Goal: Task Accomplishment & Management: Complete application form

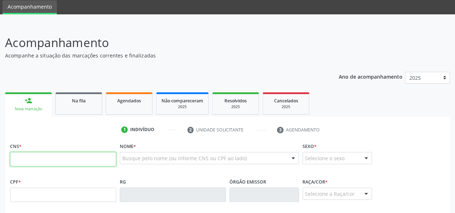
scroll to position [36, 0]
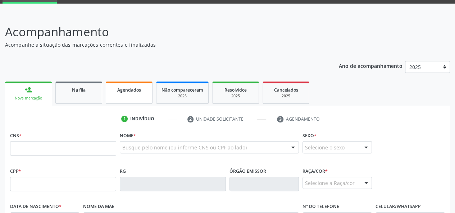
click at [123, 93] on div "Agendados" at bounding box center [129, 90] width 36 height 8
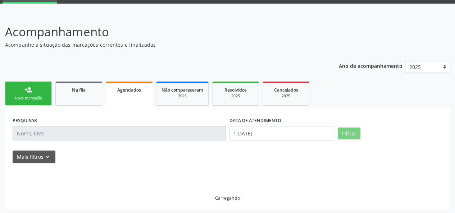
scroll to position [21, 0]
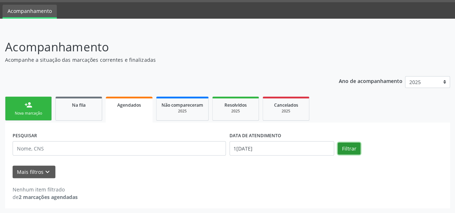
click at [354, 150] on button "Filtrar" at bounding box center [349, 149] width 23 height 12
click at [319, 145] on input "11/08/2025" at bounding box center [282, 148] width 105 height 14
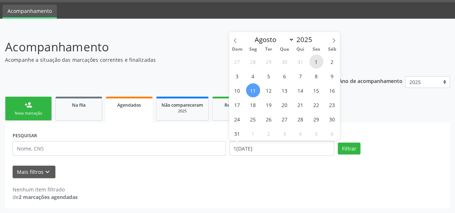
click at [315, 63] on span "1" at bounding box center [317, 62] width 14 height 14
type input "01/08/2025"
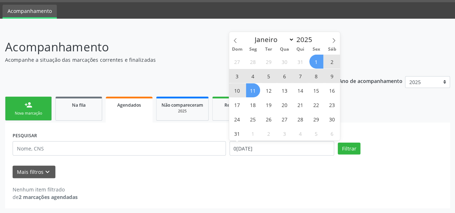
click at [251, 90] on span "11" at bounding box center [253, 91] width 14 height 14
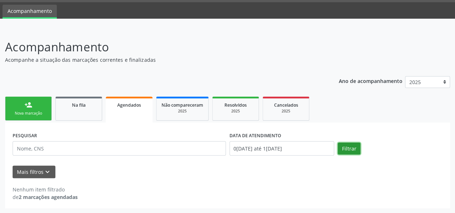
click at [351, 146] on button "Filtrar" at bounding box center [349, 149] width 23 height 12
click at [49, 172] on icon "keyboard_arrow_down" at bounding box center [48, 172] width 8 height 8
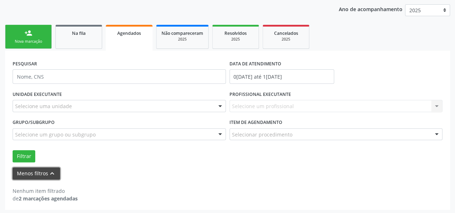
scroll to position [94, 0]
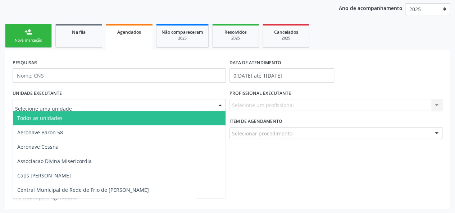
click at [220, 107] on div at bounding box center [220, 105] width 11 height 12
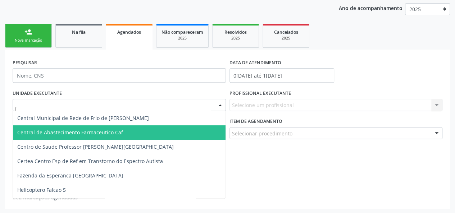
type input "fr"
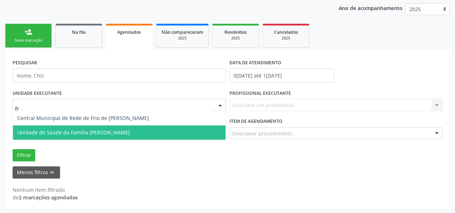
click at [26, 137] on span "Unidade de Saude da Familia [PERSON_NAME]" at bounding box center [119, 133] width 213 height 14
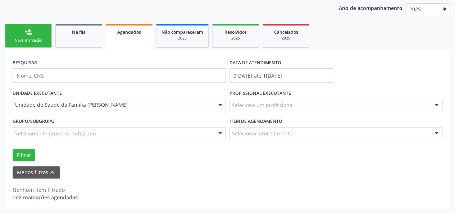
click at [117, 30] on div "Agendados" at bounding box center [129, 32] width 37 height 8
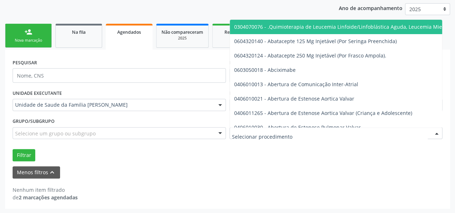
click at [437, 131] on div at bounding box center [437, 134] width 11 height 12
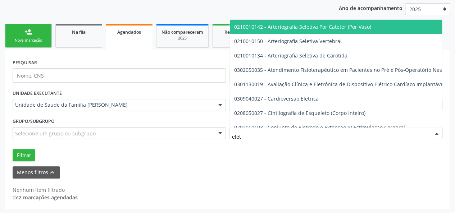
type input "eletr"
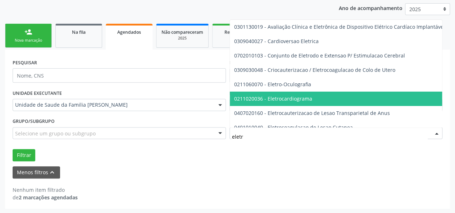
click at [288, 98] on span "0211020036 - Eletrocardiograma" at bounding box center [273, 98] width 78 height 7
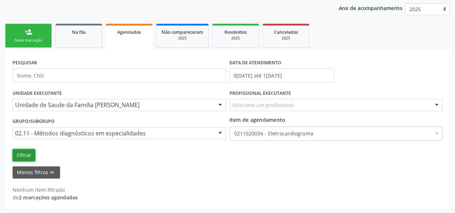
click at [17, 153] on button "Filtrar" at bounding box center [24, 155] width 23 height 12
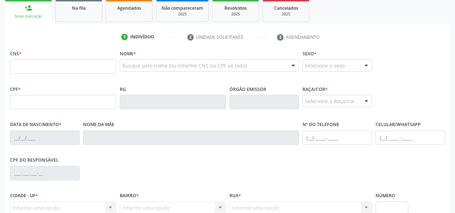
scroll to position [118, 0]
click at [122, 11] on div "Agendados" at bounding box center [129, 8] width 36 height 8
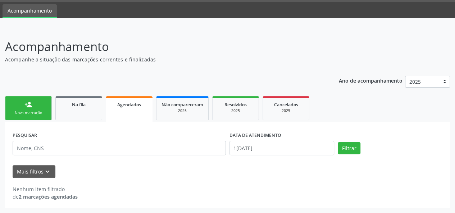
scroll to position [21, 0]
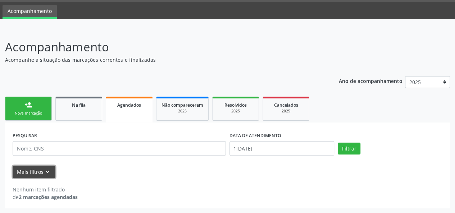
click at [48, 171] on icon "keyboard_arrow_down" at bounding box center [48, 172] width 8 height 8
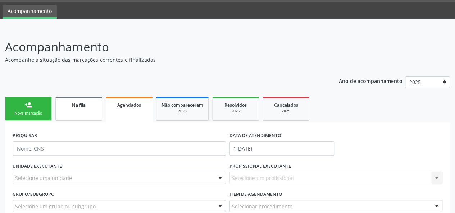
click at [93, 118] on link "Na fila" at bounding box center [78, 109] width 47 height 24
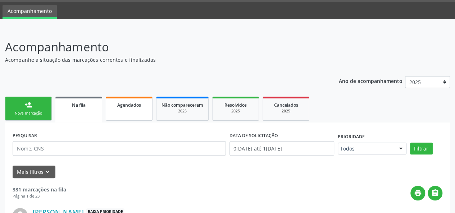
click at [128, 113] on link "Agendados" at bounding box center [129, 109] width 47 height 24
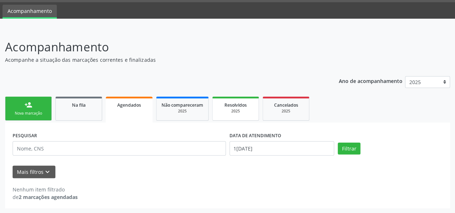
click at [250, 100] on link "Resolvidos 2025" at bounding box center [235, 109] width 47 height 24
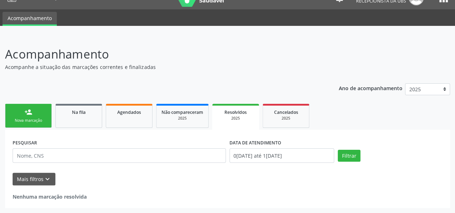
scroll to position [13, 0]
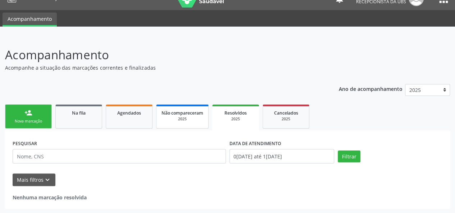
click at [199, 119] on div "2025" at bounding box center [183, 119] width 42 height 5
drag, startPoint x: 27, startPoint y: 112, endPoint x: 42, endPoint y: 1, distance: 111.9
click at [27, 112] on div "person_add" at bounding box center [28, 113] width 8 height 8
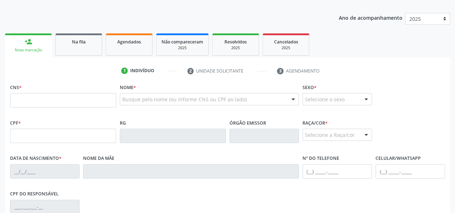
scroll to position [85, 0]
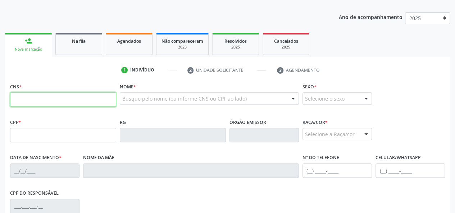
click at [24, 97] on input "text" at bounding box center [63, 100] width 106 height 14
paste input "700 8004 4781 2685"
type input "700 8004 4781 2685"
type input "699.261.584-04"
type input "29/12/1969"
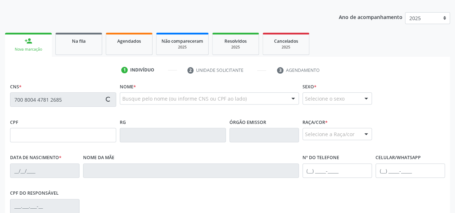
type input "Petrucia Maria da Silva Costa"
type input "(82) 98222-8903"
type input "(82) 99952-6508"
type input "197"
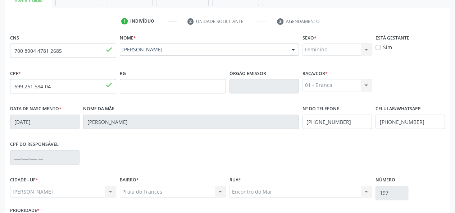
scroll to position [186, 0]
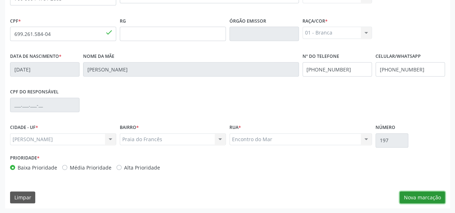
click at [412, 201] on button "Nova marcação" at bounding box center [422, 198] width 45 height 12
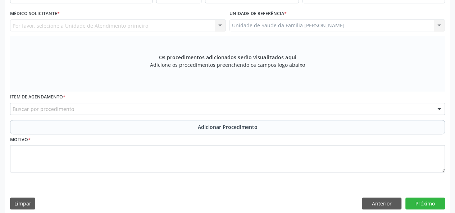
scroll to position [78, 0]
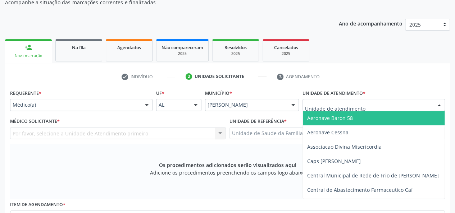
click at [40, 109] on div "Médico(a)" at bounding box center [81, 105] width 143 height 12
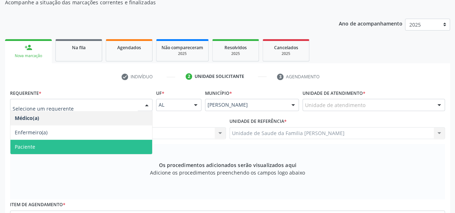
drag, startPoint x: 31, startPoint y: 145, endPoint x: 35, endPoint y: 146, distance: 3.8
click at [31, 145] on span "Paciente" at bounding box center [25, 147] width 21 height 7
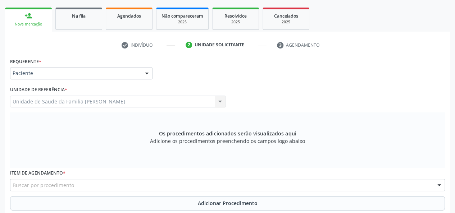
scroll to position [186, 0]
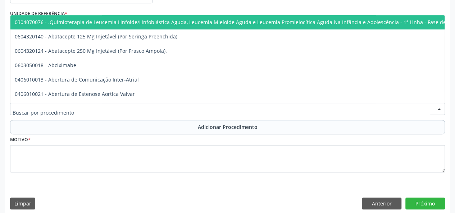
click at [98, 108] on div at bounding box center [227, 109] width 435 height 12
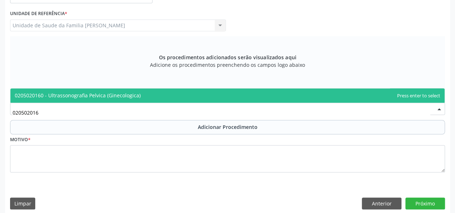
click at [102, 98] on span "0205020160 - Ultrassonografia Pelvica (Ginecologica)" at bounding box center [78, 95] width 126 height 7
type input "020502016"
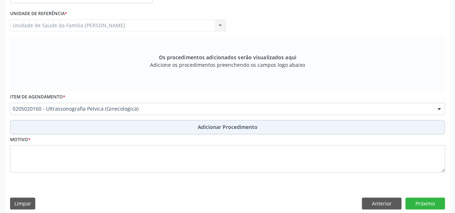
click at [215, 130] on span "Adicionar Procedimento" at bounding box center [228, 127] width 60 height 8
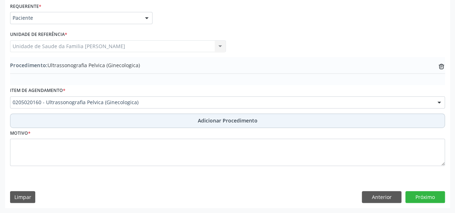
scroll to position [165, 0]
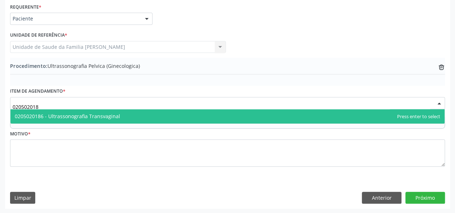
type input "0205020186"
click at [40, 115] on span "0205020186 - Ultrassonografia Transvaginal" at bounding box center [67, 116] width 105 height 7
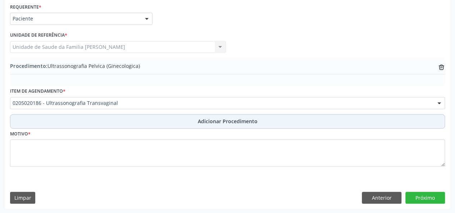
click at [209, 125] on button "Adicionar Procedimento" at bounding box center [227, 121] width 435 height 14
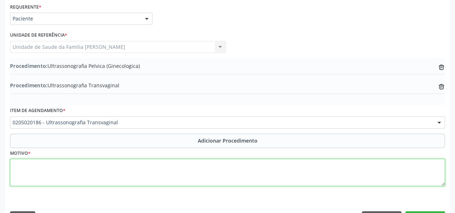
click at [22, 175] on textarea at bounding box center [227, 172] width 435 height 27
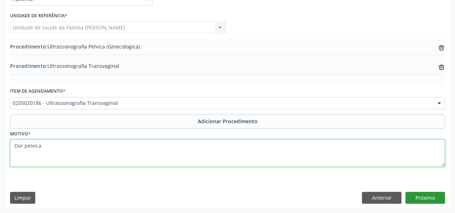
type textarea "Dor pelvica"
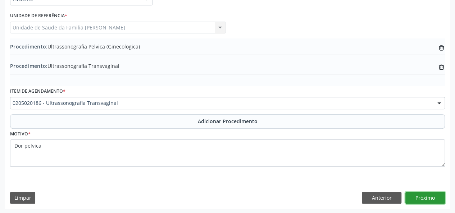
click at [418, 195] on button "Próximo" at bounding box center [426, 198] width 40 height 12
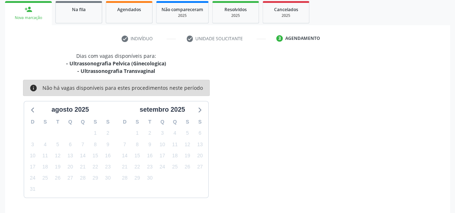
scroll to position [138, 0]
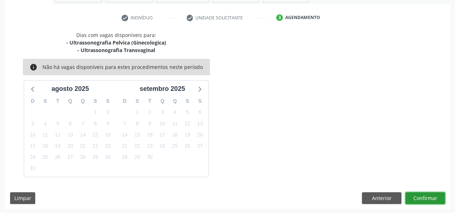
click at [419, 196] on button "Confirmar" at bounding box center [426, 199] width 40 height 12
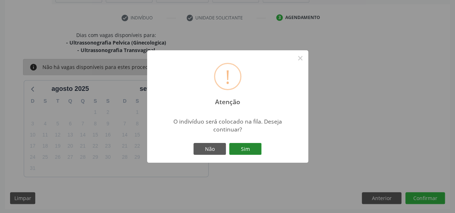
click at [238, 149] on button "Sim" at bounding box center [245, 149] width 32 height 12
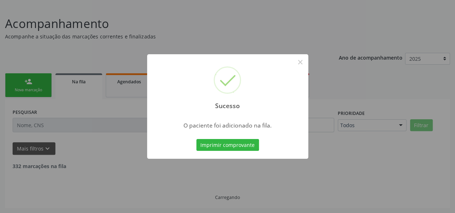
scroll to position [36, 0]
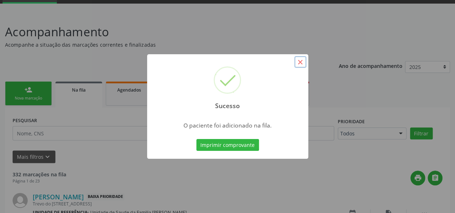
click at [302, 63] on button "×" at bounding box center [300, 62] width 12 height 12
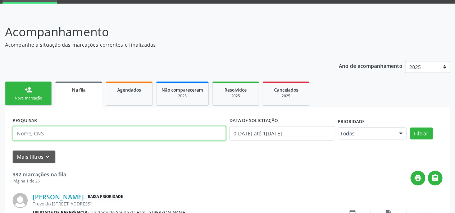
click at [66, 134] on input "text" at bounding box center [119, 133] width 213 height 14
paste input "705008222720851"
type input "705008222720851"
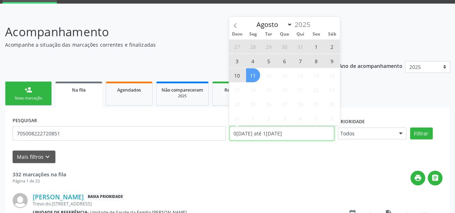
click at [275, 132] on input "[DATE] até [DATE]" at bounding box center [282, 133] width 105 height 14
click at [236, 26] on icon at bounding box center [235, 25] width 5 height 5
select select "6"
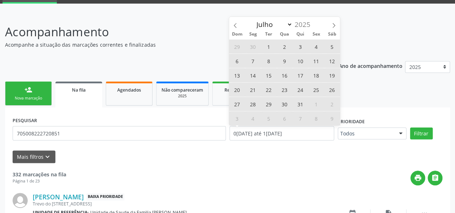
click at [298, 60] on span "10" at bounding box center [301, 61] width 14 height 14
type input "10/07/2025"
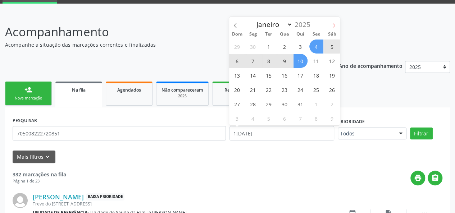
click at [336, 24] on icon at bounding box center [334, 25] width 5 height 5
select select "7"
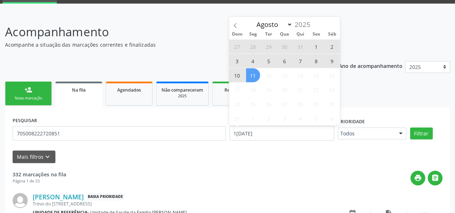
click at [256, 79] on span "11" at bounding box center [253, 75] width 14 height 14
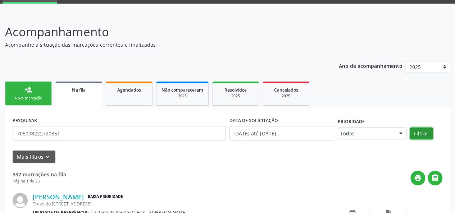
click at [418, 129] on button "Filtrar" at bounding box center [421, 134] width 23 height 12
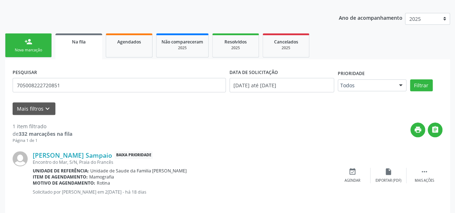
scroll to position [91, 0]
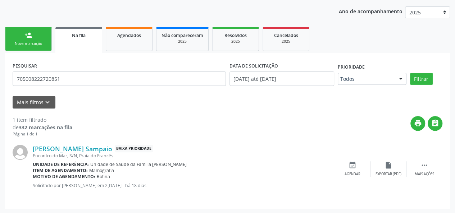
click at [26, 36] on div "person_add" at bounding box center [28, 35] width 8 height 8
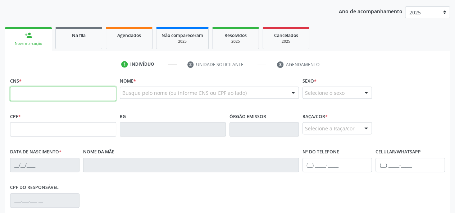
click at [27, 95] on input "text" at bounding box center [63, 94] width 106 height 14
paste input "705 0082 2272 0851"
type input "705 0082 2272 0851"
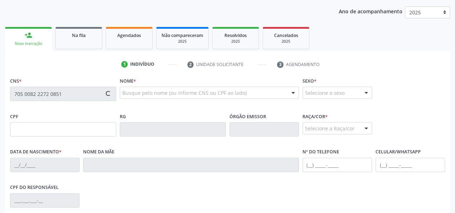
type input "23/06/1984"
type input "Maria Valderez Cavalcante Sampaio"
type input "(82) 98874-0522"
type input "S/N"
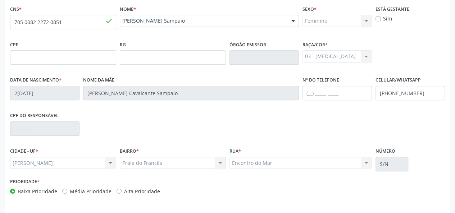
scroll to position [186, 0]
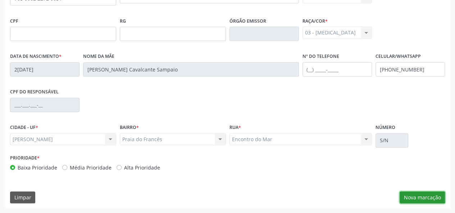
click at [415, 195] on button "Nova marcação" at bounding box center [422, 198] width 45 height 12
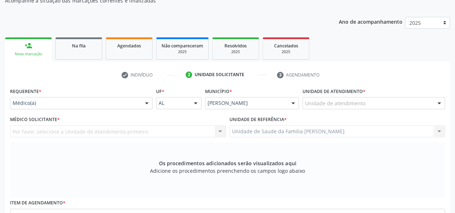
scroll to position [78, 0]
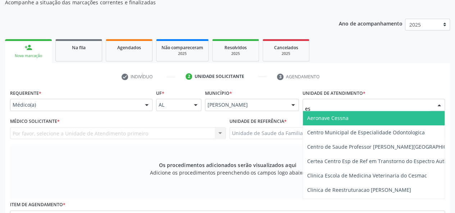
type input "est"
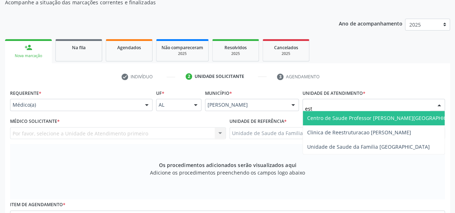
click at [333, 118] on span "Centro de Saude Professor [PERSON_NAME][GEOGRAPHIC_DATA]" at bounding box center [385, 118] width 157 height 7
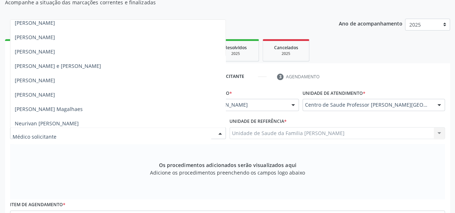
scroll to position [468, 0]
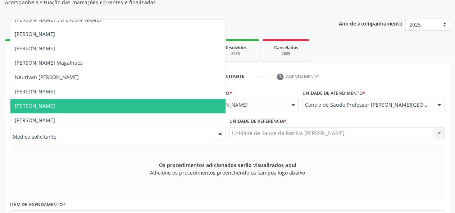
click at [49, 103] on span "Sandra Helena Rios de Araujo" at bounding box center [35, 106] width 40 height 7
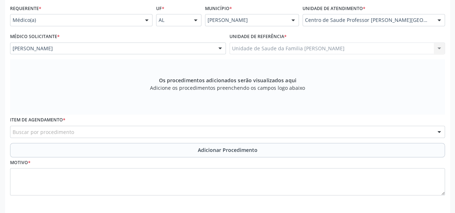
scroll to position [186, 0]
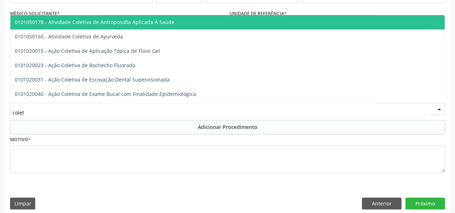
type input "coleta"
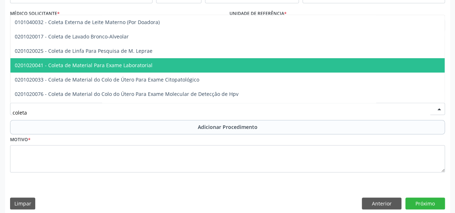
click at [111, 60] on span "0201020041 - Coleta de Material Para Exame Laboratorial" at bounding box center [269, 65] width 519 height 14
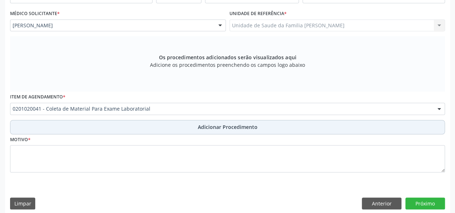
click at [219, 124] on span "Adicionar Procedimento" at bounding box center [228, 127] width 60 height 8
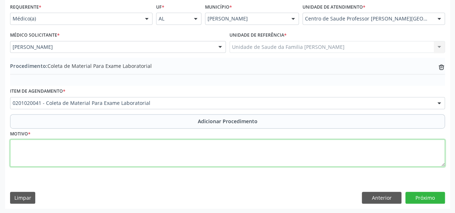
click at [35, 154] on textarea at bounding box center [227, 153] width 435 height 27
type textarea "Avaliacao"
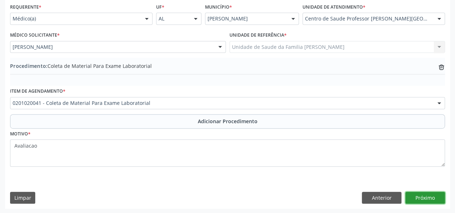
click at [424, 196] on button "Próximo" at bounding box center [426, 198] width 40 height 12
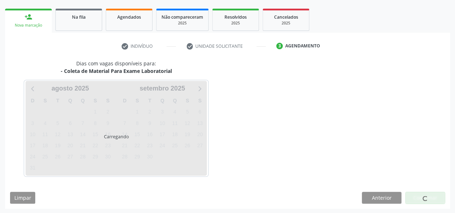
scroll to position [130, 0]
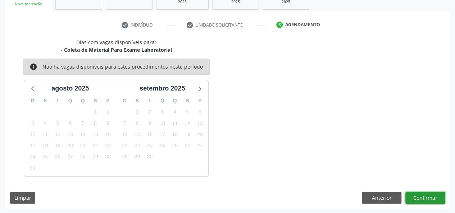
click at [424, 196] on button "Confirmar" at bounding box center [426, 198] width 40 height 12
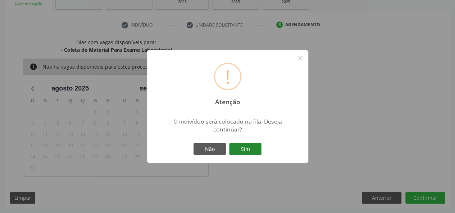
click at [250, 149] on button "Sim" at bounding box center [245, 149] width 32 height 12
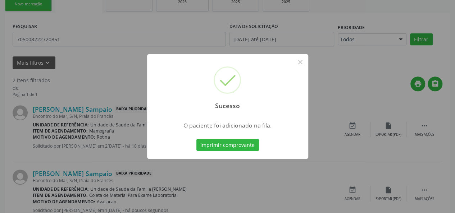
scroll to position [36, 0]
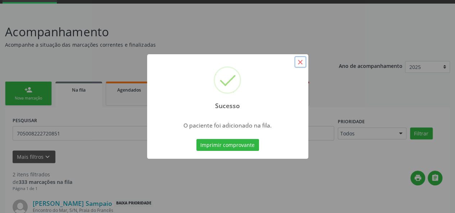
click at [297, 62] on button "×" at bounding box center [300, 62] width 12 height 12
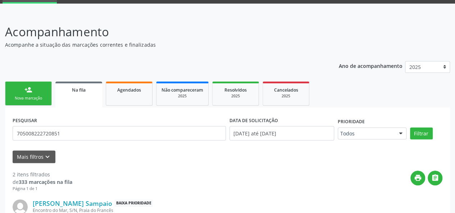
click at [28, 92] on div "person_add" at bounding box center [28, 90] width 8 height 8
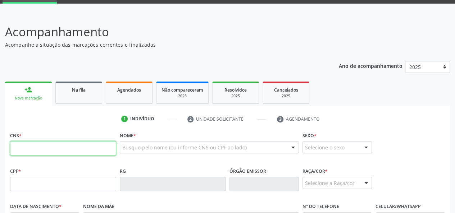
paste input "705 0082 2272 0851"
type input "705 0082 2272 0851"
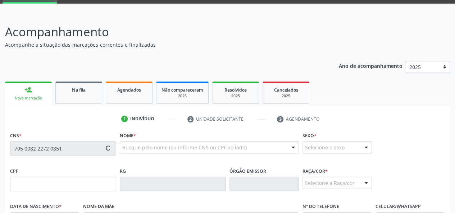
type input "23/06/1984"
type input "Maria Valderez Cavalcante Sampaio"
type input "(82) 98874-0522"
type input "S/N"
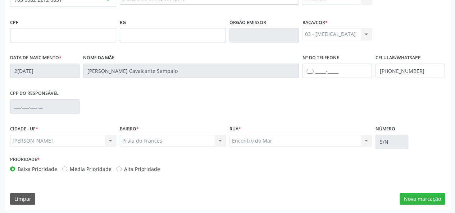
scroll to position [186, 0]
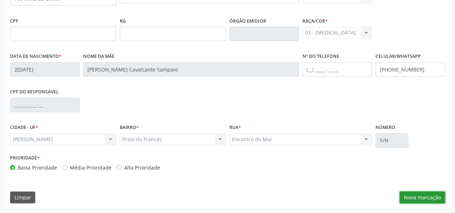
click at [428, 198] on button "Nova marcação" at bounding box center [422, 198] width 45 height 12
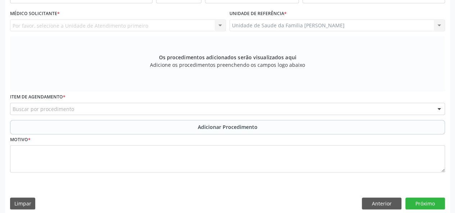
scroll to position [114, 0]
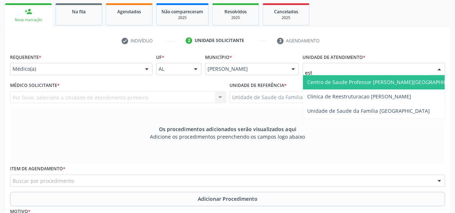
type input "esta"
click at [331, 83] on span "Centro de Saude Professor [PERSON_NAME][GEOGRAPHIC_DATA]" at bounding box center [385, 82] width 157 height 7
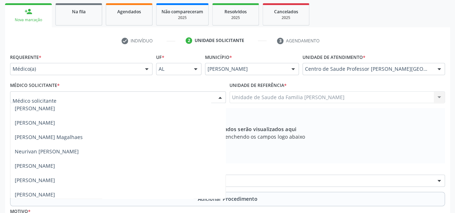
scroll to position [523, 0]
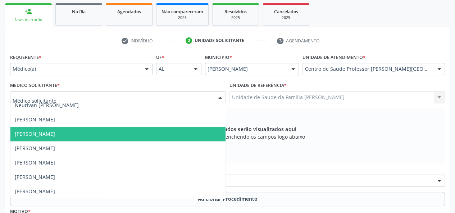
click at [55, 137] on span "Sandra Helena Rios de Araujo" at bounding box center [35, 134] width 40 height 7
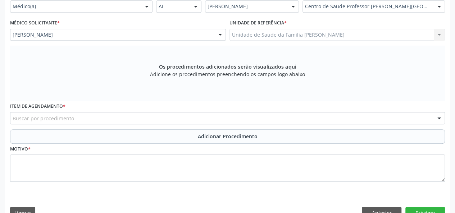
scroll to position [186, 0]
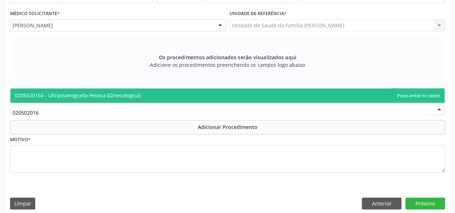
click at [47, 90] on span "0205020160 - Ultrassonografia Pelvica (Ginecologica)" at bounding box center [227, 96] width 435 height 14
type input "020502016"
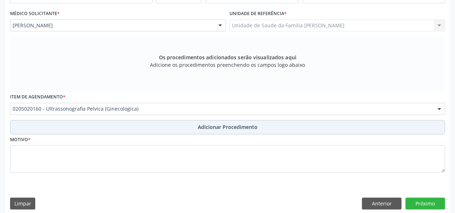
click at [220, 132] on button "Adicionar Procedimento" at bounding box center [227, 127] width 435 height 14
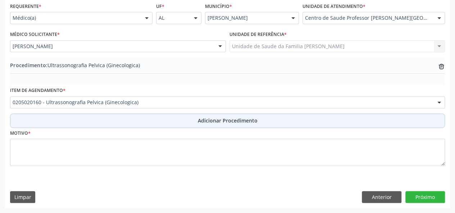
scroll to position [165, 0]
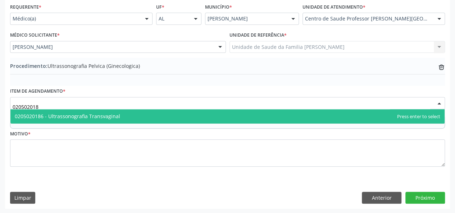
type input "0205020186"
click at [59, 115] on span "0205020186 - Ultrassonografia Transvaginal" at bounding box center [67, 116] width 105 height 7
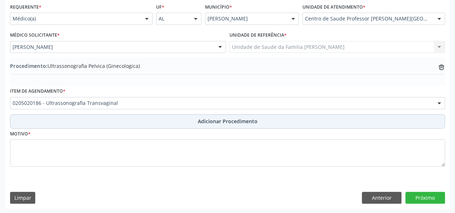
click at [202, 118] on span "Adicionar Procedimento" at bounding box center [228, 122] width 60 height 8
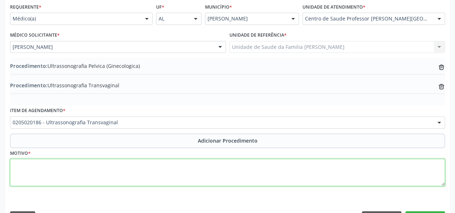
click at [26, 169] on textarea at bounding box center [227, 172] width 435 height 27
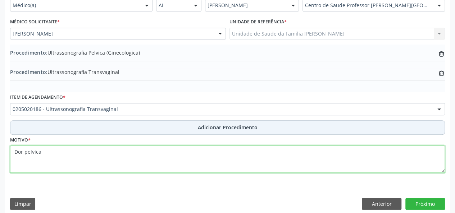
scroll to position [184, 0]
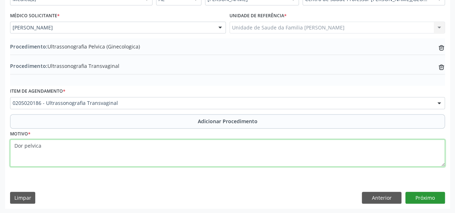
type textarea "Dor pelvica"
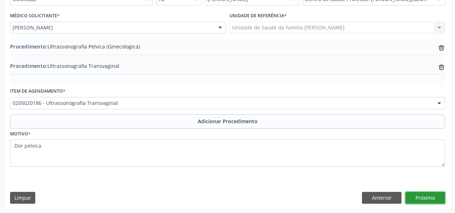
click at [412, 196] on button "Próximo" at bounding box center [426, 198] width 40 height 12
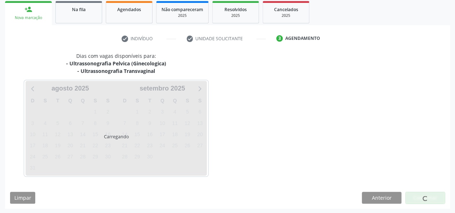
scroll to position [138, 0]
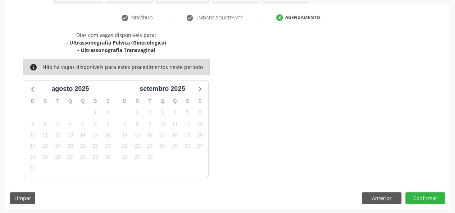
drag, startPoint x: 410, startPoint y: 207, endPoint x: 413, endPoint y: 203, distance: 5.1
click at [410, 207] on div "Dias com vagas disponíveis para: - Ultrassonografia Pelvica (Ginecologica) - Ul…" at bounding box center [227, 120] width 445 height 178
click at [417, 195] on button "Confirmar" at bounding box center [426, 199] width 40 height 12
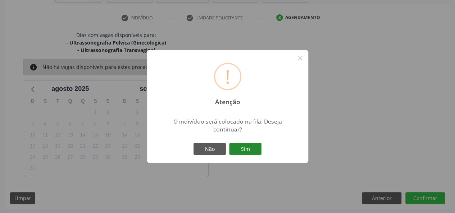
click at [260, 152] on button "Sim" at bounding box center [245, 149] width 32 height 12
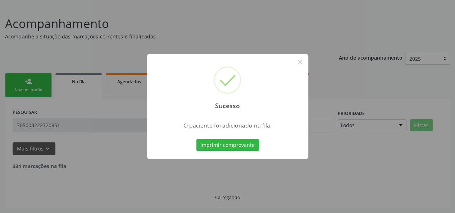
scroll to position [36, 0]
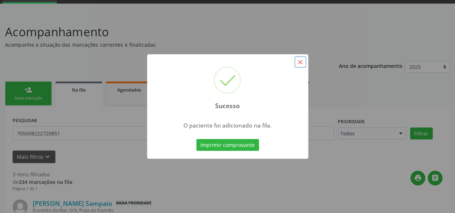
click at [302, 61] on button "×" at bounding box center [300, 62] width 12 height 12
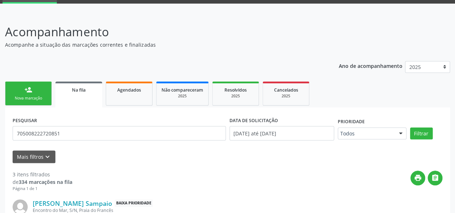
click at [22, 102] on link "person_add Nova marcação" at bounding box center [28, 94] width 47 height 24
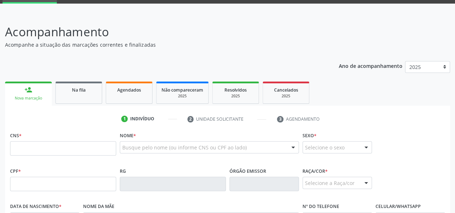
click at [23, 100] on div "Nova marcação" at bounding box center [28, 98] width 37 height 5
click at [11, 150] on input "text" at bounding box center [63, 148] width 106 height 14
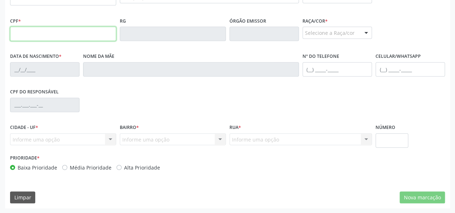
click at [32, 40] on input "text" at bounding box center [63, 34] width 106 height 14
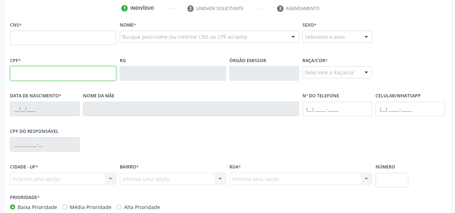
scroll to position [114, 0]
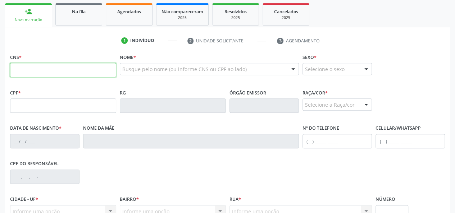
click at [17, 63] on input "text" at bounding box center [63, 70] width 106 height 14
type input "700 8004 4781 2685"
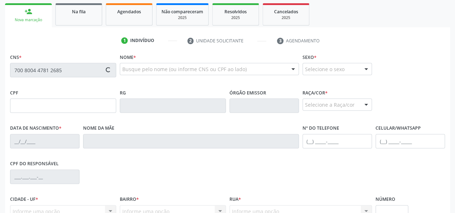
type input "699.261.584-04"
type input "29/12/1969"
type input "Petrucia Maria da Silva Costa"
type input "(82) 98222-8903"
type input "(82) 99952-6508"
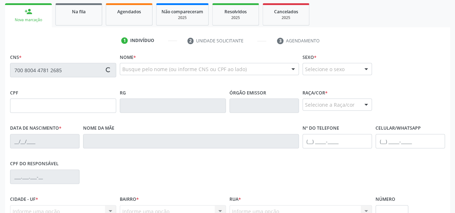
type input "197"
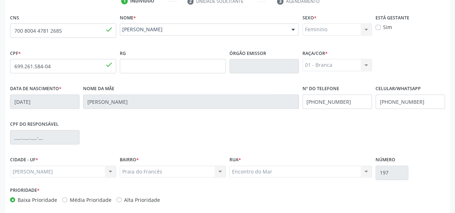
scroll to position [186, 0]
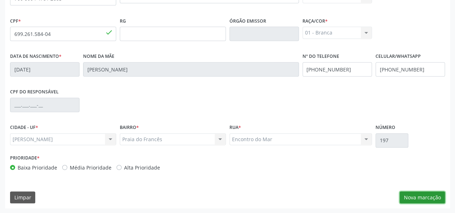
drag, startPoint x: 423, startPoint y: 201, endPoint x: 423, endPoint y: 197, distance: 4.3
click at [423, 200] on button "Nova marcação" at bounding box center [422, 198] width 45 height 12
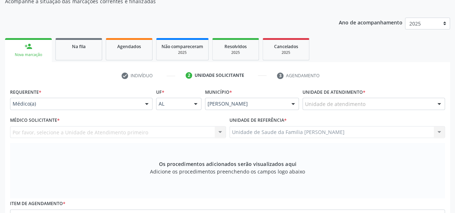
scroll to position [78, 0]
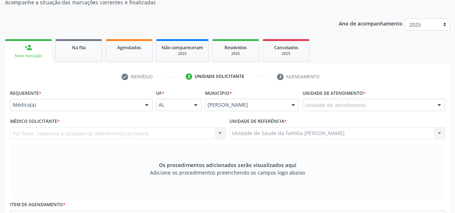
click at [22, 96] on label "Requerente *" at bounding box center [25, 93] width 31 height 11
click at [21, 100] on div "Médico(a)" at bounding box center [81, 105] width 143 height 12
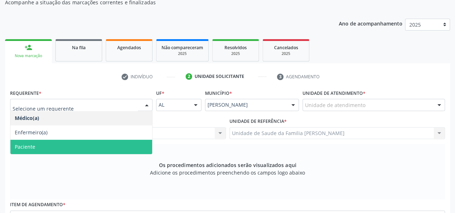
click at [27, 151] on span "Paciente" at bounding box center [81, 147] width 142 height 14
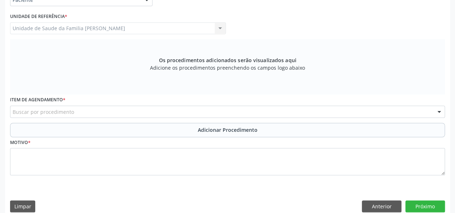
scroll to position [186, 0]
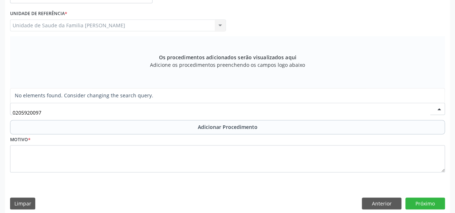
drag, startPoint x: 50, startPoint y: 111, endPoint x: 23, endPoint y: 112, distance: 27.0
click at [23, 112] on input "0205920097" at bounding box center [222, 112] width 418 height 14
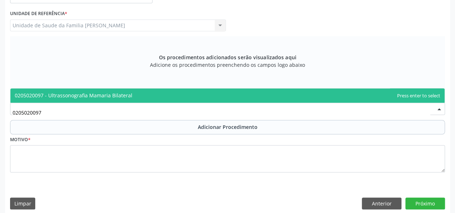
click at [68, 95] on span "0205020097 - Ultrassonografia Mamaria Bilateral" at bounding box center [74, 95] width 118 height 7
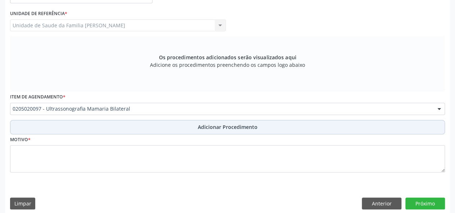
click at [233, 130] on span "Adicionar Procedimento" at bounding box center [228, 127] width 60 height 8
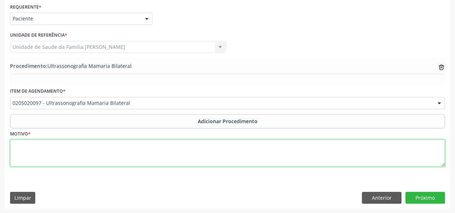
click at [28, 156] on textarea at bounding box center [227, 153] width 435 height 27
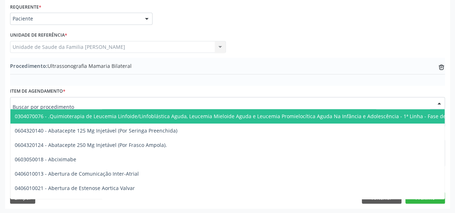
click at [16, 104] on input "text" at bounding box center [222, 107] width 418 height 14
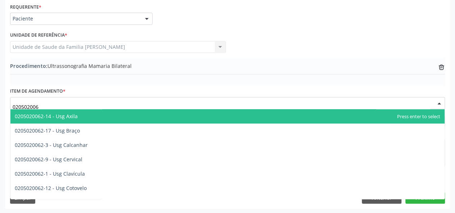
type input "0205020062"
click at [67, 115] on span "0205020062-14 - Usg Axila" at bounding box center [46, 116] width 63 height 7
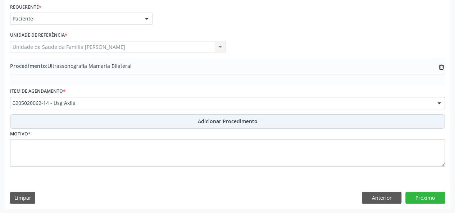
click at [239, 118] on span "Adicionar Procedimento" at bounding box center [228, 122] width 60 height 8
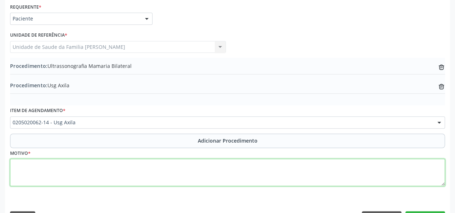
click at [14, 167] on textarea at bounding box center [227, 172] width 435 height 27
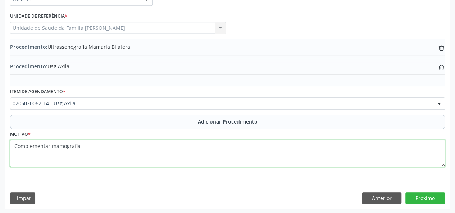
scroll to position [184, 0]
type textarea "Complementar mamografia"
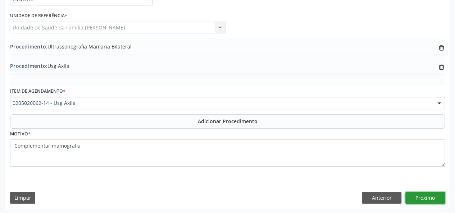
click at [429, 193] on button "Próximo" at bounding box center [426, 198] width 40 height 12
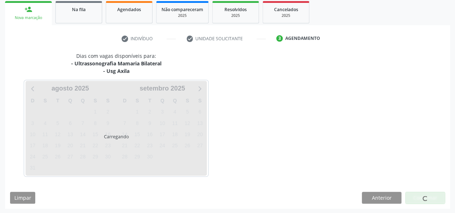
scroll to position [138, 0]
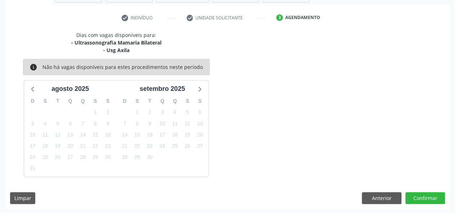
click at [422, 190] on div "Dias com vagas disponíveis para: - Ultrassonografia Mamaria Bilateral - Usg Axi…" at bounding box center [227, 120] width 445 height 178
click at [421, 194] on button "Confirmar" at bounding box center [426, 199] width 40 height 12
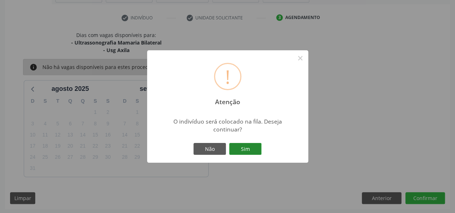
click at [253, 153] on button "Sim" at bounding box center [245, 149] width 32 height 12
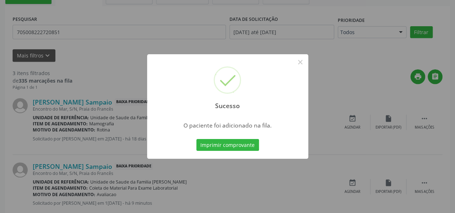
scroll to position [36, 0]
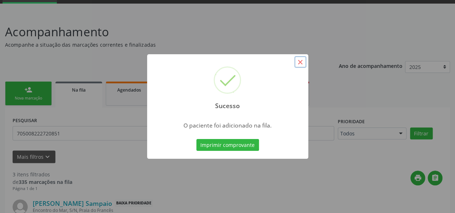
click at [297, 66] on button "×" at bounding box center [300, 62] width 12 height 12
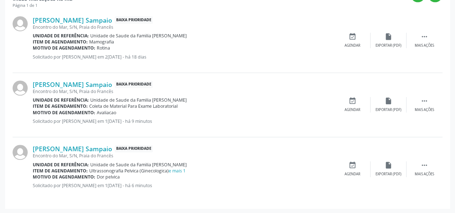
scroll to position [112, 0]
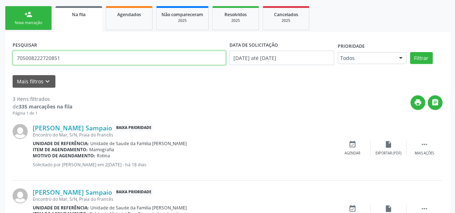
drag, startPoint x: 101, startPoint y: 59, endPoint x: 0, endPoint y: 58, distance: 101.2
click at [0, 58] on div "Acompanhamento Acompanhe a situação das marcações correntes e finalizadas Relat…" at bounding box center [227, 130] width 455 height 384
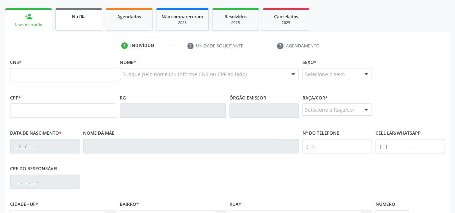
scroll to position [63, 0]
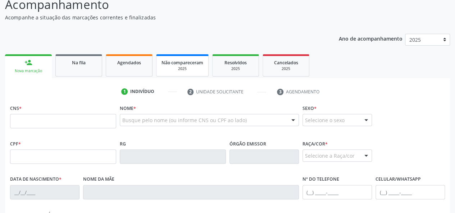
click at [77, 63] on span "Na fila" at bounding box center [79, 63] width 14 height 6
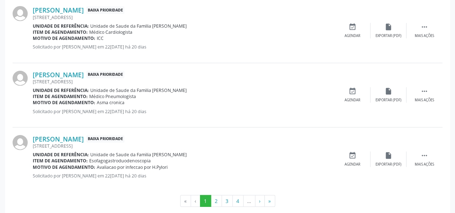
scroll to position [1018, 0]
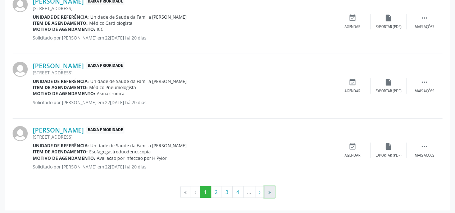
click at [270, 192] on button "»" at bounding box center [270, 192] width 11 height 12
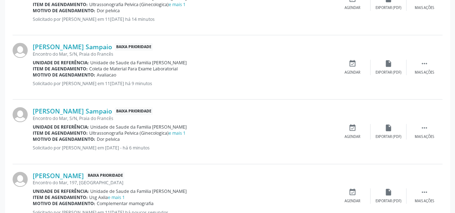
scroll to position [326, 0]
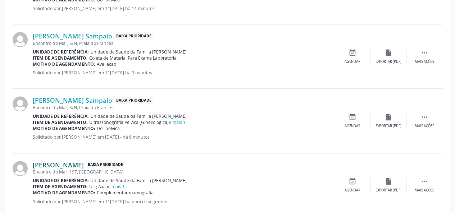
click at [60, 161] on link "[PERSON_NAME]" at bounding box center [58, 165] width 51 height 8
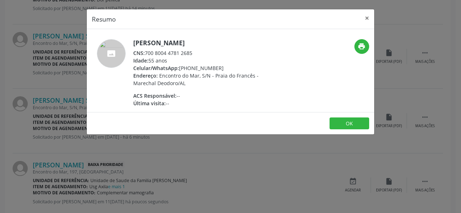
drag, startPoint x: 199, startPoint y: 51, endPoint x: 145, endPoint y: 52, distance: 53.3
click at [145, 51] on div "CNS: 700 8004 4781 2685" at bounding box center [203, 53] width 140 height 8
copy div "700 8004 4781 2685"
click at [368, 18] on button "×" at bounding box center [367, 18] width 14 height 18
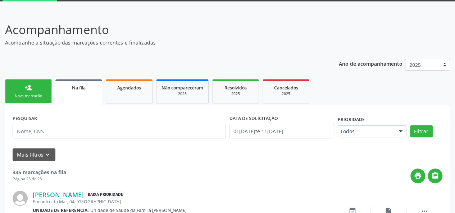
scroll to position [0, 0]
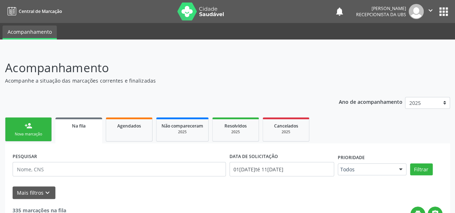
click at [28, 136] on div "Nova marcação" at bounding box center [28, 134] width 36 height 5
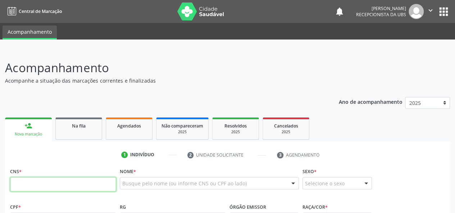
paste input "700 8004 4781 2685"
type input "700 8004 4781 2685"
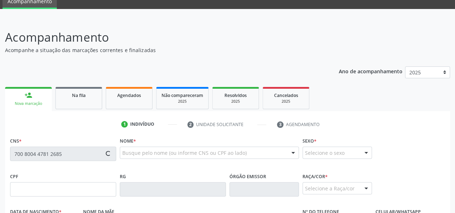
scroll to position [72, 0]
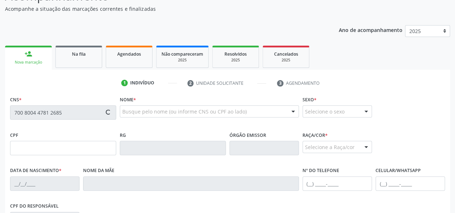
type input "699.261.584-04"
type input "[DATE]"
type input "[PERSON_NAME]"
type input "[PHONE_NUMBER]"
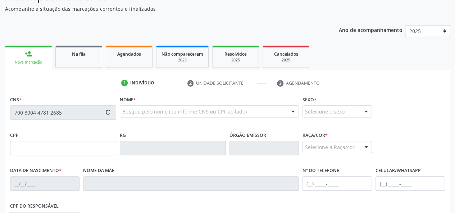
type input "197"
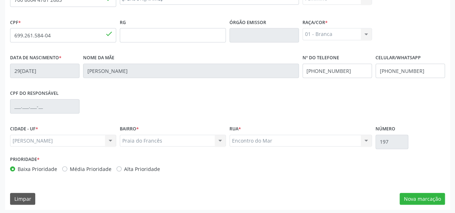
scroll to position [186, 0]
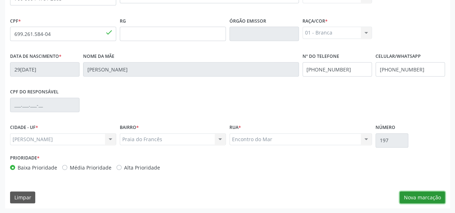
click at [422, 201] on button "Nova marcação" at bounding box center [422, 198] width 45 height 12
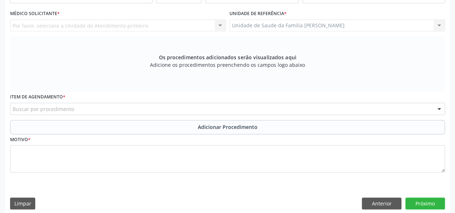
scroll to position [150, 0]
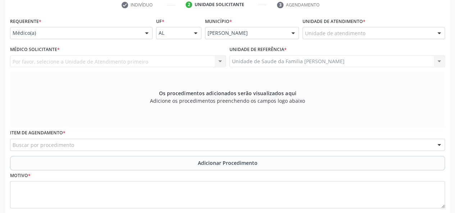
click at [45, 64] on div "Por favor, selecione a Unidade de Atendimento primeiro Nenhum resultado encontr…" at bounding box center [118, 61] width 216 height 12
click at [46, 62] on div "Por favor, selecione a Unidade de Atendimento primeiro Nenhum resultado encontr…" at bounding box center [118, 61] width 216 height 12
click at [49, 59] on div "Por favor, selecione a Unidade de Atendimento primeiro Nenhum resultado encontr…" at bounding box center [118, 61] width 216 height 12
click at [76, 57] on div "Por favor, selecione a Unidade de Atendimento primeiro Nenhum resultado encontr…" at bounding box center [118, 61] width 216 height 12
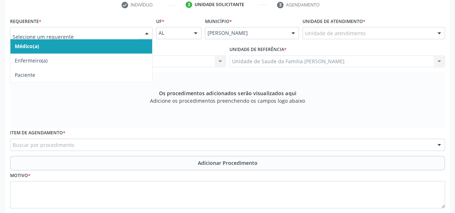
click at [86, 28] on div at bounding box center [81, 33] width 143 height 12
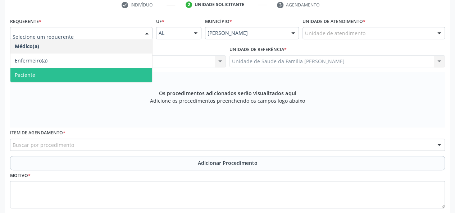
click at [55, 74] on span "Paciente" at bounding box center [81, 75] width 142 height 14
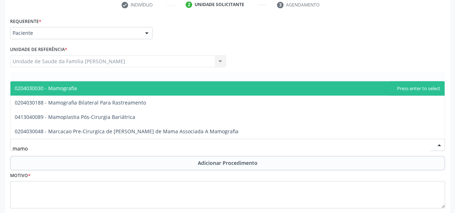
type input "mamog"
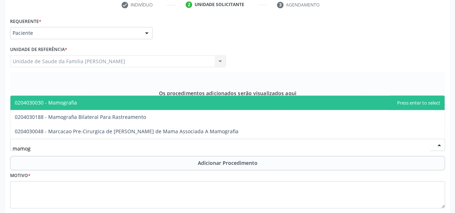
click at [68, 101] on span "0204030030 - Mamografia" at bounding box center [46, 102] width 62 height 7
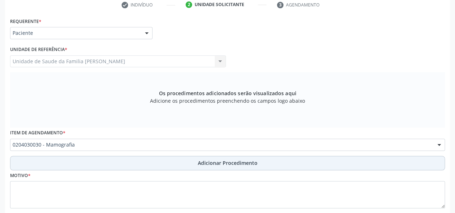
click at [228, 160] on span "Adicionar Procedimento" at bounding box center [228, 163] width 60 height 8
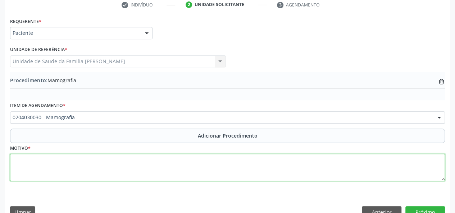
click at [11, 161] on textarea at bounding box center [227, 167] width 435 height 27
type textarea "Rotina"
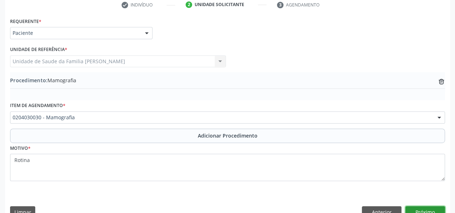
click at [418, 210] on button "Próximo" at bounding box center [426, 213] width 40 height 12
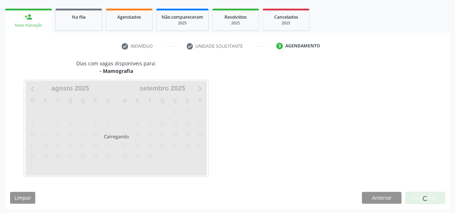
scroll to position [130, 0]
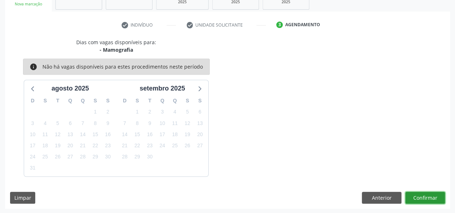
click at [418, 198] on button "Confirmar" at bounding box center [426, 198] width 40 height 12
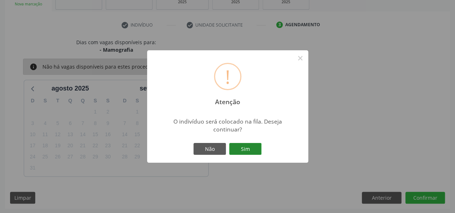
click at [258, 148] on button "Sim" at bounding box center [245, 149] width 32 height 12
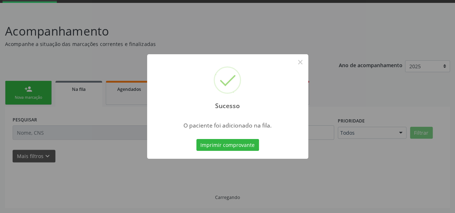
scroll to position [36, 0]
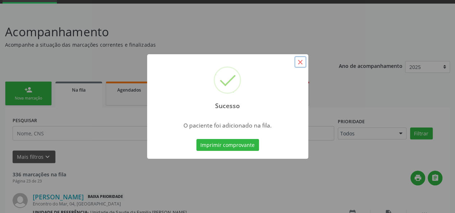
click at [301, 61] on button "×" at bounding box center [300, 62] width 12 height 12
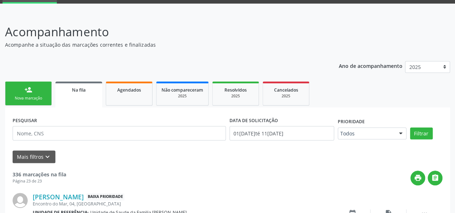
click at [29, 99] on div "Nova marcação" at bounding box center [28, 98] width 36 height 5
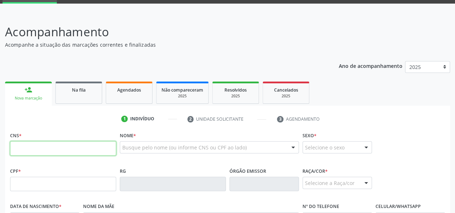
click at [23, 147] on input "text" at bounding box center [63, 148] width 106 height 14
type input "708 2091 6729 2540"
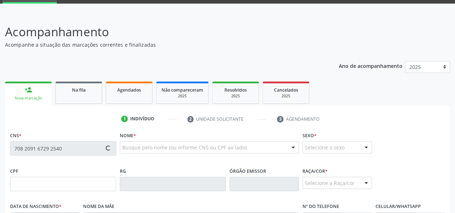
type input "568.363.764-34"
type input "20/06/1967"
type input "Nilda da Silva Figueiredo"
type input "(83) 98685-5329"
type input "04"
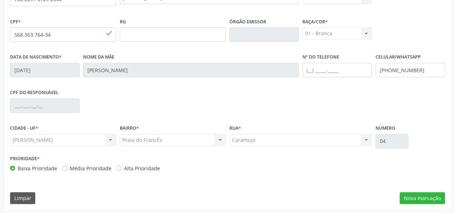
scroll to position [186, 0]
click at [426, 197] on button "Nova marcação" at bounding box center [422, 198] width 45 height 12
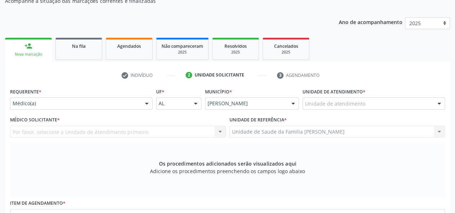
scroll to position [78, 0]
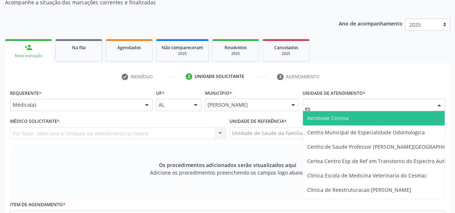
type input "est"
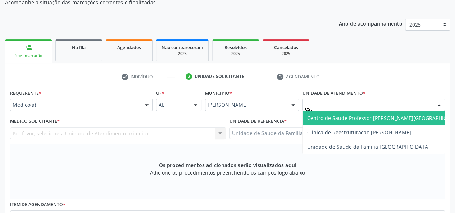
click at [362, 116] on span "Centro de Saude Professor [PERSON_NAME][GEOGRAPHIC_DATA]" at bounding box center [385, 118] width 157 height 7
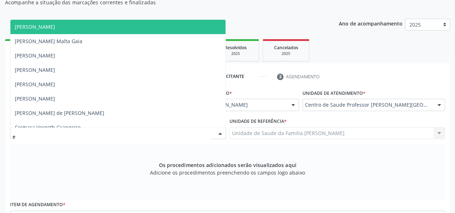
type input "ed"
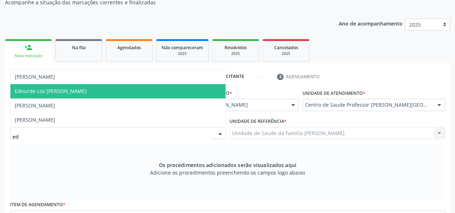
click at [40, 90] on span "Ednurde Los [PERSON_NAME]" at bounding box center [51, 91] width 72 height 7
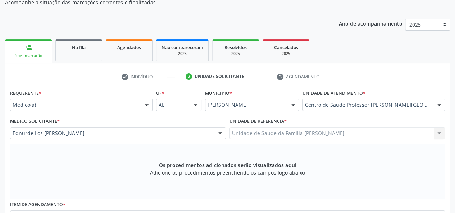
scroll to position [150, 0]
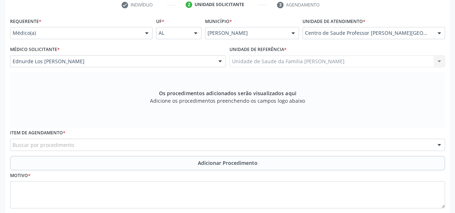
click at [97, 147] on div "Buscar por procedimento" at bounding box center [227, 145] width 435 height 12
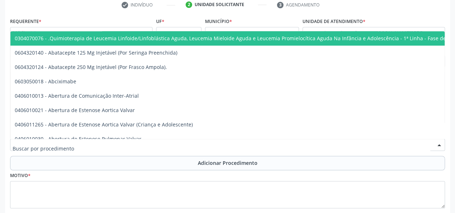
click at [34, 150] on input "text" at bounding box center [222, 148] width 418 height 14
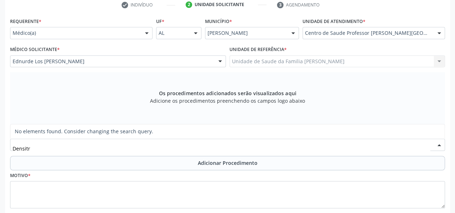
type input "Densit"
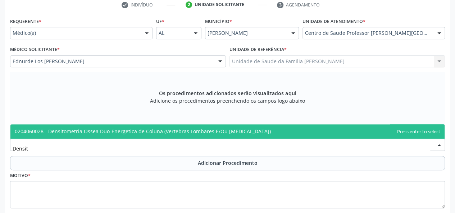
click at [55, 131] on span "0204060028 - Densitometria Ossea Duo-Energetica de Coluna (Vertebras Lombares E…" at bounding box center [143, 131] width 256 height 7
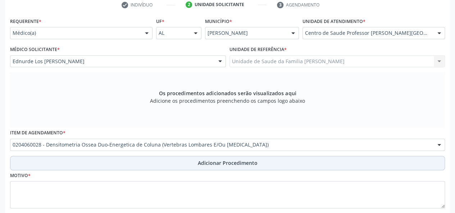
click at [212, 158] on button "Adicionar Procedimento" at bounding box center [227, 163] width 435 height 14
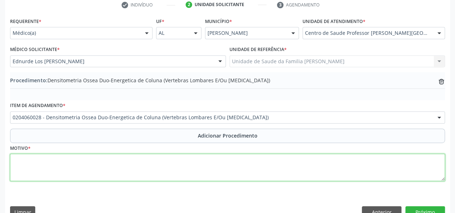
click at [17, 163] on textarea at bounding box center [227, 167] width 435 height 27
click at [15, 167] on textarea at bounding box center [227, 167] width 435 height 27
click at [45, 160] on textarea "Osteoporose,acompanhar" at bounding box center [227, 167] width 435 height 27
type textarea "Osteoporose, acompanhar"
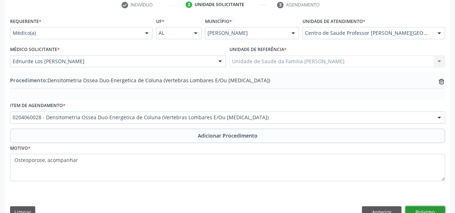
click at [429, 207] on button "Próximo" at bounding box center [426, 213] width 40 height 12
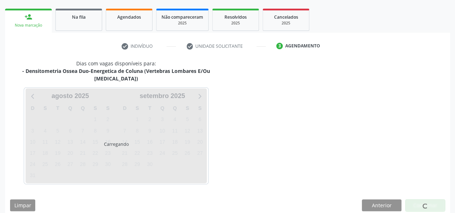
scroll to position [130, 0]
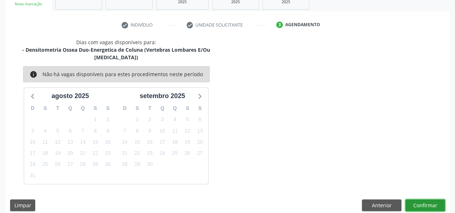
click at [419, 200] on button "Confirmar" at bounding box center [426, 206] width 40 height 12
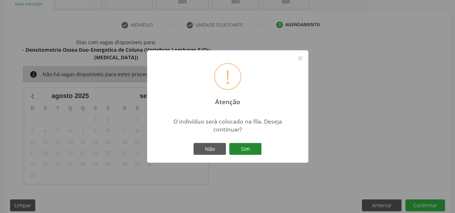
click at [255, 148] on button "Sim" at bounding box center [245, 149] width 32 height 12
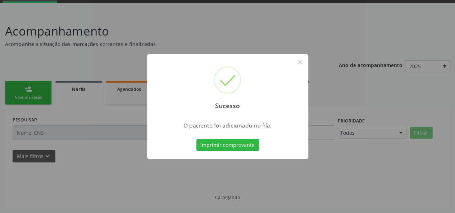
scroll to position [36, 0]
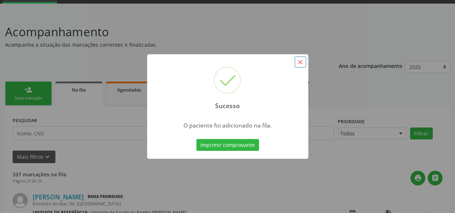
click at [301, 60] on button "×" at bounding box center [300, 62] width 12 height 12
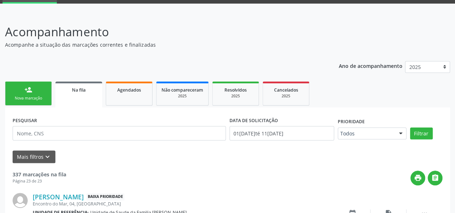
scroll to position [72, 0]
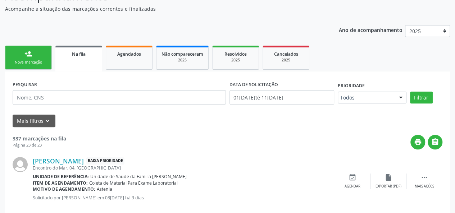
click at [21, 51] on link "person_add Nova marcação" at bounding box center [28, 58] width 47 height 24
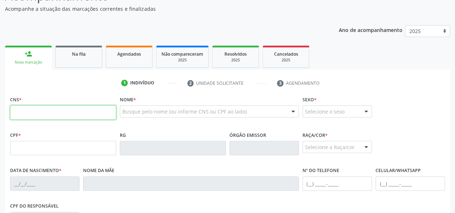
click at [32, 111] on input "text" at bounding box center [63, 112] width 106 height 14
paste input "704 8040 7785 4040"
type input "704 8040 7785 4040"
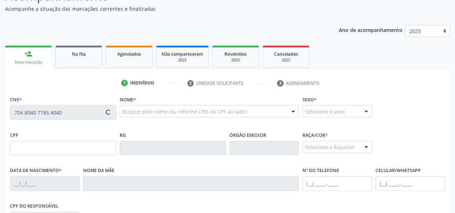
type input "17/02/1965"
type input "Elodia Maria de Farias Silva"
type input "(82) 99958-4735"
type input "02"
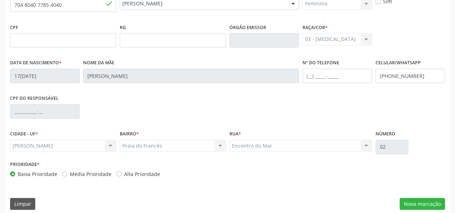
scroll to position [186, 0]
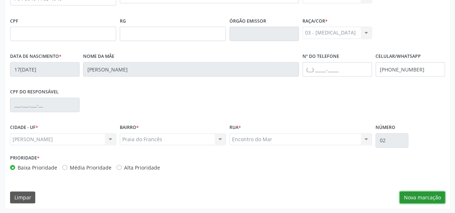
click at [422, 195] on button "Nova marcação" at bounding box center [422, 198] width 45 height 12
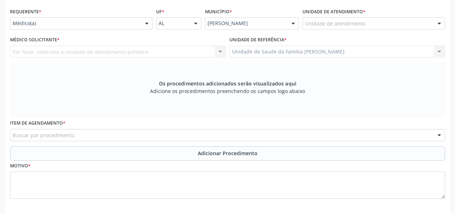
scroll to position [114, 0]
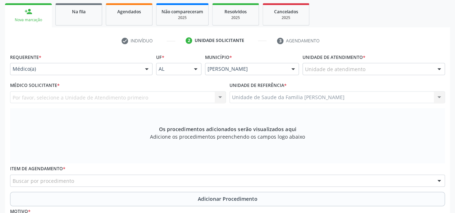
click at [19, 96] on div "Por favor, selecione a Unidade de Atendimento primeiro Nenhum resultado encontr…" at bounding box center [118, 97] width 216 height 12
click at [12, 94] on div "Por favor, selecione a Unidade de Atendimento primeiro Nenhum resultado encontr…" at bounding box center [118, 97] width 216 height 12
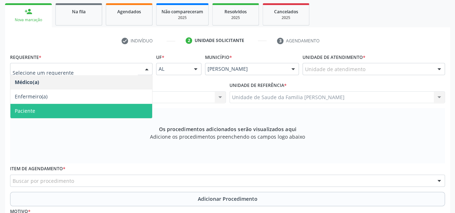
click at [45, 108] on span "Paciente" at bounding box center [81, 111] width 142 height 14
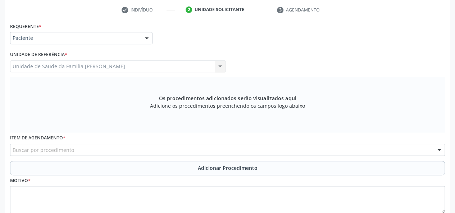
scroll to position [78, 0]
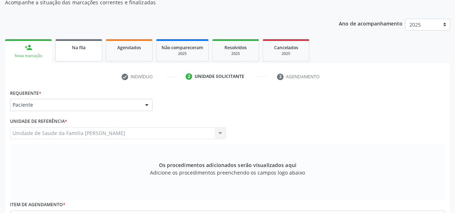
click at [90, 51] on link "Na fila" at bounding box center [78, 50] width 47 height 22
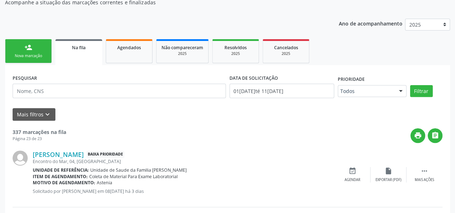
click at [28, 57] on div "Nova marcação" at bounding box center [28, 55] width 36 height 5
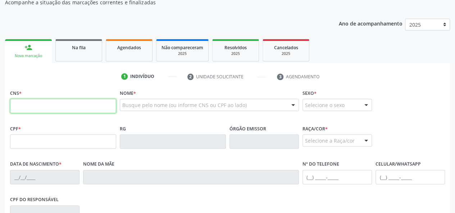
click at [14, 109] on input "text" at bounding box center [63, 106] width 106 height 14
paste input "898 0027 3017 6774"
type input "898 0027 3017 6774"
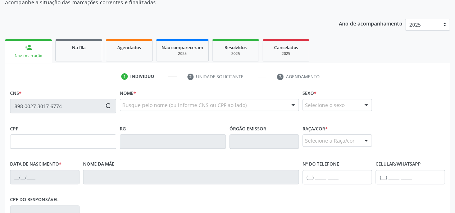
type input "09/07/2005"
type input "Tatiana dos Santos"
type input "(82) 98888-0832"
type input "412"
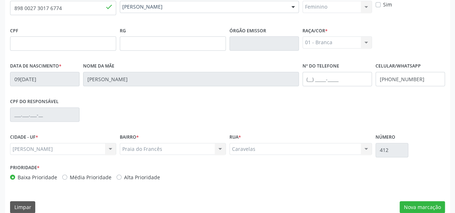
scroll to position [186, 0]
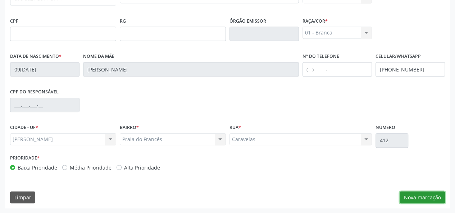
click at [414, 198] on button "Nova marcação" at bounding box center [422, 198] width 45 height 12
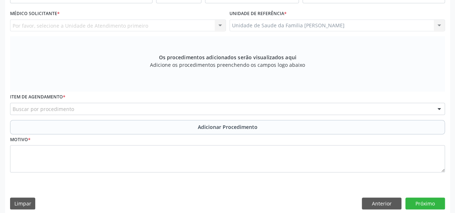
scroll to position [114, 0]
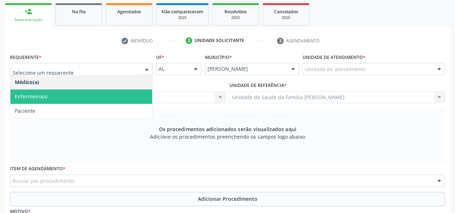
click at [28, 100] on span "Enfermeiro(a)" at bounding box center [81, 97] width 142 height 14
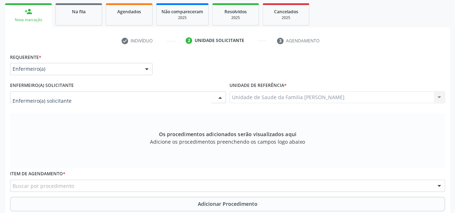
click at [76, 98] on div at bounding box center [118, 97] width 216 height 12
click at [76, 97] on input "text" at bounding box center [112, 101] width 199 height 14
click at [99, 145] on div "Os procedimentos adicionados serão visualizados aqui Adicione os procedimentos …" at bounding box center [227, 140] width 435 height 55
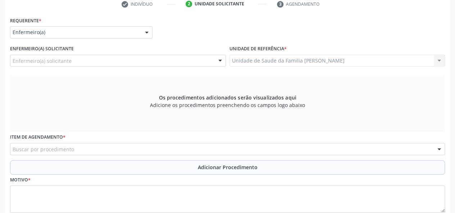
scroll to position [186, 0]
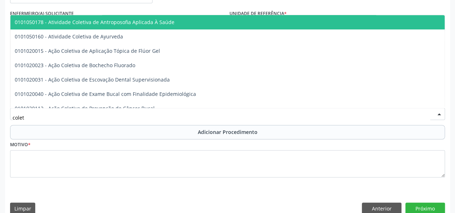
type input "coleta"
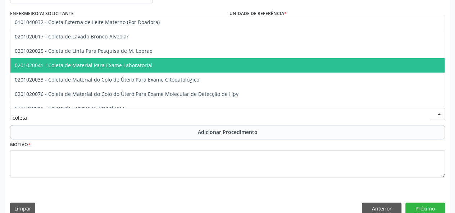
click at [76, 65] on span "0201020041 - Coleta de Material Para Exame Laboratorial" at bounding box center [84, 65] width 138 height 7
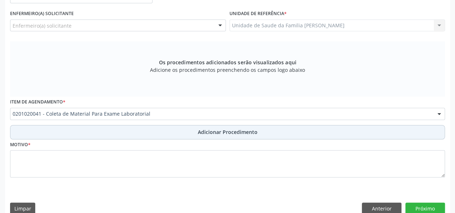
click at [214, 134] on span "Adicionar Procedimento" at bounding box center [228, 133] width 60 height 8
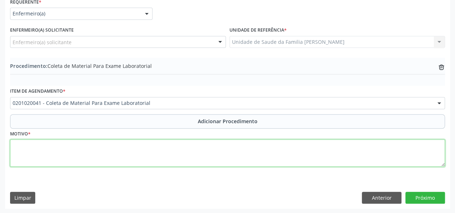
click at [18, 150] on textarea at bounding box center [227, 153] width 435 height 27
type textarea "Hiperdia"
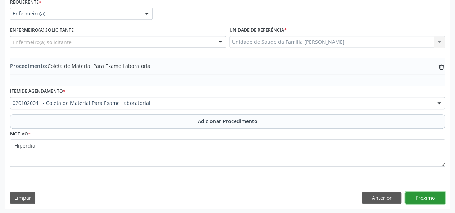
click at [425, 202] on button "Próximo" at bounding box center [426, 198] width 40 height 12
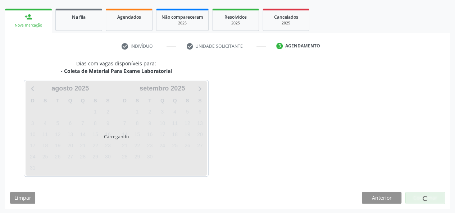
scroll to position [130, 0]
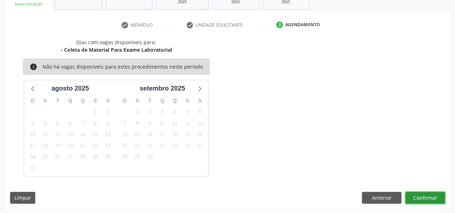
click at [431, 201] on button "Confirmar" at bounding box center [426, 198] width 40 height 12
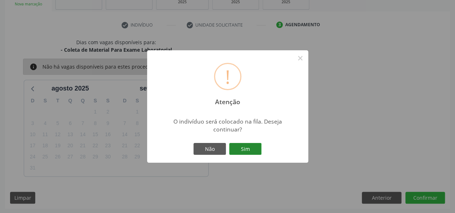
click at [240, 149] on button "Sim" at bounding box center [245, 149] width 32 height 12
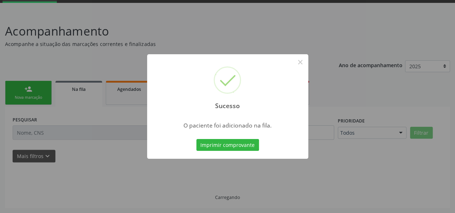
scroll to position [36, 0]
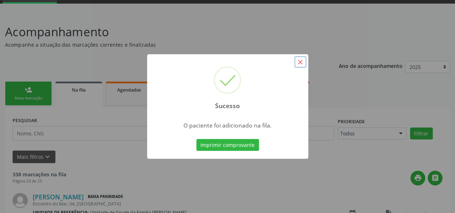
click at [302, 61] on button "×" at bounding box center [300, 62] width 12 height 12
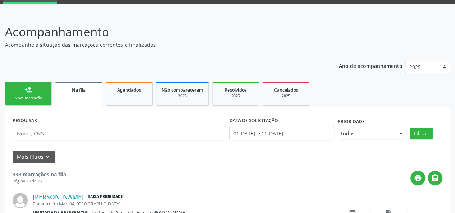
click at [27, 93] on div "person_add" at bounding box center [28, 90] width 8 height 8
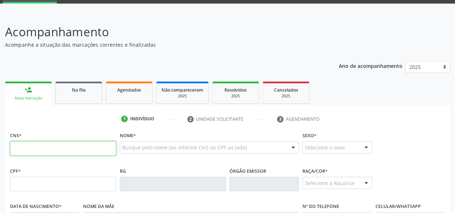
click at [53, 145] on input "text" at bounding box center [63, 148] width 106 height 14
paste input "700 8019 6628 2688"
type input "700 8019 6628 2688"
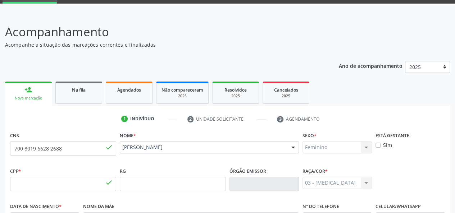
type input "019.300.314-75"
type input "19/05/1962"
type input "Edivane Rozendo dos Santos"
type input "(82) 8888-0832"
type input "412"
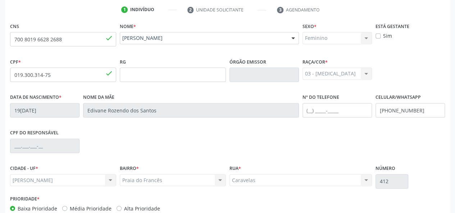
scroll to position [186, 0]
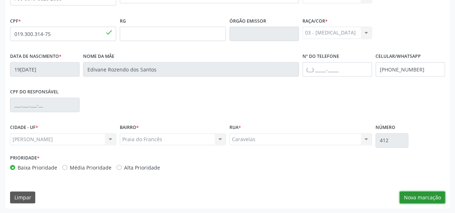
click at [415, 195] on button "Nova marcação" at bounding box center [422, 198] width 45 height 12
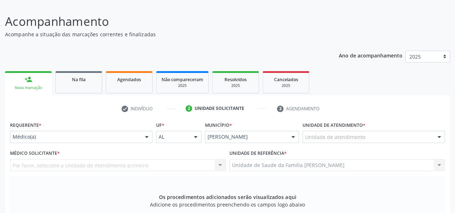
scroll to position [42, 0]
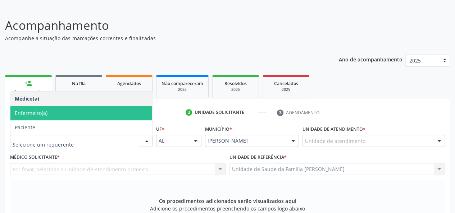
click at [43, 114] on span "Enfermeiro(a)" at bounding box center [31, 113] width 33 height 7
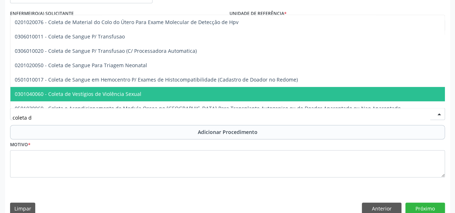
scroll to position [51, 0]
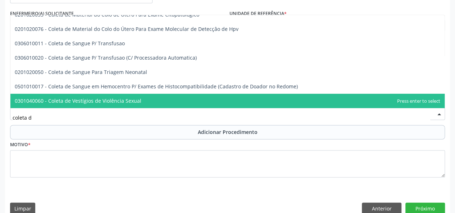
type input "coleta de"
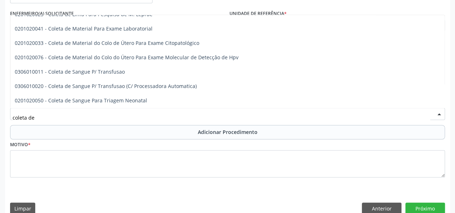
scroll to position [0, 0]
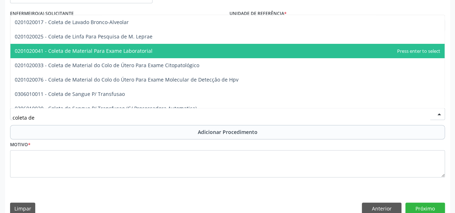
click at [87, 50] on span "0201020041 - Coleta de Material Para Exame Laboratorial" at bounding box center [84, 51] width 138 height 7
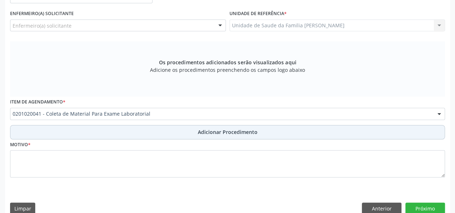
click at [217, 131] on span "Adicionar Procedimento" at bounding box center [228, 133] width 60 height 8
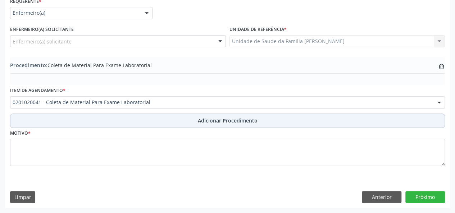
scroll to position [170, 0]
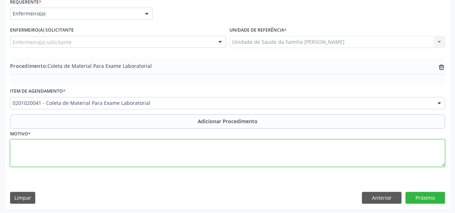
click at [14, 152] on textarea at bounding box center [227, 153] width 435 height 27
type textarea "Hiperdia"
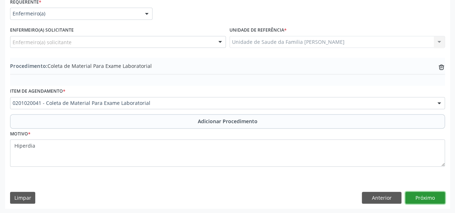
click at [433, 196] on button "Próximo" at bounding box center [426, 198] width 40 height 12
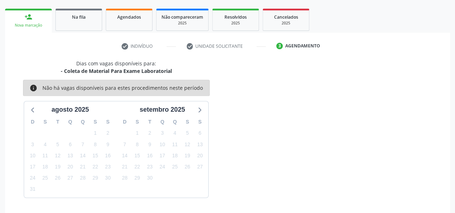
scroll to position [130, 0]
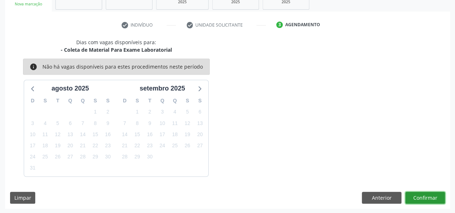
click at [408, 194] on button "Confirmar" at bounding box center [426, 198] width 40 height 12
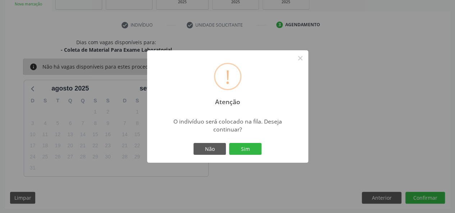
click at [237, 141] on div "! Atenção × O indivíduo será colocado na fila. Deseja continuar? Não Sim" at bounding box center [227, 106] width 161 height 113
click at [243, 141] on div "! Atenção × O indivíduo será colocado na fila. Deseja continuar? Não Sim" at bounding box center [227, 106] width 161 height 113
click at [247, 150] on button "Sim" at bounding box center [245, 149] width 32 height 12
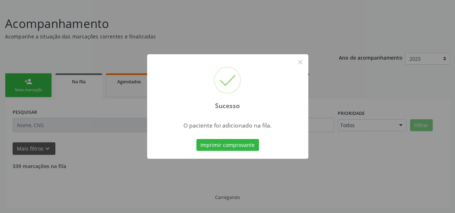
scroll to position [36, 0]
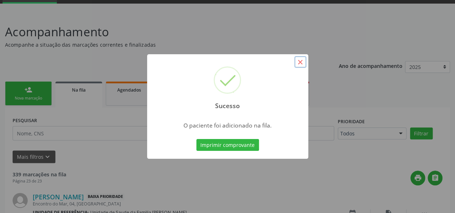
click at [302, 66] on button "×" at bounding box center [300, 62] width 12 height 12
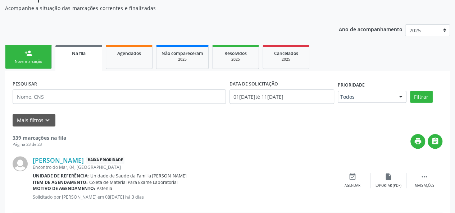
scroll to position [0, 0]
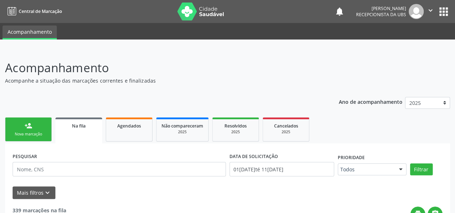
click at [25, 131] on link "person_add Nova marcação" at bounding box center [28, 130] width 47 height 24
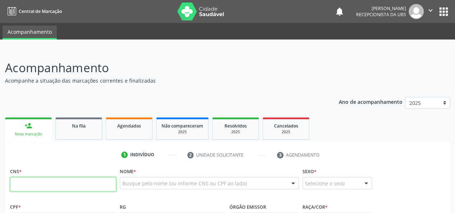
paste input "705 4064 1137 0097"
type input "705 4064 1137 0097"
type input "051.359.644-52"
type input "21/09/1983"
type input "Gizele Maria Fernandes da Silva"
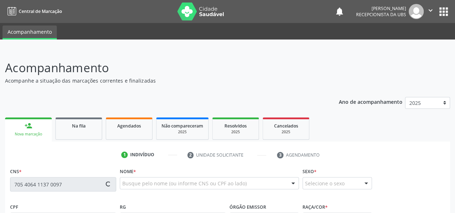
type input "(82) 99367-2332"
type input "4"
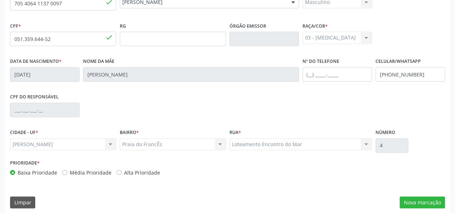
scroll to position [186, 0]
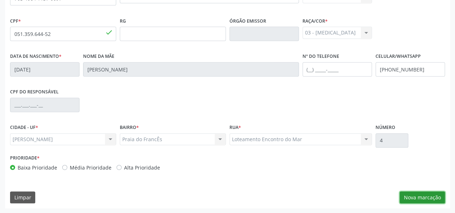
click at [421, 196] on button "Nova marcação" at bounding box center [422, 198] width 45 height 12
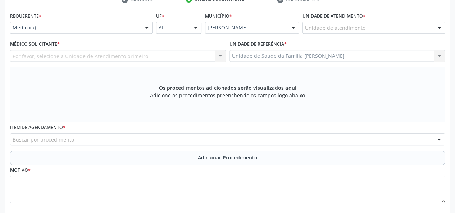
scroll to position [114, 0]
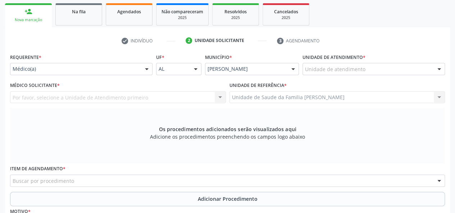
click at [49, 95] on div "Por favor, selecione a Unidade de Atendimento primeiro Nenhum resultado encontr…" at bounding box center [118, 97] width 216 height 12
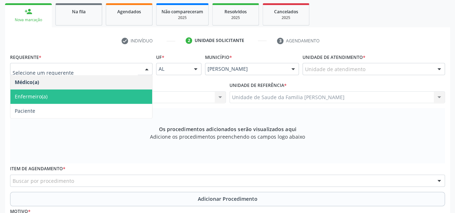
click at [31, 91] on span "Enfermeiro(a)" at bounding box center [81, 97] width 142 height 14
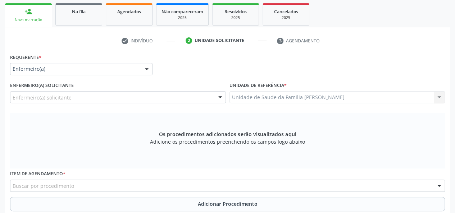
click at [145, 71] on div at bounding box center [146, 69] width 11 height 12
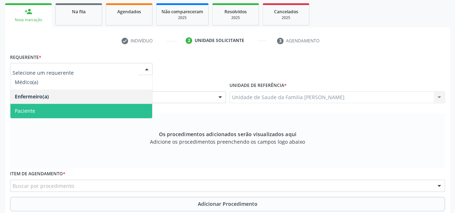
click at [42, 113] on span "Paciente" at bounding box center [81, 111] width 142 height 14
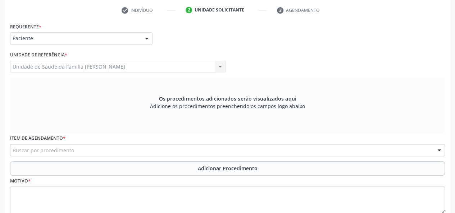
scroll to position [156, 0]
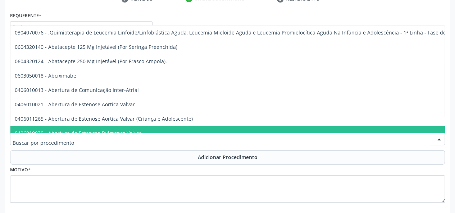
click at [35, 144] on input "text" at bounding box center [222, 143] width 418 height 14
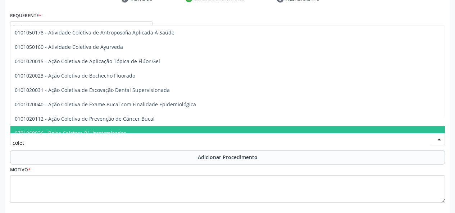
type input "coleta"
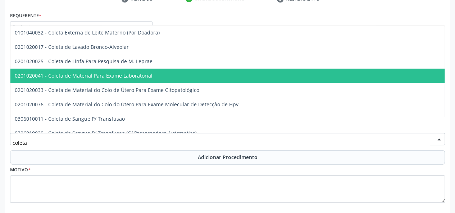
click at [48, 75] on span "0201020041 - Coleta de Material Para Exame Laboratorial" at bounding box center [84, 75] width 138 height 7
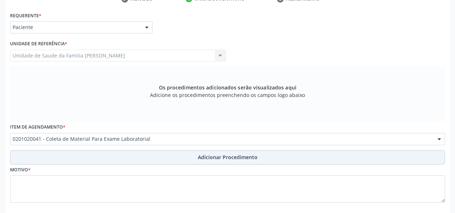
click at [219, 152] on button "Adicionar Procedimento" at bounding box center [227, 157] width 435 height 14
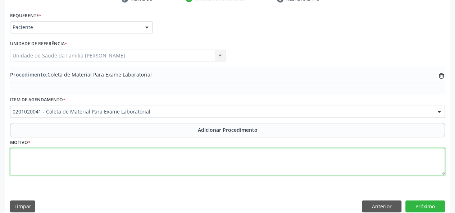
click at [30, 157] on textarea at bounding box center [227, 161] width 435 height 27
click at [56, 157] on textarea "Avaliacao" at bounding box center [227, 161] width 435 height 27
type textarea "A"
type textarea "Has"
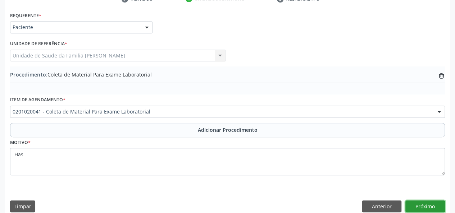
click at [438, 206] on button "Próximo" at bounding box center [426, 207] width 40 height 12
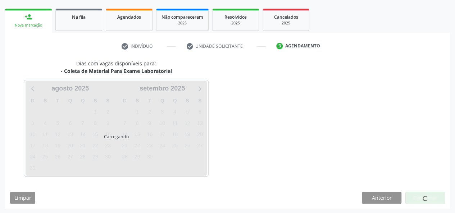
scroll to position [130, 0]
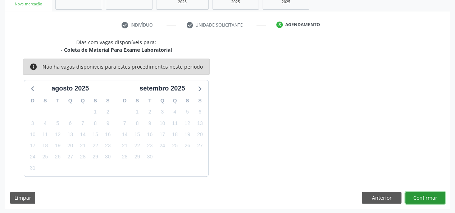
click at [430, 201] on button "Confirmar" at bounding box center [426, 198] width 40 height 12
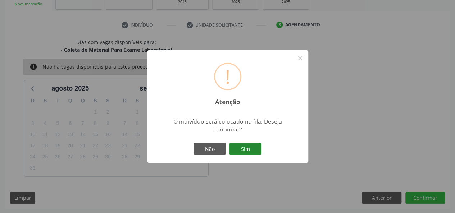
click at [249, 149] on button "Sim" at bounding box center [245, 149] width 32 height 12
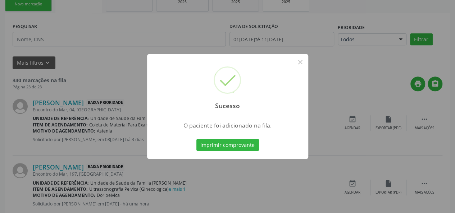
scroll to position [36, 0]
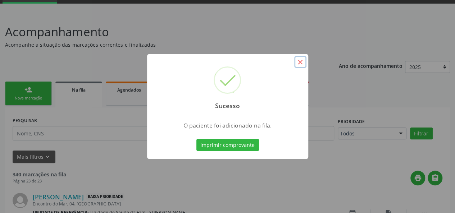
click at [301, 64] on button "×" at bounding box center [300, 62] width 12 height 12
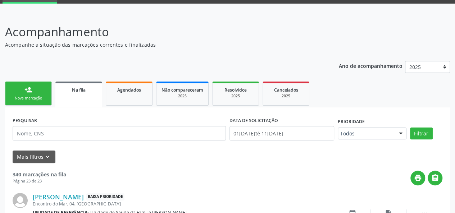
click at [27, 92] on div "person_add" at bounding box center [28, 90] width 8 height 8
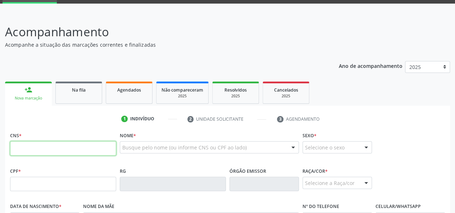
click at [18, 147] on input "text" at bounding box center [63, 148] width 106 height 14
paste input "704 0063 4756 4863"
type input "704 0063 4756 4863"
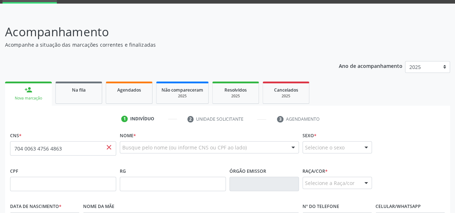
click at [109, 148] on span "close" at bounding box center [109, 148] width 8 height 8
click at [109, 145] on span "close" at bounding box center [109, 148] width 8 height 8
drag, startPoint x: 102, startPoint y: 147, endPoint x: 0, endPoint y: 154, distance: 102.5
click at [0, 154] on div "Acompanhamento Acompanhe a situação das marcações correntes e finalizadas Relat…" at bounding box center [227, 189] width 455 height 351
paste input "704 0063 4756 4863"
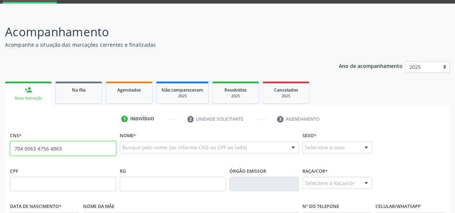
type input "704 0063 4756 4863"
click at [109, 146] on span "close" at bounding box center [109, 148] width 8 height 8
drag, startPoint x: 108, startPoint y: 146, endPoint x: 0, endPoint y: 145, distance: 108.0
click at [0, 145] on div "Acompanhamento Acompanhe a situação das marcações correntes e finalizadas Relat…" at bounding box center [227, 189] width 455 height 351
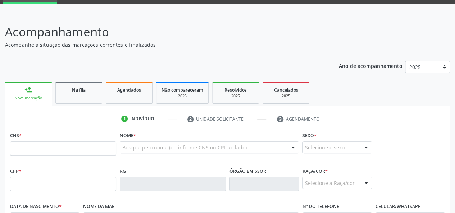
scroll to position [36, 0]
click at [12, 146] on input "text" at bounding box center [63, 148] width 106 height 14
paste input "704 0063 4756 4863"
type input "704 0063 4756 4863"
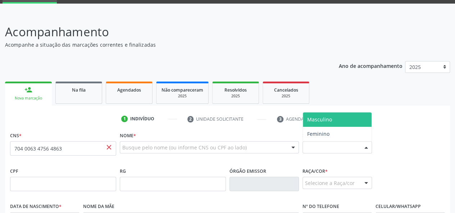
click at [366, 145] on div at bounding box center [366, 148] width 11 height 12
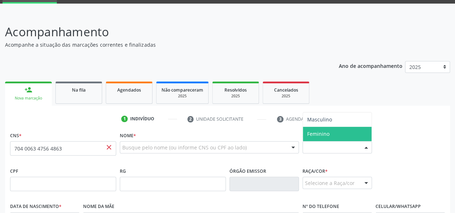
click at [342, 134] on span "Feminino" at bounding box center [337, 134] width 69 height 14
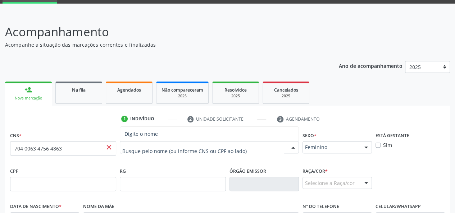
paste input "Ana Maria Alves da Silva"
type input "Ana Maria Alves da Silva"
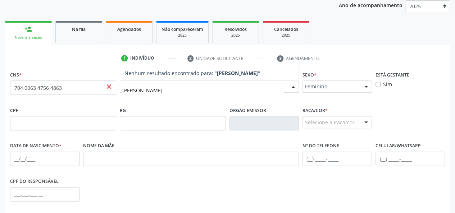
scroll to position [108, 0]
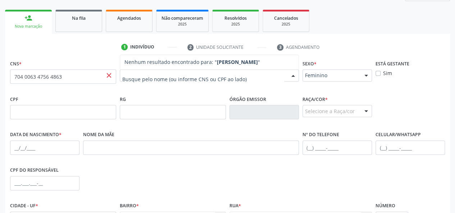
click at [337, 114] on div "Selecione a Raça/cor" at bounding box center [337, 111] width 69 height 12
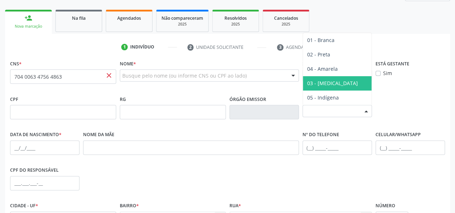
click at [340, 81] on span "03 - [MEDICAL_DATA]" at bounding box center [337, 83] width 69 height 14
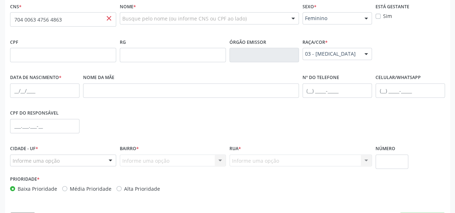
scroll to position [180, 0]
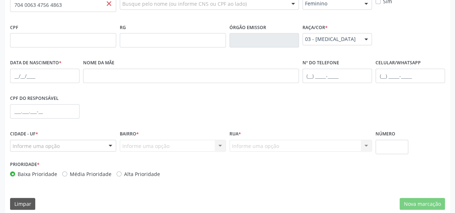
click at [243, 142] on div "Informe uma opção Nenhum resultado encontrado para: " " Nenhuma opção encontrad…" at bounding box center [301, 146] width 143 height 12
click at [257, 146] on div "Informe uma opção Nenhum resultado encontrado para: " " Nenhuma opção encontrad…" at bounding box center [301, 146] width 143 height 12
click at [365, 145] on div "Informe uma opção Nenhum resultado encontrado para: " " Nenhuma opção encontrad…" at bounding box center [301, 146] width 143 height 12
click at [278, 154] on div "Rua * Informe uma opção Nenhum resultado encontrado para: " " Nenhuma opção enc…" at bounding box center [301, 144] width 146 height 31
click at [276, 151] on div "Informe uma opção Nenhum resultado encontrado para: " " Nenhuma opção encontrad…" at bounding box center [301, 146] width 143 height 12
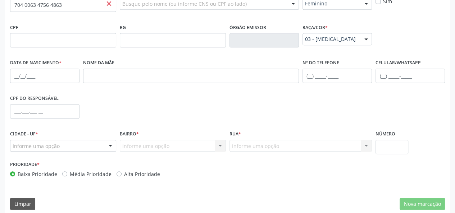
click at [61, 142] on div "Informe uma opção" at bounding box center [63, 146] width 106 height 12
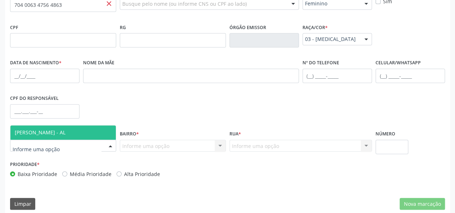
click at [61, 135] on span "[PERSON_NAME] - AL" at bounding box center [40, 132] width 51 height 7
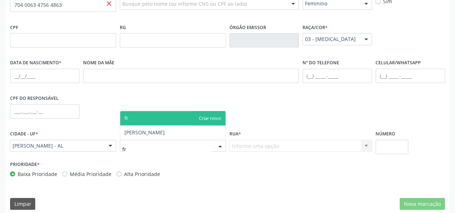
type input "fra"
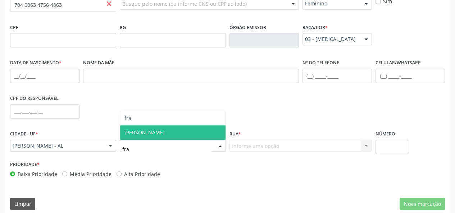
click at [127, 129] on span "Frances" at bounding box center [145, 132] width 40 height 7
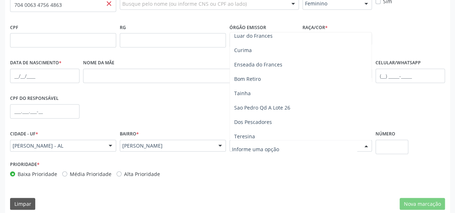
scroll to position [324, 0]
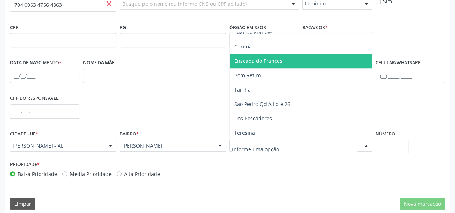
click at [260, 62] on span "Enseada do Frances" at bounding box center [258, 61] width 48 height 7
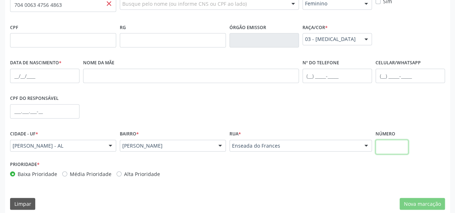
click at [386, 149] on input "text" at bounding box center [392, 147] width 33 height 14
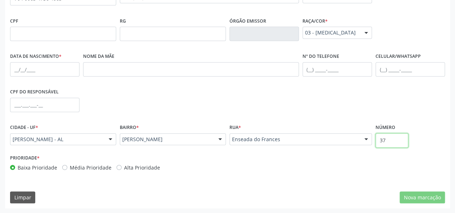
type input "37"
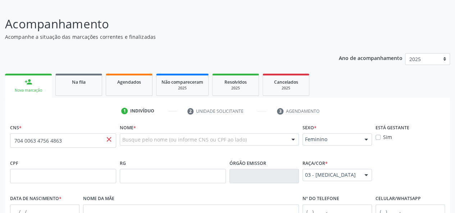
scroll to position [42, 0]
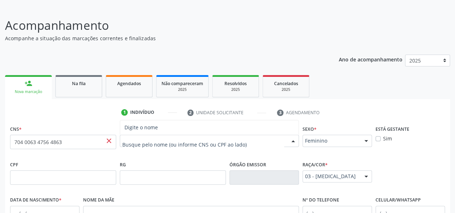
paste input "[PERSON_NAME]"
type input "[PERSON_NAME]"
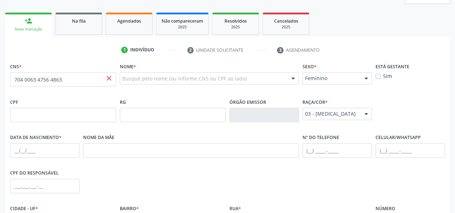
scroll to position [78, 0]
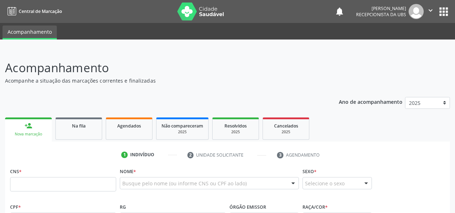
scroll to position [78, 0]
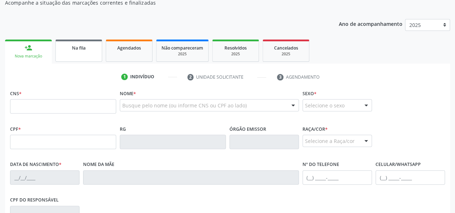
click at [70, 45] on div "Na fila" at bounding box center [79, 48] width 36 height 8
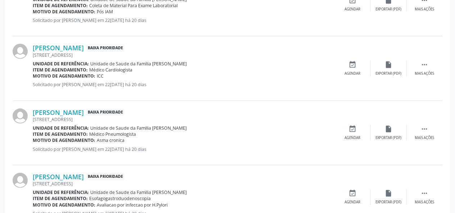
scroll to position [1018, 0]
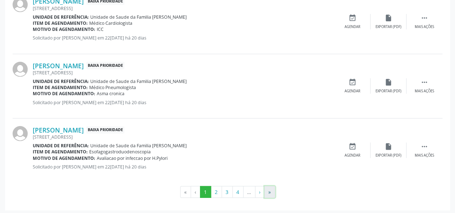
click at [268, 187] on button "»" at bounding box center [270, 192] width 11 height 12
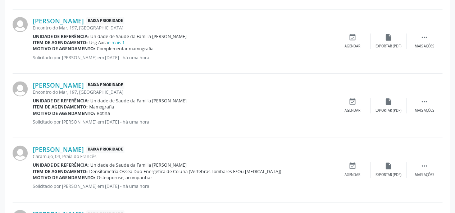
scroll to position [468, 0]
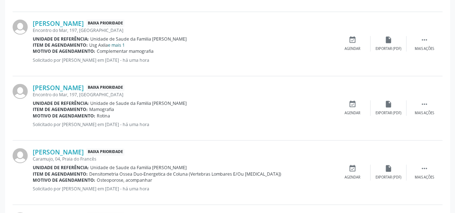
click at [121, 44] on link "e mais 1" at bounding box center [116, 45] width 17 height 6
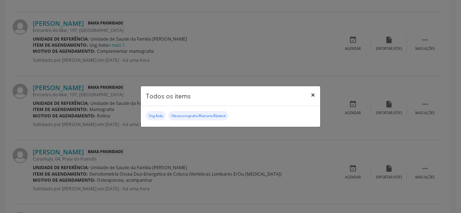
click at [312, 94] on button "×" at bounding box center [313, 95] width 14 height 18
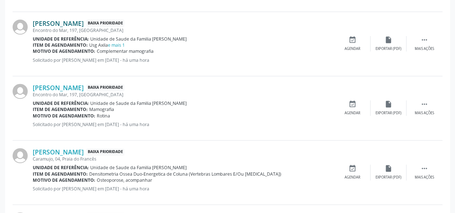
click at [84, 23] on link "Silvana da Silva Costa" at bounding box center [58, 23] width 51 height 8
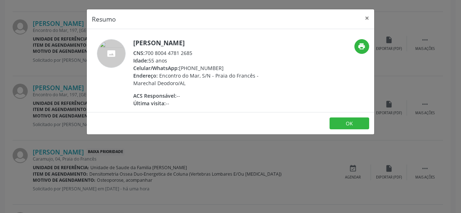
drag, startPoint x: 201, startPoint y: 54, endPoint x: 146, endPoint y: 52, distance: 55.1
click at [146, 52] on div "CNS: 700 8004 4781 2685" at bounding box center [203, 53] width 140 height 8
copy div "700 8004 4781 2685"
click at [349, 124] on button "OK" at bounding box center [349, 124] width 40 height 12
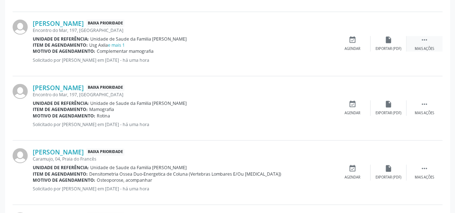
click at [428, 44] on div " Mais ações" at bounding box center [425, 43] width 36 height 15
click at [395, 42] on div "edit Editar" at bounding box center [389, 43] width 36 height 15
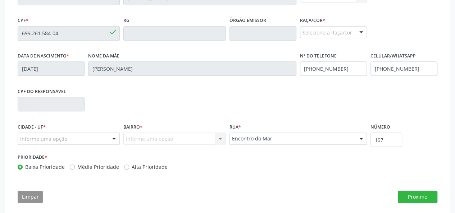
scroll to position [196, 0]
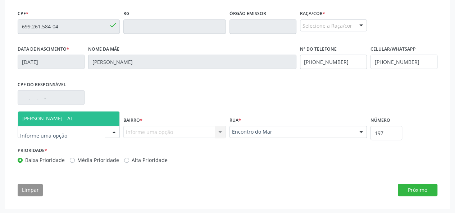
click at [72, 130] on div at bounding box center [69, 132] width 102 height 12
click at [70, 116] on span "[PERSON_NAME] - AL" at bounding box center [47, 118] width 51 height 7
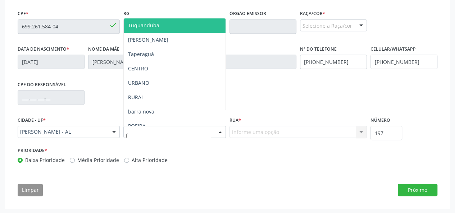
type input "fr"
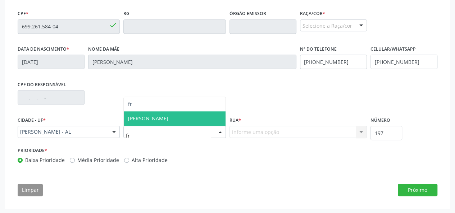
drag, startPoint x: 134, startPoint y: 116, endPoint x: 140, endPoint y: 116, distance: 5.8
click at [140, 116] on span "[PERSON_NAME]" at bounding box center [148, 118] width 40 height 7
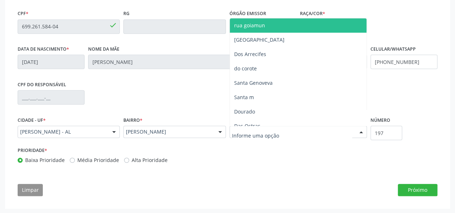
click at [286, 131] on div at bounding box center [299, 132] width 138 height 12
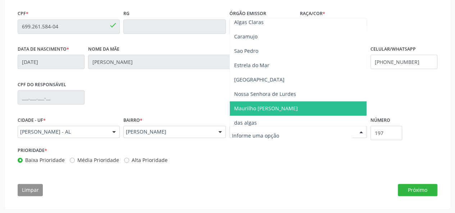
scroll to position [144, 0]
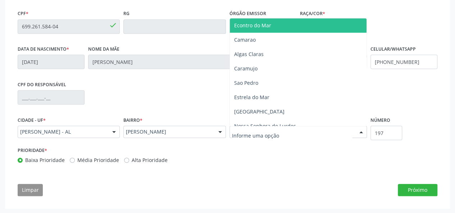
click at [283, 32] on span "Econtro do Mar" at bounding box center [298, 25] width 137 height 14
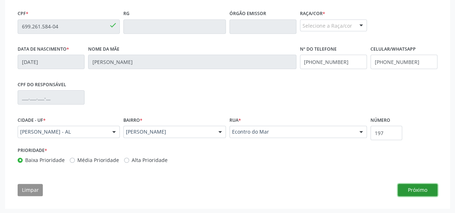
click at [426, 189] on button "Próximo" at bounding box center [418, 190] width 40 height 12
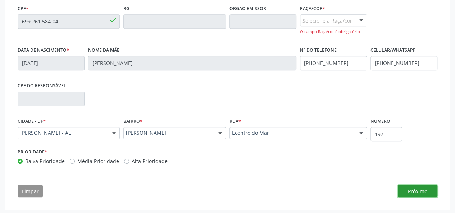
scroll to position [202, 0]
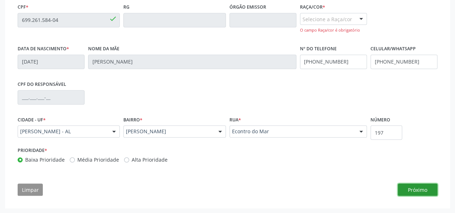
click at [425, 188] on button "Próximo" at bounding box center [418, 190] width 40 height 12
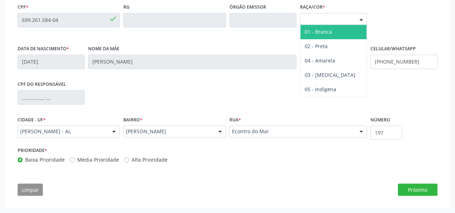
click at [356, 15] on div at bounding box center [361, 19] width 11 height 12
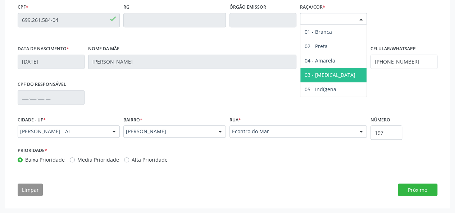
click at [317, 76] on span "03 - [MEDICAL_DATA]" at bounding box center [330, 75] width 51 height 7
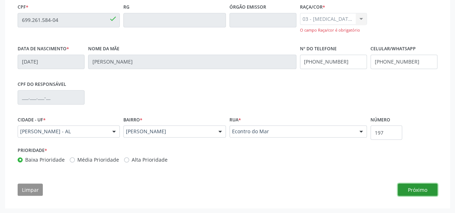
click at [415, 190] on button "Próximo" at bounding box center [418, 190] width 40 height 12
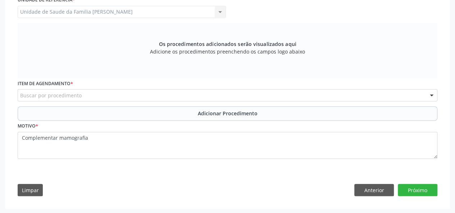
scroll to position [166, 0]
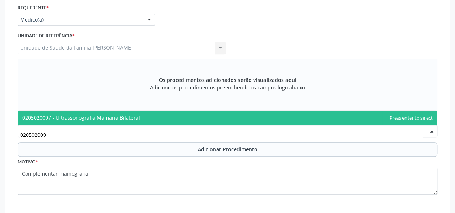
type input "0205020097"
click at [92, 115] on span "0205020097 - Ultrassonografia Mamaria Bilateral" at bounding box center [81, 117] width 118 height 7
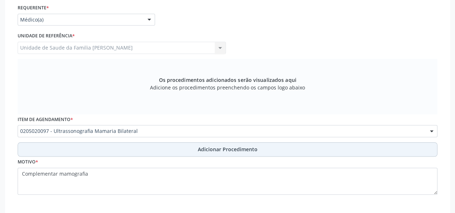
click at [219, 152] on span "Adicionar Procedimento" at bounding box center [228, 150] width 60 height 8
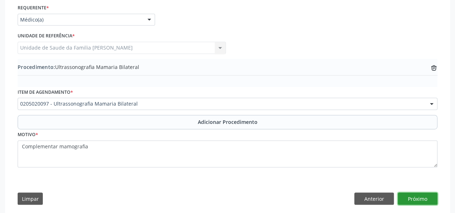
click at [413, 194] on button "Próximo" at bounding box center [418, 199] width 40 height 12
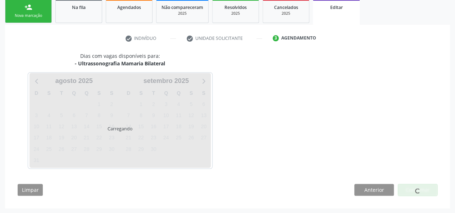
scroll to position [140, 0]
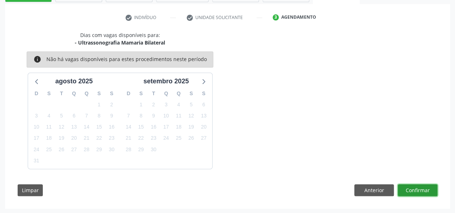
click at [413, 194] on button "Confirmar" at bounding box center [418, 191] width 40 height 12
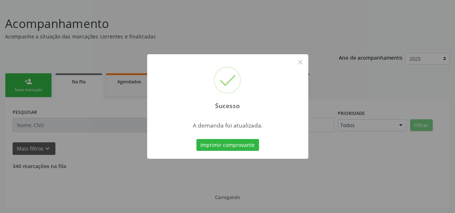
scroll to position [36, 0]
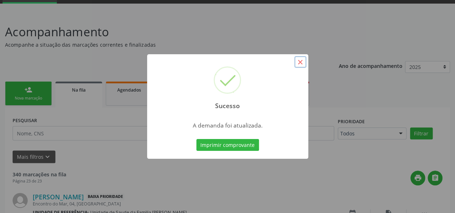
click at [300, 63] on button "×" at bounding box center [300, 62] width 12 height 12
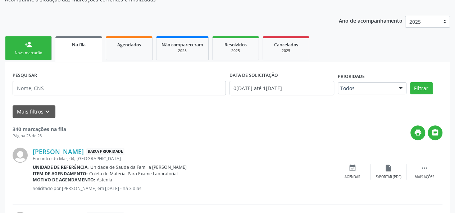
scroll to position [42, 0]
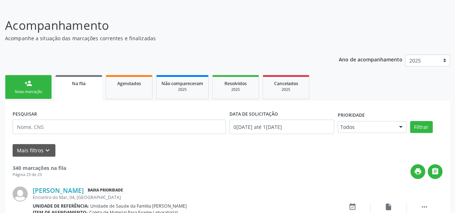
click at [23, 85] on link "person_add Nova marcação" at bounding box center [28, 87] width 47 height 24
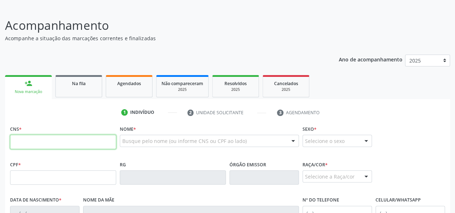
click at [27, 142] on input "text" at bounding box center [63, 142] width 106 height 14
paste input "700 8004 4781 2685"
type input "700 8004 4781 2685"
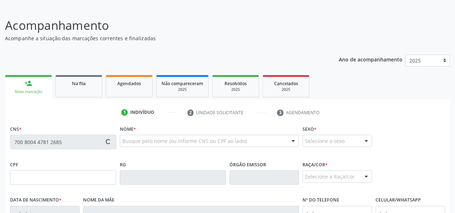
type input "699.261.584-04"
type input "29/12/1969"
type input "Petrucia Maria da Silva Costa"
type input "(82) 98222-8903"
type input "(82) 99952-6508"
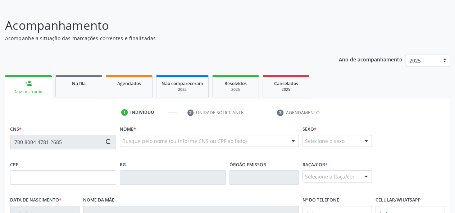
type input "197"
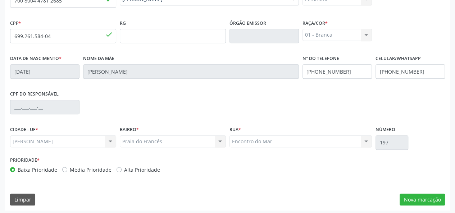
scroll to position [186, 0]
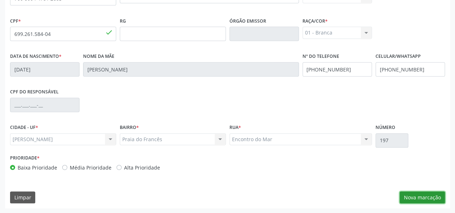
click at [412, 197] on button "Nova marcação" at bounding box center [422, 198] width 45 height 12
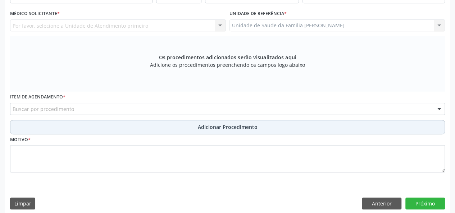
scroll to position [114, 0]
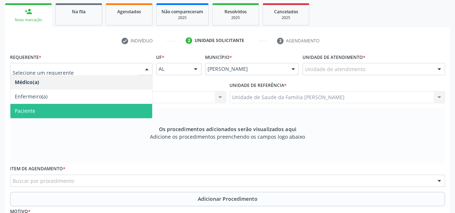
click at [42, 109] on span "Paciente" at bounding box center [81, 111] width 142 height 14
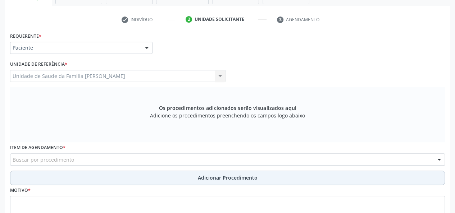
scroll to position [150, 0]
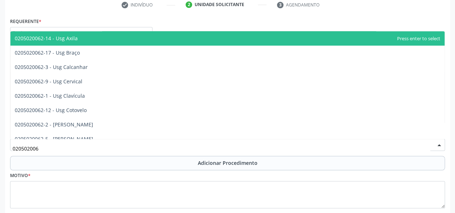
type input "0205020062"
click at [86, 43] on span "0205020062-14 - Usg Axila" at bounding box center [227, 38] width 435 height 14
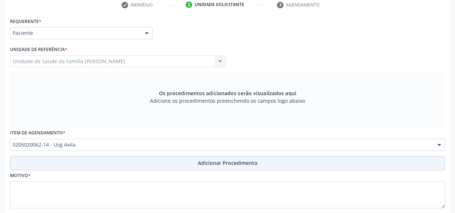
click at [234, 162] on span "Adicionar Procedimento" at bounding box center [228, 163] width 60 height 8
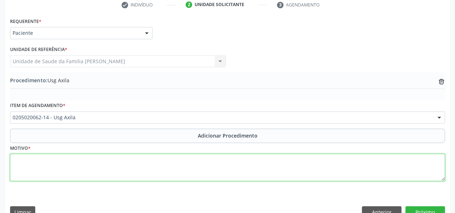
click at [12, 156] on textarea at bounding box center [227, 167] width 435 height 27
type textarea "Complementar mamografia"
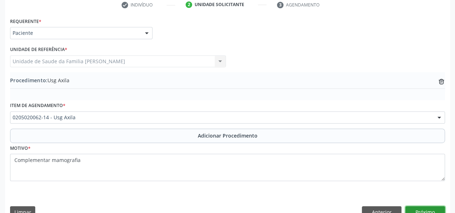
click at [431, 211] on button "Próximo" at bounding box center [426, 213] width 40 height 12
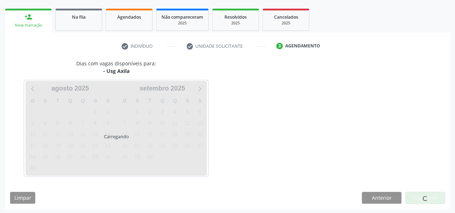
scroll to position [130, 0]
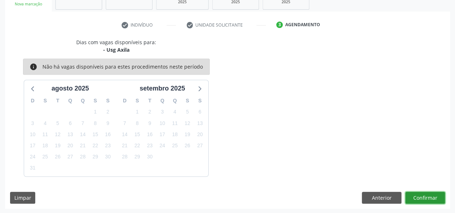
click at [420, 197] on button "Confirmar" at bounding box center [426, 198] width 40 height 12
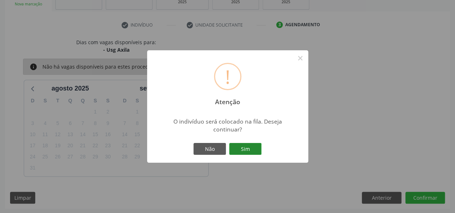
click at [260, 148] on button "Sim" at bounding box center [245, 149] width 32 height 12
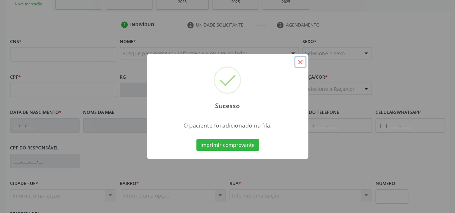
click at [302, 62] on button "×" at bounding box center [300, 62] width 12 height 12
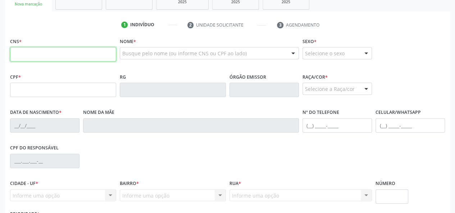
click at [40, 54] on input "text" at bounding box center [63, 54] width 106 height 14
paste input "703 0008 8017 6376"
type input "703 0008 8017 6376"
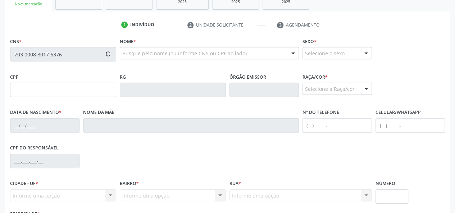
type input "116.775.564-20"
type input "03/09/1997"
type input "Rosana Cardoso da Silva"
type input "(82) 99356-7802"
type input "16"
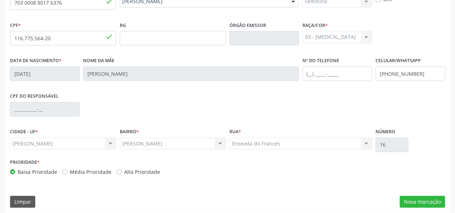
scroll to position [186, 0]
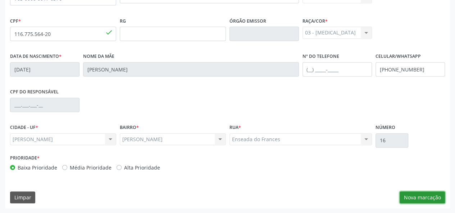
click at [436, 201] on button "Nova marcação" at bounding box center [422, 198] width 45 height 12
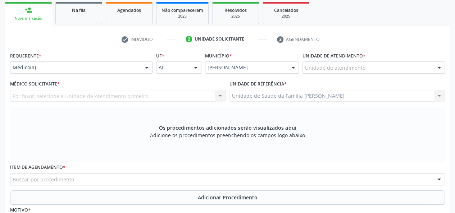
scroll to position [114, 0]
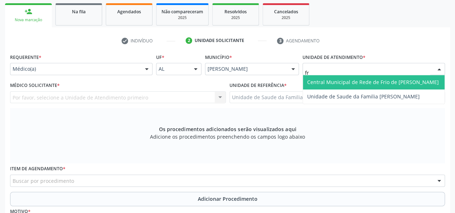
type input "fra"
click at [324, 80] on span "Unidade de Saude da Familia [PERSON_NAME]" at bounding box center [363, 82] width 113 height 7
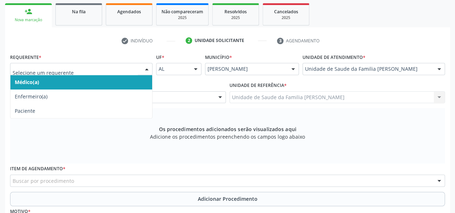
click at [25, 70] on input "text" at bounding box center [75, 73] width 125 height 14
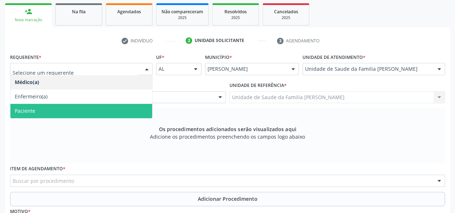
click at [37, 132] on div "Os procedimentos adicionados serão visualizados aqui Adicione os procedimentos …" at bounding box center [227, 135] width 435 height 55
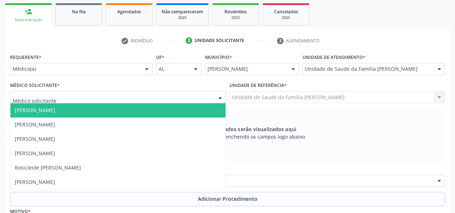
click at [36, 109] on span "[PERSON_NAME]" at bounding box center [35, 110] width 40 height 7
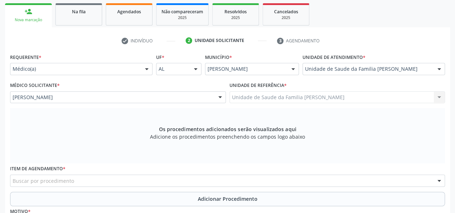
scroll to position [186, 0]
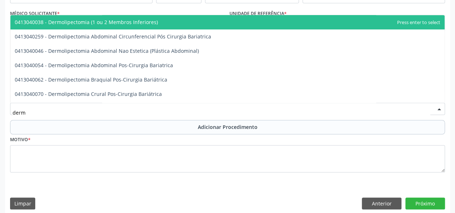
type input "derma"
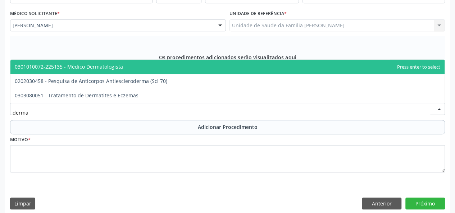
click at [116, 64] on span "0301010072-225135 - Médico Dermatologista" at bounding box center [69, 66] width 108 height 7
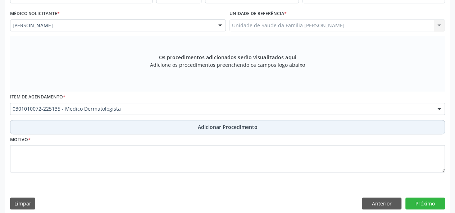
click at [231, 124] on span "Adicionar Procedimento" at bounding box center [228, 127] width 60 height 8
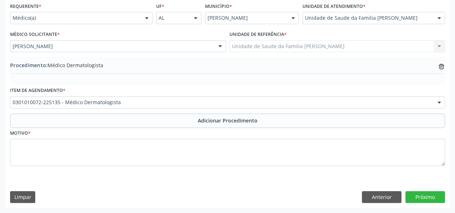
scroll to position [165, 0]
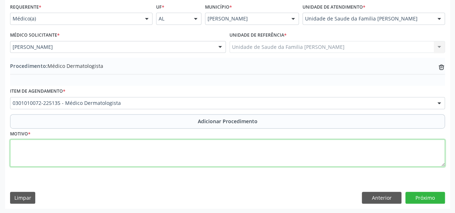
click at [27, 154] on textarea at bounding box center [227, 153] width 435 height 27
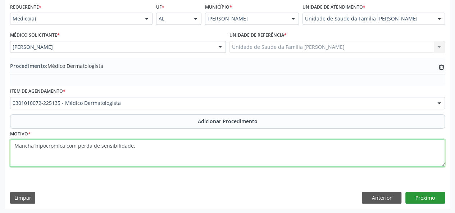
type textarea "Mancha hipocromica com perda de sensibilidade."
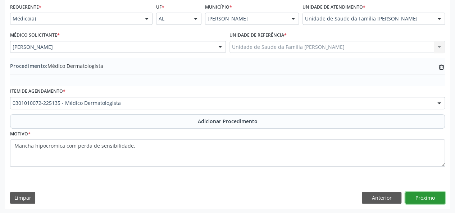
click at [428, 196] on button "Próximo" at bounding box center [426, 198] width 40 height 12
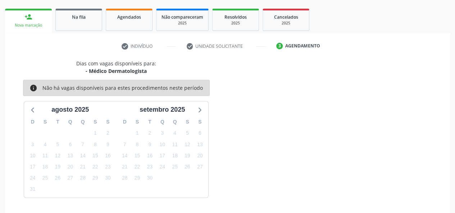
scroll to position [130, 0]
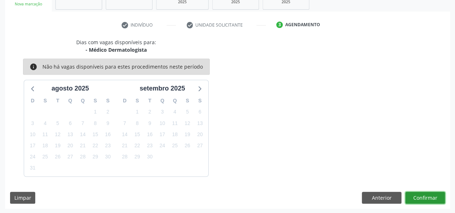
click at [429, 197] on button "Confirmar" at bounding box center [426, 198] width 40 height 12
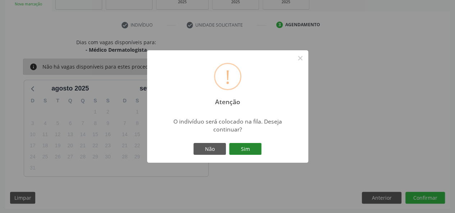
click at [253, 150] on button "Sim" at bounding box center [245, 149] width 32 height 12
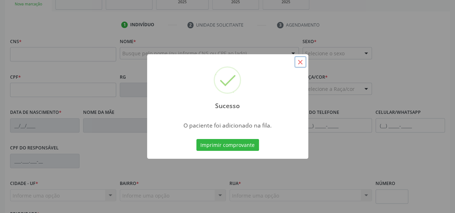
click at [302, 60] on button "×" at bounding box center [300, 62] width 12 height 12
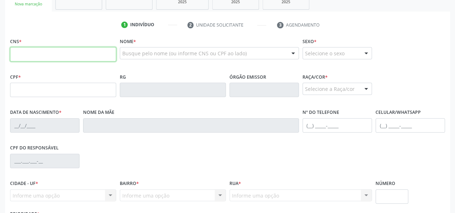
click at [29, 53] on input "text" at bounding box center [63, 54] width 106 height 14
paste input "706 2065 0659 7366"
type input "706 2065 0659 7366"
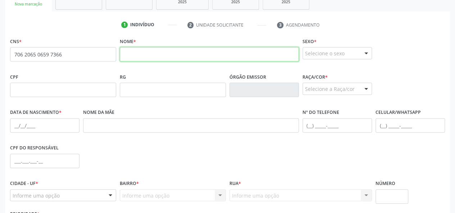
click at [126, 51] on input "text" at bounding box center [209, 54] width 179 height 14
paste input "Nilson Ferreira da Silva Junior"
type input "Nilson Ferreira da Silva Junior"
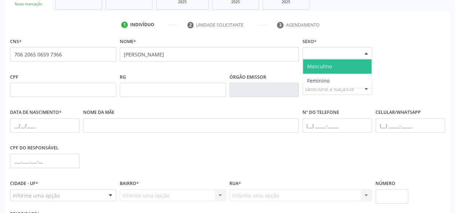
click at [366, 56] on div at bounding box center [366, 54] width 11 height 12
click at [309, 68] on span "Masculino" at bounding box center [319, 66] width 25 height 7
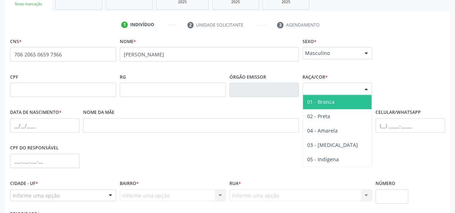
drag, startPoint x: 325, startPoint y: 94, endPoint x: 327, endPoint y: 90, distance: 4.4
click at [325, 94] on div "Selecione a Raça/cor" at bounding box center [337, 89] width 69 height 12
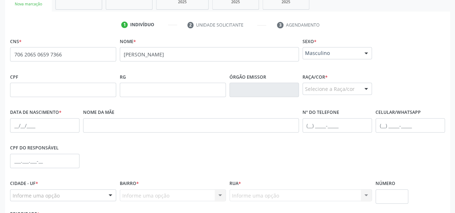
click at [323, 91] on div "Selecione a Raça/cor" at bounding box center [337, 89] width 69 height 12
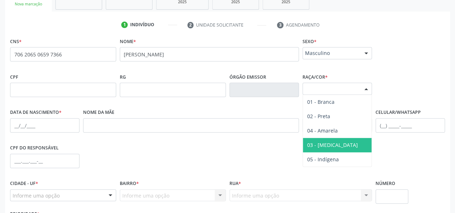
click at [321, 143] on span "03 - [MEDICAL_DATA]" at bounding box center [332, 145] width 51 height 7
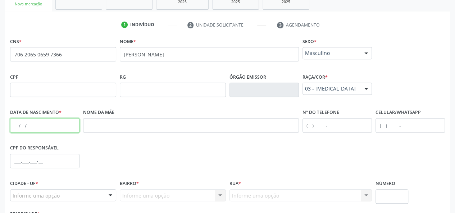
click at [15, 127] on input "text" at bounding box center [44, 125] width 69 height 14
paste input "25/08/1977"
type input "25/08/1977"
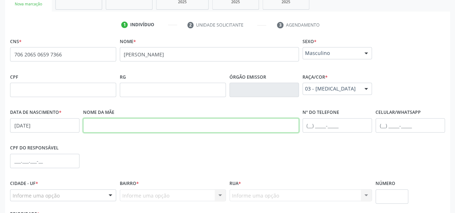
click at [119, 126] on input "text" at bounding box center [191, 125] width 216 height 14
paste input "JANDIRA CURVELO DE ALMEIDA"
type input "JANDIRA CURVELO DE ALMEIDA"
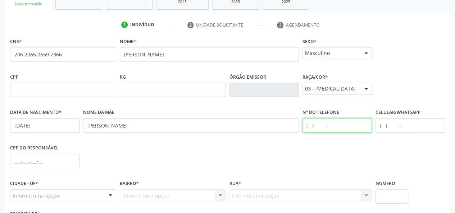
click at [315, 125] on input "text" at bounding box center [337, 125] width 69 height 14
paste input "(75) 98236-1000"
type input "(75) 98236-1000"
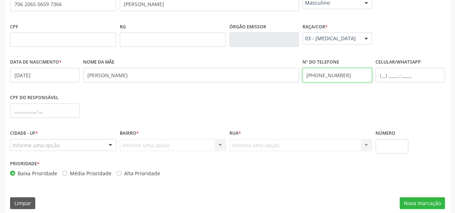
scroll to position [186, 0]
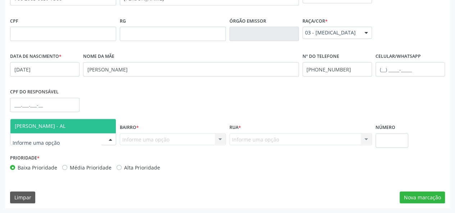
click at [34, 125] on span "[PERSON_NAME] - AL" at bounding box center [40, 126] width 51 height 7
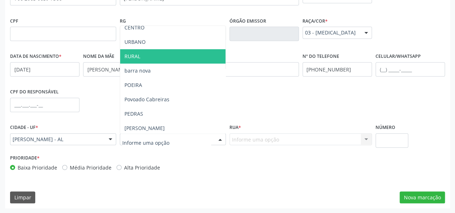
scroll to position [108, 0]
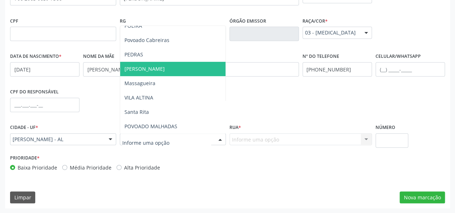
click at [146, 64] on span "[PERSON_NAME]" at bounding box center [172, 69] width 105 height 14
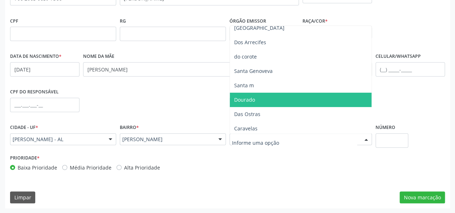
scroll to position [36, 0]
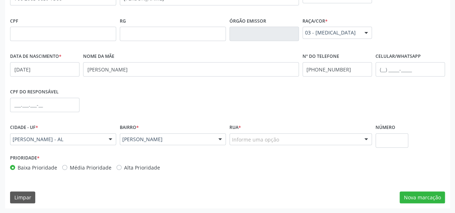
drag, startPoint x: 249, startPoint y: 75, endPoint x: 229, endPoint y: 161, distance: 88.6
click at [229, 161] on div "Prioridade * Baixa Prioridade Média Prioridade Alta Prioridade" at bounding box center [227, 165] width 439 height 24
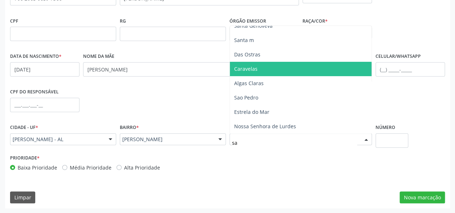
scroll to position [0, 0]
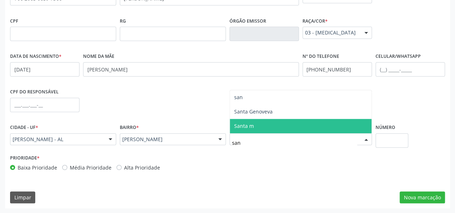
type input "san"
drag, startPoint x: 336, startPoint y: 126, endPoint x: 373, endPoint y: 159, distance: 49.5
click at [373, 159] on div "Prioridade * Baixa Prioridade Média Prioridade Alta Prioridade" at bounding box center [227, 165] width 439 height 24
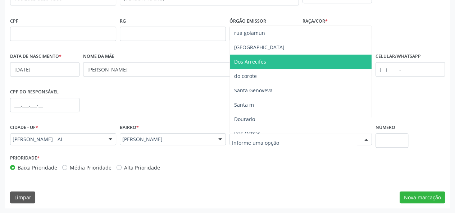
click at [287, 142] on div at bounding box center [301, 140] width 143 height 12
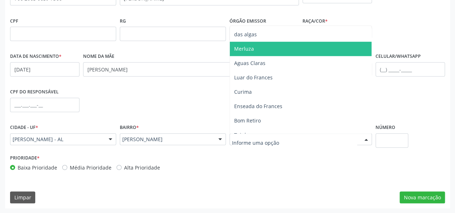
scroll to position [324, 0]
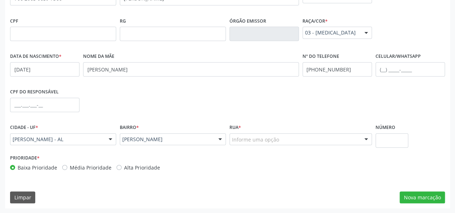
click at [277, 188] on div "CNS * 706 2065 0659 7366 none Nome * Nilson Ferreira da Silva Junior Sexo * Mas…" at bounding box center [227, 94] width 445 height 229
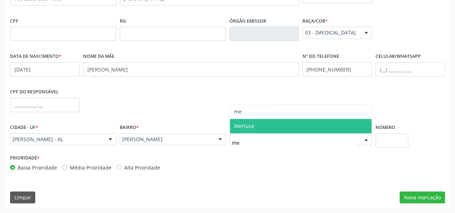
scroll to position [0, 0]
type input "mexilhao"
click at [354, 123] on span "mexilhao" at bounding box center [301, 126] width 142 height 14
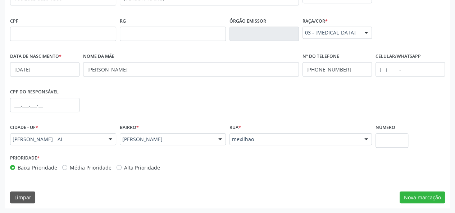
click at [345, 163] on div "Prioridade * Baixa Prioridade Média Prioridade Alta Prioridade" at bounding box center [227, 165] width 439 height 24
click at [391, 139] on input "text" at bounding box center [392, 141] width 33 height 14
type input "422"
click at [430, 197] on button "Nova marcação" at bounding box center [422, 198] width 45 height 12
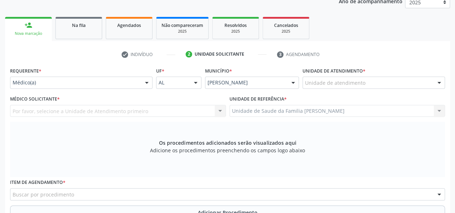
scroll to position [78, 0]
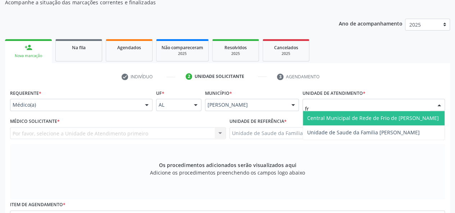
type input "fra"
click at [348, 116] on span "Unidade de Saude da Familia [PERSON_NAME]" at bounding box center [363, 118] width 113 height 7
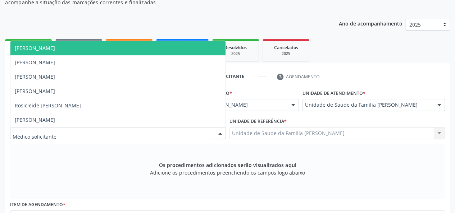
click at [55, 49] on span "[PERSON_NAME]" at bounding box center [35, 48] width 40 height 7
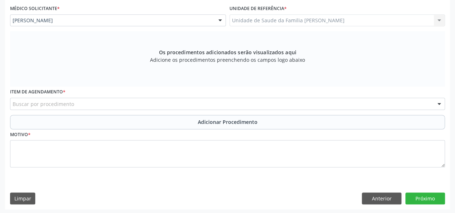
scroll to position [192, 0]
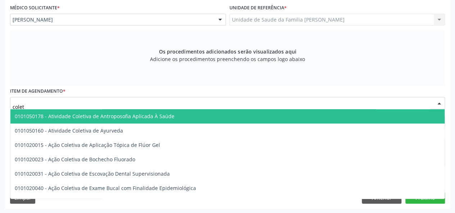
type input "coleta"
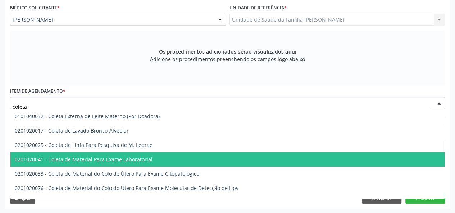
click at [99, 157] on span "0201020041 - Coleta de Material Para Exame Laboratorial" at bounding box center [84, 159] width 138 height 7
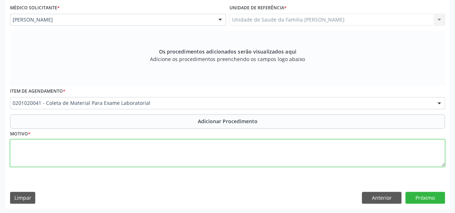
click at [42, 154] on textarea at bounding box center [227, 153] width 435 height 27
type textarea "Rotina"
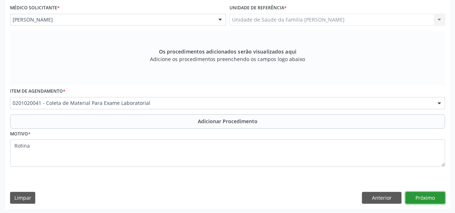
click at [420, 196] on button "Próximo" at bounding box center [426, 198] width 40 height 12
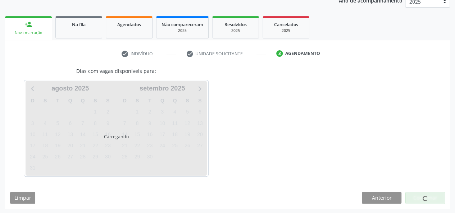
scroll to position [122, 0]
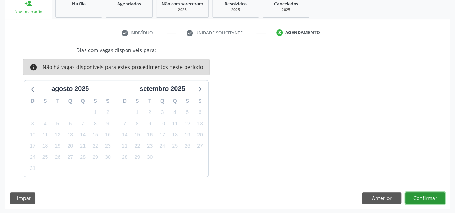
click at [427, 200] on button "Confirmar" at bounding box center [426, 199] width 40 height 12
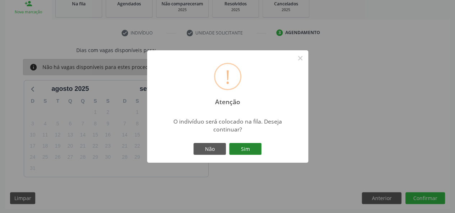
click at [243, 144] on button "Sim" at bounding box center [245, 149] width 32 height 12
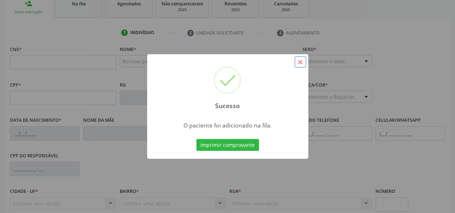
click at [299, 64] on button "×" at bounding box center [300, 62] width 12 height 12
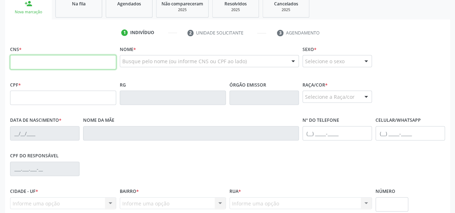
click at [30, 59] on input "text" at bounding box center [63, 62] width 106 height 14
paste input "700 5077 8039 6754"
type input "700 5077 8039 6754"
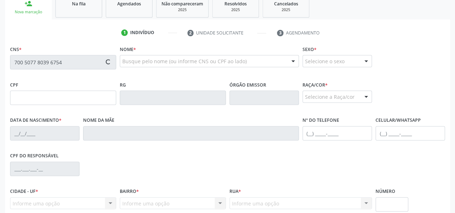
type input "788.147.314-20"
type input "09/02/1973"
type input "Marilucia de Carvalho Franca"
type input "(82) 99435-9218"
type input "03"
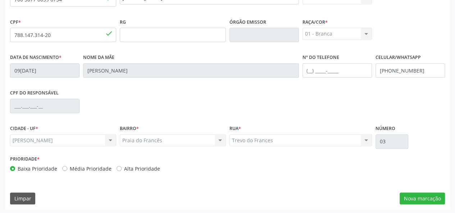
scroll to position [186, 0]
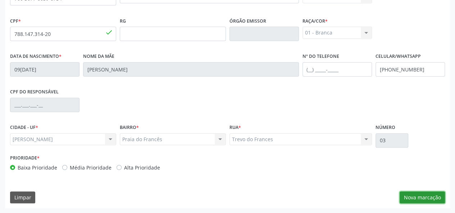
click at [415, 198] on button "Nova marcação" at bounding box center [422, 198] width 45 height 12
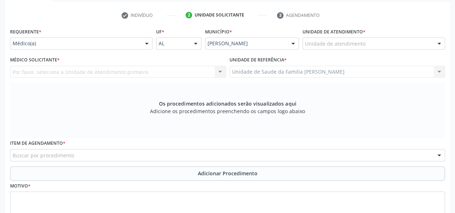
scroll to position [78, 0]
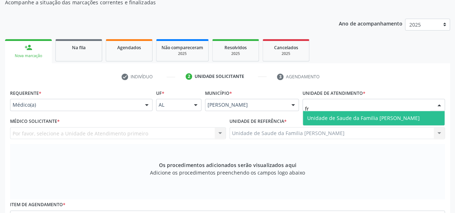
type input "fra"
click at [352, 120] on span "Unidade de Saude da Familia [PERSON_NAME]" at bounding box center [363, 118] width 113 height 7
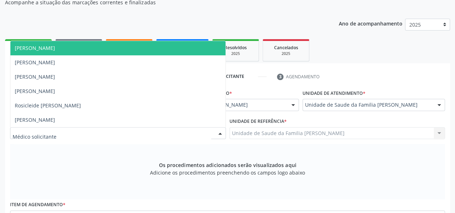
click at [55, 50] on span "[PERSON_NAME]" at bounding box center [35, 48] width 40 height 7
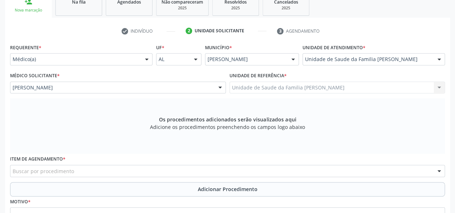
scroll to position [186, 0]
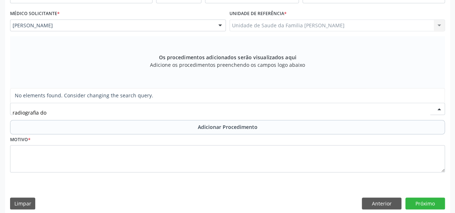
type input "radiografia d"
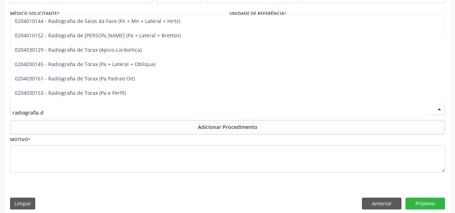
scroll to position [819, 0]
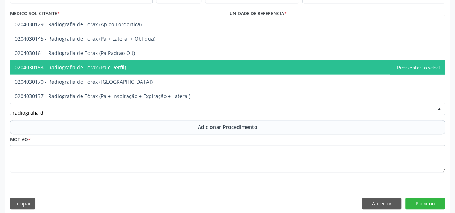
click at [127, 65] on span "0204030153 - Radiografia de Torax (Pa e Perfil)" at bounding box center [227, 67] width 435 height 14
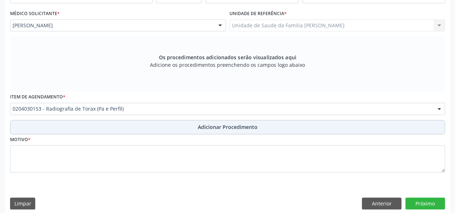
click at [204, 123] on button "Adicionar Procedimento" at bounding box center [227, 127] width 435 height 14
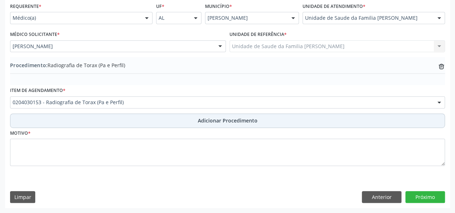
scroll to position [165, 0]
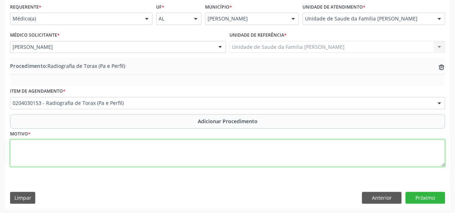
click at [18, 144] on textarea at bounding box center [227, 153] width 435 height 27
click at [23, 144] on textarea "PAC?" at bounding box center [227, 153] width 435 height 27
type textarea "PAC ?"
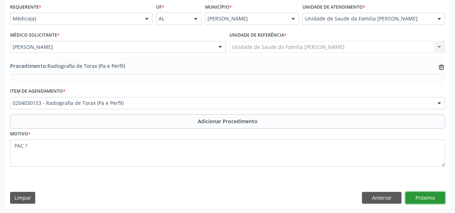
click at [436, 196] on button "Próximo" at bounding box center [426, 198] width 40 height 12
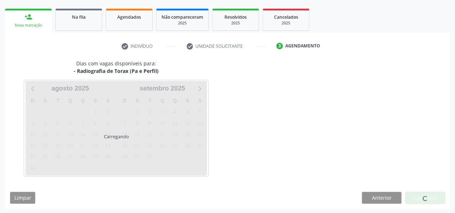
scroll to position [130, 0]
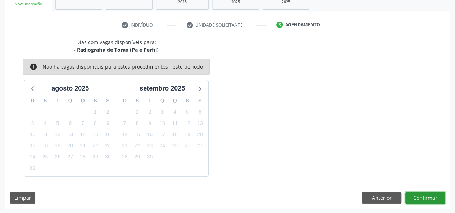
click at [430, 201] on button "Confirmar" at bounding box center [426, 198] width 40 height 12
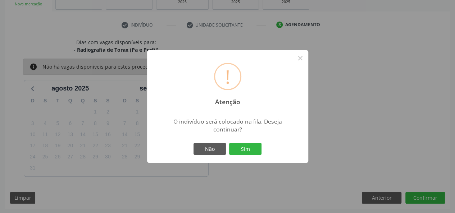
click at [258, 156] on div "Não Sim" at bounding box center [227, 149] width 71 height 15
click at [258, 155] on button "Sim" at bounding box center [245, 149] width 32 height 12
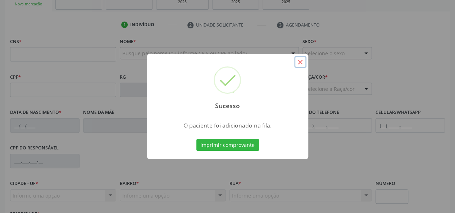
click at [302, 59] on button "×" at bounding box center [300, 62] width 12 height 12
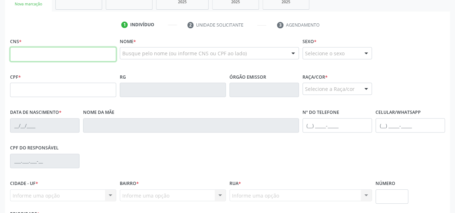
click at [31, 58] on input "text" at bounding box center [63, 54] width 106 height 14
paste input "704 8040 7785 4040"
type input "704 8040 7785 4040"
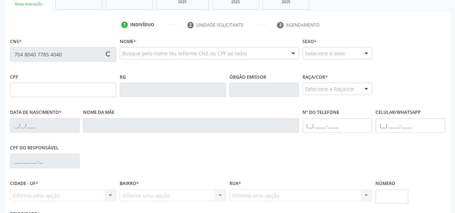
type input "17/02/1965"
type input "Elodia Maria de Farias Silva"
type input "(82) 99958-4735"
type input "02"
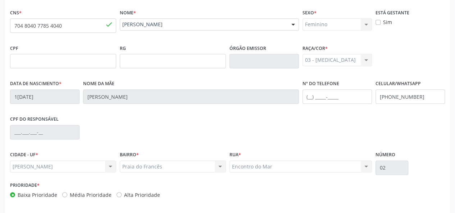
scroll to position [186, 0]
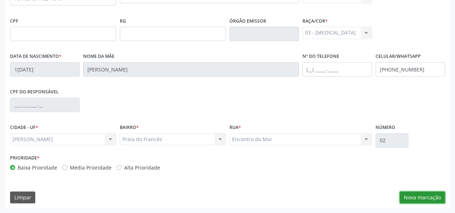
click at [420, 196] on button "Nova marcação" at bounding box center [422, 198] width 45 height 12
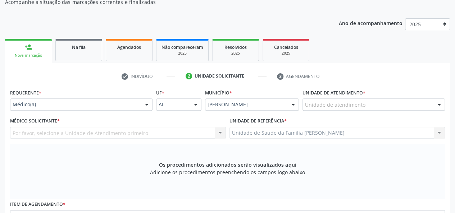
scroll to position [78, 0]
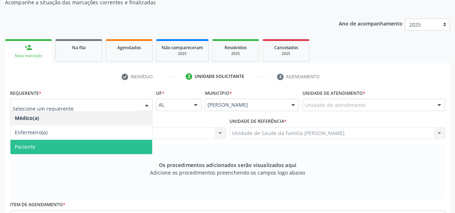
click at [33, 148] on span "Paciente" at bounding box center [25, 147] width 21 height 7
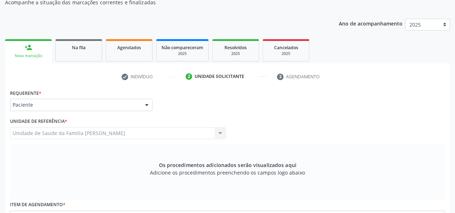
click at [34, 133] on div "Unidade de Saude da Familia [PERSON_NAME] Unidade de Saude da Familia [PERSON_N…" at bounding box center [118, 133] width 216 height 12
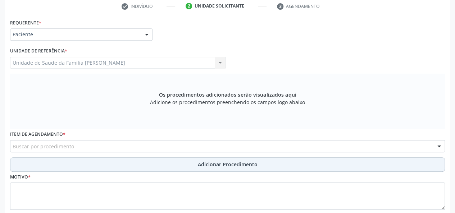
scroll to position [150, 0]
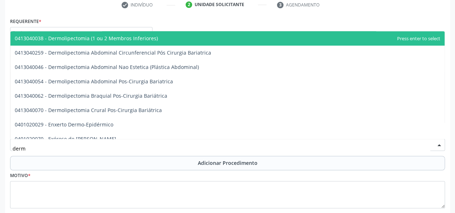
type input "derma"
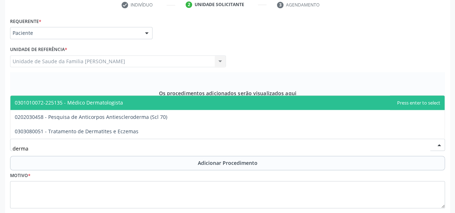
click at [62, 101] on span "0301010072-225135 - Médico Dermatologista" at bounding box center [69, 102] width 108 height 7
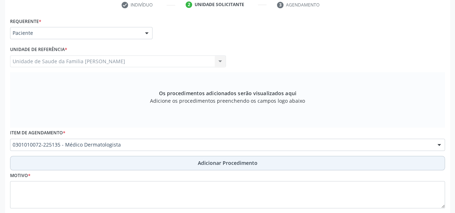
click at [213, 162] on span "Adicionar Procedimento" at bounding box center [228, 163] width 60 height 8
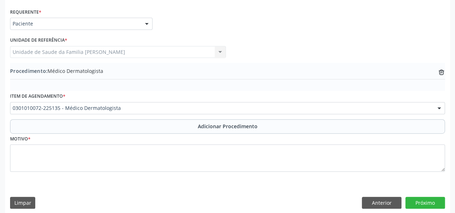
scroll to position [165, 0]
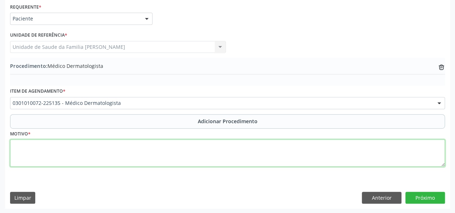
click at [13, 144] on textarea at bounding box center [227, 153] width 435 height 27
click at [63, 146] on textarea "Multiplas ceratoses ceborreicas" at bounding box center [227, 153] width 435 height 27
click at [97, 145] on textarea "Multiplas ceratoses seborreicas" at bounding box center [227, 153] width 435 height 27
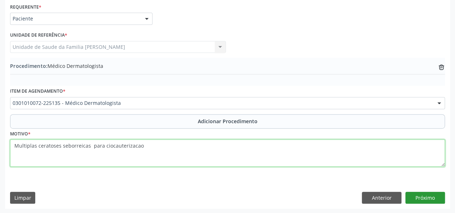
type textarea "Multiplas ceratoses seborreicas para ciocauterizacao"
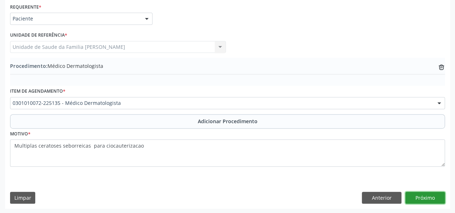
click at [428, 201] on button "Próximo" at bounding box center [426, 198] width 40 height 12
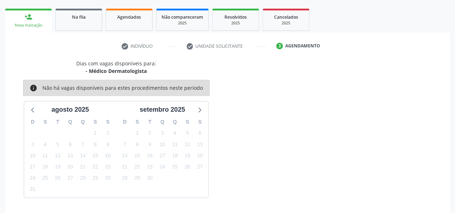
scroll to position [130, 0]
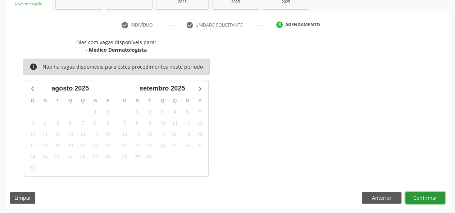
click at [428, 197] on button "Confirmar" at bounding box center [426, 198] width 40 height 12
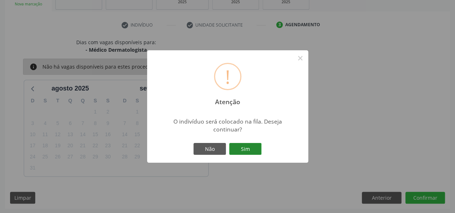
click at [248, 149] on button "Sim" at bounding box center [245, 149] width 32 height 12
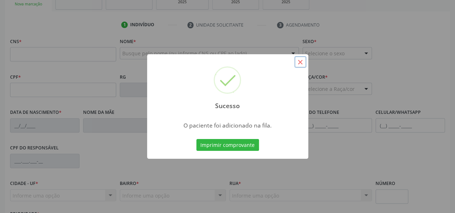
click at [298, 63] on button "×" at bounding box center [300, 62] width 12 height 12
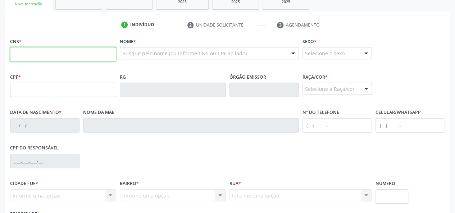
click at [31, 54] on input "text" at bounding box center [63, 54] width 106 height 14
paste input "706 5013 4602 3491"
type input "706 5013 4602 3491"
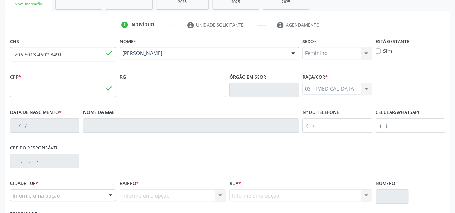
type input "088.517.864-53"
type input "19/06/1956"
type input "Josefa Vanderlei dos Santos"
type input "(82) 99197-8419"
type input "47"
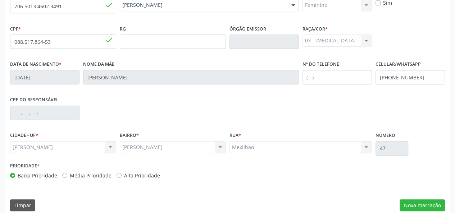
scroll to position [186, 0]
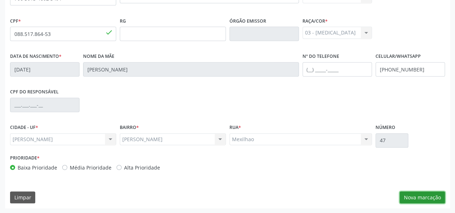
click at [430, 197] on button "Nova marcação" at bounding box center [422, 198] width 45 height 12
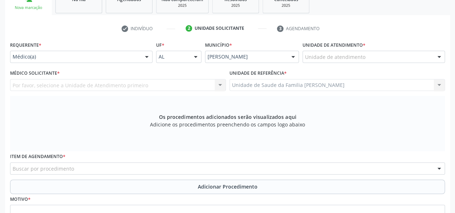
scroll to position [114, 0]
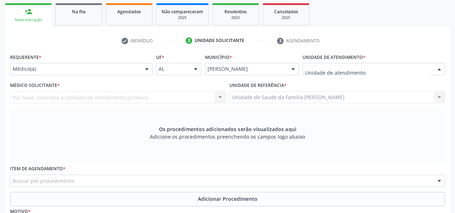
click at [327, 65] on div at bounding box center [374, 69] width 143 height 12
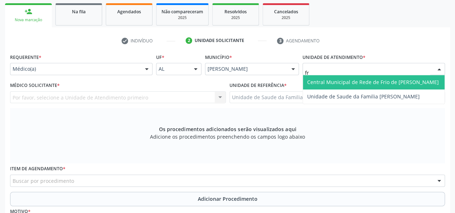
type input "fra"
click at [351, 84] on span "Unidade de Saude da Familia [PERSON_NAME]" at bounding box center [363, 82] width 113 height 7
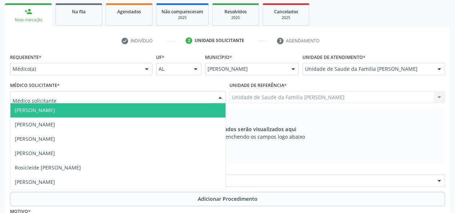
click at [34, 110] on span "[PERSON_NAME]" at bounding box center [35, 110] width 40 height 7
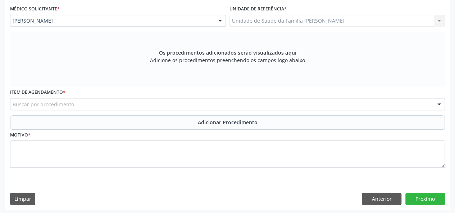
scroll to position [192, 0]
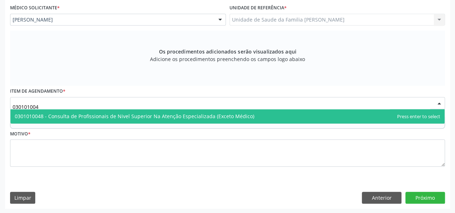
type input "0301010048"
click at [79, 114] on span "0301010048 - Consulta de Profissionais de Nivel Superior Na Atenção Especializa…" at bounding box center [135, 116] width 240 height 7
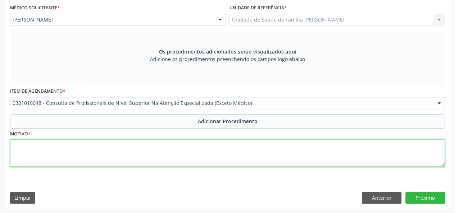
click at [18, 151] on textarea at bounding box center [227, 153] width 435 height 27
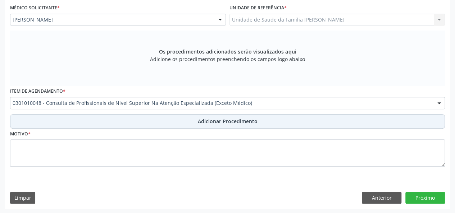
click at [197, 118] on button "Adicionar Procedimento" at bounding box center [227, 121] width 435 height 14
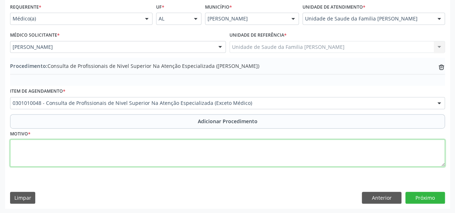
click at [12, 149] on textarea at bounding box center [227, 153] width 435 height 27
click at [43, 145] on textarea "Fisioterapia-artr" at bounding box center [227, 153] width 435 height 27
click at [54, 145] on textarea "Fisioterapia-artr" at bounding box center [227, 153] width 435 height 27
click at [131, 145] on textarea "Fisioterapia-artropatia degenerativa de coluna e obro." at bounding box center [227, 153] width 435 height 27
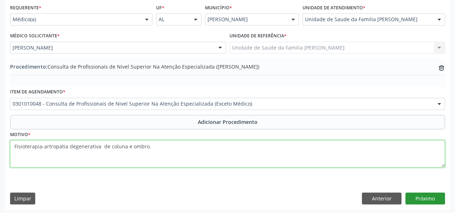
type textarea "Fisioterapia-artropatia degenerativa de coluna e ombro."
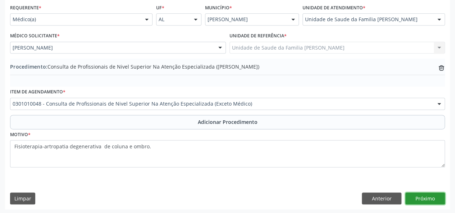
click at [433, 202] on button "Próximo" at bounding box center [426, 199] width 40 height 12
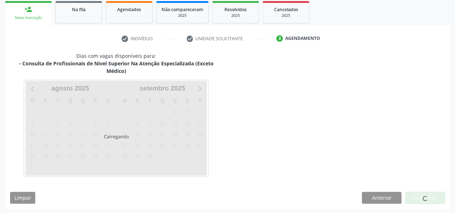
scroll to position [138, 0]
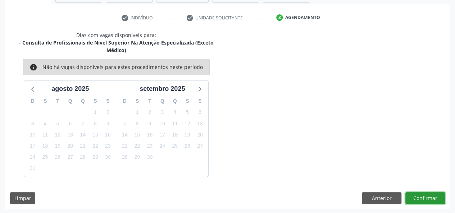
click at [442, 196] on button "Confirmar" at bounding box center [426, 199] width 40 height 12
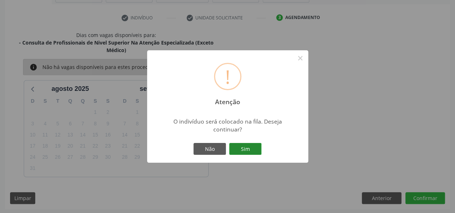
click at [248, 151] on button "Sim" at bounding box center [245, 149] width 32 height 12
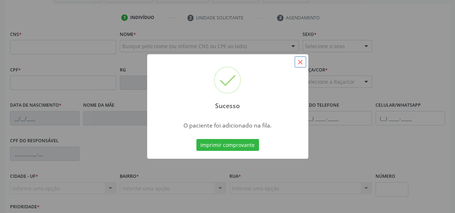
click at [300, 64] on button "×" at bounding box center [300, 62] width 12 height 12
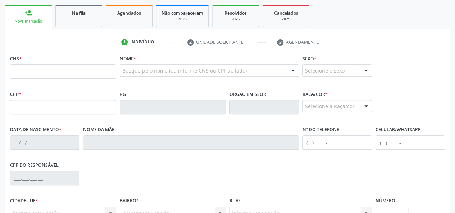
scroll to position [102, 0]
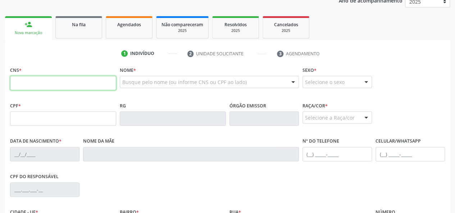
click at [51, 83] on input "text" at bounding box center [63, 83] width 106 height 14
paste input "708 4087 8834 2561"
type input "708 4087 8834 2561"
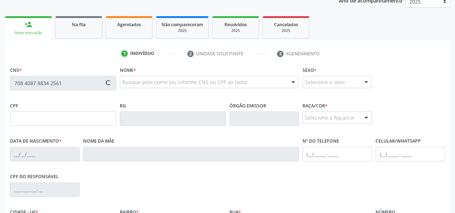
type input "388.456.014-04"
type input "18/01/1964"
type input "Edite Cantionilo de Jesus"
type input "(82) 99979-2411"
type input "05"
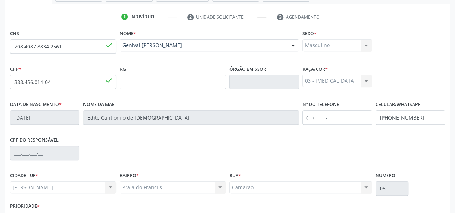
scroll to position [186, 0]
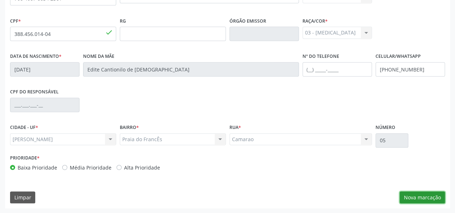
click at [418, 195] on button "Nova marcação" at bounding box center [422, 198] width 45 height 12
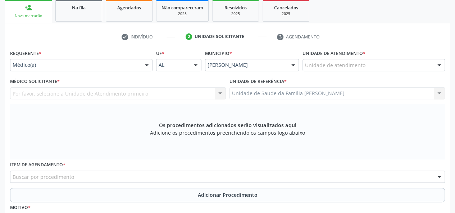
scroll to position [114, 0]
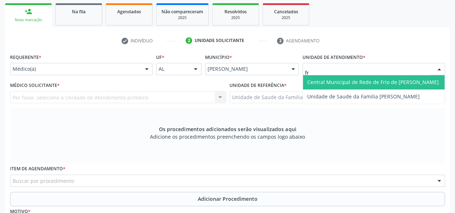
type input "fra"
click at [337, 84] on span "Unidade de Saude da Familia [PERSON_NAME]" at bounding box center [363, 82] width 113 height 7
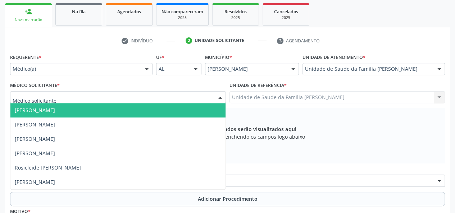
click at [29, 109] on span "[PERSON_NAME]" at bounding box center [35, 110] width 40 height 7
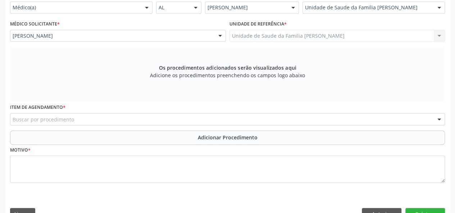
scroll to position [186, 0]
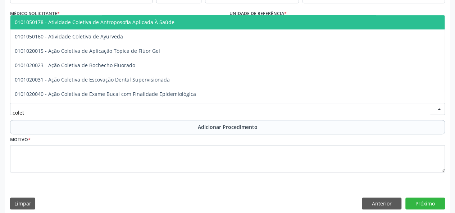
type input "coleta"
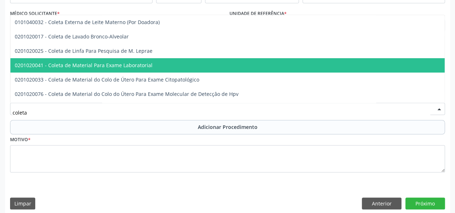
click at [135, 66] on span "0201020041 - Coleta de Material Para Exame Laboratorial" at bounding box center [84, 65] width 138 height 7
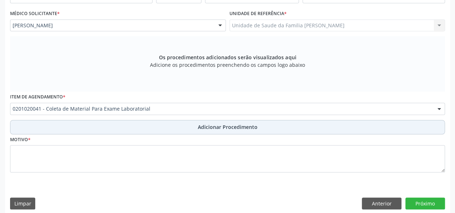
click at [208, 125] on span "Adicionar Procedimento" at bounding box center [228, 127] width 60 height 8
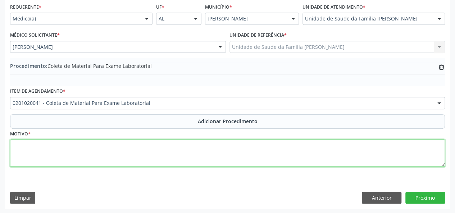
click at [23, 148] on textarea at bounding box center [227, 153] width 435 height 27
type textarea "avaliacao"
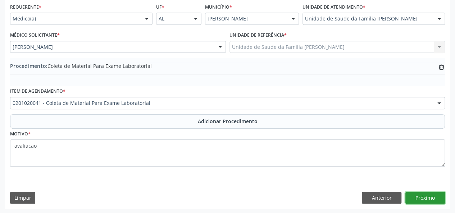
click at [432, 197] on button "Próximo" at bounding box center [426, 198] width 40 height 12
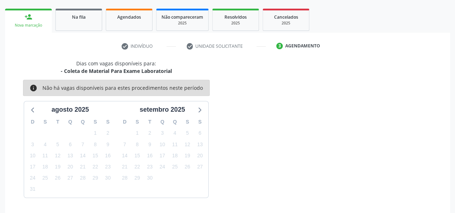
scroll to position [130, 0]
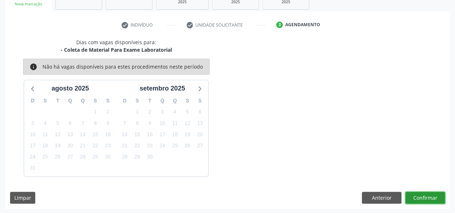
click at [426, 193] on button "Confirmar" at bounding box center [426, 198] width 40 height 12
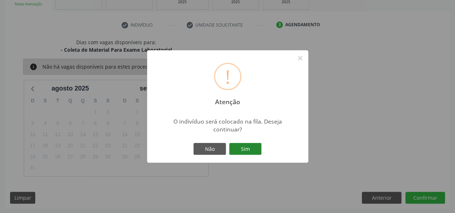
click at [247, 148] on button "Sim" at bounding box center [245, 149] width 32 height 12
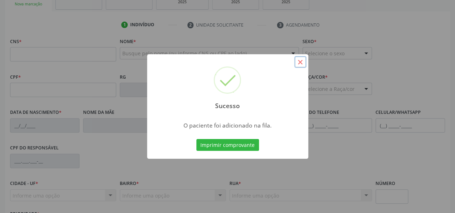
click at [305, 62] on button "×" at bounding box center [300, 62] width 12 height 12
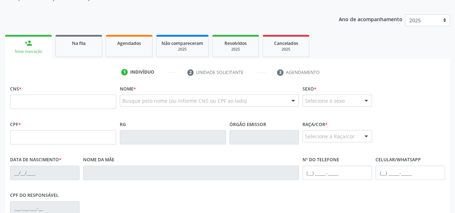
scroll to position [94, 0]
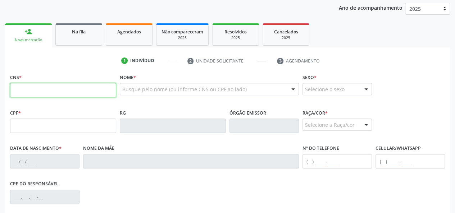
click at [19, 90] on input "text" at bounding box center [63, 90] width 106 height 14
paste input "708 4087 8834 2561"
type input "708 4087 8834 2561"
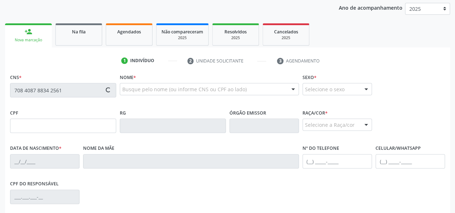
type input "388.456.014-04"
type input "18/01/1964"
type input "Edite Cantionilo de Jesus"
type input "(82) 99979-2411"
type input "05"
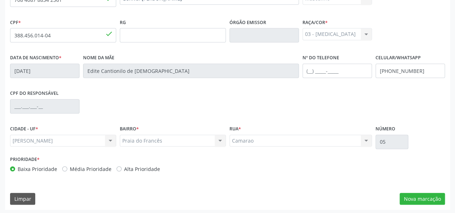
scroll to position [186, 0]
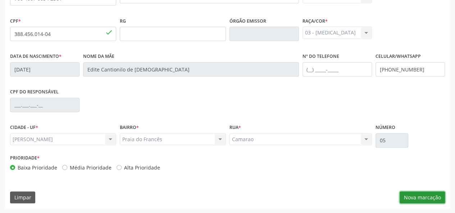
click at [419, 197] on button "Nova marcação" at bounding box center [422, 198] width 45 height 12
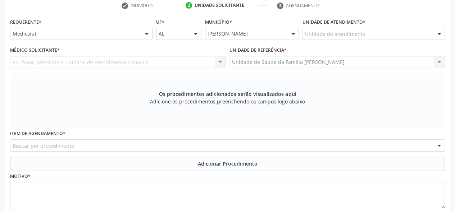
scroll to position [114, 0]
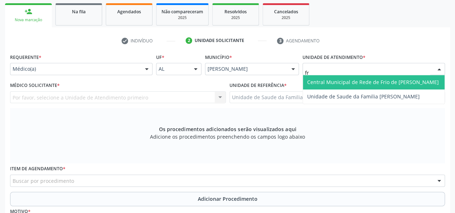
type input "fra"
click at [330, 85] on span "Unidade de Saude da Familia [PERSON_NAME]" at bounding box center [363, 82] width 113 height 7
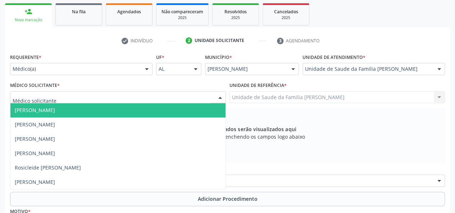
click at [35, 108] on span "[PERSON_NAME]" at bounding box center [35, 110] width 40 height 7
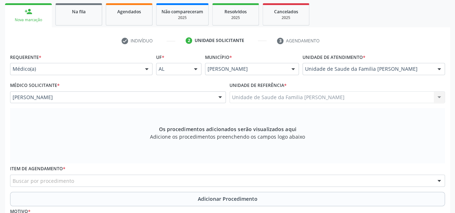
scroll to position [186, 0]
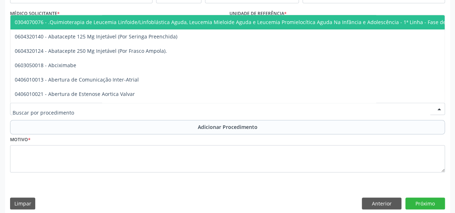
click at [95, 108] on div at bounding box center [227, 109] width 435 height 12
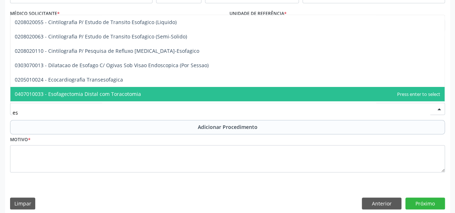
type input "e"
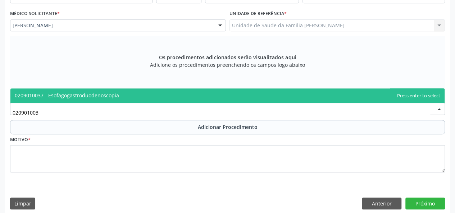
type input "0209010037"
click at [72, 99] on span "0209010037 - Esofagogastroduodenoscopia" at bounding box center [227, 96] width 435 height 14
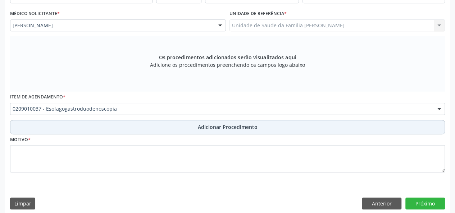
click at [211, 130] on span "Adicionar Procedimento" at bounding box center [228, 127] width 60 height 8
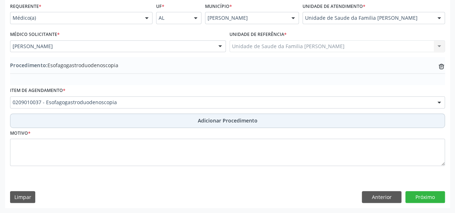
scroll to position [165, 0]
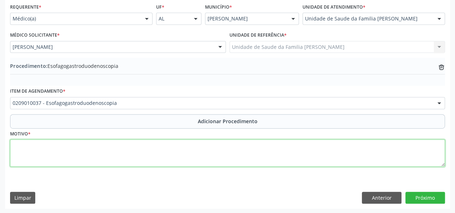
click at [26, 149] on textarea at bounding box center [227, 153] width 435 height 27
type textarea "d"
type textarea "DRGE, epigastralgia"
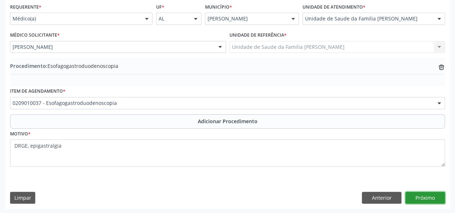
click at [423, 201] on button "Próximo" at bounding box center [426, 198] width 40 height 12
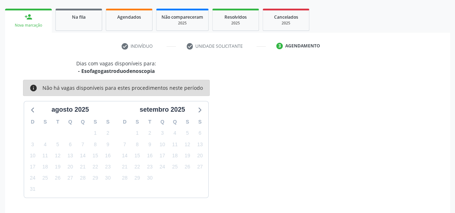
scroll to position [130, 0]
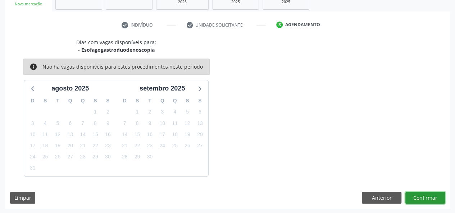
click at [437, 202] on button "Confirmar" at bounding box center [426, 198] width 40 height 12
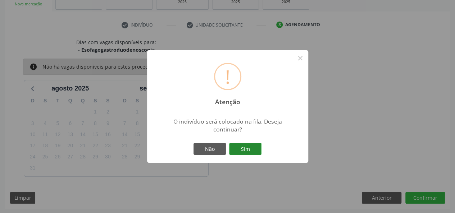
click at [234, 146] on button "Sim" at bounding box center [245, 149] width 32 height 12
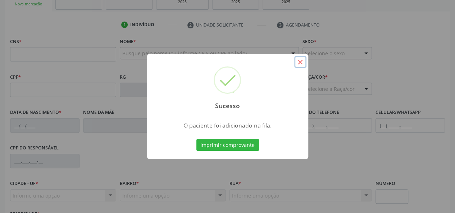
click at [303, 58] on button "×" at bounding box center [300, 62] width 12 height 12
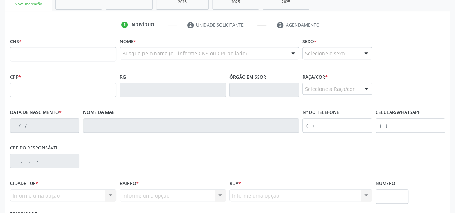
scroll to position [186, 0]
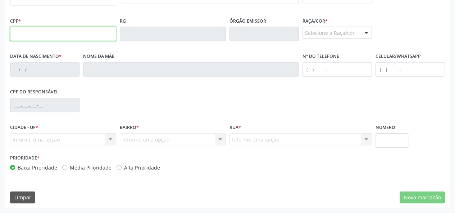
paste input "708.408.788-34"
type input "708.408.788-34"
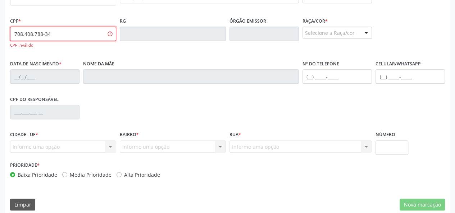
drag, startPoint x: 80, startPoint y: 32, endPoint x: 0, endPoint y: 34, distance: 80.0
click at [0, 34] on div "Acompanhamento Acompanhe a situação das marcações correntes e finalizadas Relat…" at bounding box center [227, 42] width 455 height 358
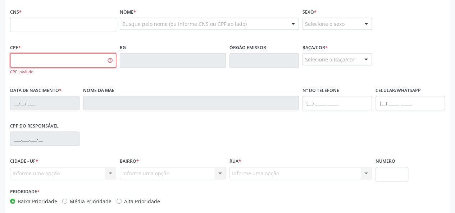
scroll to position [114, 0]
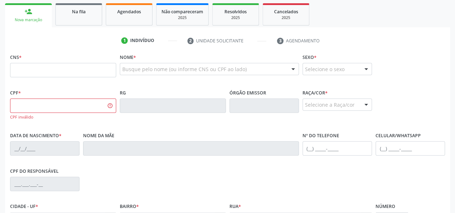
click at [20, 62] on label "CNS *" at bounding box center [16, 57] width 12 height 11
click at [20, 68] on input "text" at bounding box center [63, 70] width 106 height 14
paste input "708 4087 8834 2561"
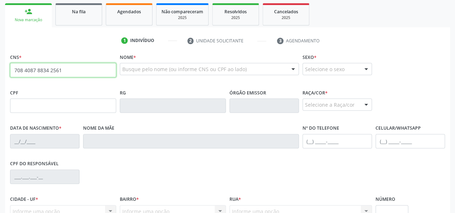
type input "708 4087 8834 2561"
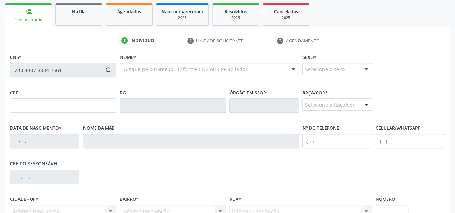
type input "388.456.014-04"
type input "18/01/1964"
type input "Edite Cantionilo de Jesus"
type input "(82) 99979-2411"
type input "05"
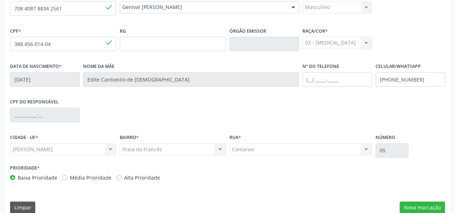
scroll to position [186, 0]
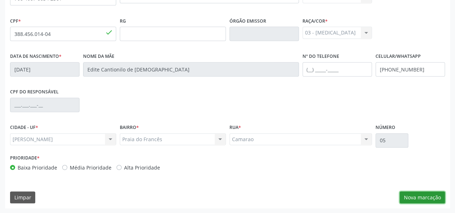
click at [440, 198] on button "Nova marcação" at bounding box center [422, 198] width 45 height 12
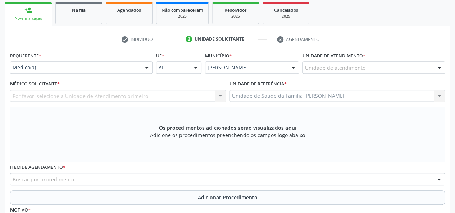
scroll to position [114, 0]
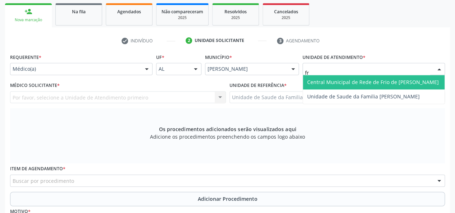
type input "fra"
click at [353, 72] on input "fra" at bounding box center [367, 73] width 125 height 14
click at [352, 76] on span "Unidade de Saude da Familia [PERSON_NAME]" at bounding box center [374, 82] width 142 height 14
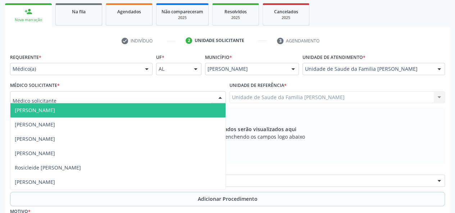
click at [29, 113] on span "[PERSON_NAME]" at bounding box center [35, 110] width 40 height 7
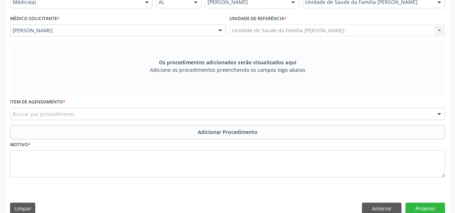
scroll to position [186, 0]
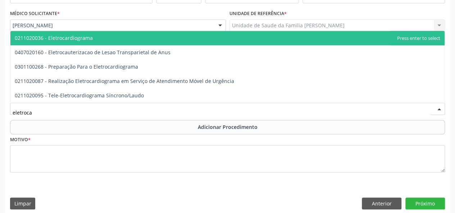
type input "eletrocar"
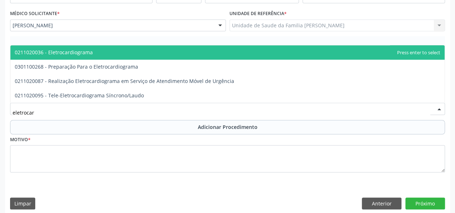
click at [84, 53] on span "0211020036 - Eletrocardiograma" at bounding box center [54, 52] width 78 height 7
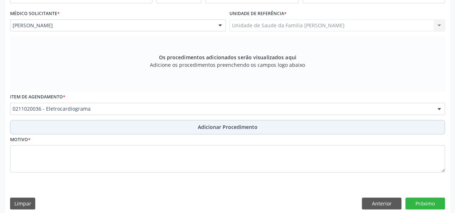
click at [214, 124] on span "Adicionar Procedimento" at bounding box center [228, 127] width 60 height 8
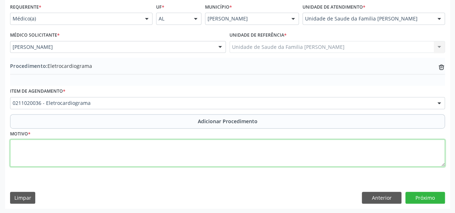
click at [17, 148] on textarea at bounding box center [227, 153] width 435 height 27
type textarea "Precardialgia"
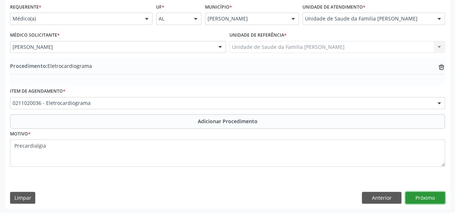
click at [431, 195] on button "Próximo" at bounding box center [426, 198] width 40 height 12
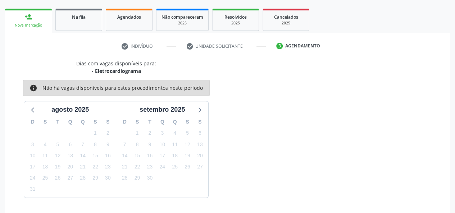
scroll to position [130, 0]
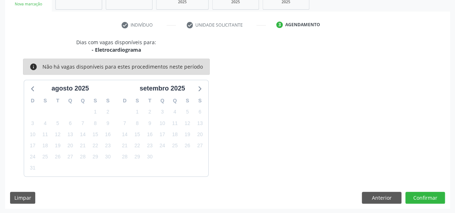
click at [429, 190] on div "Dias com vagas disponíveis para: - Eletrocardiograma info Não há vagas disponív…" at bounding box center [227, 124] width 445 height 171
click at [429, 193] on button "Confirmar" at bounding box center [426, 198] width 40 height 12
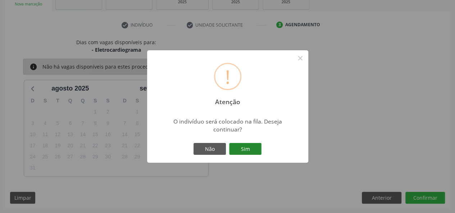
click at [244, 154] on button "Sim" at bounding box center [245, 149] width 32 height 12
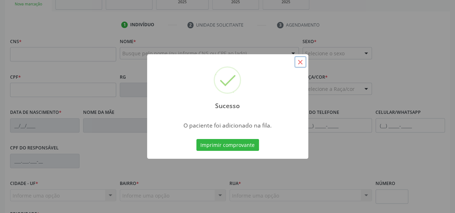
click at [301, 62] on button "×" at bounding box center [300, 62] width 12 height 12
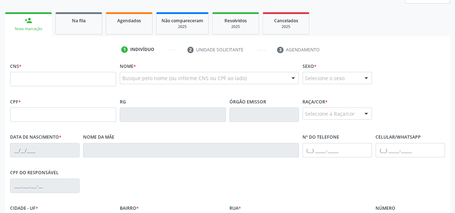
scroll to position [94, 0]
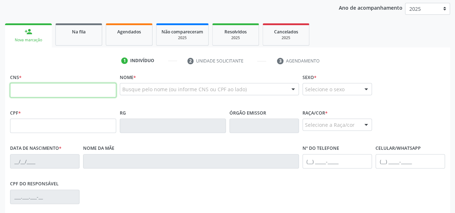
click at [20, 90] on input "text" at bounding box center [63, 90] width 106 height 14
type input "706 5013 4602 3491"
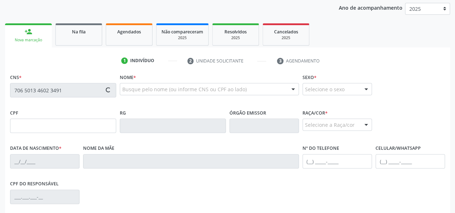
type input "088.517.864-53"
type input "19/06/1956"
type input "Josefa Vanderlei dos Santos"
type input "(82) 99197-8419"
type input "47"
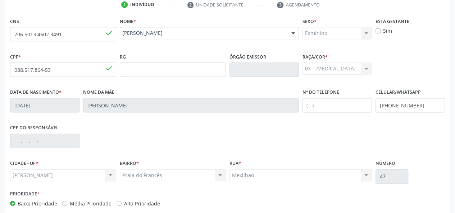
scroll to position [186, 0]
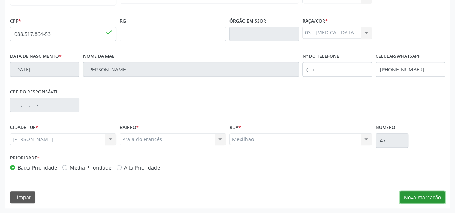
click at [426, 197] on button "Nova marcação" at bounding box center [422, 198] width 45 height 12
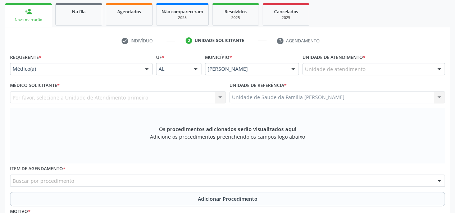
scroll to position [114, 0]
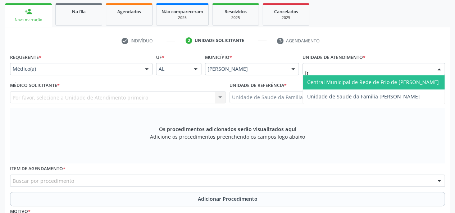
type input "fra"
click at [331, 87] on span "Unidade de Saude da Familia [PERSON_NAME]" at bounding box center [374, 82] width 142 height 14
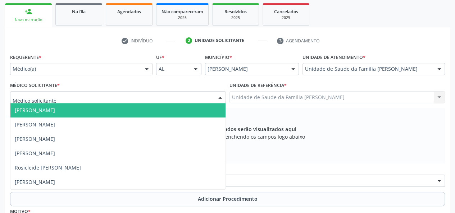
click at [30, 113] on span "[PERSON_NAME]" at bounding box center [35, 110] width 40 height 7
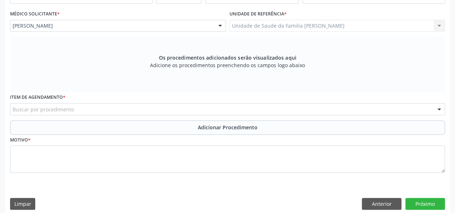
scroll to position [186, 0]
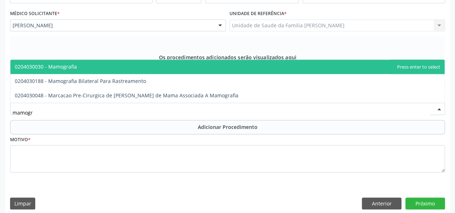
type input "mamogra"
click at [57, 68] on span "0204030030 - Mamografia" at bounding box center [46, 66] width 62 height 7
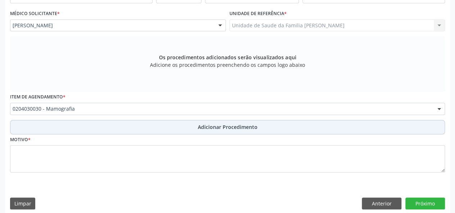
click at [210, 122] on button "Adicionar Procedimento" at bounding box center [227, 127] width 435 height 14
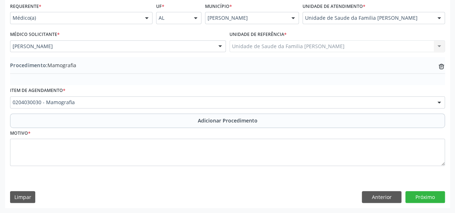
scroll to position [165, 0]
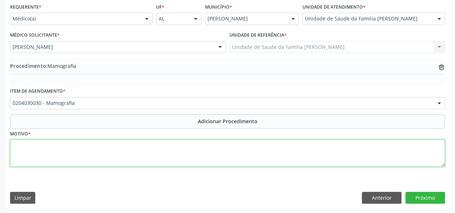
click at [14, 152] on textarea at bounding box center [227, 153] width 435 height 27
click at [18, 144] on textarea "rotina" at bounding box center [227, 153] width 435 height 27
click at [16, 145] on textarea "rotina" at bounding box center [227, 153] width 435 height 27
type textarea "Rotina"
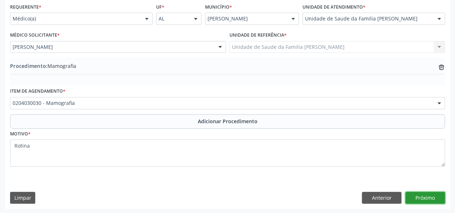
click at [436, 196] on button "Próximo" at bounding box center [426, 198] width 40 height 12
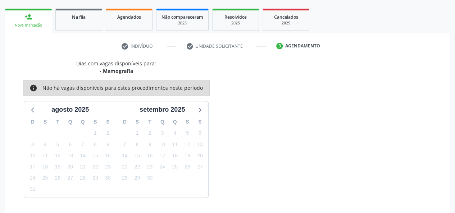
scroll to position [130, 0]
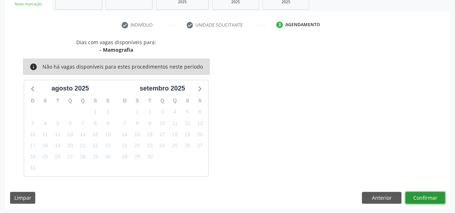
click at [436, 194] on button "Confirmar" at bounding box center [426, 198] width 40 height 12
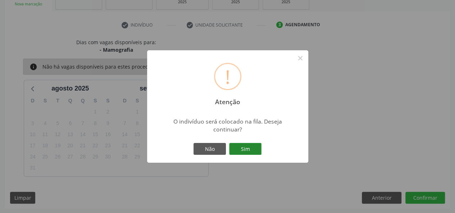
click at [257, 149] on button "Sim" at bounding box center [245, 149] width 32 height 12
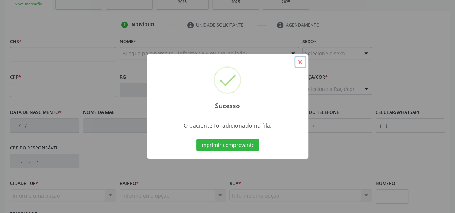
click at [297, 61] on button "×" at bounding box center [300, 62] width 12 height 12
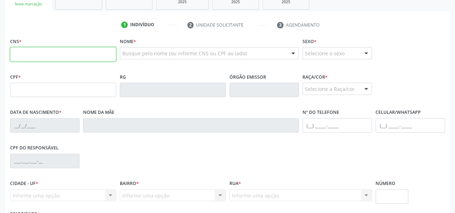
paste input "704 0063 4756 4863"
type input "704 0063 4756 4863"
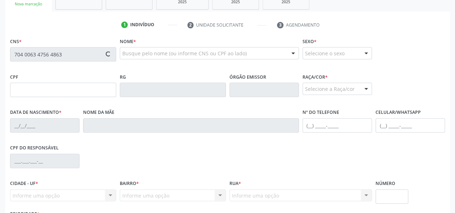
type input "014.435.514-06"
type input "08/12/1990"
type input "Cicera TenÓrio da Silva"
type input "(82) 99411-9493"
type input "37"
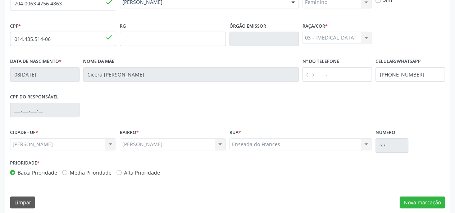
scroll to position [186, 0]
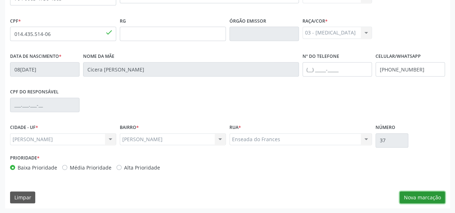
click at [413, 197] on button "Nova marcação" at bounding box center [422, 198] width 45 height 12
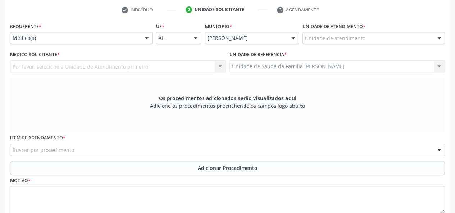
scroll to position [78, 0]
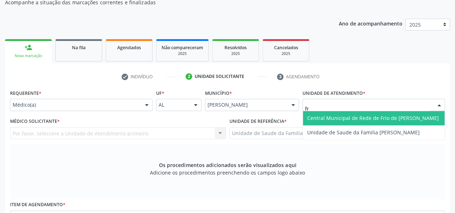
type input "fra"
click at [347, 116] on span "Unidade de Saude da Familia [PERSON_NAME]" at bounding box center [363, 118] width 113 height 7
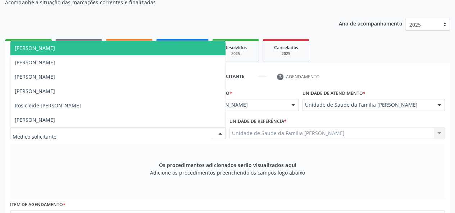
click at [53, 48] on span "[PERSON_NAME]" at bounding box center [35, 48] width 40 height 7
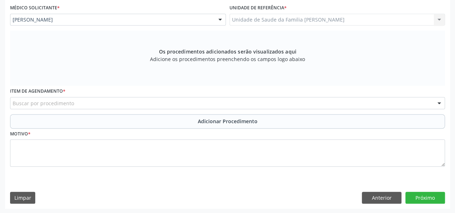
scroll to position [192, 0]
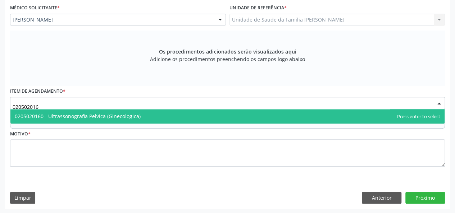
click at [61, 114] on span "0205020160 - Ultrassonografia Pelvica (Ginecologica)" at bounding box center [78, 116] width 126 height 7
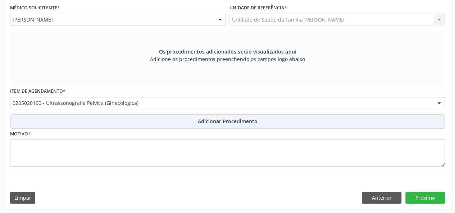
click at [227, 119] on span "Adicionar Procedimento" at bounding box center [228, 122] width 60 height 8
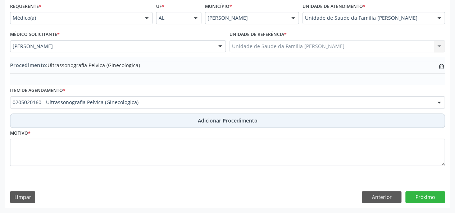
scroll to position [165, 0]
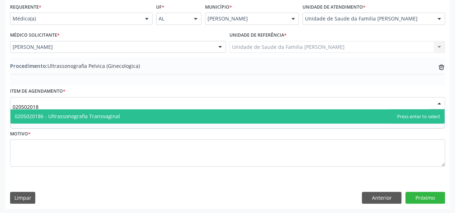
type input "0205020186"
click at [49, 115] on span "0205020186 - Ultrassonografia Transvaginal" at bounding box center [67, 116] width 105 height 7
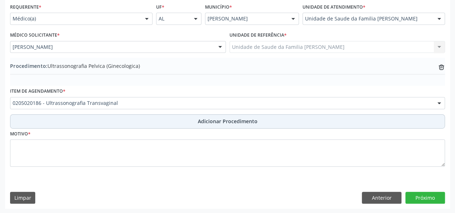
click at [202, 123] on span "Adicionar Procedimento" at bounding box center [228, 122] width 60 height 8
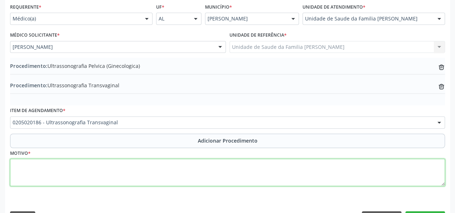
click at [17, 167] on textarea at bounding box center [227, 172] width 435 height 27
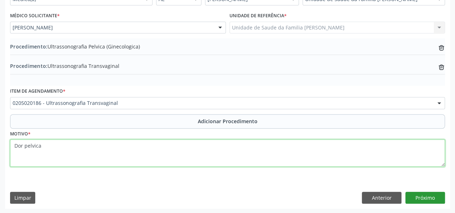
type textarea "Dor pelvica"
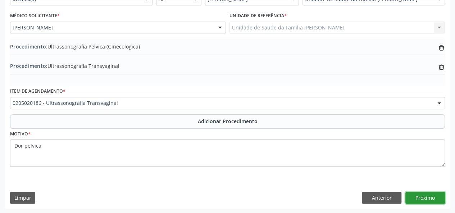
click at [432, 197] on button "Próximo" at bounding box center [426, 198] width 40 height 12
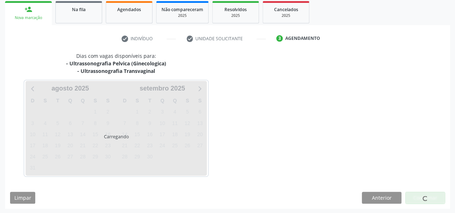
scroll to position [138, 0]
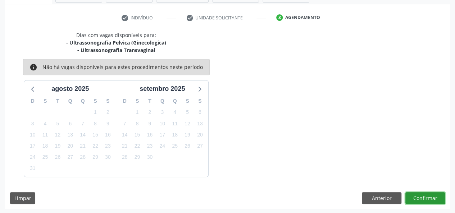
click at [428, 197] on button "Confirmar" at bounding box center [426, 199] width 40 height 12
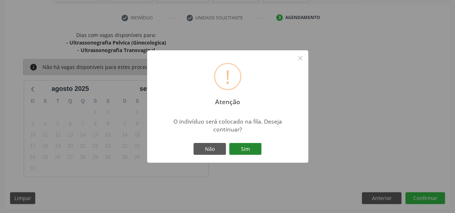
click at [260, 148] on button "Sim" at bounding box center [245, 149] width 32 height 12
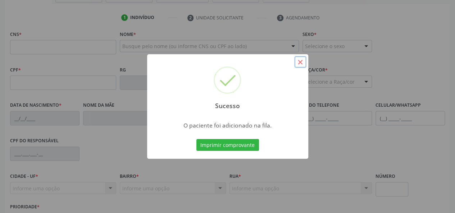
click at [300, 64] on button "×" at bounding box center [300, 62] width 12 height 12
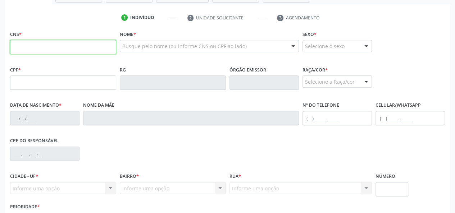
click at [36, 48] on input "text" at bounding box center [63, 47] width 106 height 14
paste input "700 8029 9921 7290"
type input "700 8029 9921 7290"
type input "931.543.050-68"
type input "30/03/1977"
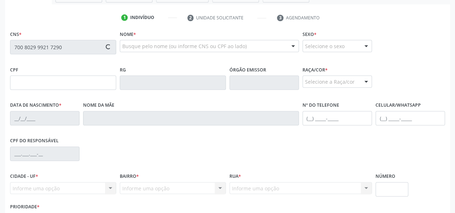
type input "Rejane Beatriz de Paula"
type input "(82) 99178-0205"
type input "(51) 99675-2801"
type input "19"
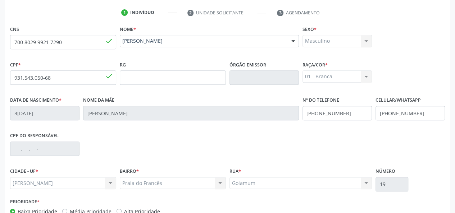
scroll to position [186, 0]
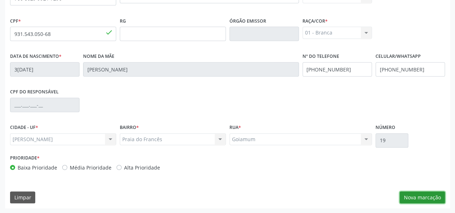
click at [421, 194] on button "Nova marcação" at bounding box center [422, 198] width 45 height 12
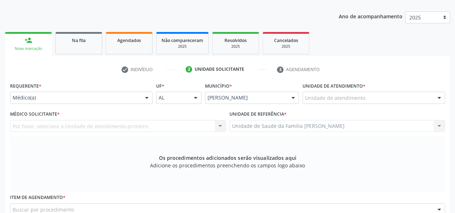
scroll to position [78, 0]
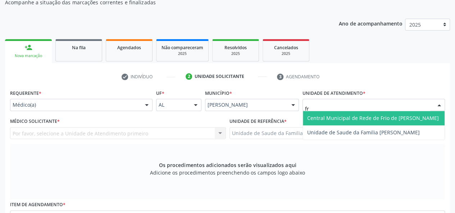
type input "fra"
click at [349, 119] on span "Unidade de Saude da Familia [PERSON_NAME]" at bounding box center [363, 118] width 113 height 7
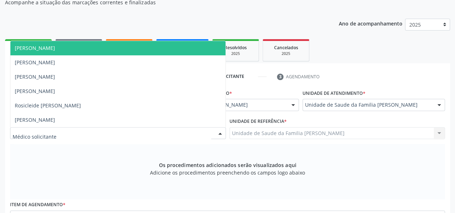
click at [41, 53] on span "[PERSON_NAME]" at bounding box center [117, 48] width 215 height 14
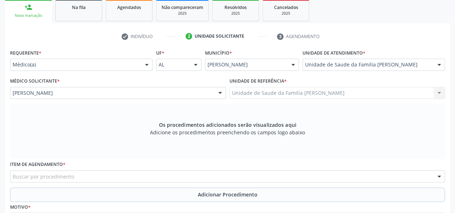
scroll to position [186, 0]
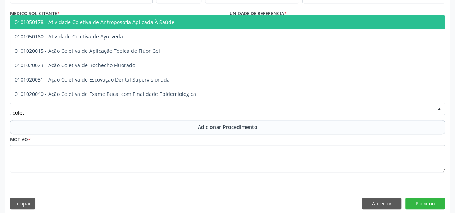
type input "coleta"
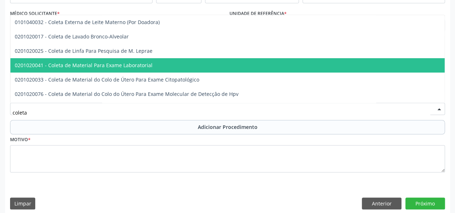
click at [95, 60] on span "0201020041 - Coleta de Material Para Exame Laboratorial" at bounding box center [269, 65] width 519 height 14
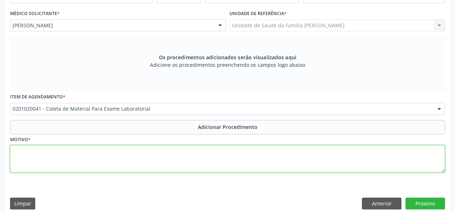
click at [22, 156] on textarea at bounding box center [227, 158] width 435 height 27
type textarea "a"
type textarea "Avaliacao"
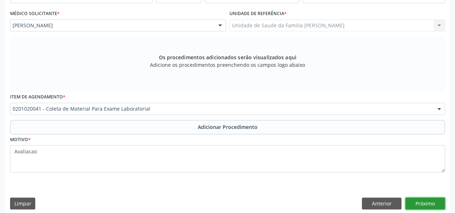
click at [433, 200] on button "Próximo" at bounding box center [426, 204] width 40 height 12
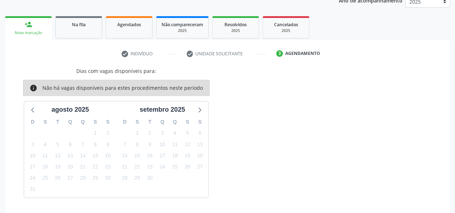
scroll to position [122, 0]
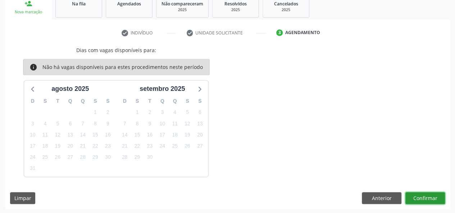
click at [421, 198] on button "Confirmar" at bounding box center [426, 199] width 40 height 12
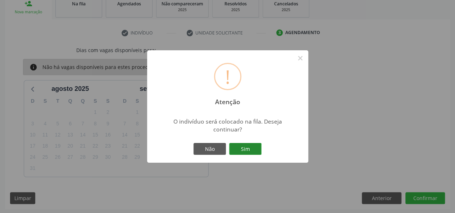
click at [238, 148] on button "Sim" at bounding box center [245, 149] width 32 height 12
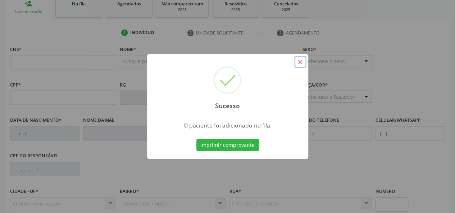
click at [303, 62] on button "×" at bounding box center [300, 62] width 12 height 12
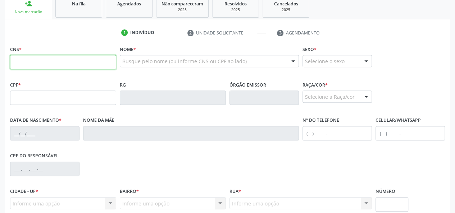
paste input "704 7007 9728 4134"
type input "704 7007 9728 4134"
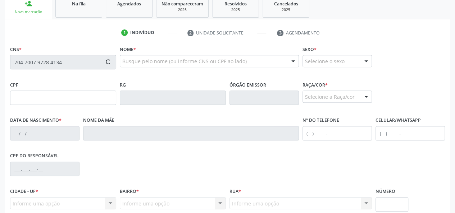
type input "036.401.196-30"
type input "25/04/1976"
type input "Hilda Nunes Cordeiro"
type input "(82) 99613-7798"
type input "261"
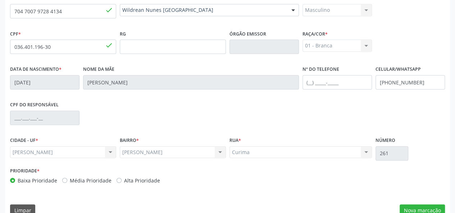
scroll to position [186, 0]
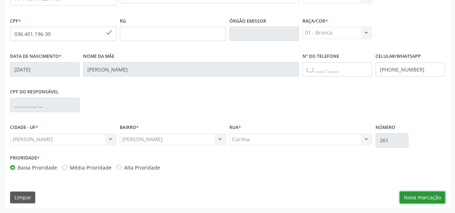
click at [419, 194] on button "Nova marcação" at bounding box center [422, 198] width 45 height 12
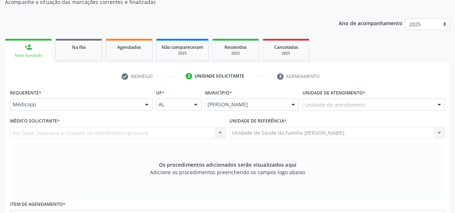
scroll to position [78, 0]
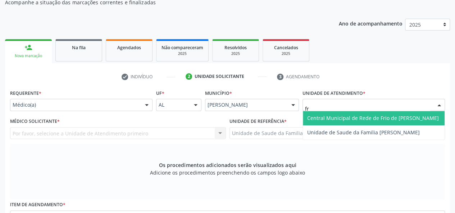
type input "fra"
click at [327, 116] on span "Unidade de Saude da Familia [PERSON_NAME]" at bounding box center [363, 118] width 113 height 7
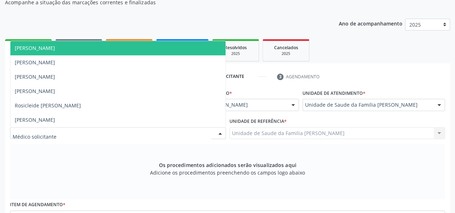
click at [36, 51] on span "[PERSON_NAME]" at bounding box center [117, 48] width 215 height 14
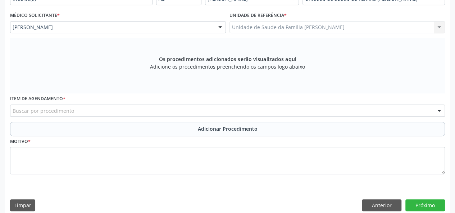
scroll to position [186, 0]
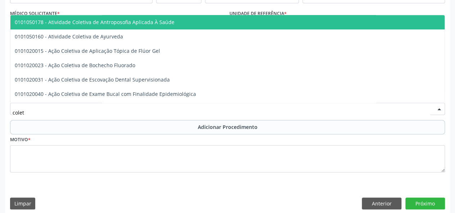
type input "coleta"
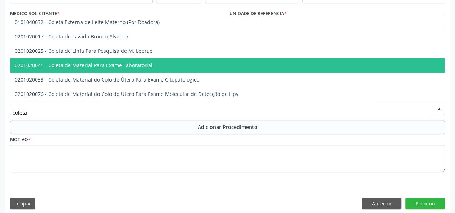
click at [121, 67] on span "0201020041 - Coleta de Material Para Exame Laboratorial" at bounding box center [84, 65] width 138 height 7
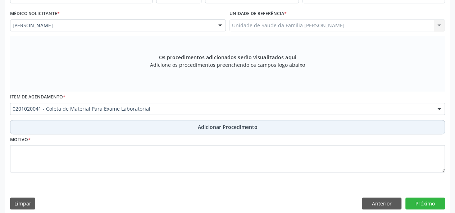
click at [218, 124] on span "Adicionar Procedimento" at bounding box center [228, 127] width 60 height 8
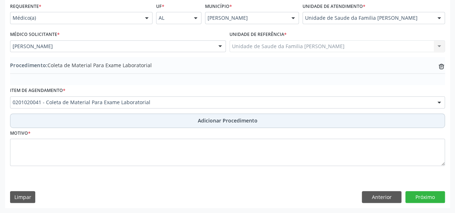
scroll to position [165, 0]
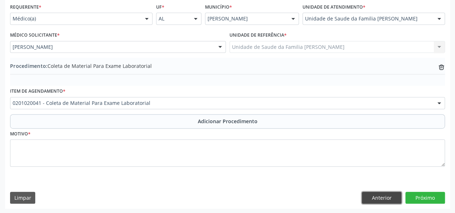
click at [383, 202] on button "Anterior" at bounding box center [382, 198] width 40 height 12
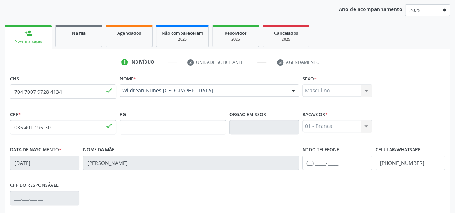
scroll to position [186, 0]
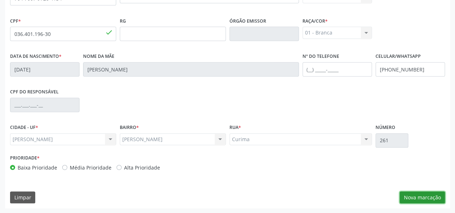
click at [406, 201] on button "Nova marcação" at bounding box center [422, 198] width 45 height 12
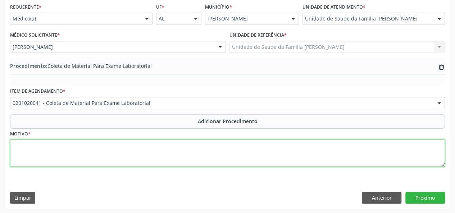
click at [12, 144] on textarea at bounding box center [227, 153] width 435 height 27
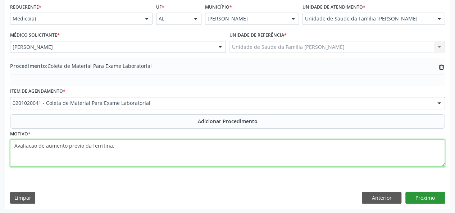
type textarea "Avaliacao de aumento previo da ferritina."
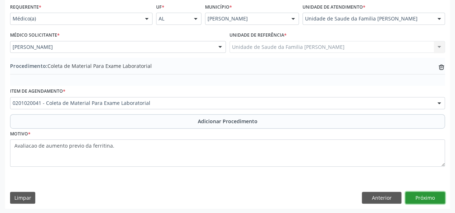
click at [416, 195] on button "Próximo" at bounding box center [426, 198] width 40 height 12
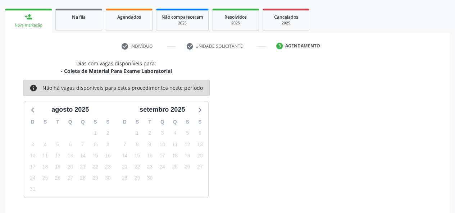
scroll to position [130, 0]
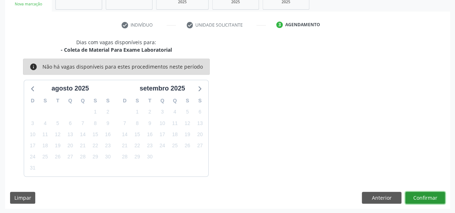
click at [416, 196] on button "Confirmar" at bounding box center [426, 198] width 40 height 12
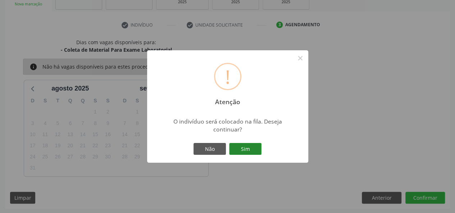
click at [249, 152] on button "Sim" at bounding box center [245, 149] width 32 height 12
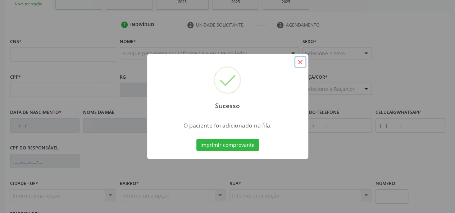
click at [300, 61] on button "×" at bounding box center [300, 62] width 12 height 12
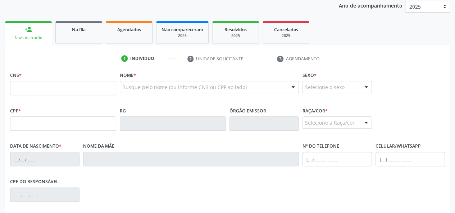
scroll to position [58, 0]
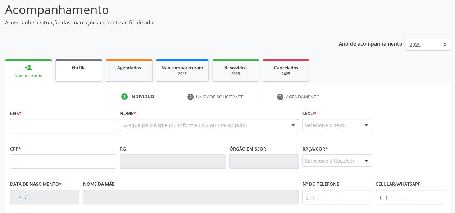
click at [80, 75] on link "Na fila" at bounding box center [78, 70] width 47 height 22
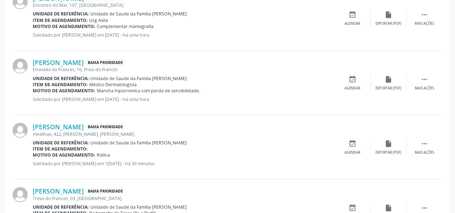
scroll to position [1012, 0]
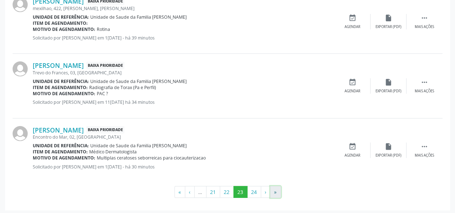
click at [273, 188] on button "»" at bounding box center [275, 192] width 11 height 12
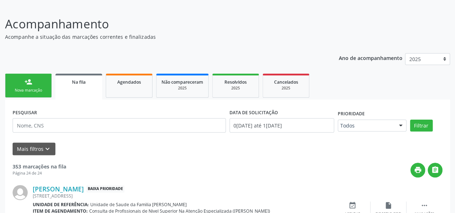
scroll to position [555, 0]
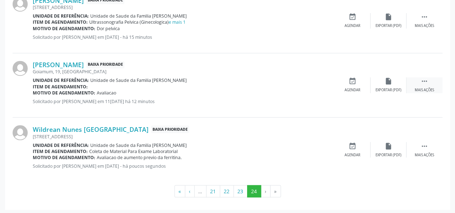
click at [425, 81] on icon "" at bounding box center [425, 81] width 8 height 8
click at [390, 88] on div "Editar" at bounding box center [389, 90] width 12 height 5
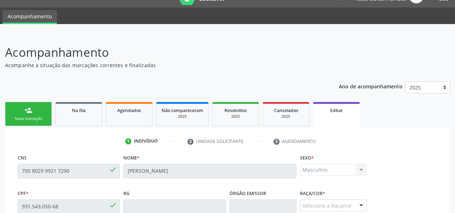
scroll to position [196, 0]
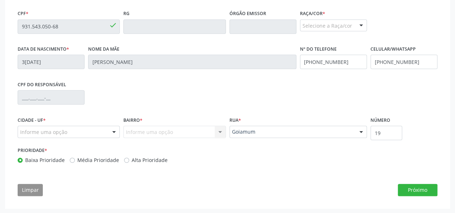
click at [328, 27] on div "Selecione a Raça/cor" at bounding box center [333, 25] width 67 height 12
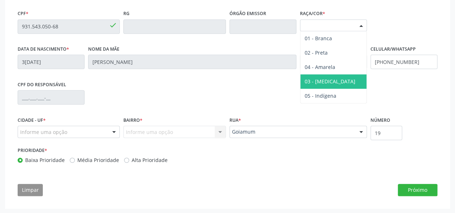
click at [325, 79] on span "03 - [MEDICAL_DATA]" at bounding box center [330, 81] width 51 height 7
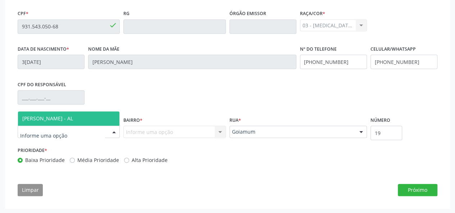
click at [40, 120] on span "[PERSON_NAME] - AL" at bounding box center [47, 118] width 51 height 7
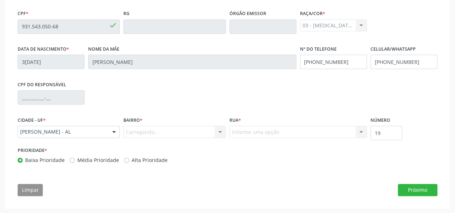
click at [141, 134] on div "Carregando... Nenhum resultado encontrado para: " " Nenhuma opção encontrada. D…" at bounding box center [174, 132] width 102 height 12
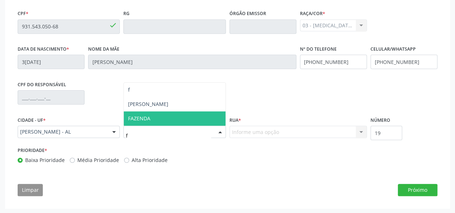
type input "fr"
click at [157, 117] on span "[PERSON_NAME]" at bounding box center [175, 119] width 102 height 14
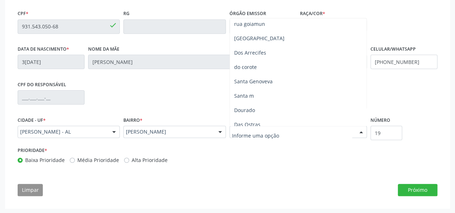
scroll to position [0, 0]
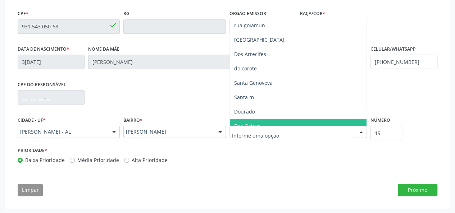
click at [257, 137] on input "text" at bounding box center [292, 136] width 120 height 14
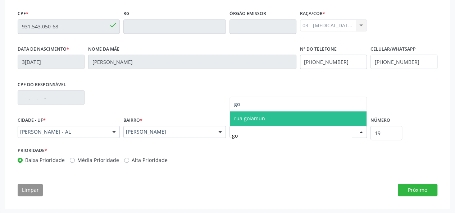
type input "g"
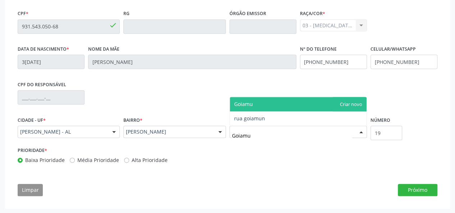
type input "Goiamun"
click at [344, 105] on span "Goiamun" at bounding box center [298, 104] width 137 height 14
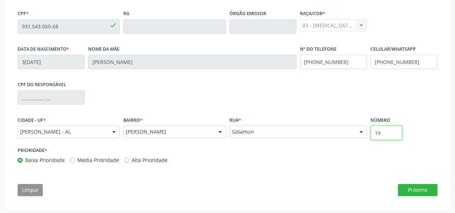
drag, startPoint x: 387, startPoint y: 136, endPoint x: 405, endPoint y: 144, distance: 19.7
click at [399, 140] on input "19" at bounding box center [387, 133] width 32 height 14
click at [419, 189] on button "Próximo" at bounding box center [418, 190] width 40 height 12
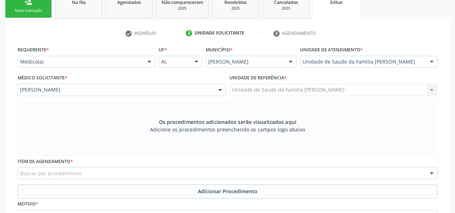
scroll to position [196, 0]
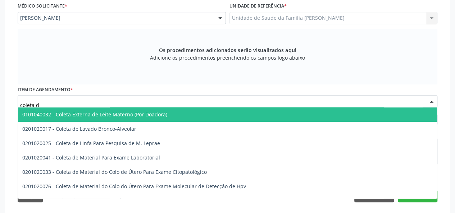
type input "coleta de"
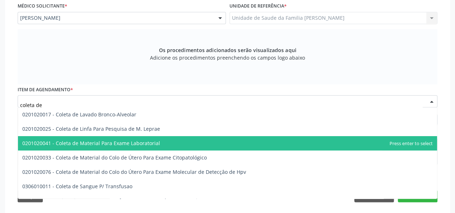
click at [93, 143] on span "0201020041 - Coleta de Material Para Exame Laboratorial" at bounding box center [91, 143] width 138 height 7
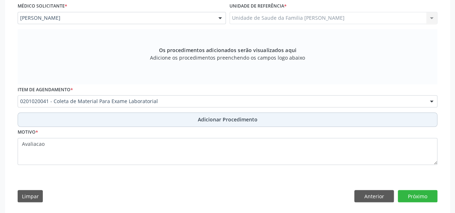
click at [241, 118] on span "Adicionar Procedimento" at bounding box center [228, 120] width 60 height 8
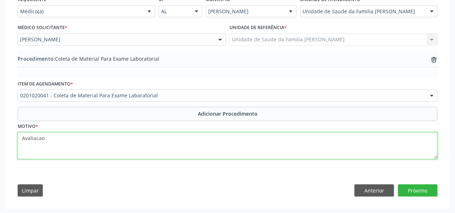
drag, startPoint x: 48, startPoint y: 139, endPoint x: 0, endPoint y: 140, distance: 47.5
click at [0, 140] on div "Acompanhamento Acompanhe a situação das marcações correntes e finalizadas Relat…" at bounding box center [227, 44] width 455 height 339
type textarea "Hipercolesterilemia."
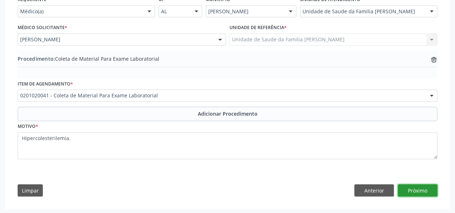
click at [411, 191] on button "Próximo" at bounding box center [418, 191] width 40 height 12
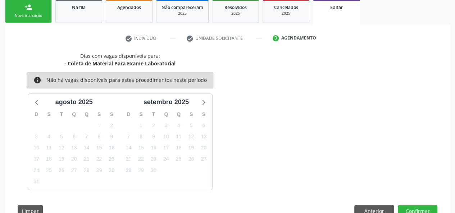
scroll to position [140, 0]
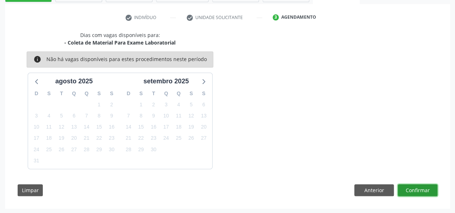
click at [413, 190] on button "Confirmar" at bounding box center [418, 191] width 40 height 12
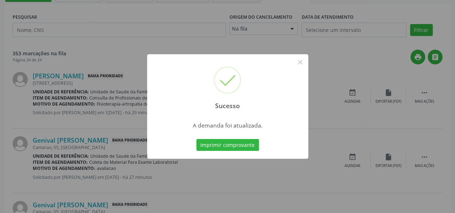
scroll to position [0, 0]
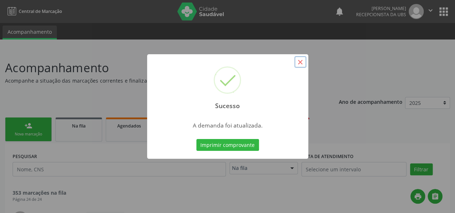
click at [300, 62] on button "×" at bounding box center [300, 62] width 12 height 12
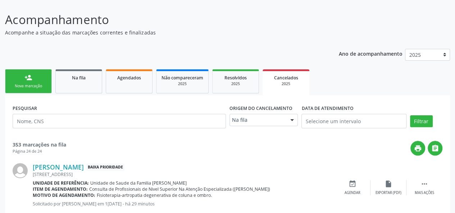
scroll to position [108, 0]
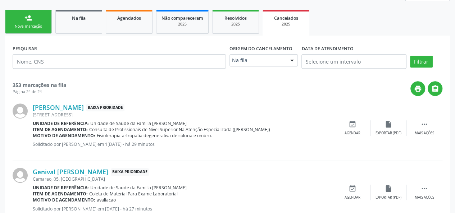
click at [32, 20] on link "person_add Nova marcação" at bounding box center [28, 22] width 47 height 24
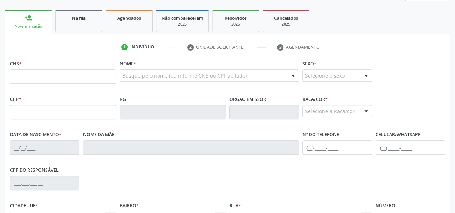
click at [62, 64] on div "CNS *" at bounding box center [63, 71] width 106 height 26
paste input "702 0068 8840 0183"
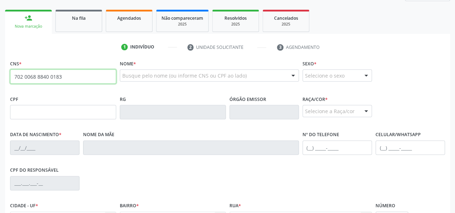
type input "702 0068 8840 0183"
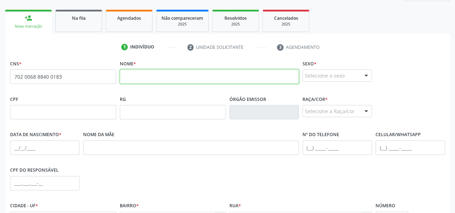
click at [132, 74] on input "text" at bounding box center [209, 76] width 179 height 14
paste input "RAIANE DA SILVA"
type input "RAIANE DA SILVA"
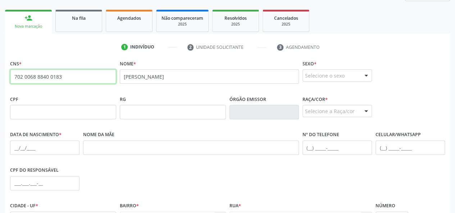
drag, startPoint x: 73, startPoint y: 83, endPoint x: 0, endPoint y: 86, distance: 73.1
click at [0, 86] on div "Acompanhamento Acompanhe a situação das marcações correntes e finalizadas Relat…" at bounding box center [227, 117] width 455 height 351
paste input "898 0046 6877 2528"
type input "898 0046 6877 2528"
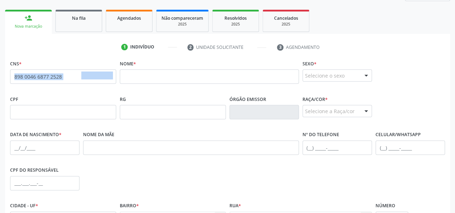
drag, startPoint x: 92, startPoint y: 80, endPoint x: 0, endPoint y: 85, distance: 92.3
click at [0, 85] on div "Acompanhamento Acompanhe a situação das marcações correntes e finalizadas Relat…" at bounding box center [227, 117] width 455 height 351
click at [63, 75] on input "898 0046 6877 2528" at bounding box center [63, 76] width 106 height 14
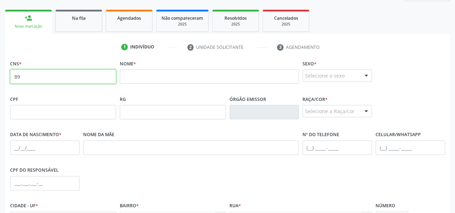
type input "8"
click at [14, 74] on input "text" at bounding box center [63, 76] width 106 height 14
paste input "702 0068 8840 0183"
type input "702 0068 8840 0183"
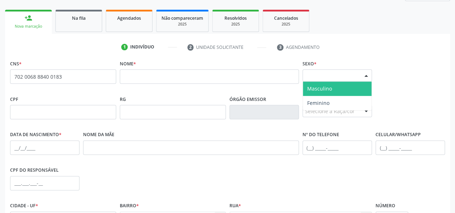
click at [333, 74] on div "Selecione o sexo" at bounding box center [337, 75] width 69 height 12
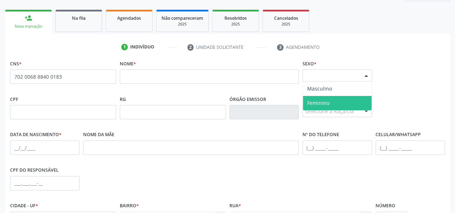
click at [325, 102] on span "Feminino" at bounding box center [318, 103] width 22 height 7
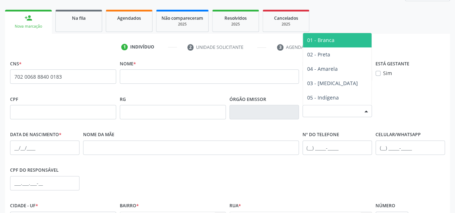
click at [321, 110] on div "Selecione a Raça/cor" at bounding box center [337, 111] width 69 height 12
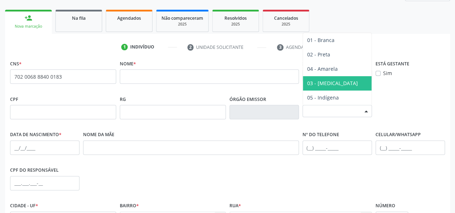
click at [319, 85] on span "03 - [MEDICAL_DATA]" at bounding box center [332, 83] width 51 height 7
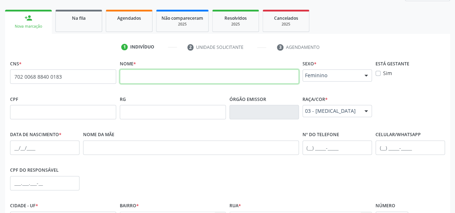
click at [131, 77] on input "text" at bounding box center [209, 76] width 179 height 14
paste input "ERICKA ARIANE SILVA"
type input "ERICKA ARIANE SILVA"
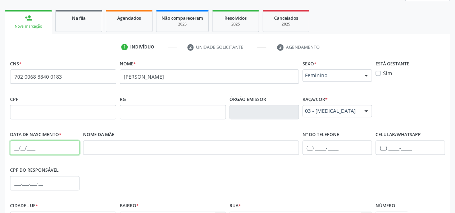
paste input "14/09/2014"
type input "14/09/2014"
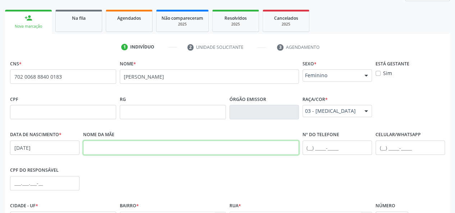
paste input "ERICKA ARIANE SILVA"
type input "ERICKA ARIANE SILVA"
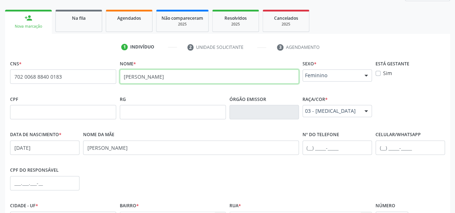
drag, startPoint x: 271, startPoint y: 77, endPoint x: 94, endPoint y: 87, distance: 177.8
click at [94, 87] on div "CNS * 702 0068 8840 0183 none Nome * ERICKA ARIANE SILVA Sexo * Feminino Mascul…" at bounding box center [227, 76] width 439 height 36
click at [128, 78] on input "text" at bounding box center [209, 76] width 179 height 14
paste input "RAIANE DA SILVA"
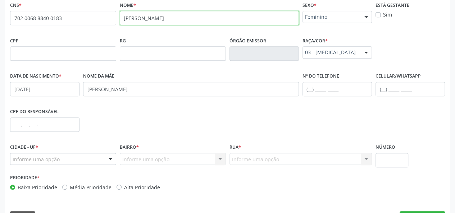
scroll to position [186, 0]
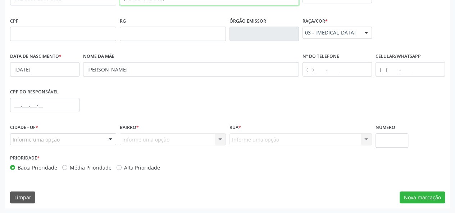
type input "RAIANE DA SILVA"
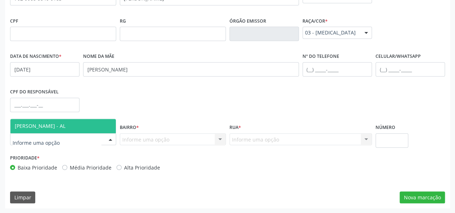
click at [29, 143] on div at bounding box center [63, 140] width 106 height 12
click at [36, 125] on span "[PERSON_NAME] - AL" at bounding box center [40, 126] width 51 height 7
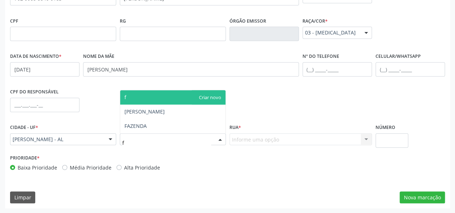
type input "fr"
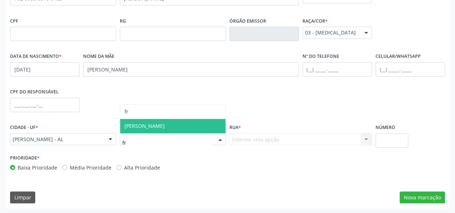
click at [154, 130] on span "[PERSON_NAME]" at bounding box center [172, 126] width 105 height 14
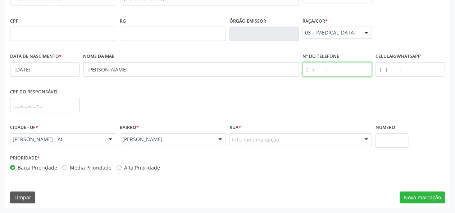
click at [312, 66] on input "text" at bounding box center [337, 69] width 69 height 14
paste input "(82) 9954-1741"
click at [318, 69] on input "(82) 9954-1741" at bounding box center [337, 69] width 69 height 14
type input "(82) 99954-1741"
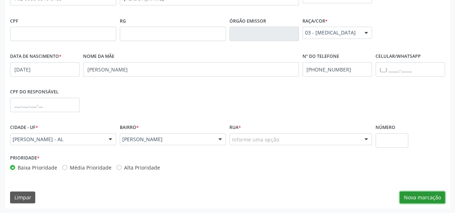
click at [420, 200] on button "Nova marcação" at bounding box center [422, 198] width 45 height 12
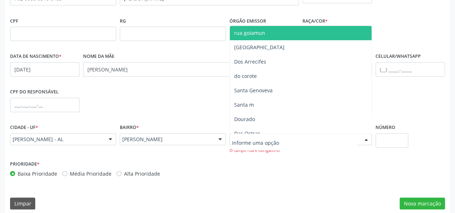
click at [247, 134] on div at bounding box center [301, 140] width 143 height 12
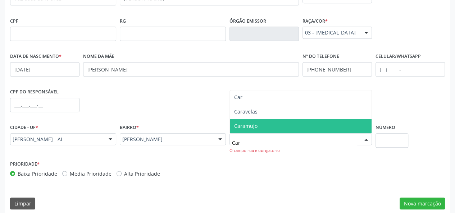
type input "Cara"
click at [250, 123] on span "Caramujo" at bounding box center [245, 126] width 23 height 7
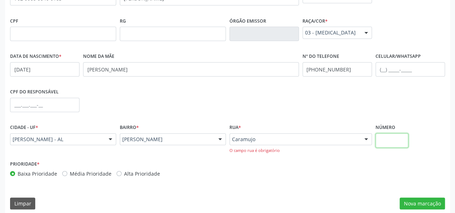
click at [402, 141] on input "text" at bounding box center [392, 141] width 33 height 14
type input "sn"
click at [422, 202] on button "Nova marcação" at bounding box center [422, 204] width 45 height 12
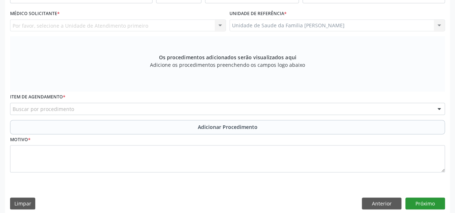
scroll to position [78, 0]
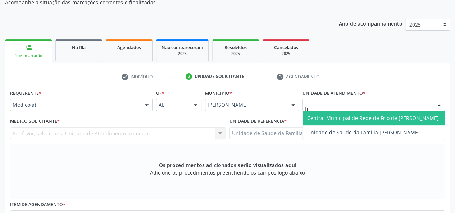
type input "fra"
click at [356, 124] on span "Unidade de Saude da Familia [PERSON_NAME]" at bounding box center [374, 118] width 142 height 14
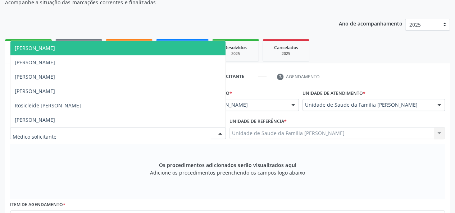
click at [41, 51] on span "[PERSON_NAME]" at bounding box center [35, 48] width 40 height 7
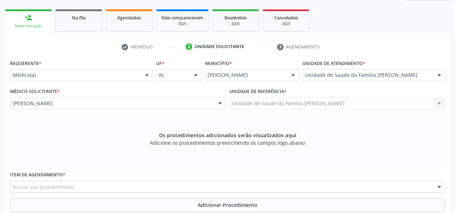
scroll to position [150, 0]
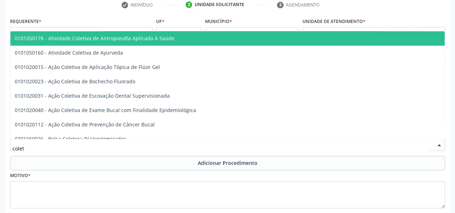
type input "coleta"
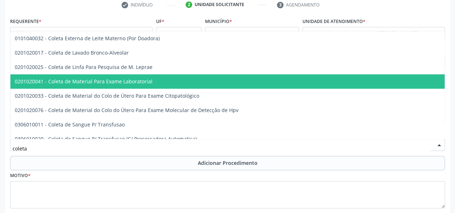
click at [91, 78] on span "0201020041 - Coleta de Material Para Exame Laboratorial" at bounding box center [84, 81] width 138 height 7
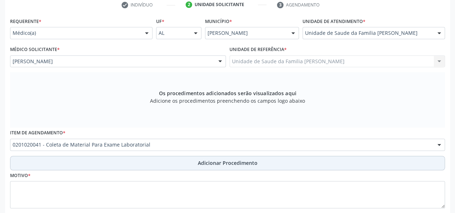
click at [216, 163] on span "Adicionar Procedimento" at bounding box center [228, 163] width 60 height 8
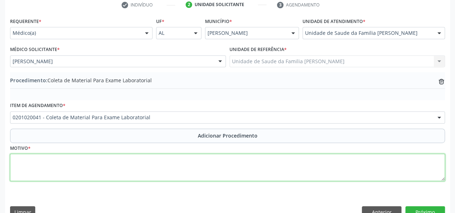
click at [31, 165] on textarea at bounding box center [227, 167] width 435 height 27
type textarea "avaliacao"
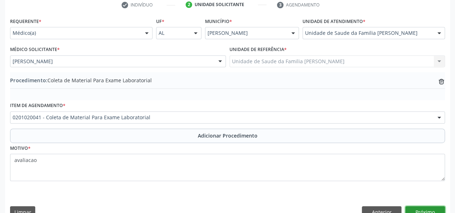
click at [421, 210] on button "Próximo" at bounding box center [426, 213] width 40 height 12
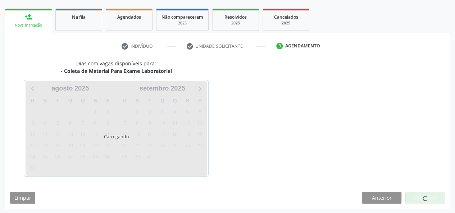
scroll to position [130, 0]
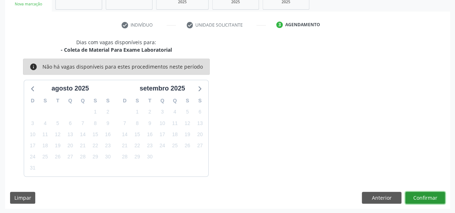
click at [420, 197] on button "Confirmar" at bounding box center [426, 198] width 40 height 12
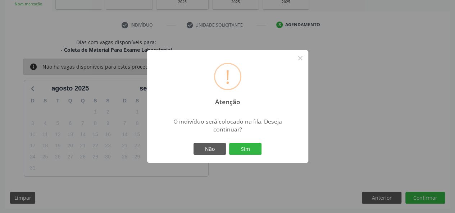
click at [262, 152] on div "Não Sim" at bounding box center [227, 149] width 71 height 15
click at [255, 143] on div "Não Sim" at bounding box center [227, 149] width 71 height 15
click at [258, 151] on button "Sim" at bounding box center [245, 149] width 32 height 12
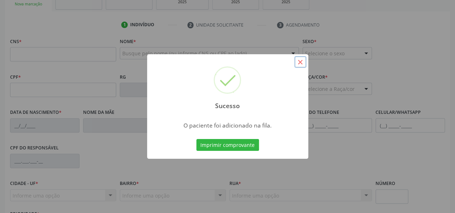
click at [301, 64] on button "×" at bounding box center [300, 62] width 12 height 12
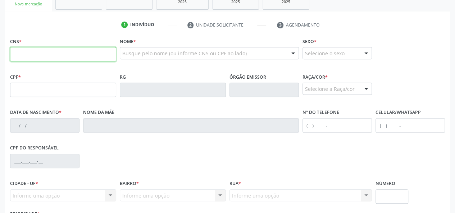
paste input "706 2040 2066 7863"
type input "706 2040 2066 7863"
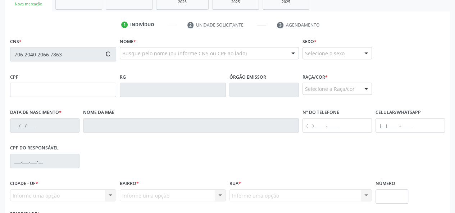
type input "173.249.874-19"
type input "27/08/2020"
type input "Joicy Layane Gama dos Santos"
type input "(82) 99954-1741"
type input "05"
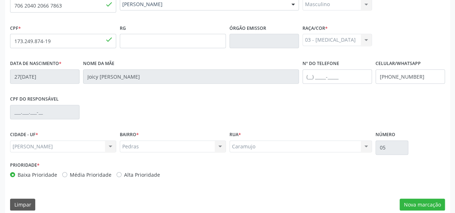
scroll to position [186, 0]
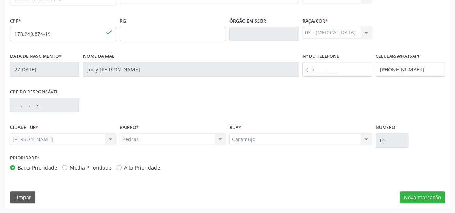
click at [220, 139] on div "Pedras Pedras Nenhum resultado encontrado para: " " Não há nenhuma opção para s…" at bounding box center [173, 140] width 106 height 12
click at [49, 33] on input "173.249.874-19" at bounding box center [63, 34] width 106 height 14
click at [421, 198] on button "Nova marcação" at bounding box center [422, 198] width 45 height 12
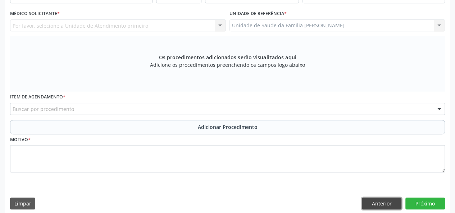
click at [380, 205] on button "Anterior" at bounding box center [382, 204] width 40 height 12
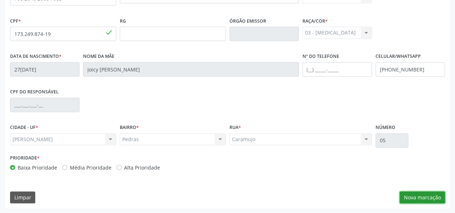
click at [432, 197] on button "Nova marcação" at bounding box center [422, 198] width 45 height 12
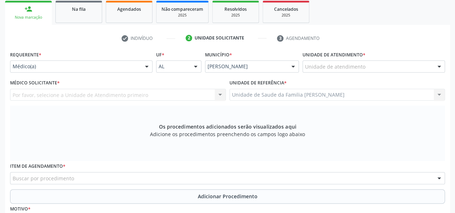
scroll to position [114, 0]
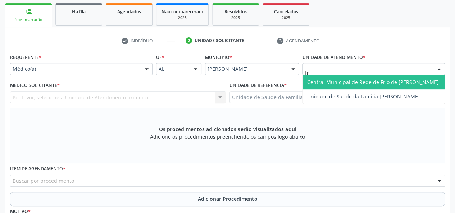
type input "fra"
click at [348, 80] on span "Unidade de Saude da Familia [PERSON_NAME]" at bounding box center [363, 82] width 113 height 7
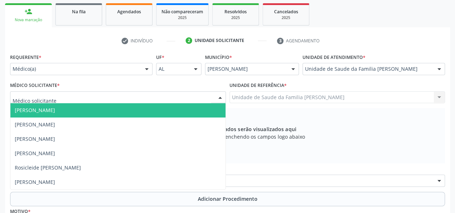
click at [20, 107] on span "[PERSON_NAME]" at bounding box center [35, 110] width 40 height 7
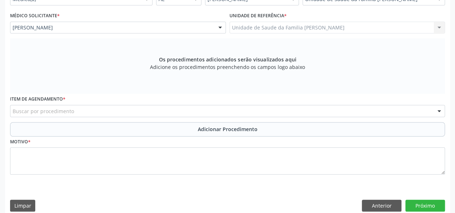
scroll to position [192, 0]
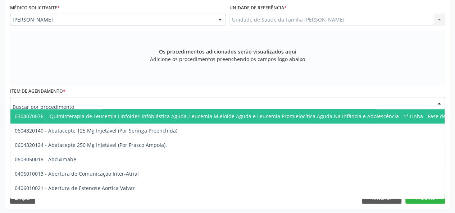
click at [84, 103] on div at bounding box center [227, 103] width 435 height 12
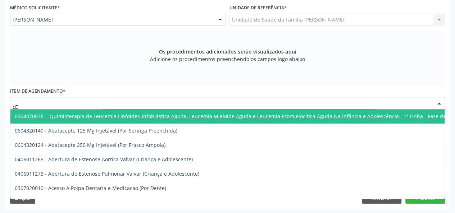
type input "c"
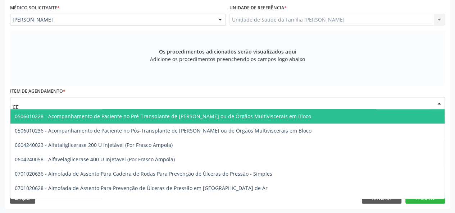
type input "C"
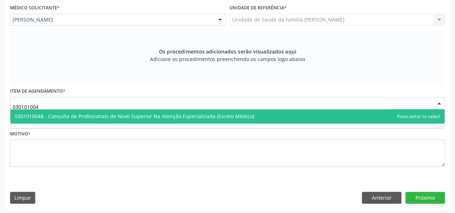
type input "0301010048"
click at [99, 115] on span "0301010048 - Consulta de Profissionais de Nivel Superior Na Atenção Especializa…" at bounding box center [135, 116] width 240 height 7
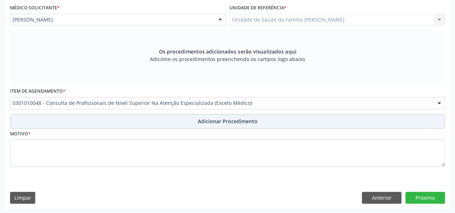
click at [204, 125] on button "Adicionar Procedimento" at bounding box center [227, 121] width 435 height 14
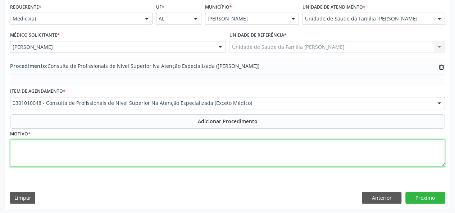
click at [19, 157] on textarea at bounding box center [227, 153] width 435 height 27
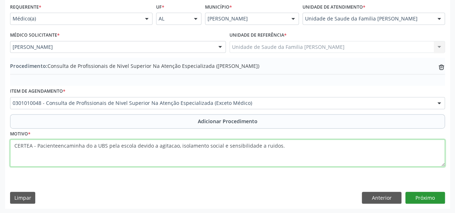
type textarea "CERTEA - Pacienteencaminha do a UBS pela escola devido a agitacao, isolamento s…"
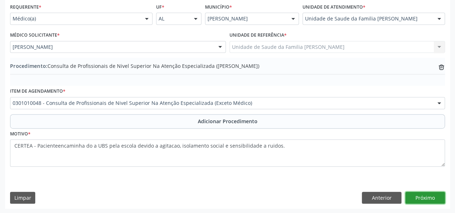
click at [418, 194] on button "Próximo" at bounding box center [426, 198] width 40 height 12
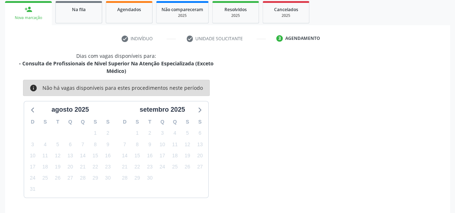
scroll to position [138, 0]
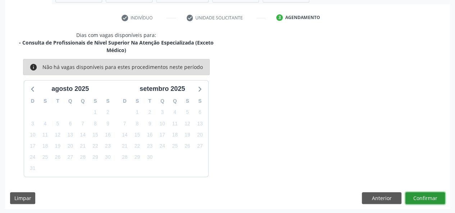
click at [419, 193] on button "Confirmar" at bounding box center [426, 199] width 40 height 12
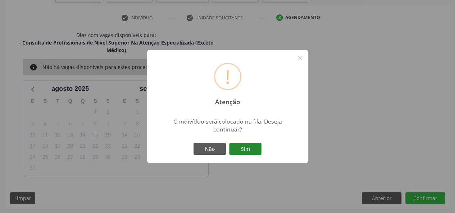
click at [251, 153] on button "Sim" at bounding box center [245, 149] width 32 height 12
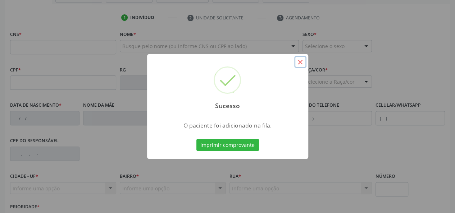
click at [300, 60] on button "×" at bounding box center [300, 62] width 12 height 12
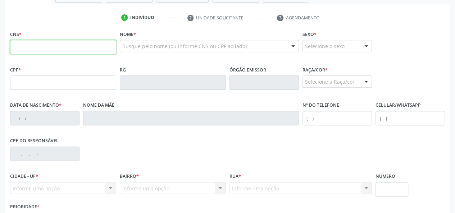
click at [32, 48] on input "text" at bounding box center [63, 47] width 106 height 14
paste input "702 4090 3034 0328"
type input "702 4090 3034 0328"
click at [143, 41] on div "Busque pelo nome (ou informe CNS ou CPF ao lado)" at bounding box center [209, 46] width 179 height 12
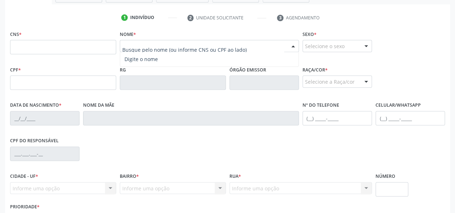
drag, startPoint x: 143, startPoint y: 41, endPoint x: 129, endPoint y: 45, distance: 14.6
click at [129, 45] on input "text" at bounding box center [203, 49] width 162 height 14
paste input "[PERSON_NAME]"
type input "v"
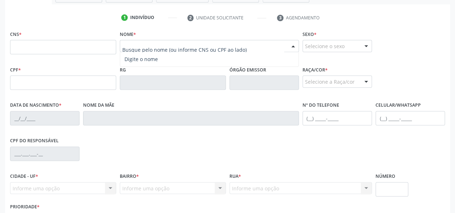
click at [138, 41] on div at bounding box center [209, 46] width 179 height 12
drag, startPoint x: 138, startPoint y: 41, endPoint x: 130, endPoint y: 46, distance: 9.1
click at [130, 46] on input "text" at bounding box center [203, 49] width 162 height 14
paste input "[PERSON_NAME]"
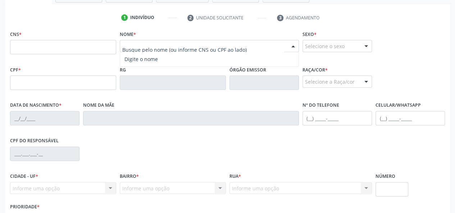
type input "[PERSON_NAME]"
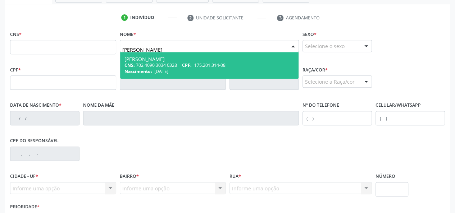
click at [152, 60] on div "[PERSON_NAME]" at bounding box center [210, 60] width 170 height 6
type input "702 4090 3034 0328"
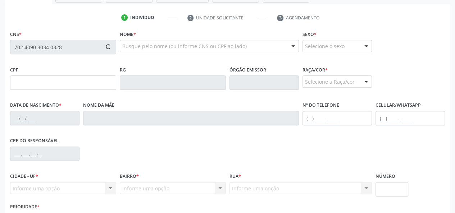
type input "175.201.314-08"
type input "[DATE]"
type input "[PERSON_NAME]"
type input "[PHONE_NUMBER]"
type input "206"
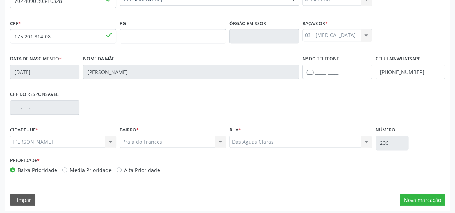
scroll to position [186, 0]
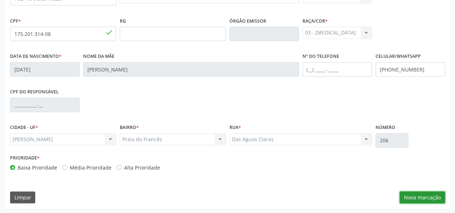
click at [426, 200] on button "Nova marcação" at bounding box center [422, 198] width 45 height 12
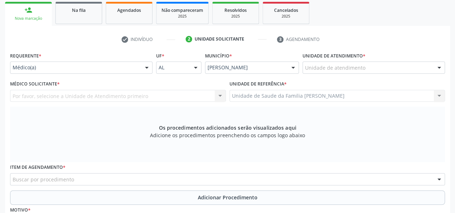
scroll to position [114, 0]
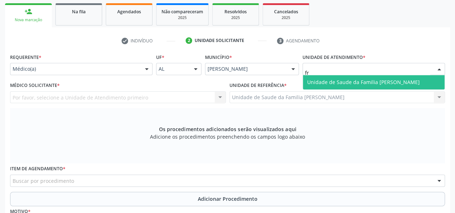
type input "fra"
click at [345, 85] on span "Unidade de Saude da Familia [PERSON_NAME]" at bounding box center [363, 82] width 113 height 7
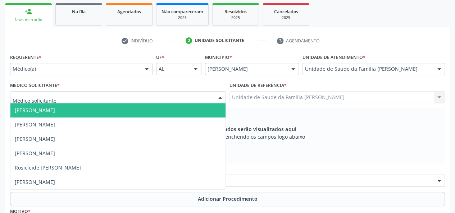
click at [38, 108] on span "[PERSON_NAME]" at bounding box center [35, 110] width 40 height 7
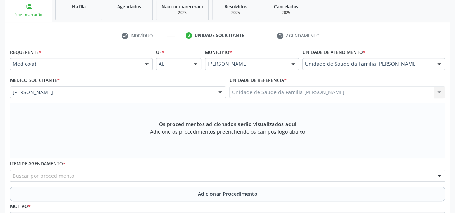
scroll to position [186, 0]
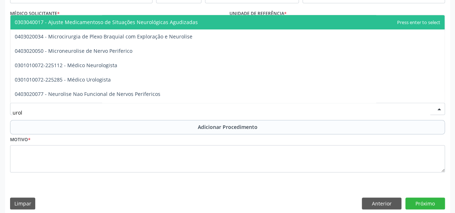
type input "urolo"
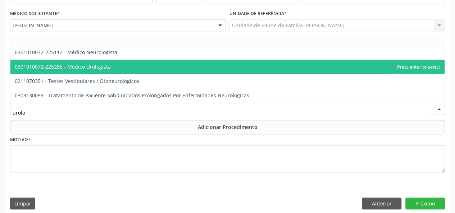
click at [90, 67] on span "0301010072-225285 - Médico Urologista" at bounding box center [63, 66] width 96 height 7
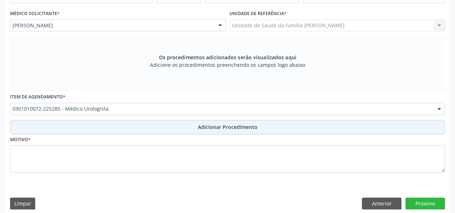
click at [213, 126] on span "Adicionar Procedimento" at bounding box center [228, 127] width 60 height 8
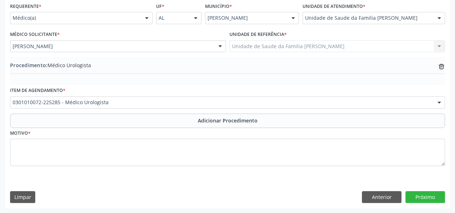
scroll to position [165, 0]
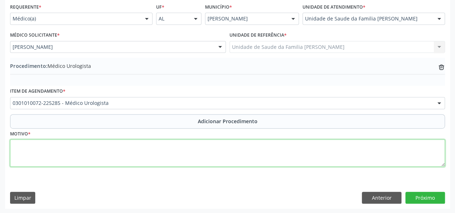
click at [19, 150] on textarea at bounding box center [227, 153] width 435 height 27
click at [17, 146] on textarea "fimose" at bounding box center [227, 153] width 435 height 27
click at [15, 146] on textarea "fimose" at bounding box center [227, 153] width 435 height 27
type textarea "Fimose"
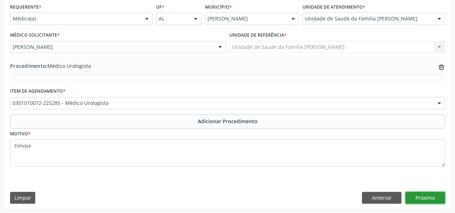
click at [424, 195] on button "Próximo" at bounding box center [426, 198] width 40 height 12
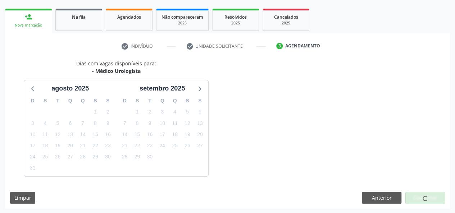
scroll to position [130, 0]
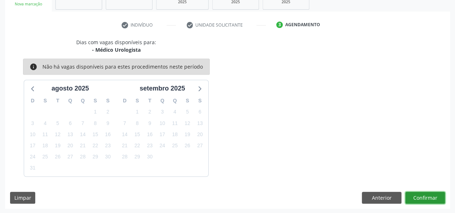
click at [424, 195] on button "Confirmar" at bounding box center [426, 198] width 40 height 12
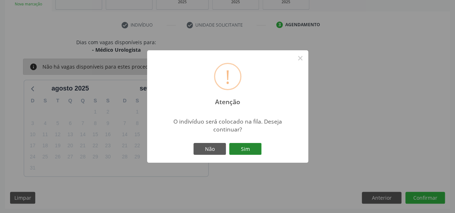
click at [246, 145] on button "Sim" at bounding box center [245, 149] width 32 height 12
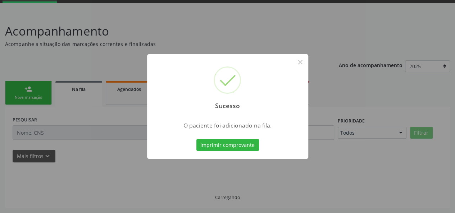
scroll to position [36, 0]
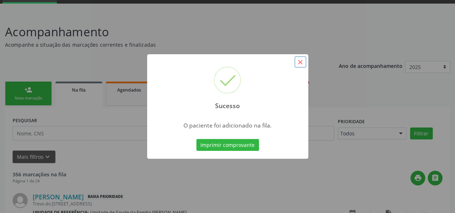
click at [302, 66] on button "×" at bounding box center [300, 62] width 12 height 12
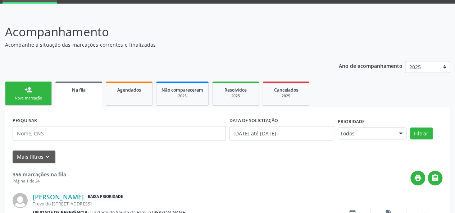
click at [18, 98] on div "Nova marcação" at bounding box center [28, 98] width 36 height 5
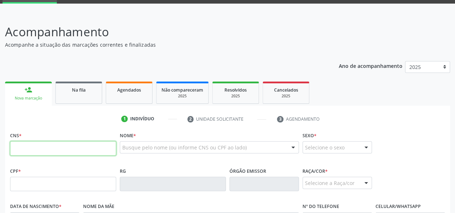
click at [22, 151] on input "text" at bounding box center [63, 148] width 106 height 14
paste input "709 2082 7325 4239"
type input "709 2082 7325 4239"
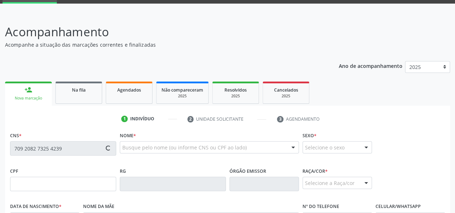
type input "056.157.234-83"
type input "[DATE]"
type input "[PERSON_NAME]"
type input "[PHONE_NUMBER]"
type input "8"
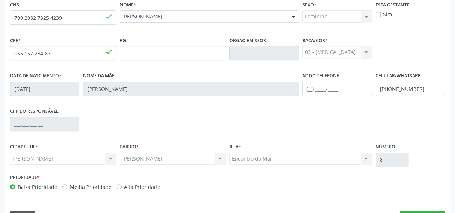
scroll to position [186, 0]
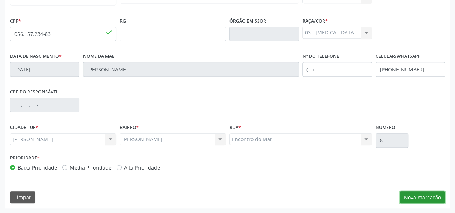
click at [418, 199] on button "Nova marcação" at bounding box center [422, 198] width 45 height 12
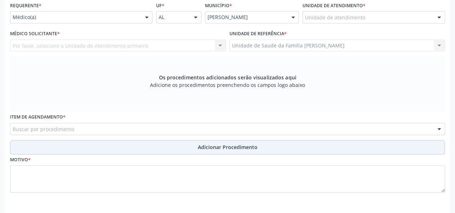
scroll to position [150, 0]
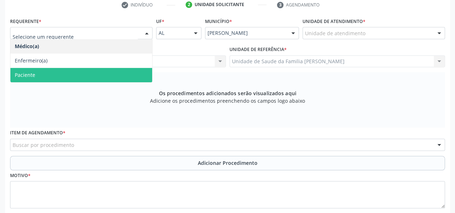
click at [35, 72] on span "Paciente" at bounding box center [81, 75] width 142 height 14
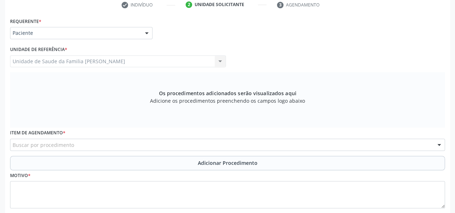
scroll to position [186, 0]
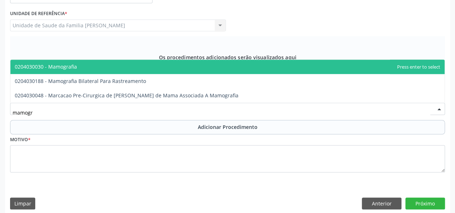
type input "mamogra"
click at [47, 65] on span "0204030030 - Mamografia" at bounding box center [46, 66] width 62 height 7
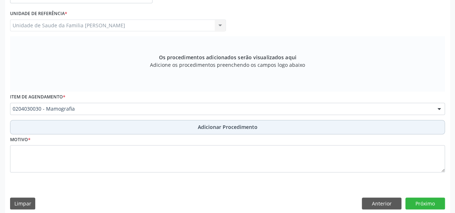
click at [222, 130] on span "Adicionar Procedimento" at bounding box center [228, 127] width 60 height 8
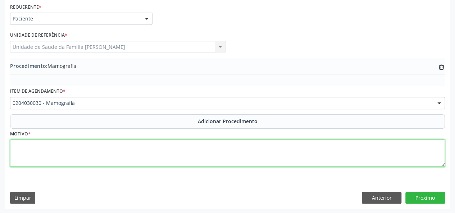
click at [14, 147] on textarea at bounding box center [227, 153] width 435 height 27
type textarea "Cisto mama E"
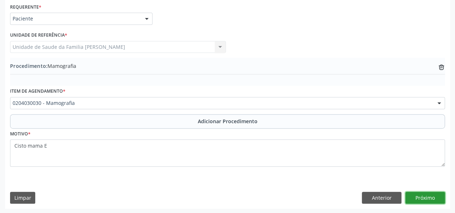
click at [444, 201] on button "Próximo" at bounding box center [426, 198] width 40 height 12
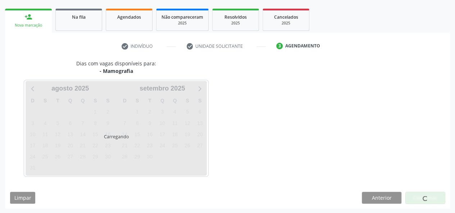
scroll to position [130, 0]
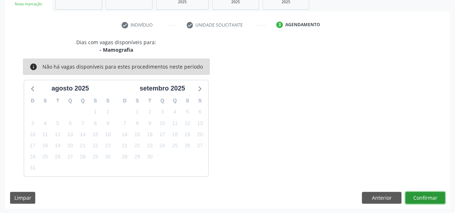
click at [426, 198] on button "Confirmar" at bounding box center [426, 198] width 40 height 12
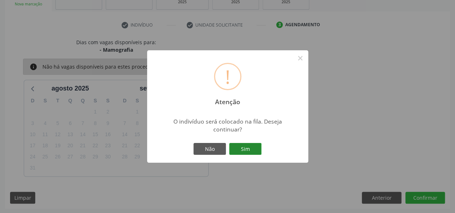
click at [258, 154] on button "Sim" at bounding box center [245, 149] width 32 height 12
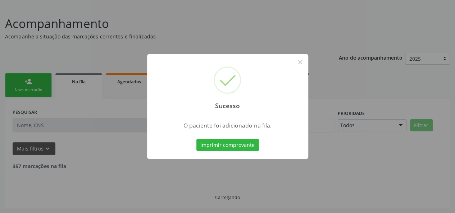
scroll to position [36, 0]
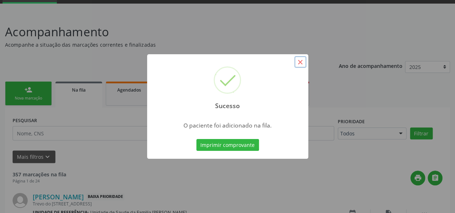
click at [299, 60] on button "×" at bounding box center [300, 62] width 12 height 12
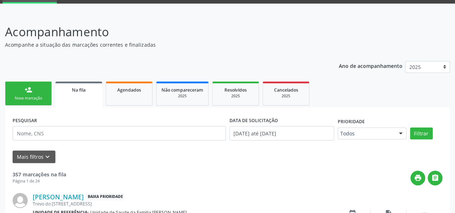
click at [40, 97] on div "Nova marcação" at bounding box center [28, 98] width 36 height 5
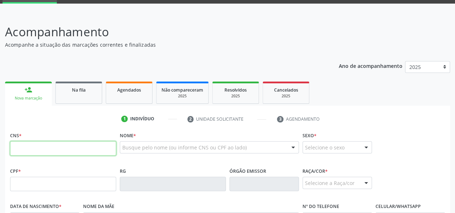
click at [19, 148] on input "text" at bounding box center [63, 148] width 106 height 14
type input "708 0023 1850 6222"
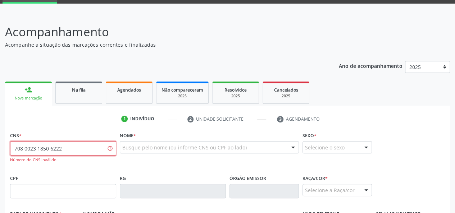
click at [77, 148] on input "708 0023 1850 6222" at bounding box center [63, 148] width 106 height 14
drag, startPoint x: 77, startPoint y: 148, endPoint x: 0, endPoint y: 129, distance: 79.6
click at [0, 129] on div "Acompanhamento Acompanhe a situação das marcações correntes e finalizadas Relat…" at bounding box center [227, 193] width 455 height 358
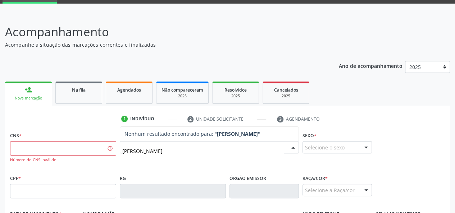
click at [159, 150] on input "[PERSON_NAME]" at bounding box center [203, 151] width 162 height 14
click at [145, 151] on input "[PERSON_NAME]" at bounding box center [203, 151] width 162 height 14
type input "[PERSON_NAME]"
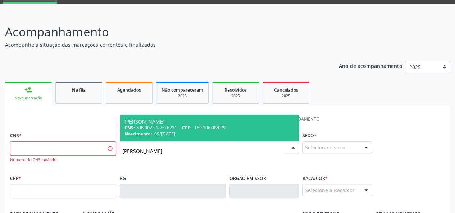
click at [173, 129] on div "CNS: 708 0023 1850 6221 CPF: 169.106.088-79" at bounding box center [210, 128] width 170 height 6
type input "708 0023 1850 6221"
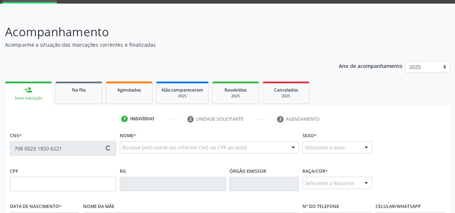
type input "169.106.088-79"
type input "09/[DATE]"
type input "[PERSON_NAME]"
type input "[PHONE_NUMBER]"
type input "20"
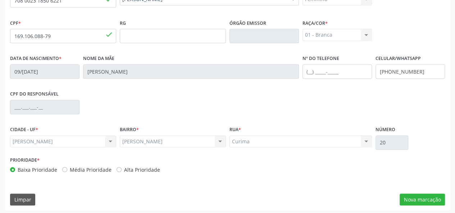
scroll to position [186, 0]
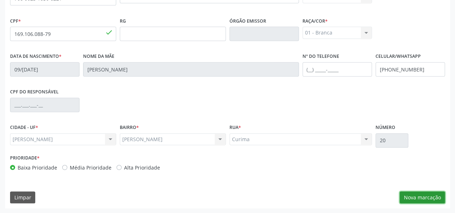
click at [422, 194] on button "Nova marcação" at bounding box center [422, 198] width 45 height 12
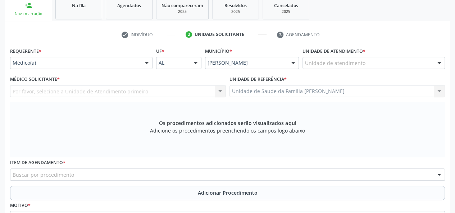
scroll to position [120, 0]
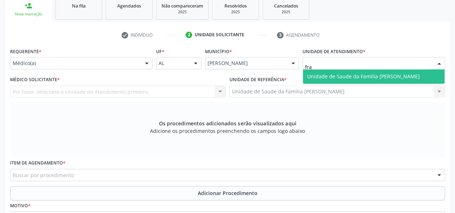
click at [346, 75] on span "Unidade de Saude da Familia [PERSON_NAME]" at bounding box center [363, 76] width 113 height 7
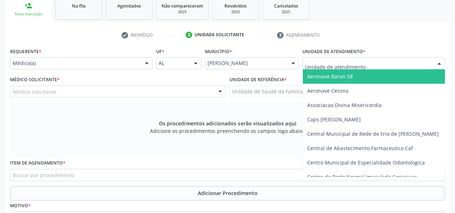
drag, startPoint x: 322, startPoint y: 60, endPoint x: 328, endPoint y: 58, distance: 5.8
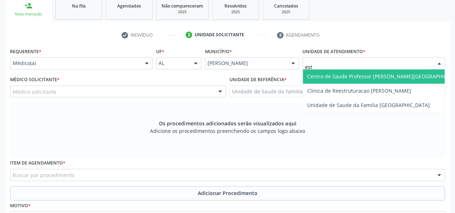
type input "esta"
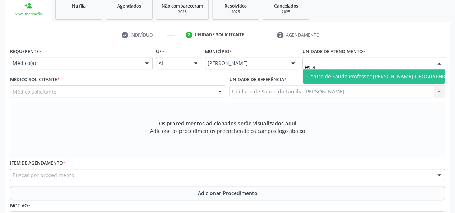
click at [337, 72] on span "Centro de Saude Professor [PERSON_NAME][GEOGRAPHIC_DATA]" at bounding box center [385, 76] width 165 height 14
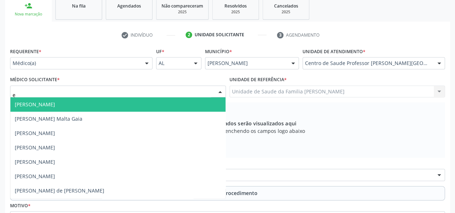
type input "ed"
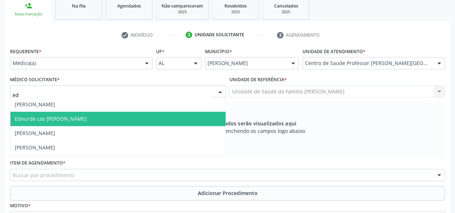
click at [38, 117] on span "Ednurde Los [PERSON_NAME]" at bounding box center [51, 119] width 72 height 7
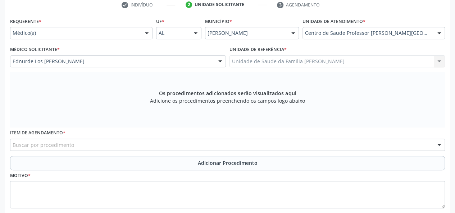
scroll to position [192, 0]
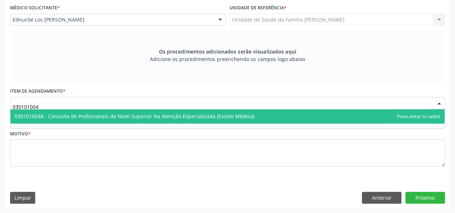
type input "0301010048"
click at [48, 113] on span "0301010048 - Consulta de Profissionais de Nivel Superior Na Atenção Especializa…" at bounding box center [135, 116] width 240 height 7
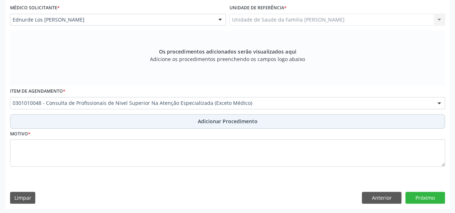
click at [218, 121] on span "Adicionar Procedimento" at bounding box center [228, 122] width 60 height 8
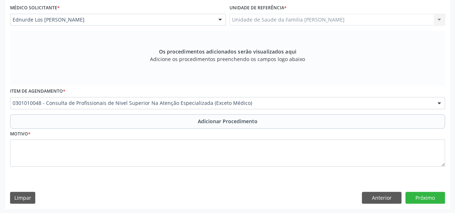
scroll to position [165, 0]
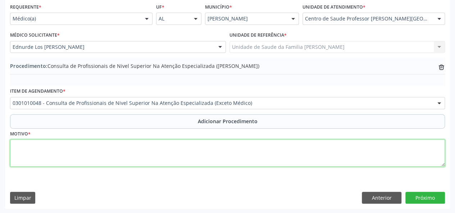
click at [23, 150] on textarea at bounding box center [227, 153] width 435 height 27
type textarea "Fisioterapia - Artrose"
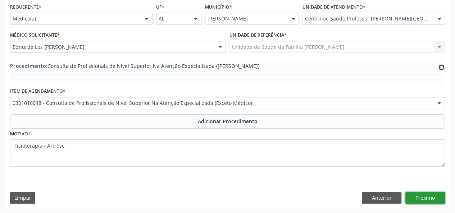
click at [432, 195] on button "Próximo" at bounding box center [426, 198] width 40 height 12
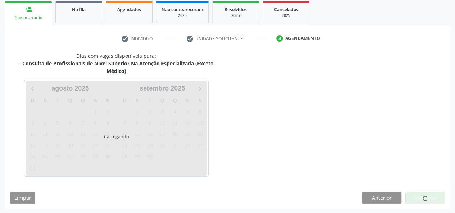
scroll to position [138, 0]
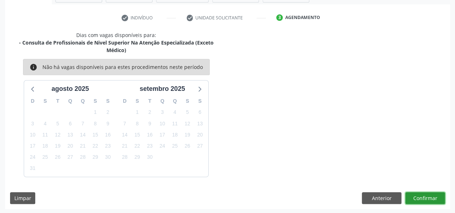
click at [422, 193] on button "Confirmar" at bounding box center [426, 199] width 40 height 12
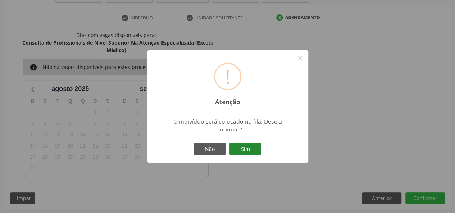
click at [257, 149] on button "Sim" at bounding box center [245, 149] width 32 height 12
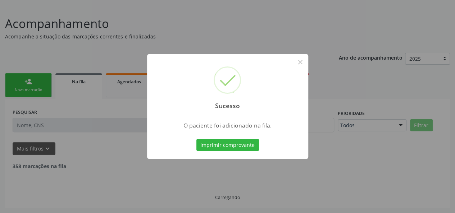
scroll to position [36, 0]
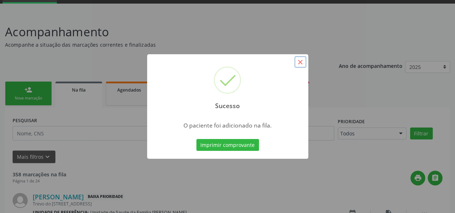
click at [301, 61] on button "×" at bounding box center [300, 62] width 12 height 12
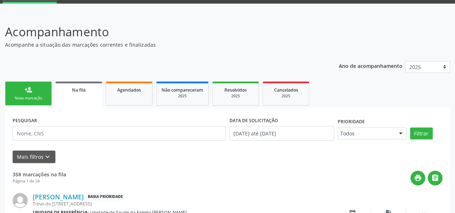
click at [30, 91] on div "person_add" at bounding box center [28, 90] width 8 height 8
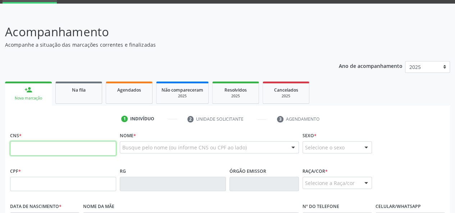
click at [22, 147] on input "text" at bounding box center [63, 148] width 106 height 14
type input "708 0023 1850 6221"
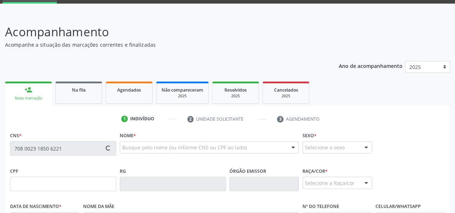
type input "169.106.088-79"
type input "09/[DATE]"
type input "[PERSON_NAME]"
type input "[PHONE_NUMBER]"
type input "20"
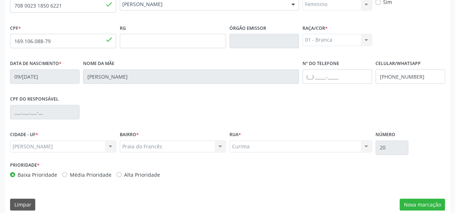
scroll to position [186, 0]
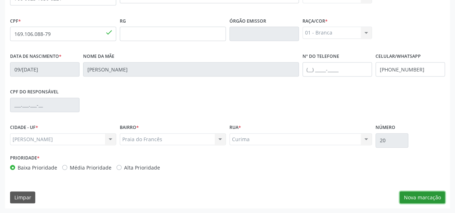
click at [426, 194] on button "Nova marcação" at bounding box center [422, 198] width 45 height 12
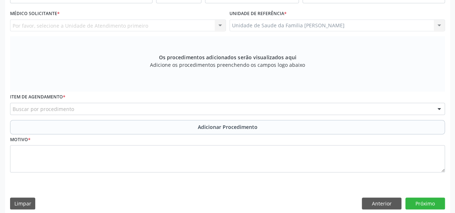
scroll to position [6, 0]
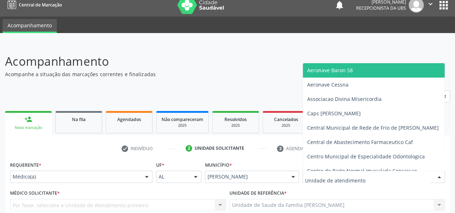
click at [327, 172] on div at bounding box center [374, 177] width 143 height 12
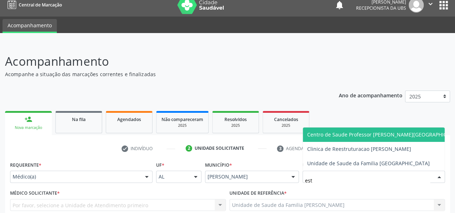
type input "esta"
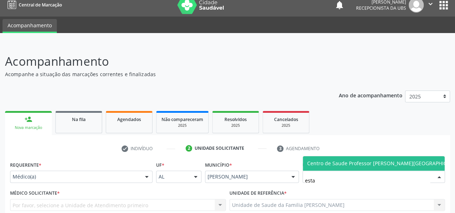
click at [331, 167] on span "Centro de Saude Professor [PERSON_NAME][GEOGRAPHIC_DATA]" at bounding box center [385, 164] width 165 height 14
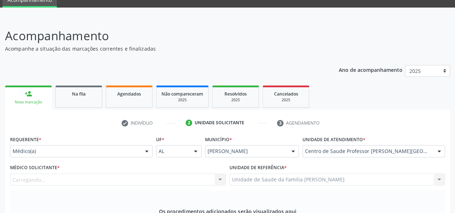
scroll to position [78, 0]
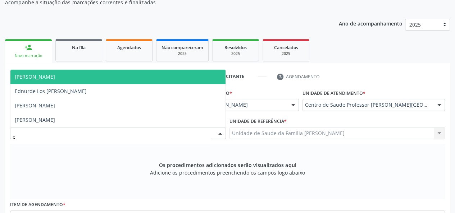
type input "ed"
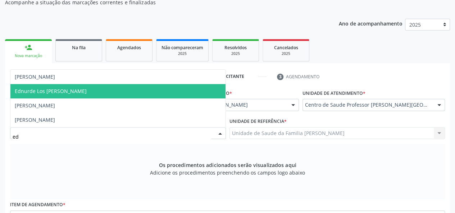
click at [31, 92] on span "Ednurde Los [PERSON_NAME]" at bounding box center [51, 91] width 72 height 7
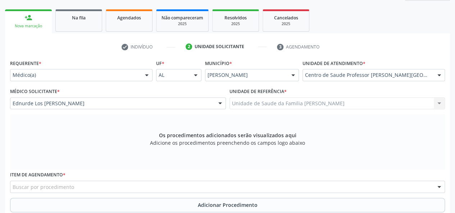
scroll to position [186, 0]
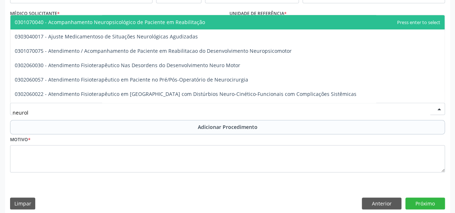
type input "neurolo"
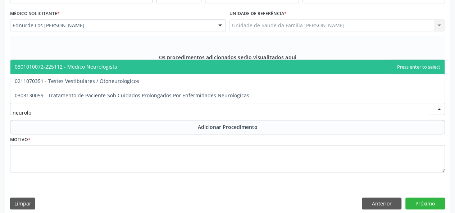
click at [73, 68] on span "0301010072-225112 - Médico Neurologista" at bounding box center [66, 66] width 103 height 7
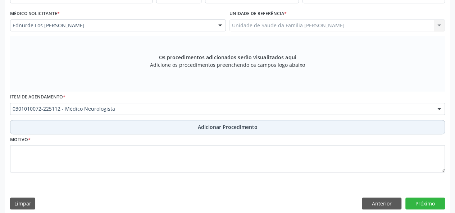
click at [212, 129] on span "Adicionar Procedimento" at bounding box center [228, 127] width 60 height 8
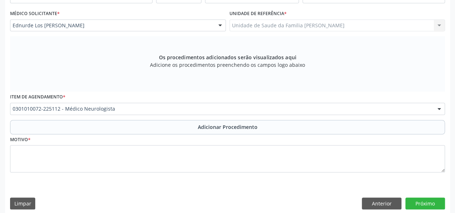
scroll to position [165, 0]
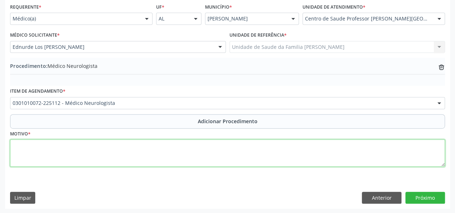
click at [11, 142] on textarea at bounding box center [227, 153] width 435 height 27
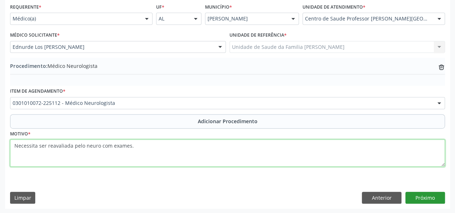
type textarea "Necessita ser reavaliada pelo neuro com exames."
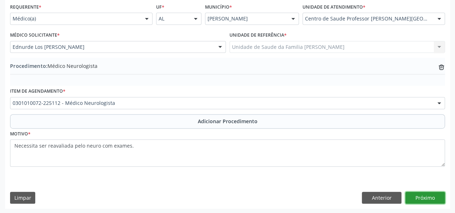
click at [426, 198] on button "Próximo" at bounding box center [426, 198] width 40 height 12
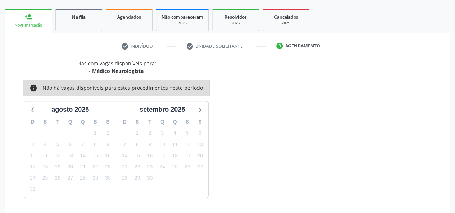
scroll to position [130, 0]
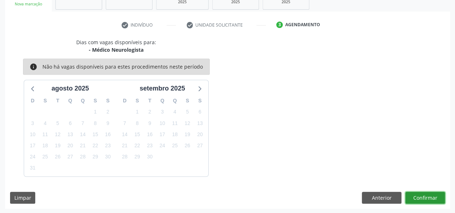
click at [426, 198] on button "Confirmar" at bounding box center [426, 198] width 40 height 12
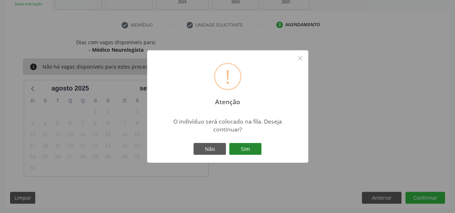
click at [245, 149] on button "Sim" at bounding box center [245, 149] width 32 height 12
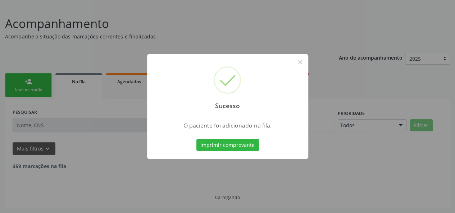
scroll to position [36, 0]
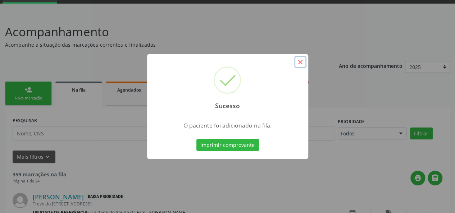
click at [297, 60] on button "×" at bounding box center [300, 62] width 12 height 12
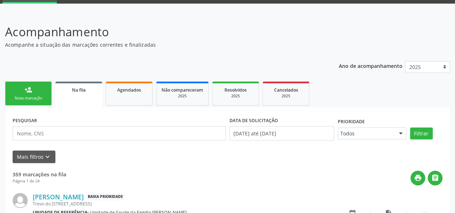
click at [22, 86] on link "person_add Nova marcação" at bounding box center [28, 94] width 47 height 24
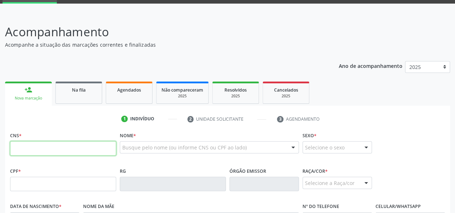
click at [51, 152] on input "text" at bounding box center [63, 148] width 106 height 14
type input "700 6044 5756 4965"
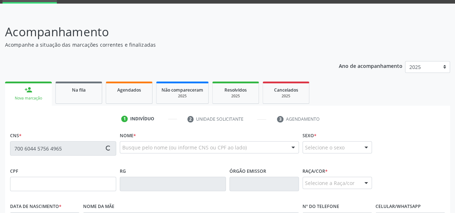
type input "[DATE]"
type input "[PERSON_NAME] das Virgens Montenegro"
type input "[PHONE_NUMBER]"
type input "S/N"
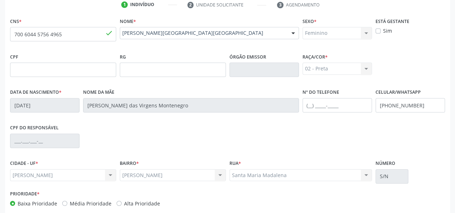
scroll to position [186, 0]
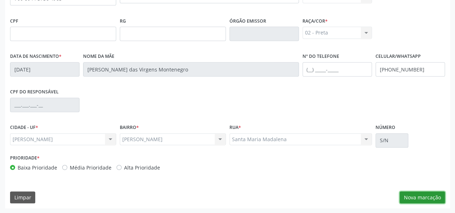
click at [419, 195] on button "Nova marcação" at bounding box center [422, 198] width 45 height 12
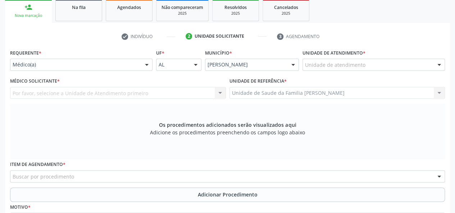
scroll to position [114, 0]
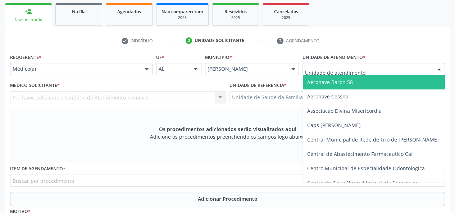
click at [41, 72] on div "Médico(a)" at bounding box center [81, 69] width 143 height 12
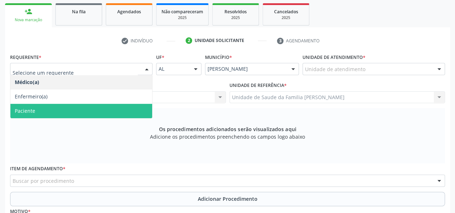
drag, startPoint x: 32, startPoint y: 111, endPoint x: 53, endPoint y: 114, distance: 21.1
click at [32, 111] on span "Paciente" at bounding box center [25, 111] width 21 height 7
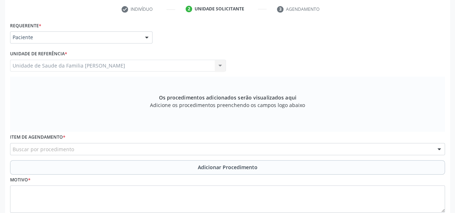
scroll to position [186, 0]
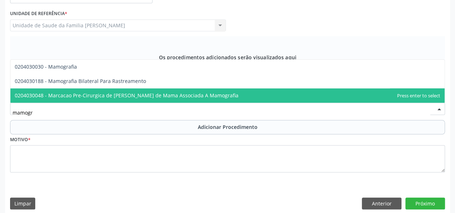
type input "mamogra"
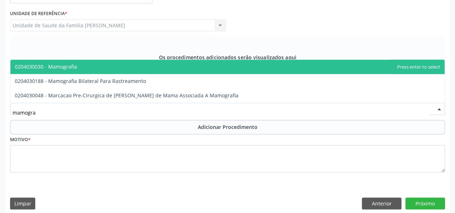
click at [57, 60] on span "0204030030 - Mamografia" at bounding box center [227, 67] width 435 height 14
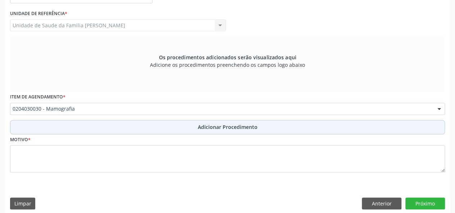
click at [211, 126] on span "Adicionar Procedimento" at bounding box center [228, 127] width 60 height 8
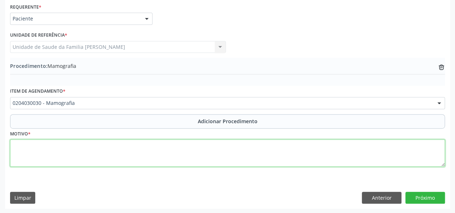
click at [18, 151] on textarea at bounding box center [227, 153] width 435 height 27
type textarea "[MEDICAL_DATA] e prevencao"
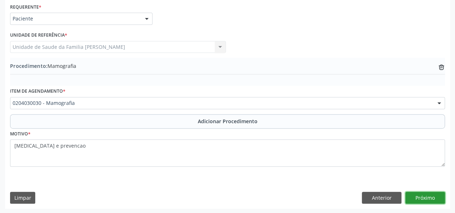
click at [426, 195] on button "Próximo" at bounding box center [426, 198] width 40 height 12
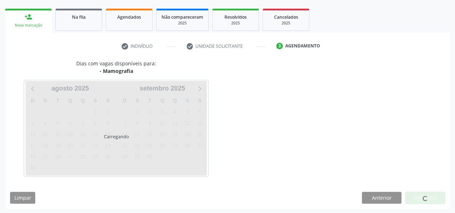
scroll to position [130, 0]
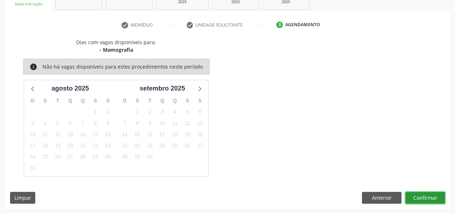
click at [428, 194] on button "Confirmar" at bounding box center [426, 198] width 40 height 12
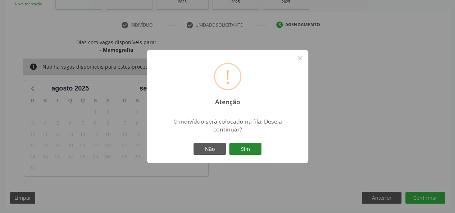
click at [248, 152] on button "Sim" at bounding box center [245, 149] width 32 height 12
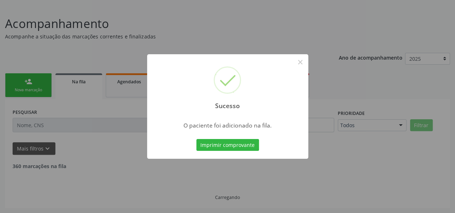
scroll to position [36, 0]
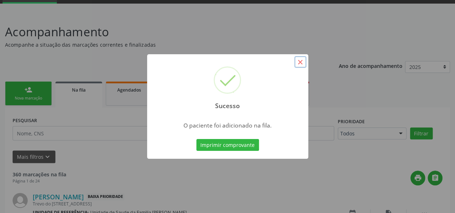
click at [302, 63] on button "×" at bounding box center [300, 62] width 12 height 12
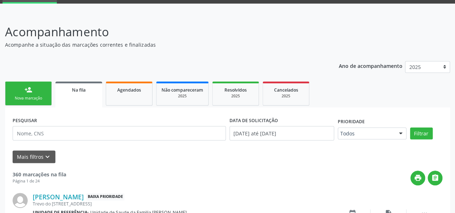
click at [38, 98] on div "Nova marcação" at bounding box center [28, 98] width 36 height 5
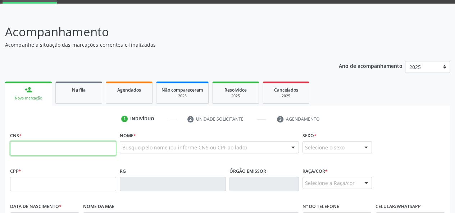
click at [24, 152] on input "text" at bounding box center [63, 148] width 106 height 14
paste input "708 0028 8324 7625"
type input "708 0028 8324 7625"
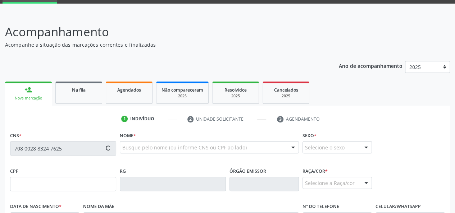
type input "636.071.311-04"
type input "[DATE]"
type input "[PERSON_NAME]"
type input "[PHONE_NUMBER]"
type input "50"
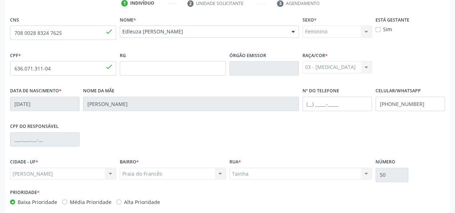
scroll to position [186, 0]
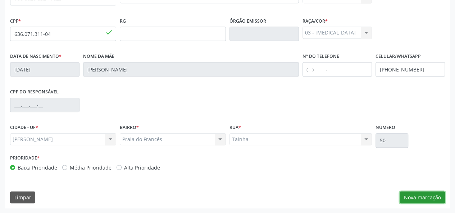
click at [417, 200] on button "Nova marcação" at bounding box center [422, 198] width 45 height 12
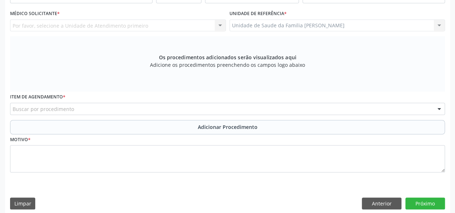
scroll to position [78, 0]
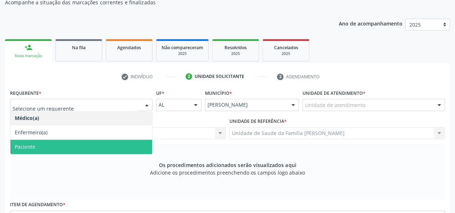
click at [40, 142] on span "Paciente" at bounding box center [81, 147] width 142 height 14
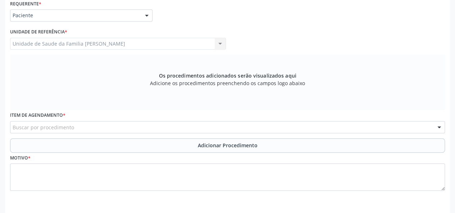
scroll to position [186, 0]
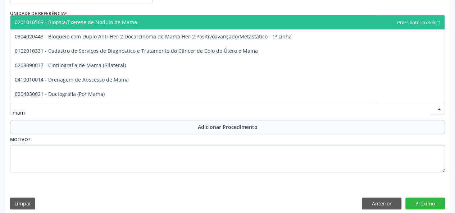
type input "mamo"
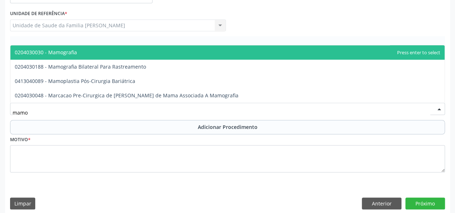
drag, startPoint x: 54, startPoint y: 60, endPoint x: 55, endPoint y: 57, distance: 3.9
click at [55, 57] on ul "0204030030 - Mamografia 0204030188 - Mamografia Bilateral Para Rastreamento 041…" at bounding box center [227, 74] width 435 height 58
click at [55, 57] on span "0204030030 - Mamografia" at bounding box center [227, 52] width 435 height 14
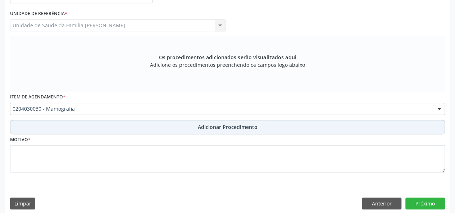
click at [210, 124] on span "Adicionar Procedimento" at bounding box center [228, 127] width 60 height 8
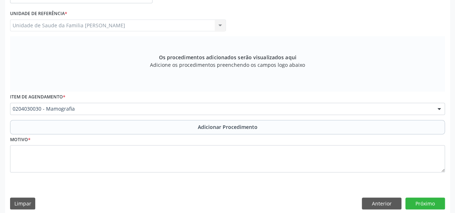
scroll to position [165, 0]
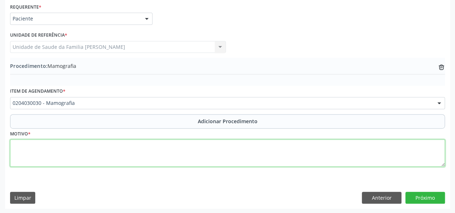
click at [26, 148] on textarea at bounding box center [227, 153] width 435 height 27
click at [45, 147] on textarea "Rastreamenro" at bounding box center [227, 153] width 435 height 27
type textarea "Rastreamento"
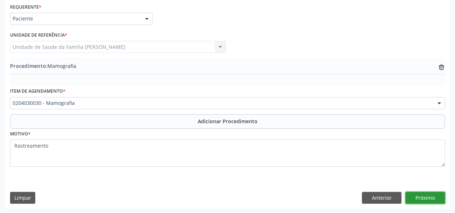
click at [433, 202] on button "Próximo" at bounding box center [426, 198] width 40 height 12
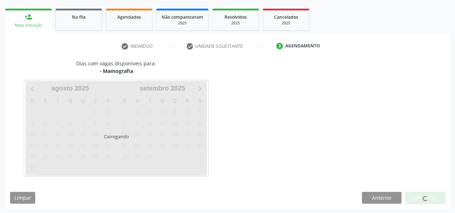
scroll to position [130, 0]
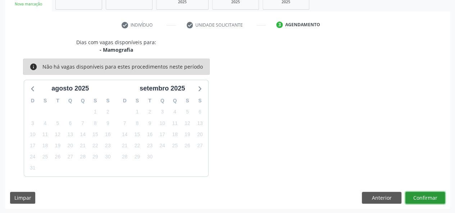
click at [433, 201] on button "Confirmar" at bounding box center [426, 198] width 40 height 12
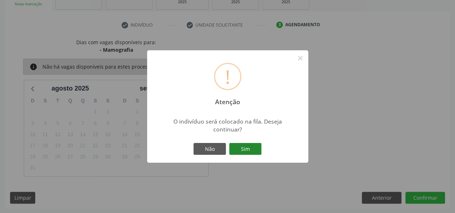
click at [261, 150] on button "Sim" at bounding box center [245, 149] width 32 height 12
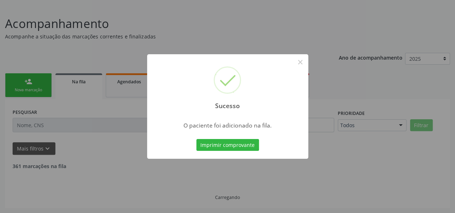
scroll to position [36, 0]
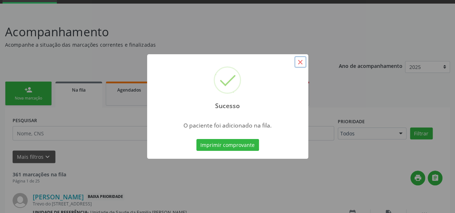
click at [300, 60] on button "×" at bounding box center [300, 62] width 12 height 12
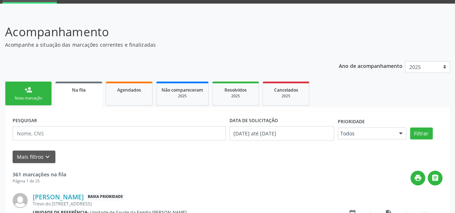
click at [12, 91] on link "person_add Nova marcação" at bounding box center [28, 94] width 47 height 24
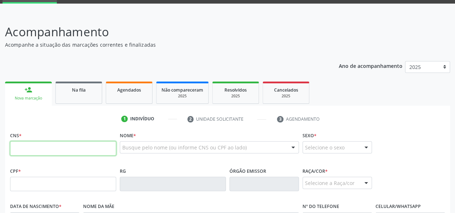
click at [32, 147] on input "text" at bounding box center [63, 148] width 106 height 14
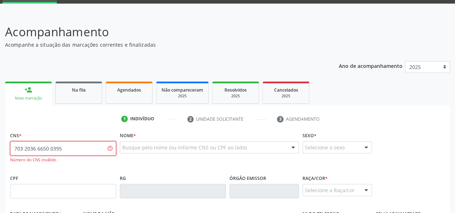
type input "703 2036 6650 0395"
drag, startPoint x: 68, startPoint y: 149, endPoint x: 0, endPoint y: 142, distance: 68.3
click at [0, 142] on div "Acompanhamento Acompanhe a situação das marcações correntes e finalizadas Relat…" at bounding box center [227, 193] width 455 height 358
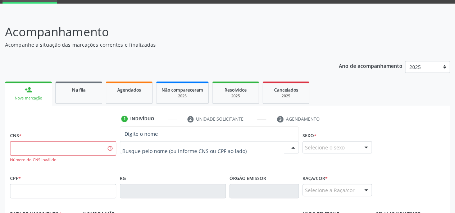
paste input "ROSICLEIDE MELQUIADES DOS SANTOS"
type input "ROSICLEIDE MELQUIADES DOS SANTOS"
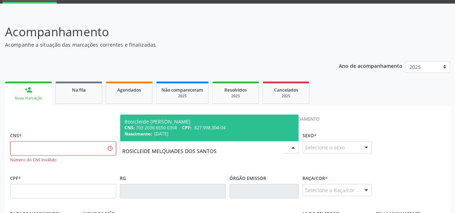
click at [154, 128] on div "CNS: 703 2036 6650 0398 CPF: 827.998.304-04" at bounding box center [210, 128] width 170 height 6
type input "703 2036 6650 0398"
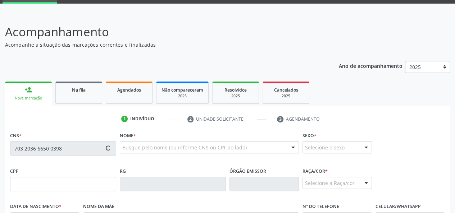
type input "827.998.304-04"
type input "[DATE]"
type input "[PERSON_NAME]"
type input "[PHONE_NUMBER]"
type input "S/N"
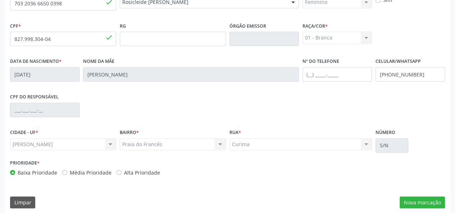
scroll to position [186, 0]
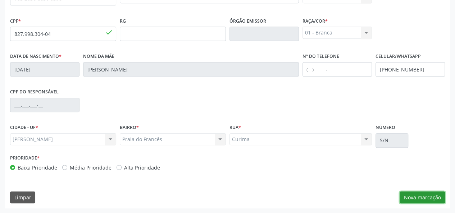
click at [423, 198] on button "Nova marcação" at bounding box center [422, 198] width 45 height 12
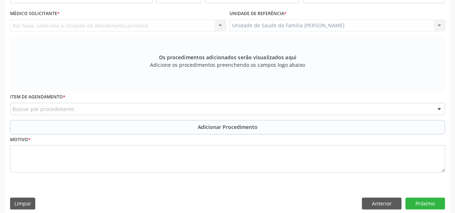
scroll to position [150, 0]
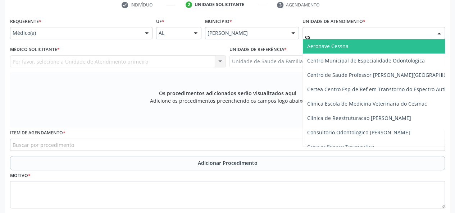
type input "est"
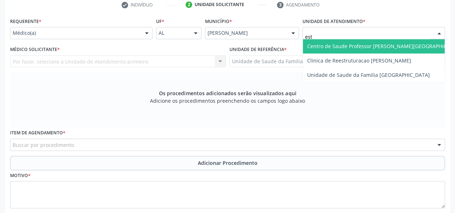
click at [354, 45] on span "Centro de Saude Professor [PERSON_NAME][GEOGRAPHIC_DATA]" at bounding box center [385, 46] width 157 height 7
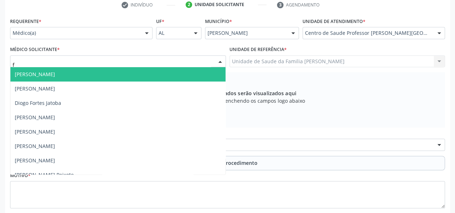
type input "fa"
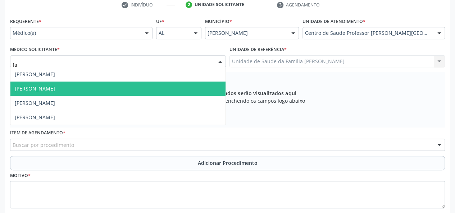
click at [43, 86] on span "[PERSON_NAME]" at bounding box center [35, 88] width 40 height 7
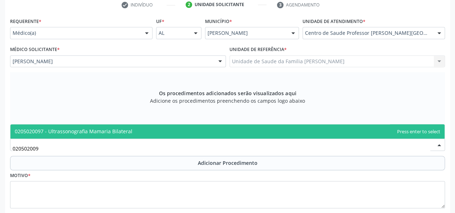
type input "0205020097"
click at [88, 134] on span "0205020097 - Ultrassonografia Mamaria Bilateral" at bounding box center [74, 131] width 118 height 7
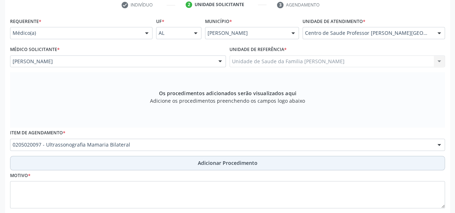
click at [201, 164] on span "Adicionar Procedimento" at bounding box center [228, 163] width 60 height 8
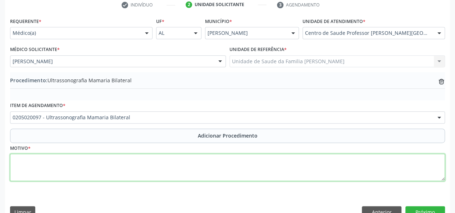
click at [30, 161] on textarea at bounding box center [227, 167] width 435 height 27
type textarea "[MEDICAL_DATA]"
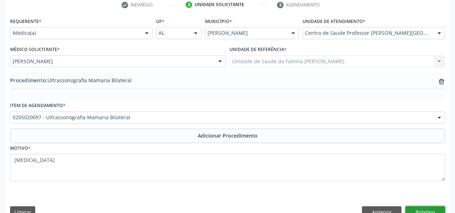
click at [438, 207] on button "Próximo" at bounding box center [426, 213] width 40 height 12
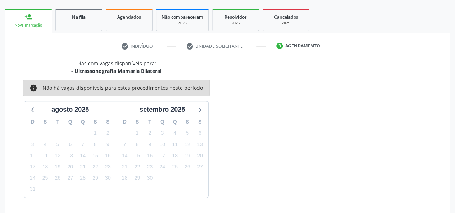
scroll to position [130, 0]
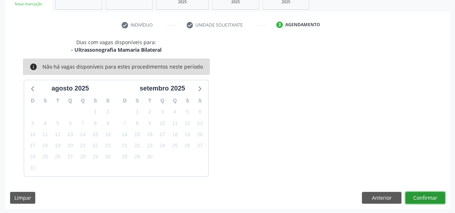
click at [434, 199] on button "Confirmar" at bounding box center [426, 198] width 40 height 12
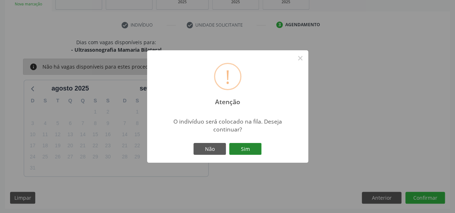
click at [260, 150] on button "Sim" at bounding box center [245, 149] width 32 height 12
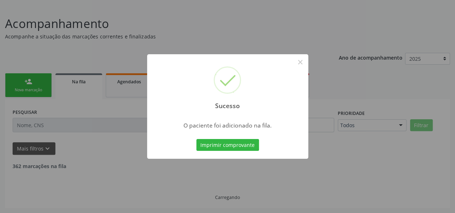
scroll to position [36, 0]
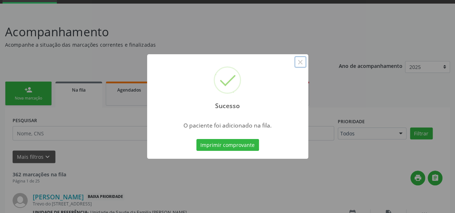
click at [300, 63] on button "×" at bounding box center [300, 62] width 12 height 12
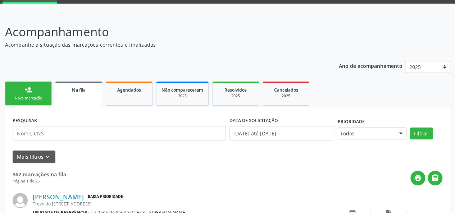
click at [26, 90] on div "person_add" at bounding box center [28, 90] width 8 height 8
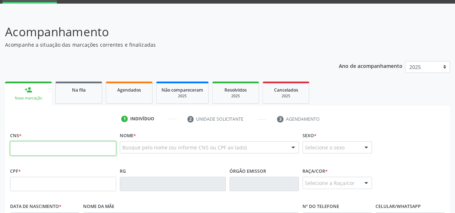
click at [19, 149] on input "text" at bounding box center [63, 148] width 106 height 14
type input "703 2036 6650 0398"
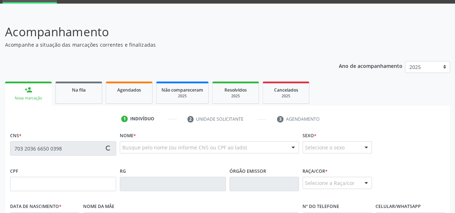
type input "827.998.304-04"
type input "23/07/1972"
type input "Maria Shirley Melquiades dos Santos"
type input "(82) 98815-0379"
type input "S/N"
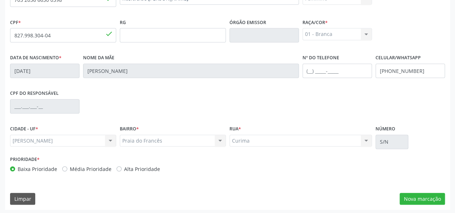
scroll to position [186, 0]
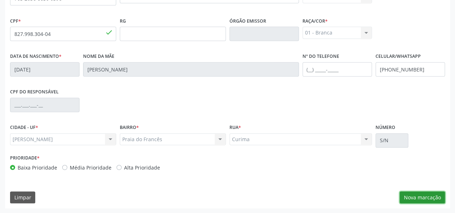
click at [415, 196] on button "Nova marcação" at bounding box center [422, 198] width 45 height 12
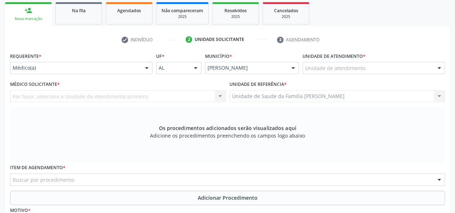
scroll to position [114, 0]
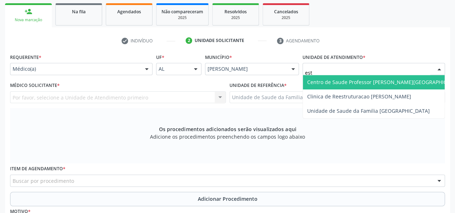
type input "esta"
click at [327, 80] on span "Centro de Saude Professor [PERSON_NAME][GEOGRAPHIC_DATA]" at bounding box center [385, 82] width 157 height 7
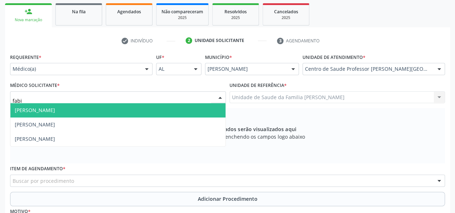
type input "fabia"
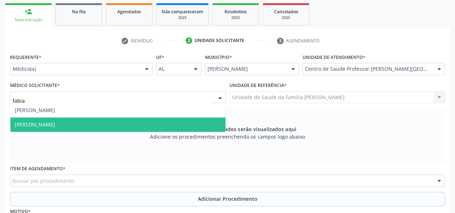
click at [40, 118] on span "Fabiane Cristine Ferreira de Freitas" at bounding box center [117, 125] width 215 height 14
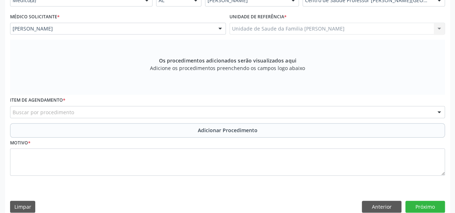
scroll to position [186, 0]
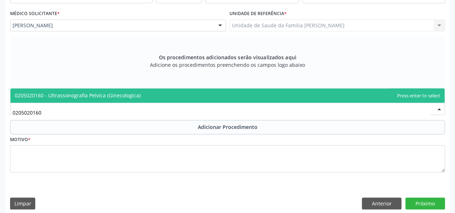
click at [117, 93] on span "0205020160 - Ultrassonografia Pelvica (Ginecologica)" at bounding box center [78, 95] width 126 height 7
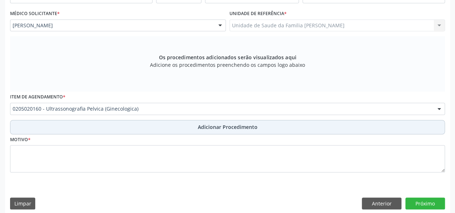
click at [210, 128] on span "Adicionar Procedimento" at bounding box center [228, 127] width 60 height 8
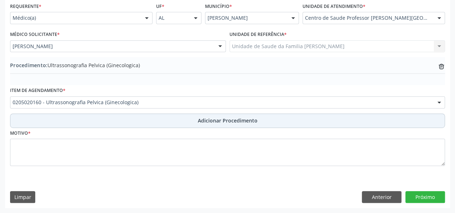
scroll to position [165, 0]
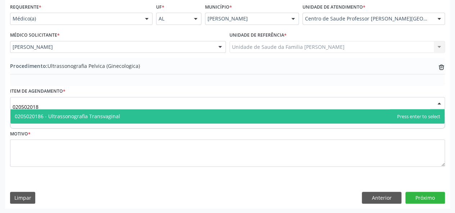
type input "0205020186"
click at [73, 111] on span "0205020186 - Ultrassonografia Transvaginal" at bounding box center [227, 116] width 435 height 14
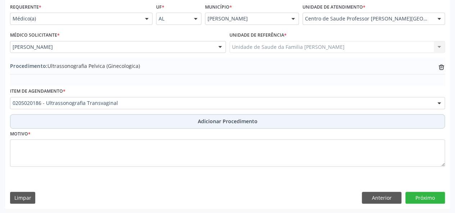
click at [210, 119] on span "Adicionar Procedimento" at bounding box center [228, 122] width 60 height 8
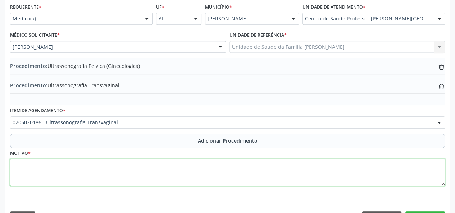
click at [29, 168] on textarea at bounding box center [227, 172] width 435 height 27
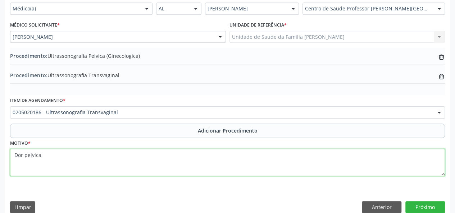
scroll to position [184, 0]
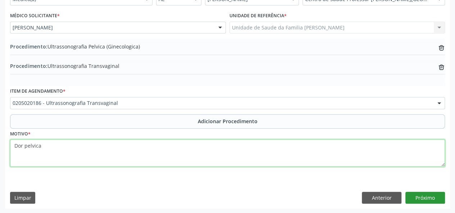
type textarea "Dor pelvica"
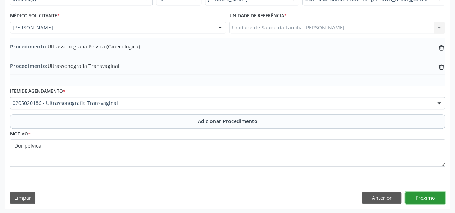
click at [415, 193] on button "Próximo" at bounding box center [426, 198] width 40 height 12
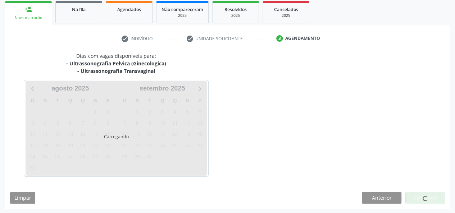
scroll to position [138, 0]
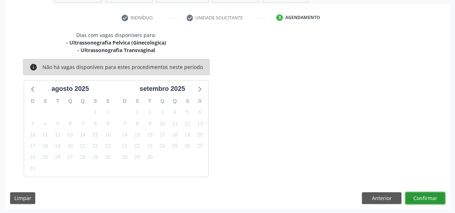
click at [415, 193] on button "Confirmar" at bounding box center [426, 199] width 40 height 12
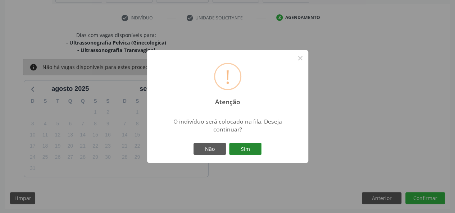
click at [244, 148] on button "Sim" at bounding box center [245, 149] width 32 height 12
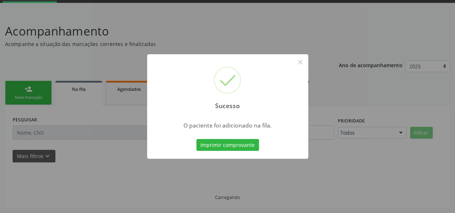
scroll to position [36, 0]
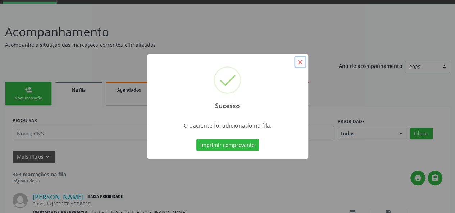
click at [300, 63] on button "×" at bounding box center [300, 62] width 12 height 12
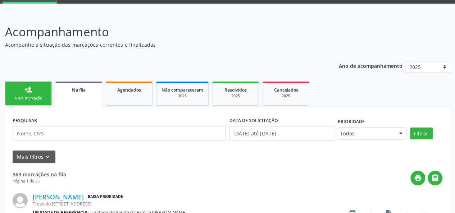
click at [24, 93] on link "person_add Nova marcação" at bounding box center [28, 94] width 47 height 24
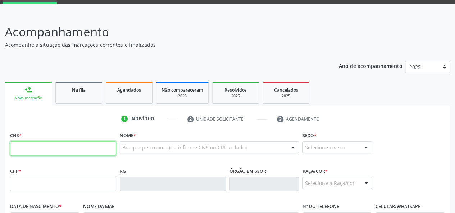
click at [21, 149] on input "text" at bounding box center [63, 148] width 106 height 14
type input "703 2036 6650 0398"
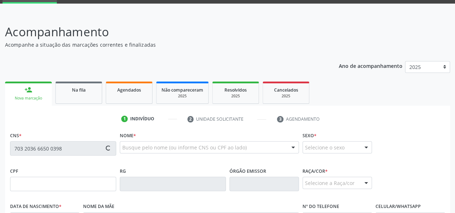
type input "827.998.304-04"
type input "23/07/1972"
type input "Maria Shirley Melquiades dos Santos"
type input "(82) 98815-0379"
type input "S/N"
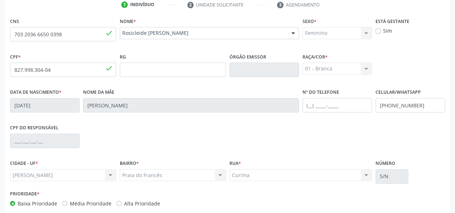
scroll to position [186, 0]
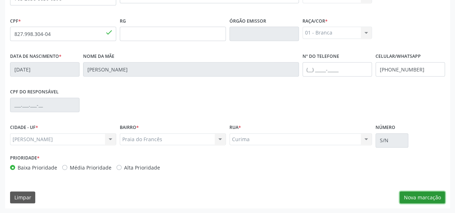
click at [426, 201] on button "Nova marcação" at bounding box center [422, 198] width 45 height 12
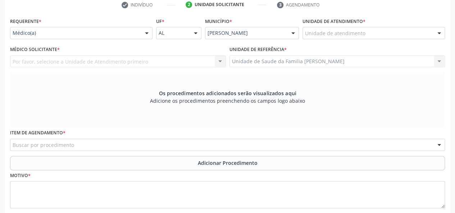
scroll to position [42, 0]
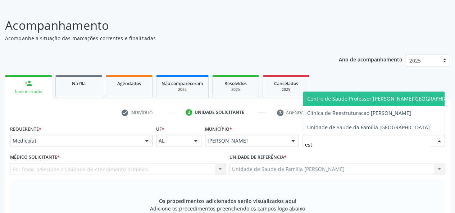
type input "esta"
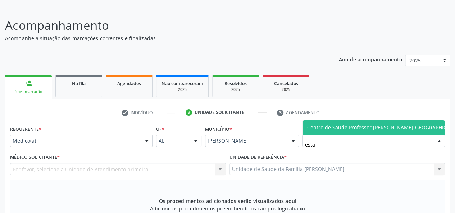
click at [320, 132] on span "Centro de Saude Professor [PERSON_NAME][GEOGRAPHIC_DATA]" at bounding box center [385, 128] width 165 height 14
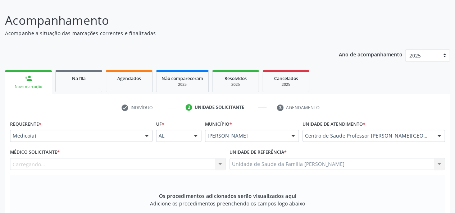
scroll to position [78, 0]
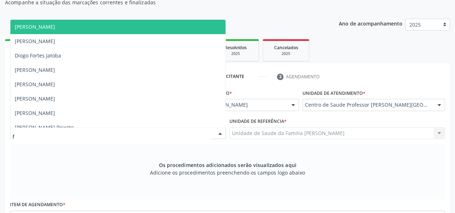
type input "fa"
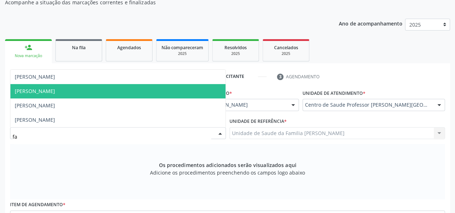
click at [37, 95] on span "Fabiane Cristine Ferreira de Freitas" at bounding box center [117, 91] width 215 height 14
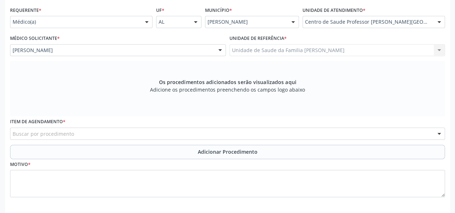
scroll to position [192, 0]
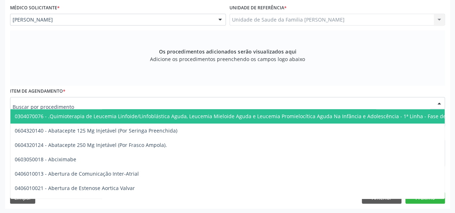
click at [81, 100] on div at bounding box center [227, 103] width 435 height 12
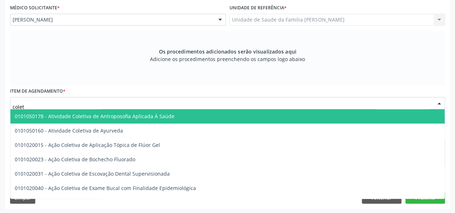
type input "coleta"
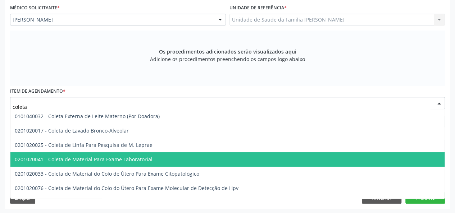
click at [107, 164] on span "0201020041 - Coleta de Material Para Exame Laboratorial" at bounding box center [269, 160] width 519 height 14
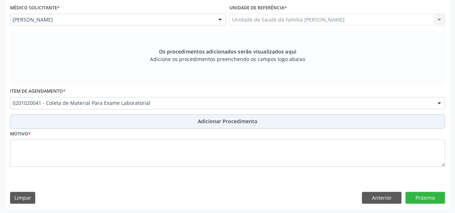
click at [202, 121] on span "Adicionar Procedimento" at bounding box center [228, 122] width 60 height 8
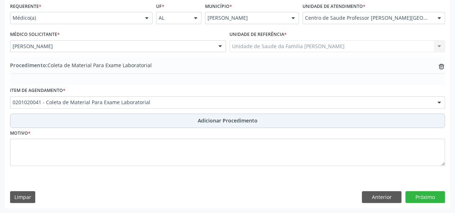
scroll to position [165, 0]
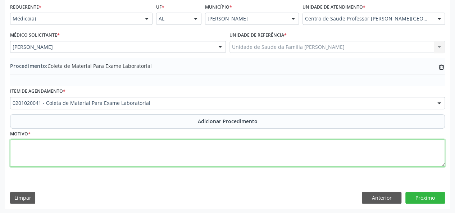
click at [19, 146] on textarea at bounding box center [227, 153] width 435 height 27
type textarea "Climaterio"
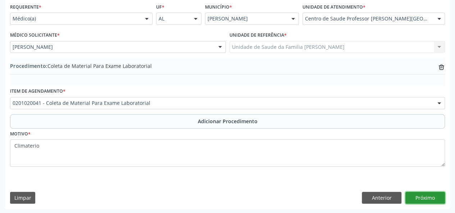
click at [422, 197] on button "Próximo" at bounding box center [426, 198] width 40 height 12
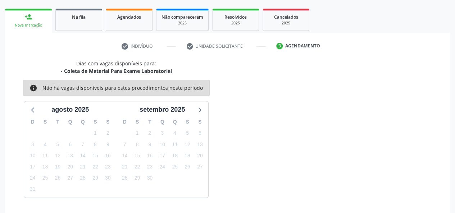
scroll to position [130, 0]
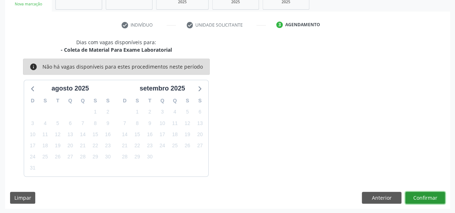
click at [427, 197] on button "Confirmar" at bounding box center [426, 198] width 40 height 12
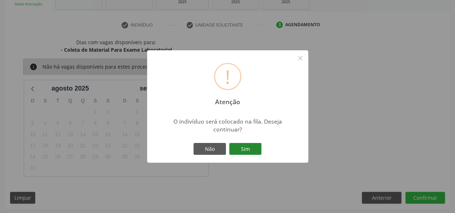
click at [258, 152] on button "Sim" at bounding box center [245, 149] width 32 height 12
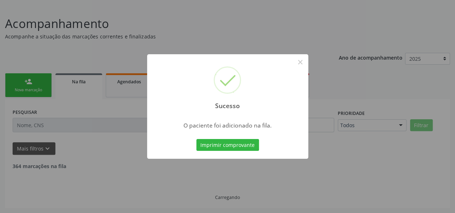
scroll to position [36, 0]
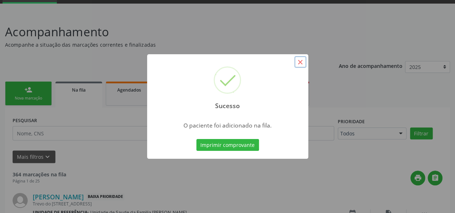
click at [300, 64] on button "×" at bounding box center [300, 62] width 12 height 12
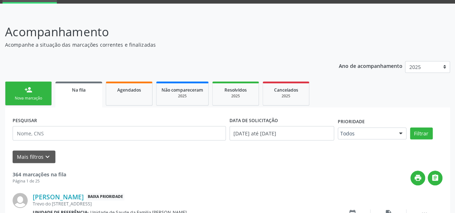
click at [41, 96] on div "Nova marcação" at bounding box center [28, 98] width 36 height 5
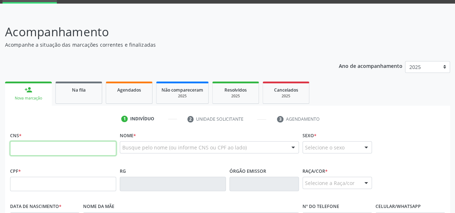
click at [20, 150] on input "text" at bounding box center [63, 148] width 106 height 14
type input "703 2036 6650 0398"
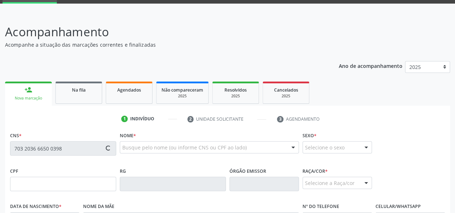
type input "827.998.304-04"
type input "23/07/1972"
type input "Maria Shirley Melquiades dos Santos"
type input "(82) 98815-0379"
type input "S/N"
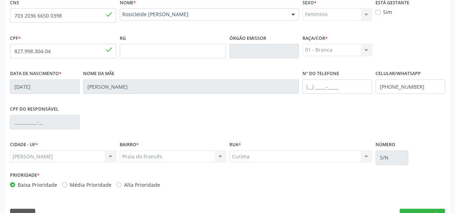
scroll to position [186, 0]
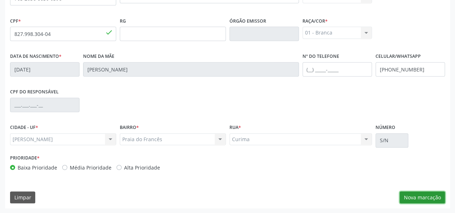
click at [433, 196] on button "Nova marcação" at bounding box center [422, 198] width 45 height 12
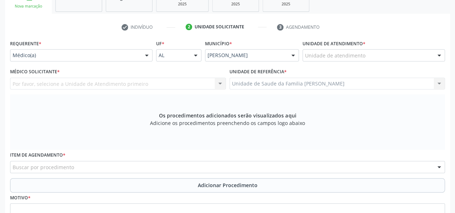
scroll to position [78, 0]
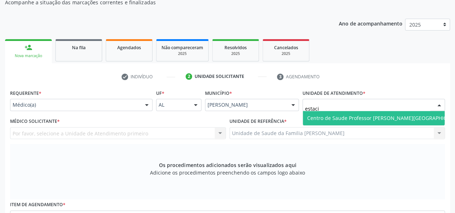
type input "estacio"
click at [349, 116] on span "Centro de Saude Professor [PERSON_NAME][GEOGRAPHIC_DATA]" at bounding box center [385, 118] width 157 height 7
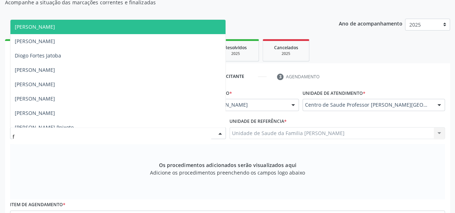
type input "fa"
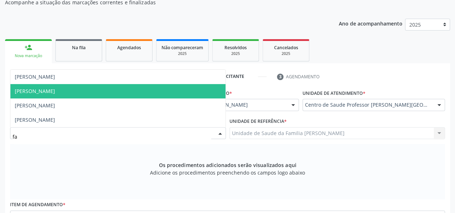
click at [85, 95] on span "Fabiane Cristine Ferreira de Freitas" at bounding box center [117, 91] width 215 height 14
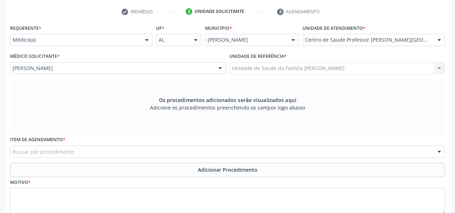
scroll to position [150, 0]
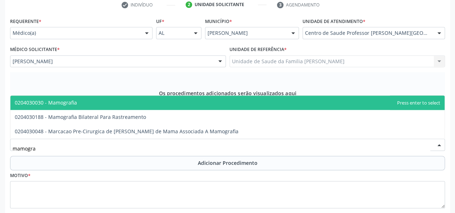
type input "mamograf"
click at [38, 98] on span "0204030030 - Mamografia" at bounding box center [227, 103] width 435 height 14
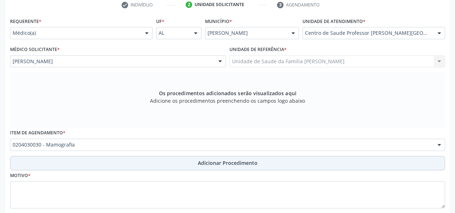
click at [222, 165] on span "Adicionar Procedimento" at bounding box center [228, 163] width 60 height 8
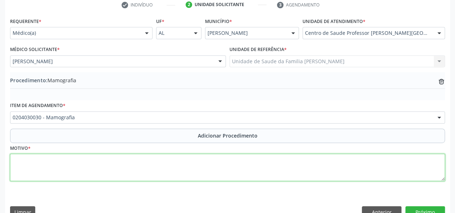
click at [31, 169] on textarea at bounding box center [227, 167] width 435 height 27
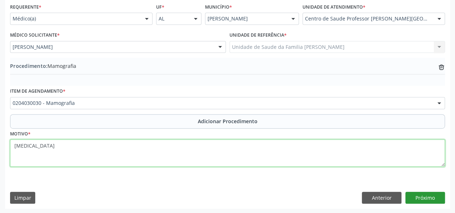
type textarea "Mastalgia"
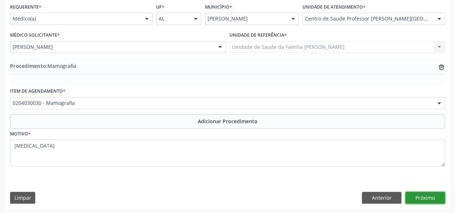
click at [436, 194] on button "Próximo" at bounding box center [426, 198] width 40 height 12
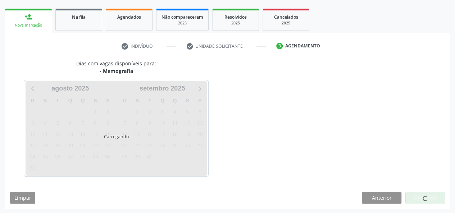
scroll to position [130, 0]
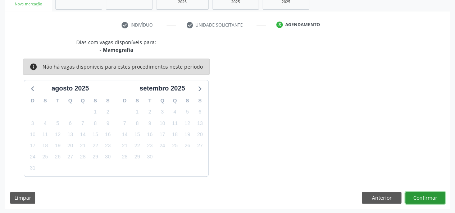
click at [436, 194] on button "Confirmar" at bounding box center [426, 198] width 40 height 12
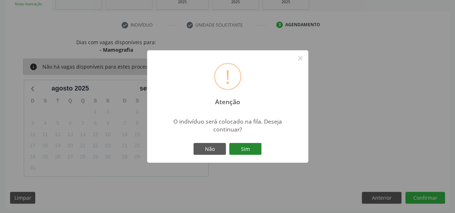
click at [247, 153] on button "Sim" at bounding box center [245, 149] width 32 height 12
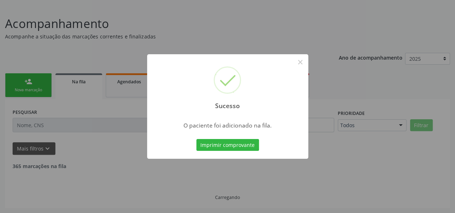
scroll to position [36, 0]
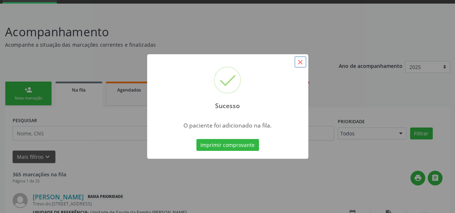
click at [298, 64] on button "×" at bounding box center [300, 62] width 12 height 12
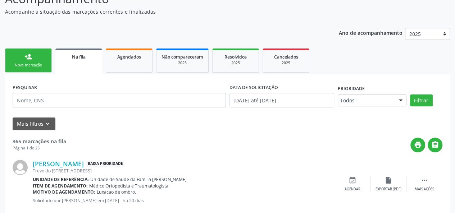
scroll to position [0, 0]
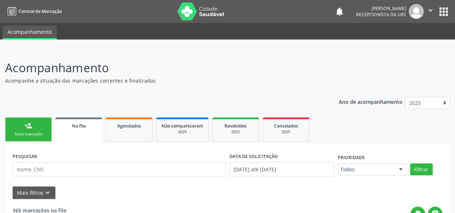
click at [27, 130] on link "person_add Nova marcação" at bounding box center [28, 130] width 47 height 24
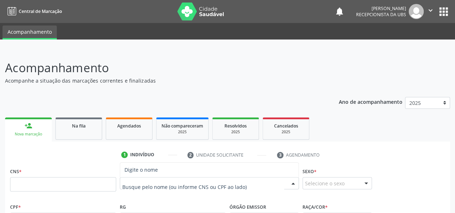
paste input "ANDRES FRANCISCO VAZQUEZ"
type input "ANDRES FRANCISCO VAZQUEZ"
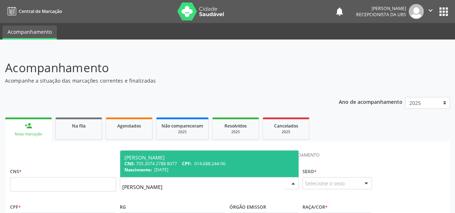
click at [164, 158] on div "Andres Francisco Vazquez" at bounding box center [210, 158] width 170 height 6
type input "705 2074 2788 8077"
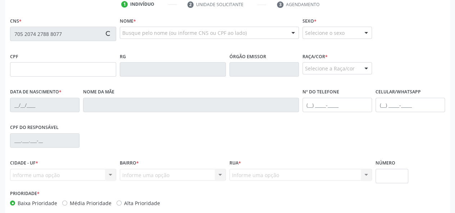
scroll to position [186, 0]
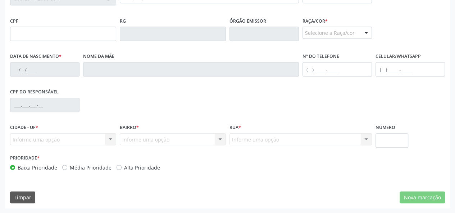
type input "014.688.244-06"
type input "25/01/1954"
type input "Etelvina Serrano"
type input "(82) 99163-6578"
type input "9"
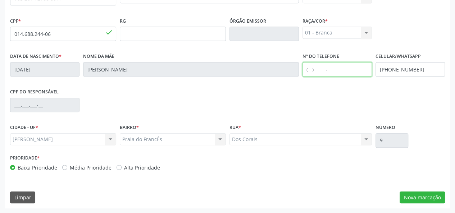
click at [311, 68] on input "text" at bounding box center [337, 69] width 69 height 14
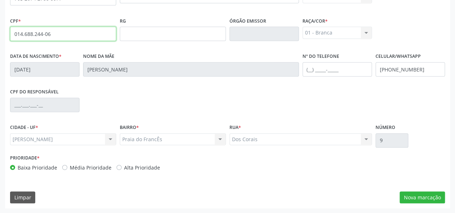
click at [32, 35] on input "014.688.244-06" at bounding box center [63, 34] width 106 height 14
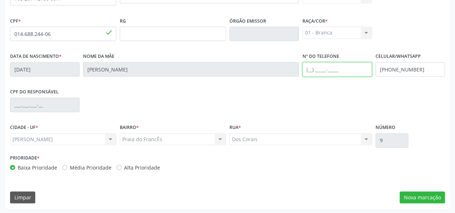
click at [310, 71] on input "text" at bounding box center [337, 69] width 69 height 14
type input "(82) 00307-6607"
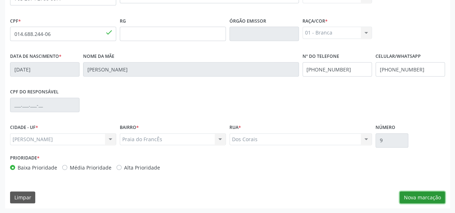
click at [426, 198] on button "Nova marcação" at bounding box center [422, 198] width 45 height 12
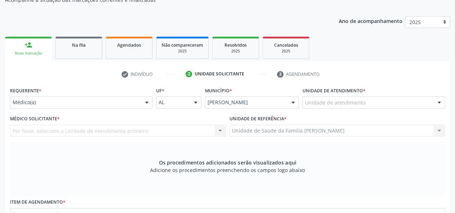
scroll to position [78, 0]
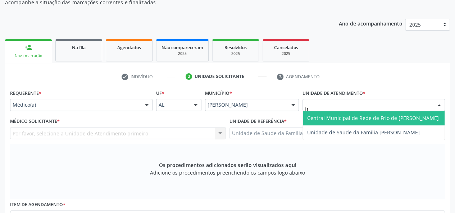
type input "fra"
click at [318, 122] on span "Unidade de Saude da Familia [PERSON_NAME]" at bounding box center [374, 118] width 142 height 14
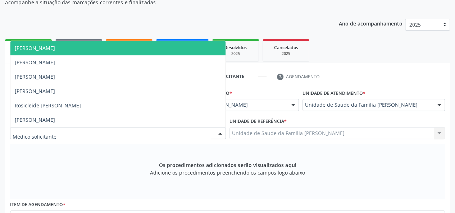
click at [30, 50] on span "[PERSON_NAME]" at bounding box center [35, 48] width 40 height 7
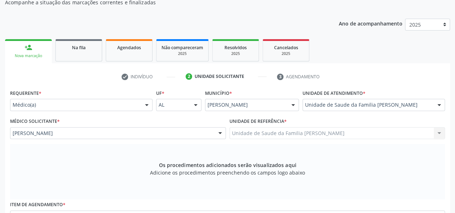
scroll to position [186, 0]
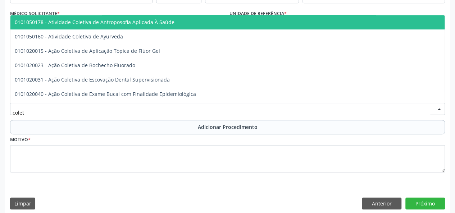
type input "coleta"
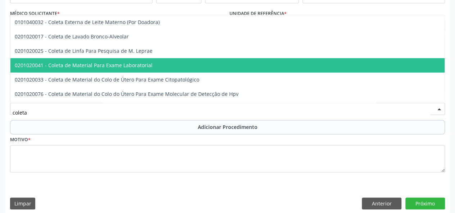
click at [97, 61] on span "0201020041 - Coleta de Material Para Exame Laboratorial" at bounding box center [269, 65] width 519 height 14
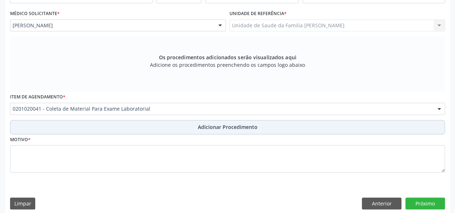
click at [257, 124] on button "Adicionar Procedimento" at bounding box center [227, 127] width 435 height 14
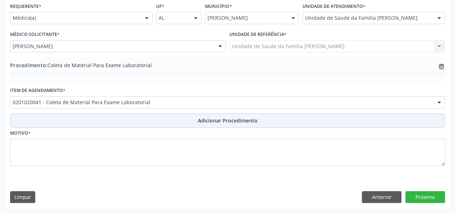
scroll to position [165, 0]
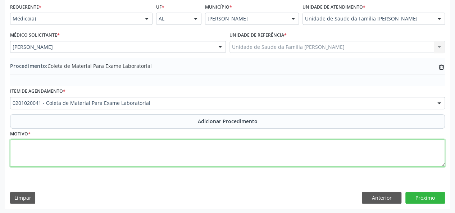
click at [22, 147] on textarea at bounding box center [227, 153] width 435 height 27
type textarea "Tontura constante"
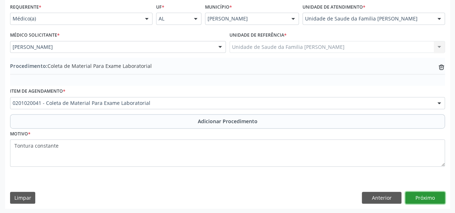
click at [431, 198] on button "Próximo" at bounding box center [426, 198] width 40 height 12
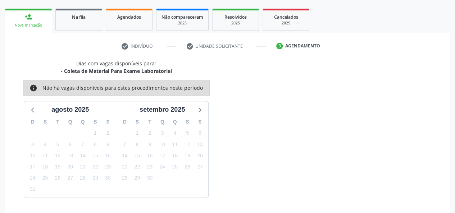
scroll to position [130, 0]
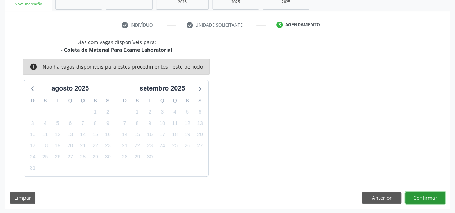
click at [431, 199] on button "Confirmar" at bounding box center [426, 198] width 40 height 12
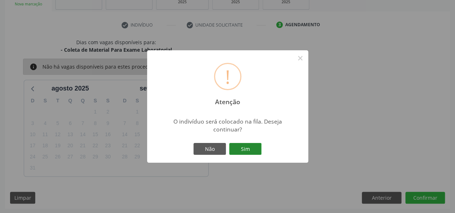
drag, startPoint x: 249, startPoint y: 146, endPoint x: 250, endPoint y: 150, distance: 4.4
click at [250, 150] on button "Sim" at bounding box center [245, 149] width 32 height 12
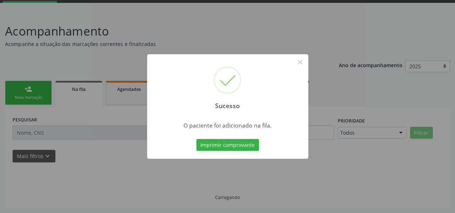
scroll to position [36, 0]
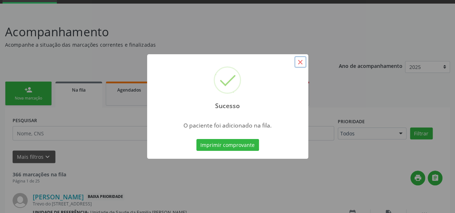
click at [300, 62] on button "×" at bounding box center [300, 62] width 12 height 12
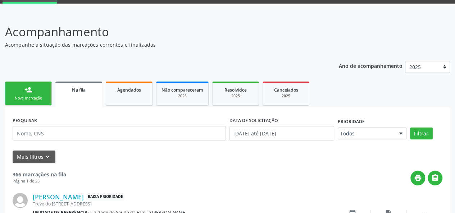
click at [24, 98] on div "Nova marcação" at bounding box center [28, 98] width 36 height 5
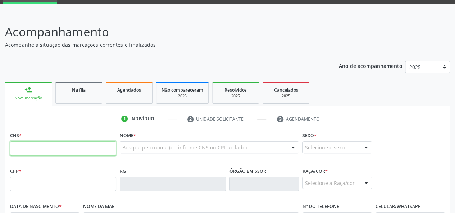
click at [34, 145] on input "text" at bounding box center [63, 148] width 106 height 14
type input "709 8060 9891 6692"
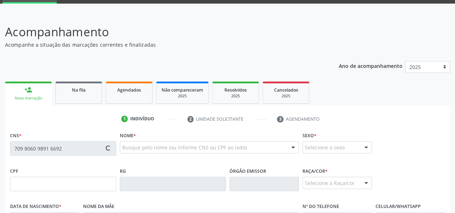
type input "013.128.944-66"
type input "10/07/1962"
type input "Benedita Alves da Silva"
type input "(82) 98770-4800"
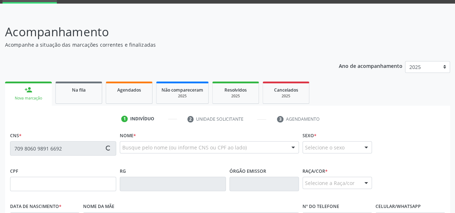
type input "S/N"
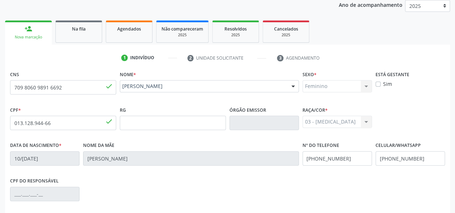
scroll to position [108, 0]
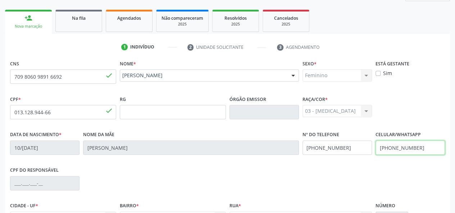
drag, startPoint x: 428, startPoint y: 151, endPoint x: 364, endPoint y: 145, distance: 65.1
click at [364, 145] on div "Data de nascimento * 10/07/1962 Nome da mãe Benedita Alves da Silva Nº do Telef…" at bounding box center [227, 148] width 439 height 36
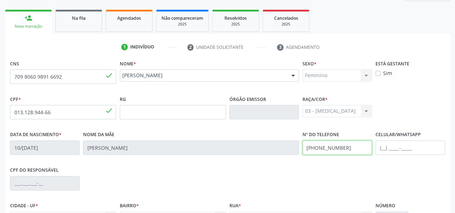
drag, startPoint x: 364, startPoint y: 145, endPoint x: 301, endPoint y: 154, distance: 63.2
click at [301, 154] on div "Nº do Telefone (82) 98770-4800" at bounding box center [337, 148] width 73 height 36
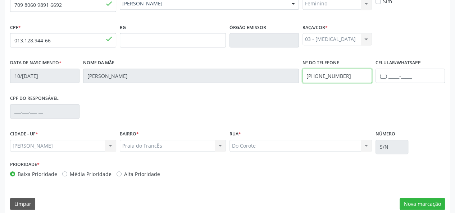
scroll to position [186, 0]
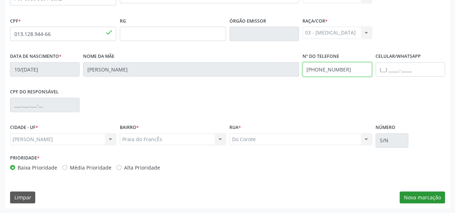
type input "(82) 99977-1608"
click at [432, 199] on button "Nova marcação" at bounding box center [422, 198] width 45 height 12
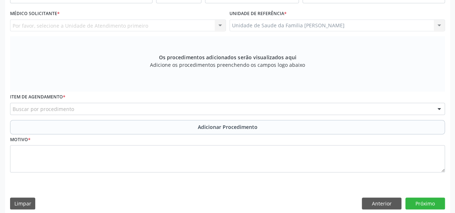
scroll to position [114, 0]
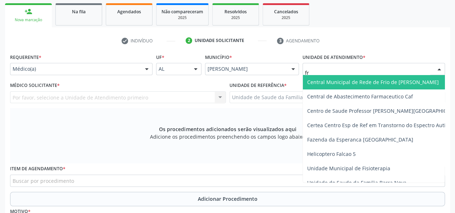
type input "fra"
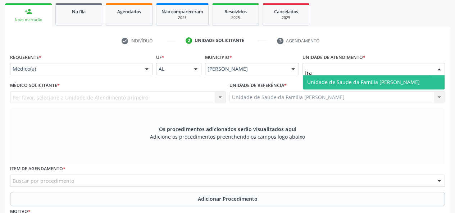
click at [328, 75] on span "Unidade de Saude da Familia [PERSON_NAME]" at bounding box center [374, 82] width 142 height 14
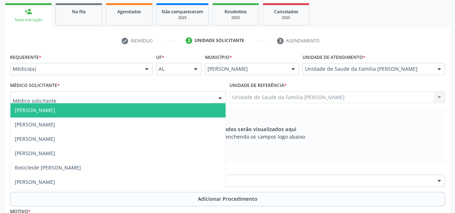
click at [37, 107] on span "[PERSON_NAME]" at bounding box center [117, 110] width 215 height 14
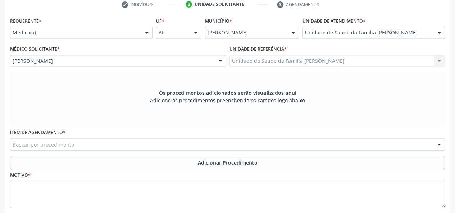
scroll to position [186, 0]
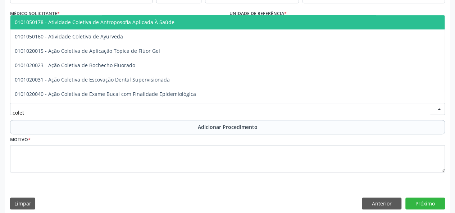
type input "coleta"
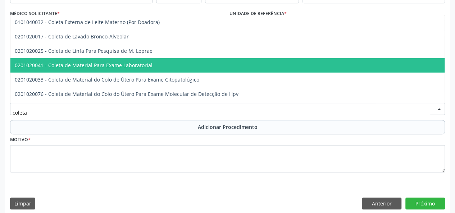
click at [148, 66] on span "0201020041 - Coleta de Material Para Exame Laboratorial" at bounding box center [84, 65] width 138 height 7
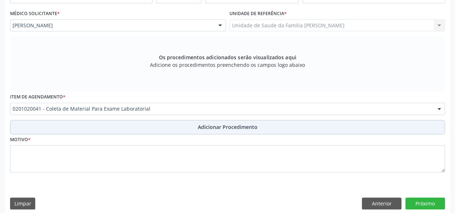
click at [206, 126] on span "Adicionar Procedimento" at bounding box center [228, 127] width 60 height 8
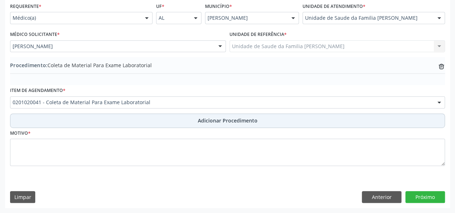
scroll to position [165, 0]
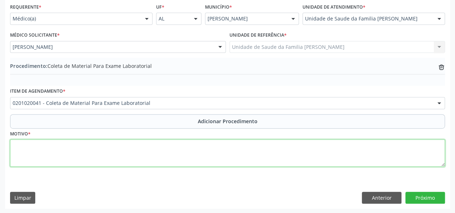
click at [20, 149] on textarea at bounding box center [227, 153] width 435 height 27
type textarea "Astenia"
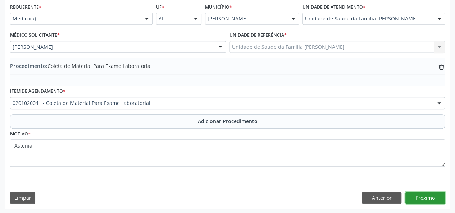
click at [423, 194] on button "Próximo" at bounding box center [426, 198] width 40 height 12
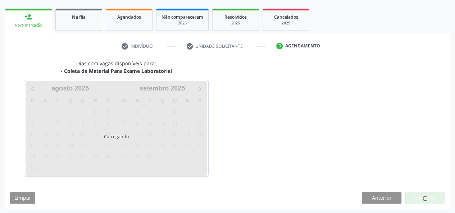
scroll to position [130, 0]
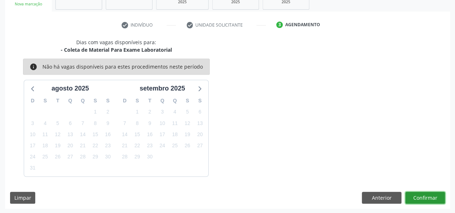
click at [423, 197] on button "Confirmar" at bounding box center [426, 198] width 40 height 12
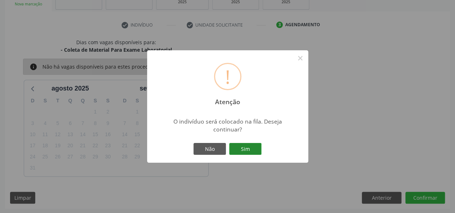
click at [246, 148] on button "Sim" at bounding box center [245, 149] width 32 height 12
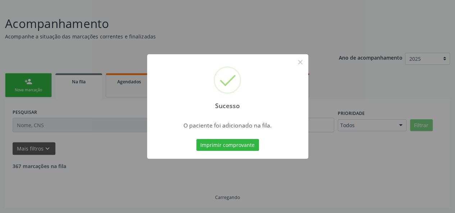
scroll to position [36, 0]
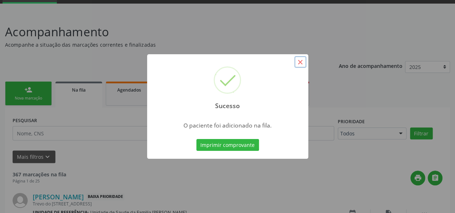
click at [304, 63] on button "×" at bounding box center [300, 62] width 12 height 12
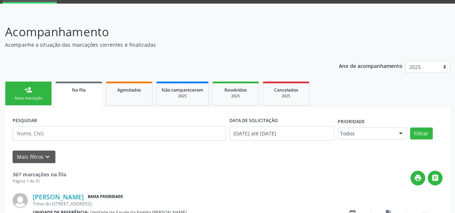
click at [22, 91] on link "person_add Nova marcação" at bounding box center [28, 94] width 47 height 24
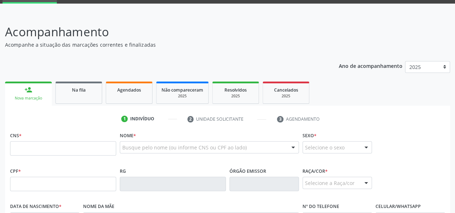
click at [24, 98] on div "Nova marcação" at bounding box center [28, 98] width 37 height 5
click at [23, 148] on input "text" at bounding box center [63, 148] width 106 height 14
type input "705 2074 2788 8077"
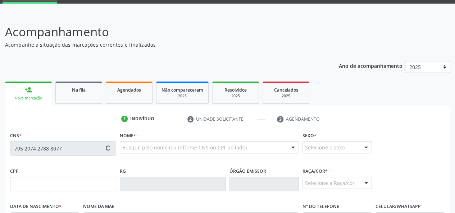
type input "014.688.244-06"
type input "25/01/1954"
type input "Etelvina Serrano"
type input "(82) 00307-6607"
type input "(82) 99163-6578"
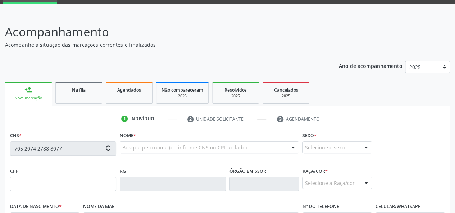
type input "9"
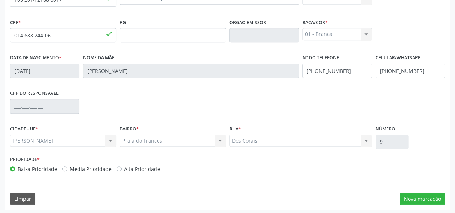
scroll to position [186, 0]
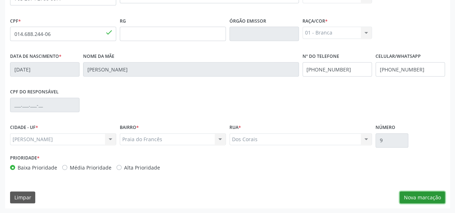
click at [432, 195] on button "Nova marcação" at bounding box center [422, 198] width 45 height 12
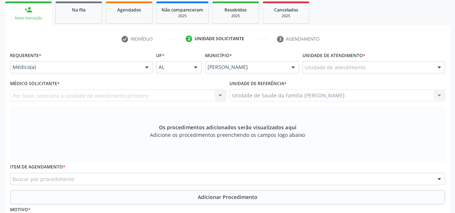
scroll to position [114, 0]
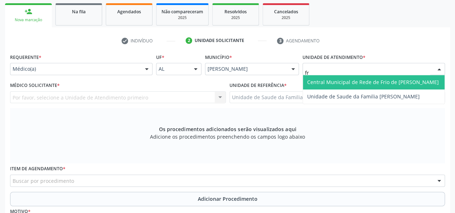
type input "fra"
click at [328, 81] on span "Unidade de Saude da Familia [PERSON_NAME]" at bounding box center [363, 82] width 113 height 7
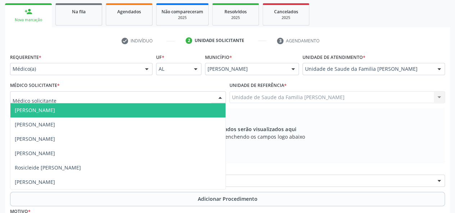
click at [26, 107] on span "[PERSON_NAME]" at bounding box center [117, 110] width 215 height 14
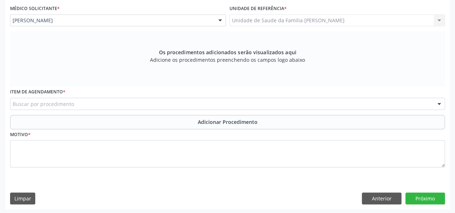
scroll to position [192, 0]
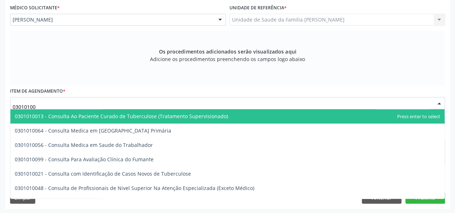
type input "030101004"
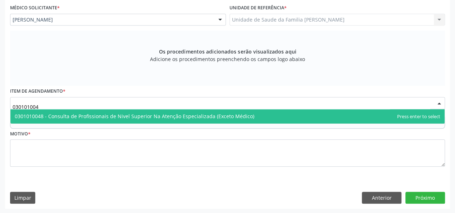
click at [55, 118] on span "0301010048 - Consulta de Profissionais de Nivel Superior Na Atenção Especializa…" at bounding box center [135, 116] width 240 height 7
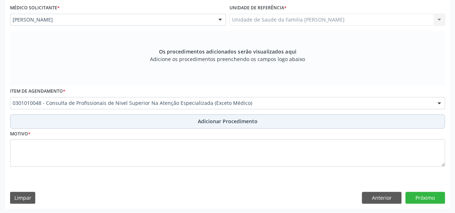
click at [217, 121] on span "Adicionar Procedimento" at bounding box center [228, 122] width 60 height 8
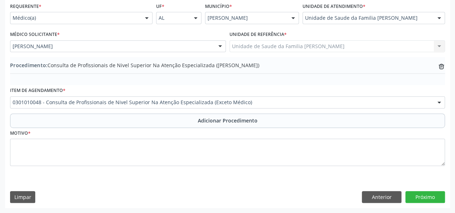
scroll to position [165, 0]
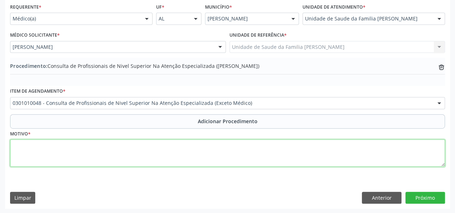
click at [33, 154] on textarea at bounding box center [227, 153] width 435 height 27
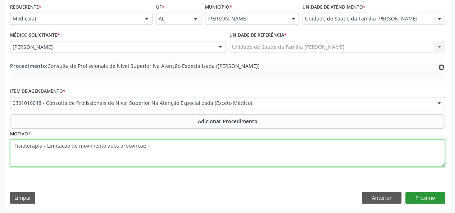
type textarea "Fisioterapia - Limitacao de movimento apos arbovirose"
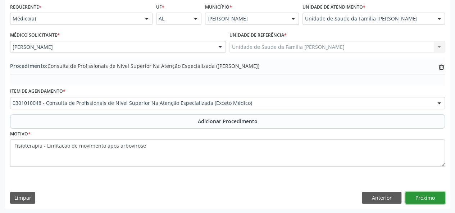
click at [426, 195] on button "Próximo" at bounding box center [426, 198] width 40 height 12
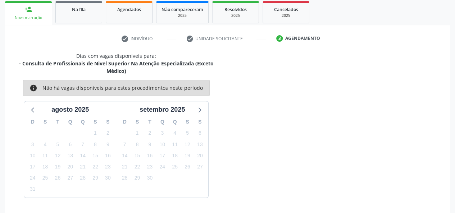
scroll to position [138, 0]
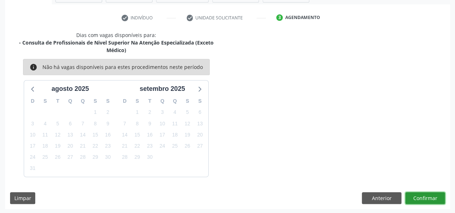
click at [432, 197] on button "Confirmar" at bounding box center [426, 199] width 40 height 12
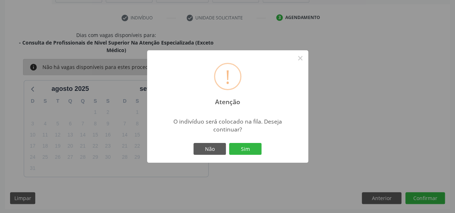
click at [232, 141] on div "! Atenção × O indivíduo será colocado na fila. Deseja continuar? Não Sim" at bounding box center [227, 106] width 161 height 113
click at [240, 145] on button "Sim" at bounding box center [245, 149] width 32 height 12
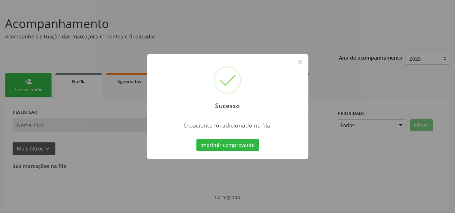
scroll to position [36, 0]
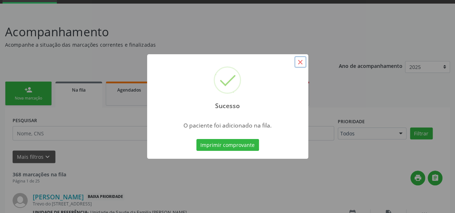
click at [304, 64] on button "×" at bounding box center [300, 62] width 12 height 12
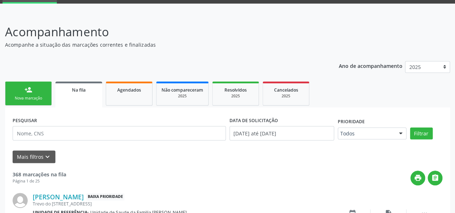
click at [25, 82] on link "person_add Nova marcação" at bounding box center [28, 94] width 47 height 24
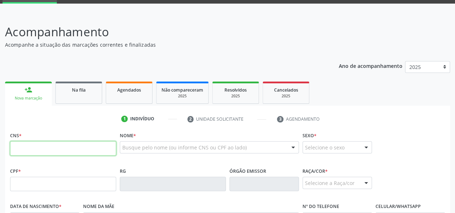
click at [30, 150] on input "text" at bounding box center [63, 148] width 106 height 14
type input "700 8064 3819 0788"
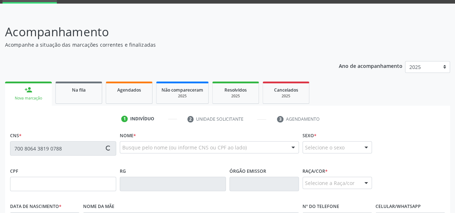
type input "513.282.323-87"
type input "08/07/1957"
type input "Francisca Medeiros Viana da Costa"
type input "(49) 9998-3641"
type input "S/N"
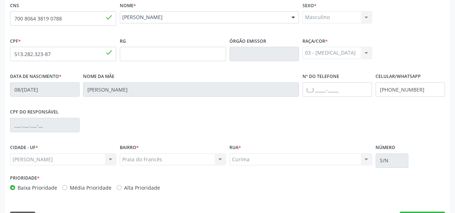
scroll to position [186, 0]
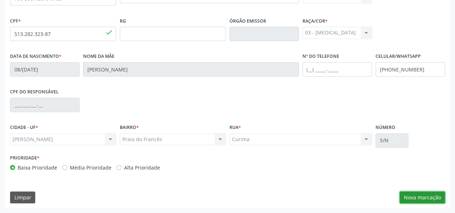
click at [428, 201] on button "Nova marcação" at bounding box center [422, 198] width 45 height 12
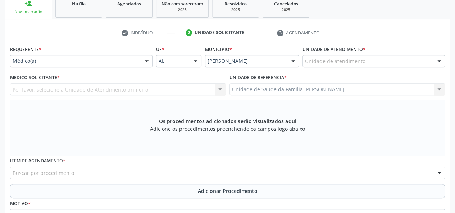
scroll to position [78, 0]
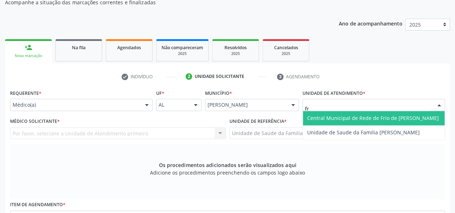
type input "fra"
click at [397, 124] on span "Unidade de Saude da Familia [PERSON_NAME]" at bounding box center [374, 118] width 142 height 14
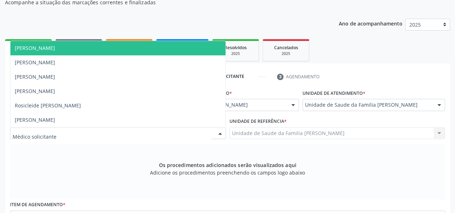
click at [34, 45] on span "[PERSON_NAME]" at bounding box center [35, 48] width 40 height 7
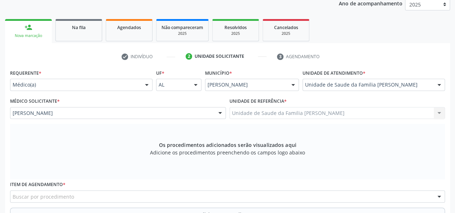
scroll to position [150, 0]
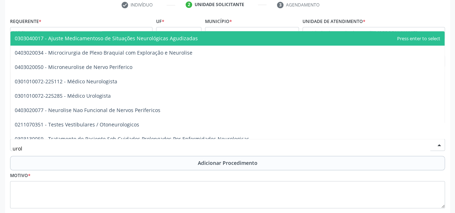
type input "urolo"
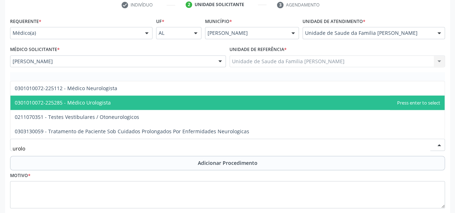
click at [97, 104] on span "0301010072-225285 - Médico Urologista" at bounding box center [63, 102] width 96 height 7
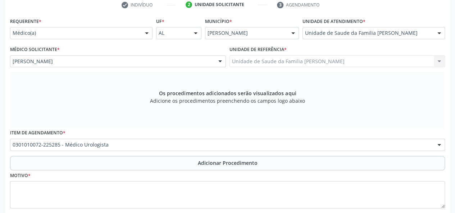
click at [242, 162] on span "Adicionar Procedimento" at bounding box center [228, 163] width 60 height 8
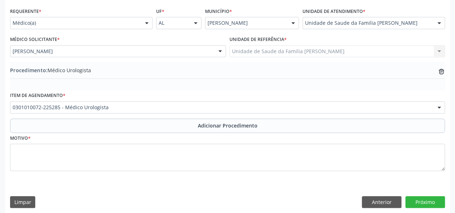
scroll to position [165, 0]
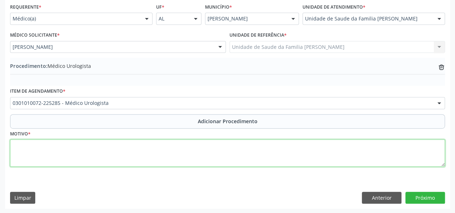
click at [13, 145] on textarea at bounding box center [227, 153] width 435 height 27
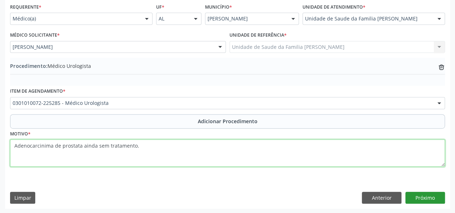
type textarea "Adenocarcinima de prostata ainda sem tratamento."
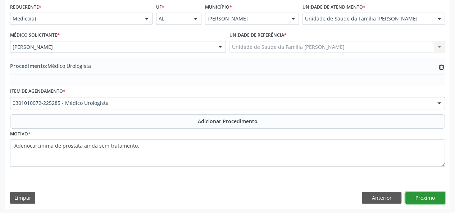
click at [431, 193] on button "Próximo" at bounding box center [426, 198] width 40 height 12
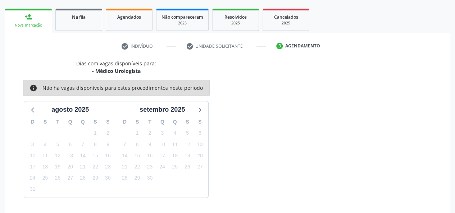
scroll to position [130, 0]
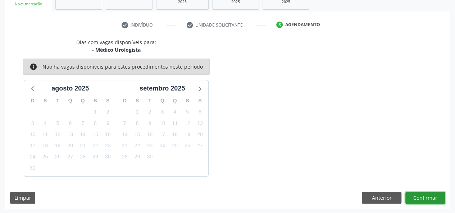
click at [436, 201] on button "Confirmar" at bounding box center [426, 198] width 40 height 12
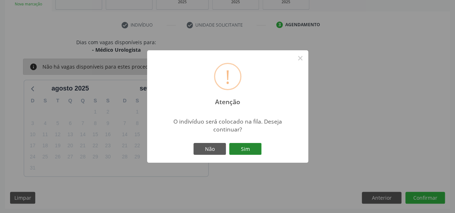
click at [246, 147] on button "Sim" at bounding box center [245, 149] width 32 height 12
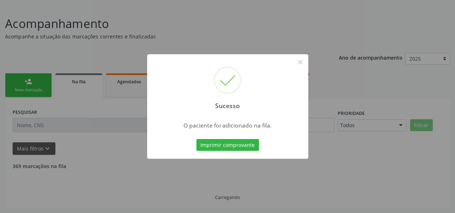
scroll to position [36, 0]
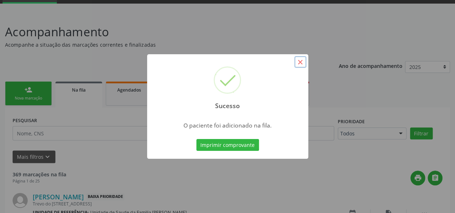
click at [303, 62] on button "×" at bounding box center [300, 62] width 12 height 12
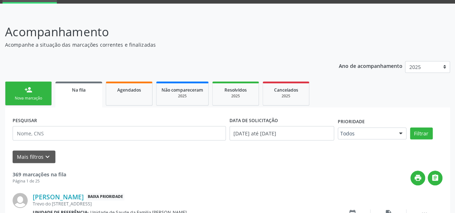
click at [26, 93] on div "person_add" at bounding box center [28, 90] width 8 height 8
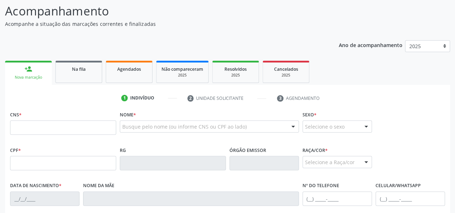
scroll to position [72, 0]
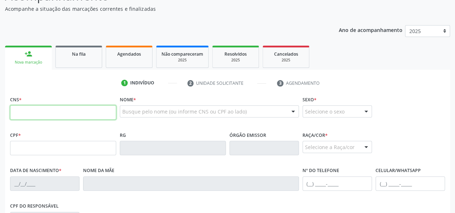
click at [26, 111] on input "text" at bounding box center [63, 112] width 106 height 14
paste input "705 8024 3044 7930"
type input "705 8024 3044 7930"
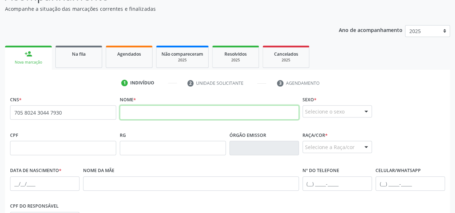
click at [126, 111] on input "text" at bounding box center [209, 112] width 179 height 14
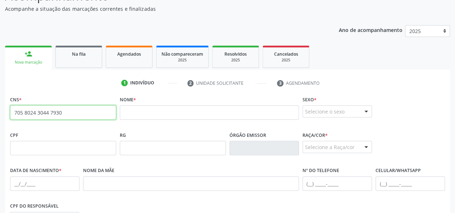
drag, startPoint x: 73, startPoint y: 117, endPoint x: 4, endPoint y: 109, distance: 69.6
click at [4, 109] on div "Acompanhamento Acompanhe a situação das marcações correntes e finalizadas Relat…" at bounding box center [227, 153] width 455 height 351
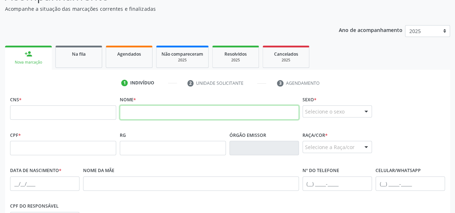
paste input "WHENIA FERNANDA DOS SANTOS BARBOSA"
type input "WHENIA FERNANDA DOS SANTOS BARBOSA"
click at [233, 114] on input "WHENIA FERNANDA DOS SANTOS BARBOSA" at bounding box center [209, 112] width 179 height 14
click at [219, 112] on input "WHENIA FERNANDA DOS SANTOS BARBOSA" at bounding box center [209, 112] width 179 height 14
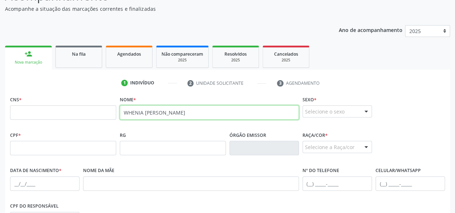
click at [219, 112] on input "WHENIA FERNANDA DOS SANTOS BARBOSA" at bounding box center [209, 112] width 179 height 14
click at [139, 111] on input "text" at bounding box center [209, 112] width 179 height 14
paste input "Whenia [PERSON_NAME]"
type input "Whenia [PERSON_NAME]"
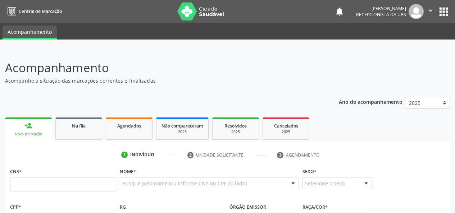
scroll to position [71, 0]
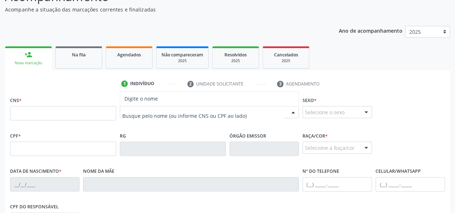
paste input "Whenia [PERSON_NAME]"
type input "Whenia [PERSON_NAME]"
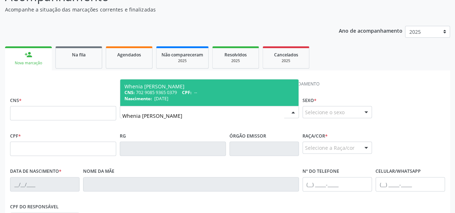
click at [181, 85] on div "Whenia [PERSON_NAME]" at bounding box center [210, 87] width 170 height 6
type input "702 9085 9365 0379"
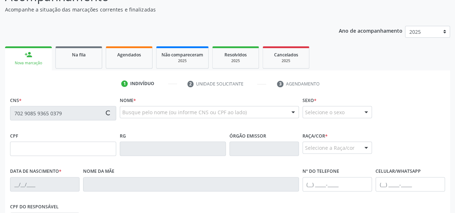
type input "[DATE]"
type input "[PERSON_NAME]"
type input "S/N"
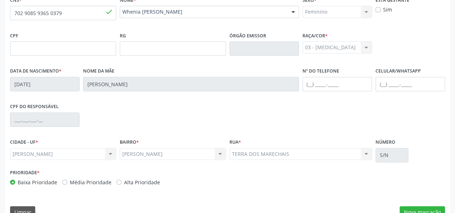
scroll to position [179, 0]
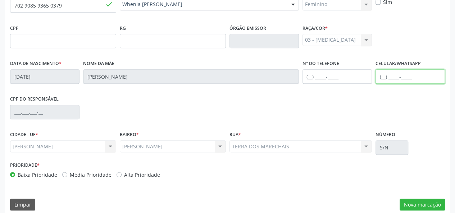
click at [393, 76] on input "text" at bounding box center [410, 76] width 69 height 14
paste input "[PHONE_NUMBER]"
type input "[PHONE_NUMBER]"
click at [112, 146] on div "[PERSON_NAME] [PERSON_NAME] resultado encontrado para: " " Não há nenhuma opção…" at bounding box center [63, 147] width 106 height 12
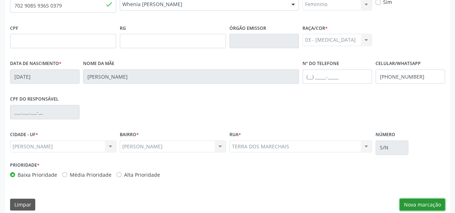
click at [413, 204] on button "Nova marcação" at bounding box center [422, 205] width 45 height 12
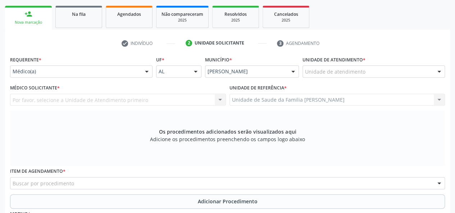
scroll to position [107, 0]
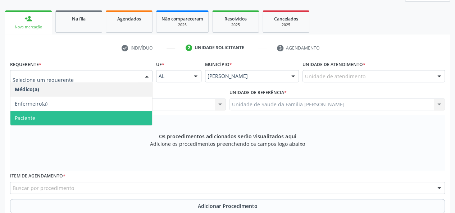
click at [28, 118] on span "Paciente" at bounding box center [25, 118] width 21 height 7
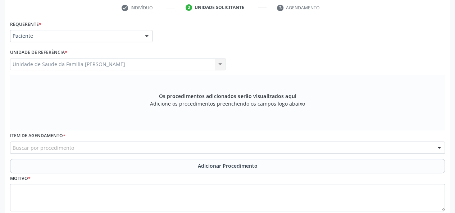
scroll to position [179, 0]
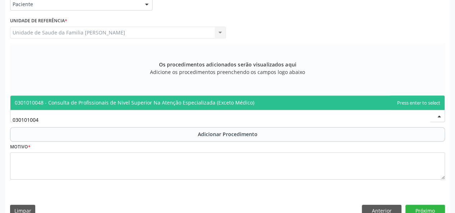
type input "0301010048"
click at [49, 100] on span "0301010048 - Consulta de Profissionais de Nivel Superior Na Atenção Especializa…" at bounding box center [135, 102] width 240 height 7
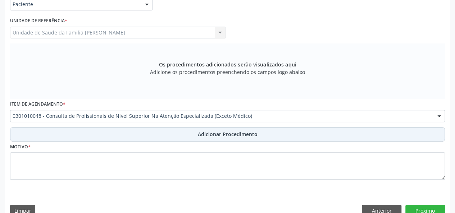
click at [201, 127] on button "Adicionar Procedimento" at bounding box center [227, 134] width 435 height 14
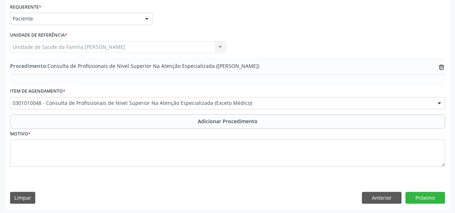
click at [5, 150] on div "Requerente * Paciente Médico(a) Enfermeiro(a) Paciente Nenhum resultado encontr…" at bounding box center [227, 105] width 445 height 208
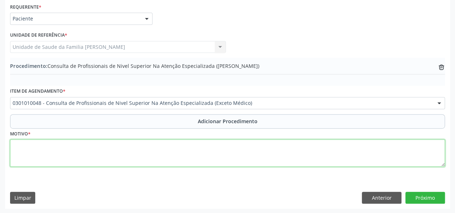
click at [24, 150] on textarea at bounding box center [227, 153] width 435 height 27
click at [45, 144] on textarea "Pscologa - Anustia" at bounding box center [227, 153] width 435 height 27
click at [73, 147] on textarea "Pscologa - Angustia" at bounding box center [227, 153] width 435 height 27
type textarea "Pscologa - Angustia e tabagismo"
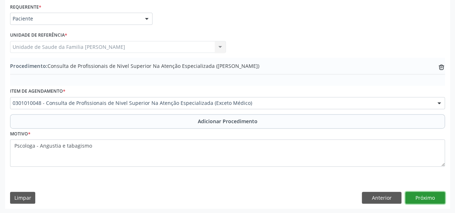
click at [417, 193] on button "Próximo" at bounding box center [426, 198] width 40 height 12
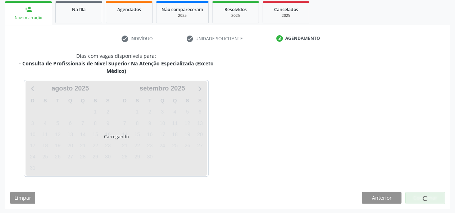
scroll to position [138, 0]
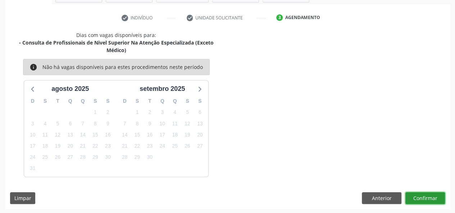
click at [417, 193] on button "Confirmar" at bounding box center [426, 199] width 40 height 12
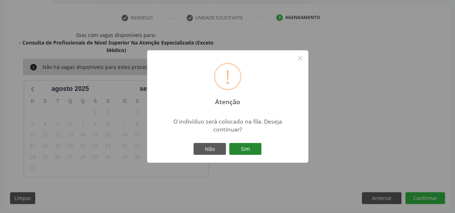
click at [250, 149] on button "Sim" at bounding box center [245, 149] width 32 height 12
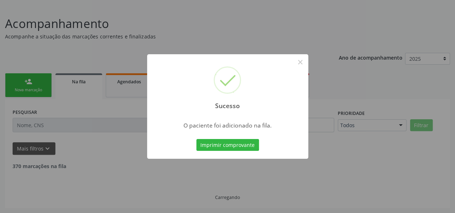
scroll to position [36, 0]
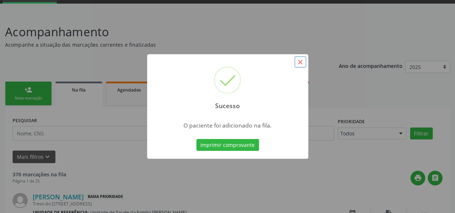
click at [301, 62] on button "×" at bounding box center [300, 62] width 12 height 12
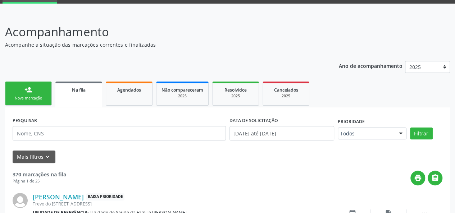
click at [21, 84] on link "person_add Nova marcação" at bounding box center [28, 94] width 47 height 24
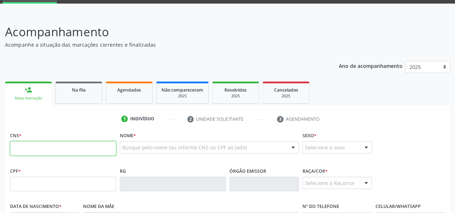
click at [22, 151] on input "text" at bounding box center [63, 148] width 106 height 14
type input "700 5003 6968 1657"
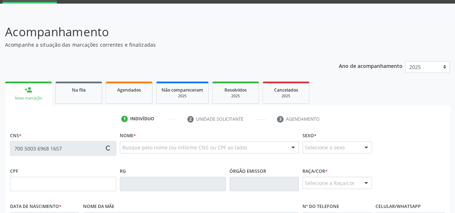
type input "042.354.596-51"
type input "[DATE]"
type input "[PERSON_NAME]"
type input "[PHONE_NUMBER]"
type input "29"
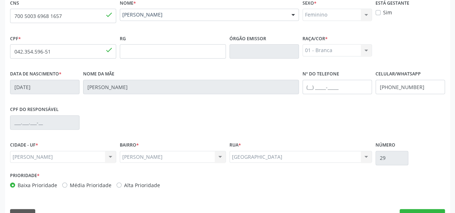
scroll to position [186, 0]
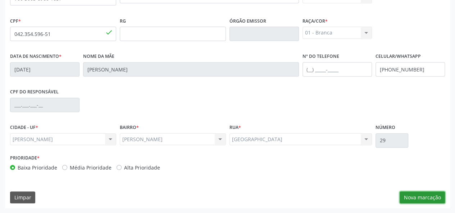
click at [415, 203] on button "Nova marcação" at bounding box center [422, 198] width 45 height 12
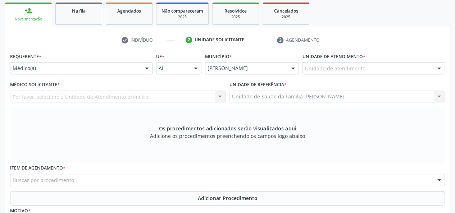
scroll to position [114, 0]
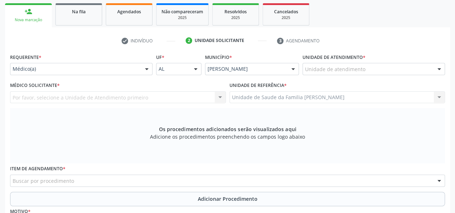
click at [52, 98] on div "Por favor, selecione a Unidade de Atendimento primeiro Nenhum resultado encontr…" at bounding box center [118, 97] width 216 height 12
click at [52, 94] on div "Por favor, selecione a Unidade de Atendimento primeiro Nenhum resultado encontr…" at bounding box center [118, 97] width 216 height 12
click at [30, 64] on div at bounding box center [81, 69] width 143 height 12
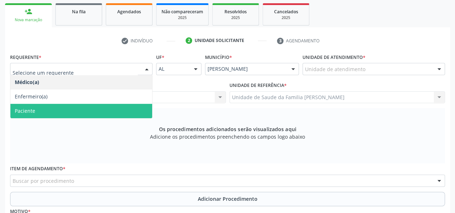
click at [30, 110] on span "Paciente" at bounding box center [25, 111] width 21 height 7
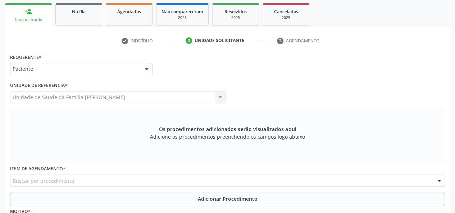
click at [57, 94] on div "Unidade de Saude da Familia [PERSON_NAME] Unidade de Saude da Familia [PERSON_N…" at bounding box center [118, 97] width 216 height 12
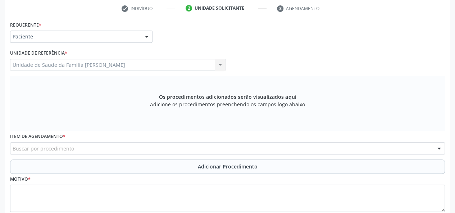
scroll to position [186, 0]
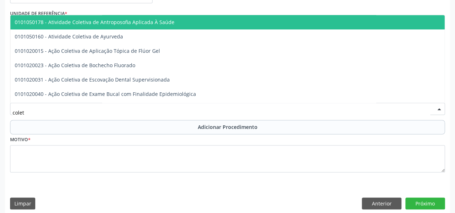
type input "coleta"
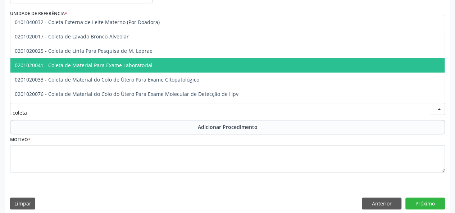
click at [48, 65] on span "0201020041 - Coleta de Material Para Exame Laboratorial" at bounding box center [84, 65] width 138 height 7
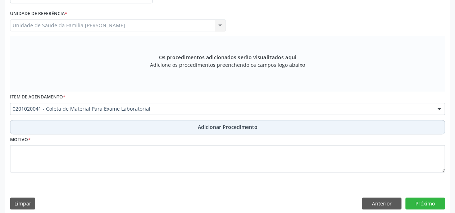
click at [235, 131] on button "Adicionar Procedimento" at bounding box center [227, 127] width 435 height 14
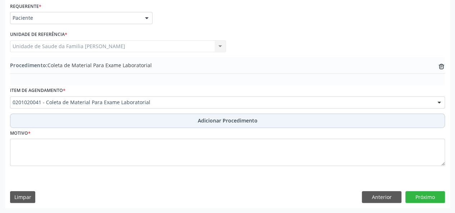
scroll to position [165, 0]
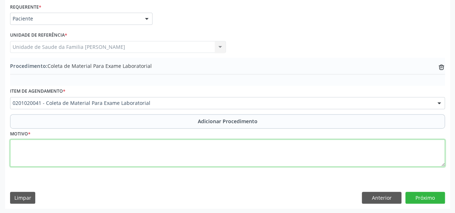
click at [26, 147] on textarea at bounding box center [227, 153] width 435 height 27
type textarea "Avaliacao"
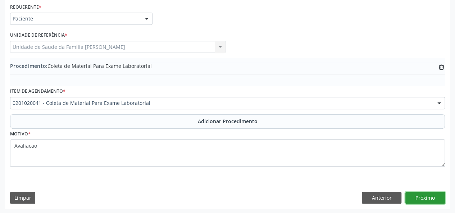
click at [430, 193] on button "Próximo" at bounding box center [426, 198] width 40 height 12
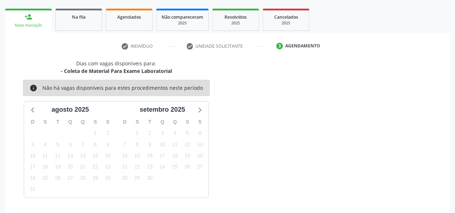
scroll to position [130, 0]
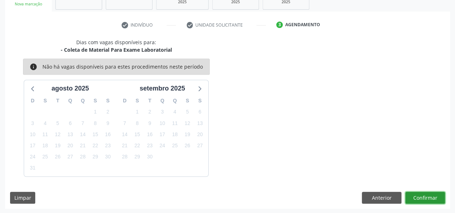
click at [433, 196] on button "Confirmar" at bounding box center [426, 198] width 40 height 12
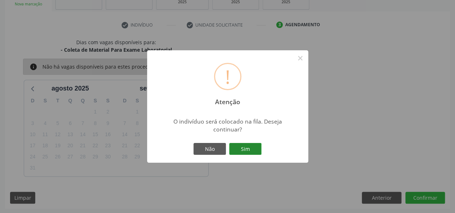
click at [242, 150] on button "Sim" at bounding box center [245, 149] width 32 height 12
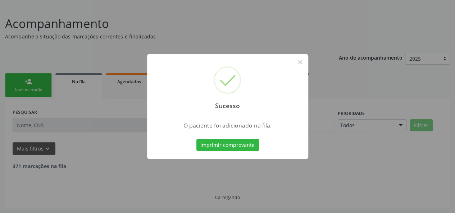
scroll to position [36, 0]
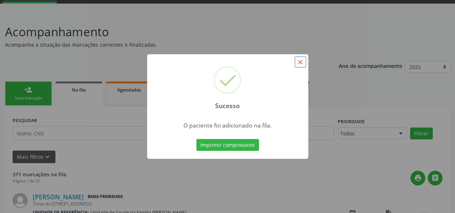
click at [300, 60] on button "×" at bounding box center [300, 62] width 12 height 12
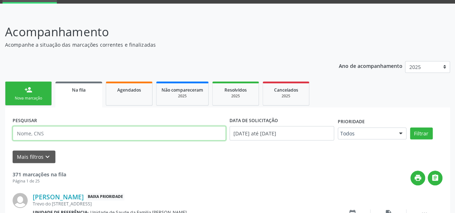
click at [54, 132] on input "text" at bounding box center [119, 133] width 213 height 14
type input "[PERSON_NAME]"
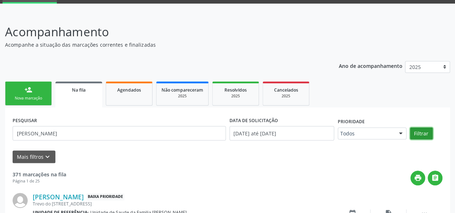
click at [425, 136] on button "Filtrar" at bounding box center [421, 134] width 23 height 12
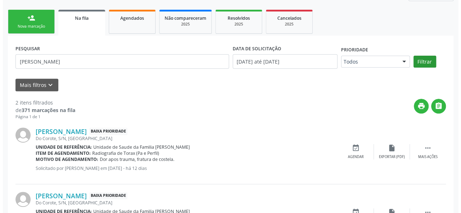
scroll to position [144, 0]
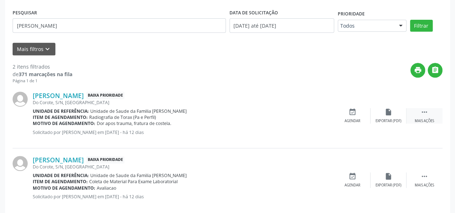
click at [427, 111] on icon "" at bounding box center [425, 112] width 8 height 8
click at [352, 115] on icon "cancel" at bounding box center [353, 112] width 8 height 8
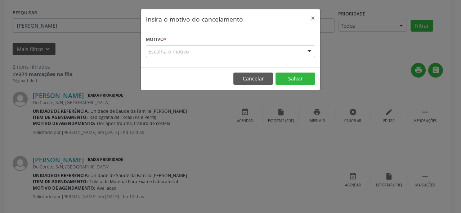
click at [174, 50] on div "Escolha o motivo" at bounding box center [230, 51] width 169 height 12
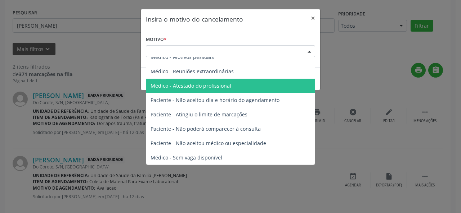
scroll to position [0, 0]
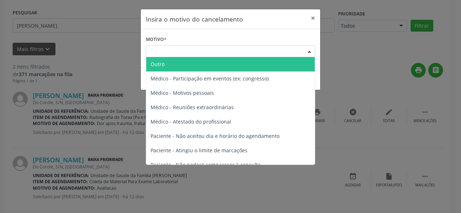
click at [174, 67] on span "Outro" at bounding box center [230, 64] width 168 height 14
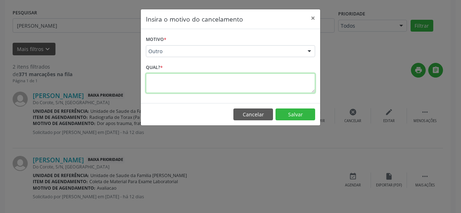
click at [153, 82] on textarea at bounding box center [230, 83] width 169 height 20
click at [193, 80] on textarea "Realizou dia 04/08. Ubs Frances." at bounding box center [230, 83] width 169 height 20
click at [194, 80] on textarea "Realizou dia 04/08. Ubs Frances." at bounding box center [230, 83] width 169 height 20
type textarea "Realizou dia 04/08. Ubs Frances."
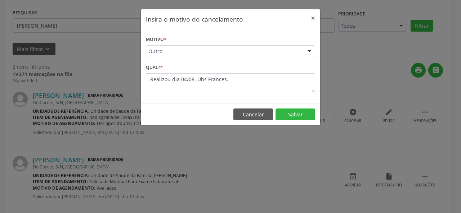
click at [316, 112] on footer "Cancelar Salvar" at bounding box center [230, 114] width 179 height 23
click at [314, 112] on button "Salvar" at bounding box center [295, 115] width 40 height 12
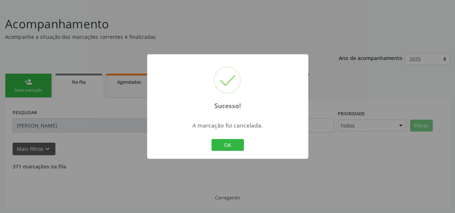
scroll to position [91, 0]
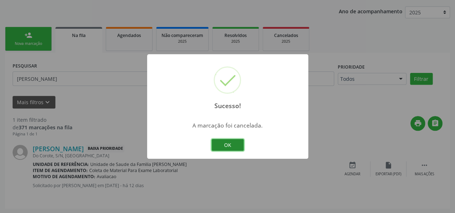
click at [236, 146] on button "OK" at bounding box center [228, 145] width 32 height 12
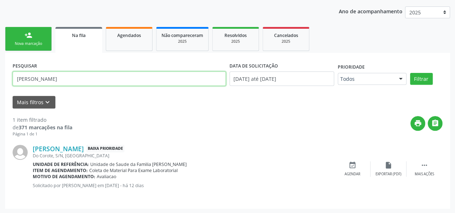
drag, startPoint x: 59, startPoint y: 82, endPoint x: 0, endPoint y: 83, distance: 58.7
click at [0, 83] on div "Acompanhamento Acompanhe a situação das marcações correntes e finalizadas Relat…" at bounding box center [227, 86] width 455 height 255
type input "[PERSON_NAME]"
click at [410, 73] on button "Filtrar" at bounding box center [421, 79] width 23 height 12
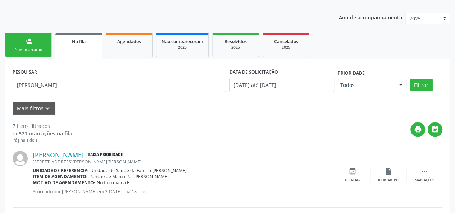
scroll to position [45, 0]
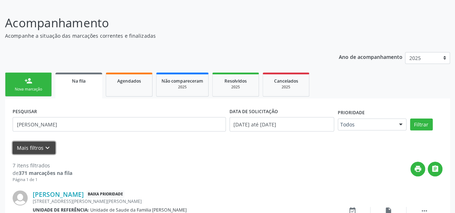
click at [49, 146] on icon "keyboard_arrow_down" at bounding box center [48, 148] width 8 height 8
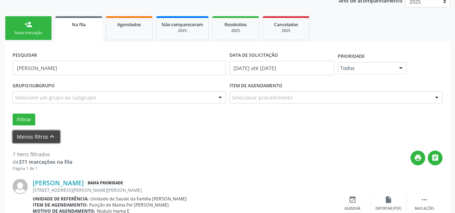
scroll to position [117, 0]
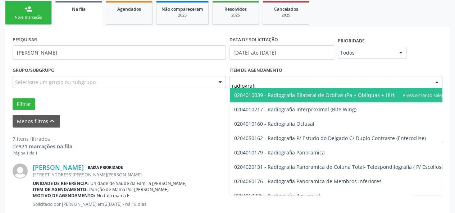
type input "radiografia"
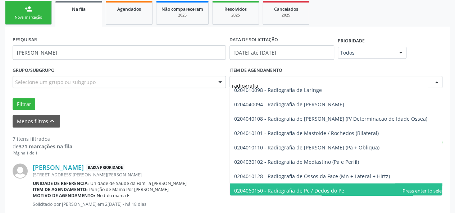
scroll to position [720, 0]
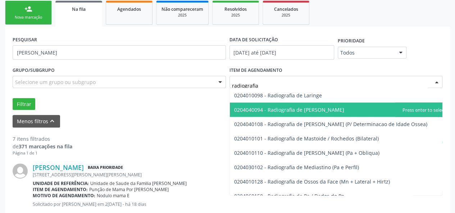
click at [298, 110] on span "0204040094 - Radiografia de [PERSON_NAME]" at bounding box center [289, 109] width 110 height 7
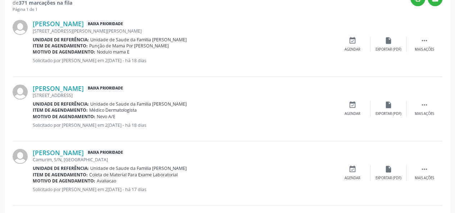
scroll to position [117, 0]
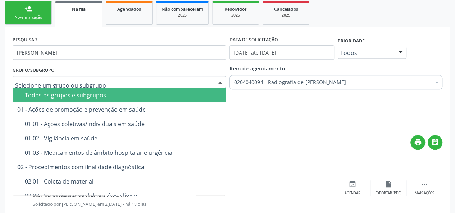
drag, startPoint x: 122, startPoint y: 80, endPoint x: 0, endPoint y: 63, distance: 122.9
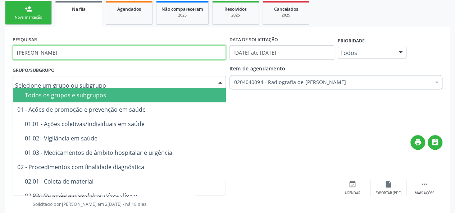
click at [116, 57] on input "[PERSON_NAME]" at bounding box center [119, 52] width 213 height 14
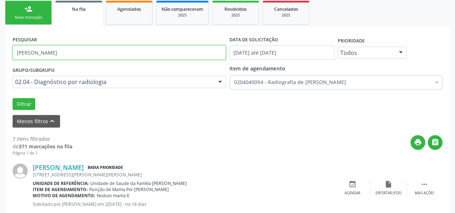
type input "[PERSON_NAME]"
click at [13, 98] on button "Filtrar" at bounding box center [24, 104] width 23 height 12
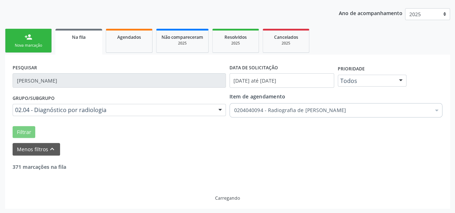
scroll to position [66, 0]
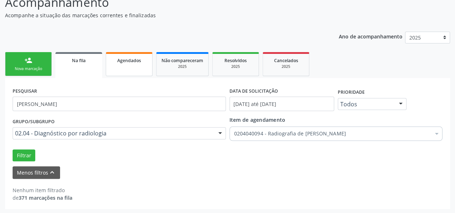
click at [122, 66] on link "Agendados" at bounding box center [129, 64] width 47 height 24
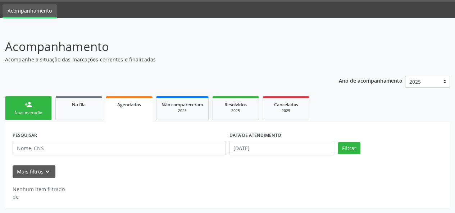
scroll to position [21, 0]
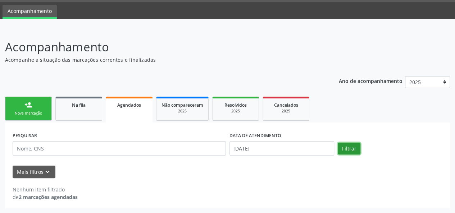
click at [352, 150] on button "Filtrar" at bounding box center [349, 149] width 23 height 12
click at [47, 170] on icon "keyboard_arrow_down" at bounding box center [48, 172] width 8 height 8
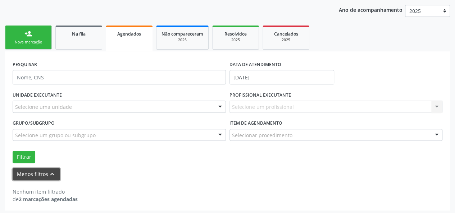
scroll to position [94, 0]
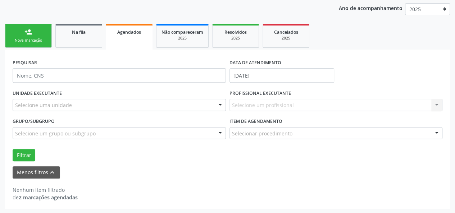
click at [134, 31] on span "Agendados" at bounding box center [129, 32] width 24 height 6
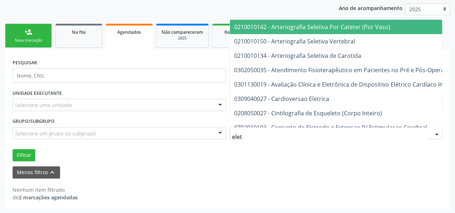
type input "eletr"
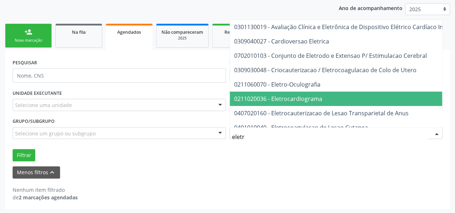
click at [289, 99] on span "0211020036 - Eletrocardiograma" at bounding box center [278, 99] width 88 height 8
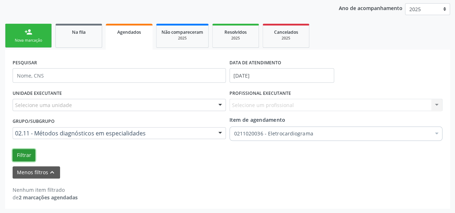
click at [33, 154] on button "Filtrar" at bounding box center [24, 155] width 23 height 12
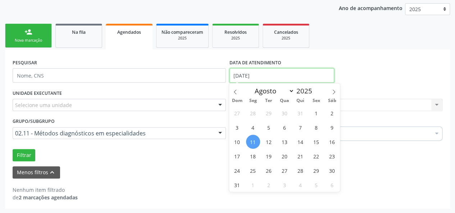
click at [297, 74] on input "[DATE]" at bounding box center [282, 75] width 105 height 14
click at [236, 78] on input "[DATE]" at bounding box center [282, 75] width 105 height 14
click at [256, 75] on input "[DATE]" at bounding box center [282, 75] width 105 height 14
click at [320, 116] on span "1" at bounding box center [317, 113] width 14 height 14
type input "0[DATE]"
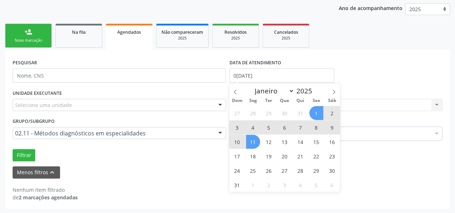
click at [256, 139] on span "11" at bounding box center [253, 142] width 14 height 14
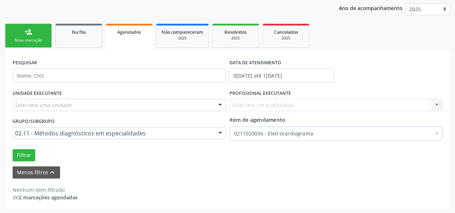
click at [74, 105] on div "Selecione uma unidade" at bounding box center [119, 105] width 213 height 12
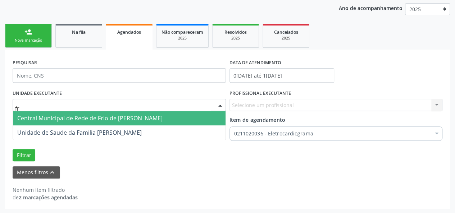
type input "fra"
click at [82, 121] on span "Unidade de Saude da Familia [PERSON_NAME]" at bounding box center [79, 118] width 125 height 8
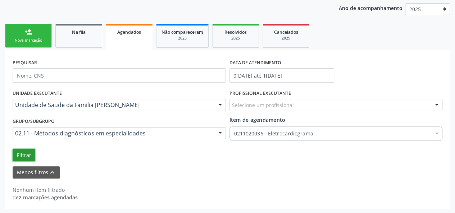
click at [22, 152] on button "Filtrar" at bounding box center [24, 155] width 23 height 12
click at [23, 177] on button "Menos filtros keyboard_arrow_up" at bounding box center [37, 173] width 48 height 13
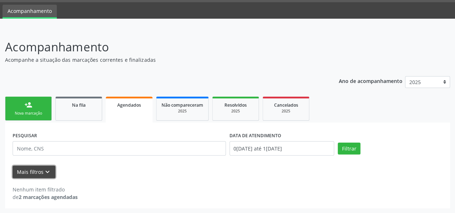
scroll to position [21, 0]
click at [356, 146] on button "Filtrar" at bounding box center [349, 149] width 23 height 12
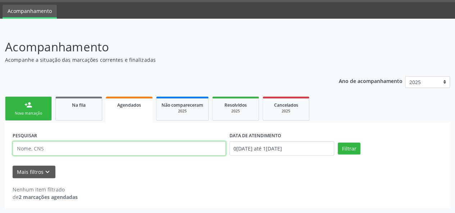
click at [37, 148] on input "text" at bounding box center [119, 148] width 213 height 14
click at [204, 177] on div "Mais filtros keyboard_arrow_down" at bounding box center [228, 172] width 434 height 13
click at [29, 104] on div "person_add" at bounding box center [28, 105] width 8 height 8
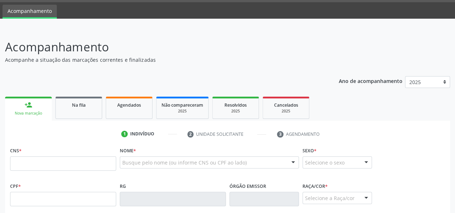
drag, startPoint x: 29, startPoint y: 104, endPoint x: 23, endPoint y: 147, distance: 42.5
click at [23, 147] on div "CNS *" at bounding box center [63, 158] width 106 height 26
click at [22, 163] on input "text" at bounding box center [63, 164] width 106 height 14
paste input "701 2060 8869 9818"
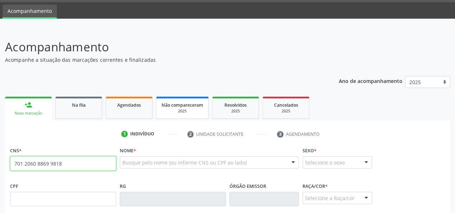
type input "701 2060 8869 9818"
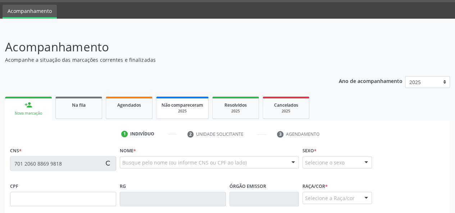
type input "2[DATE]"
type input "[PERSON_NAME]"
type input "[PHONE_NUMBER]"
type input "21"
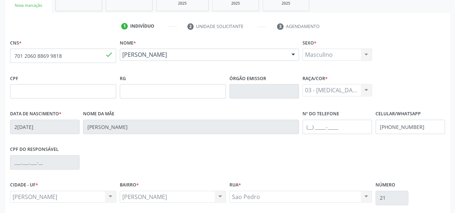
scroll to position [186, 0]
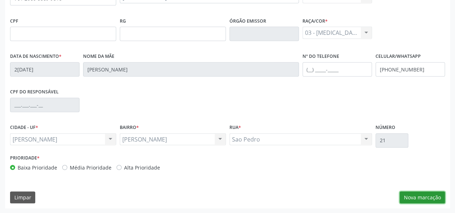
click at [409, 192] on button "Nova marcação" at bounding box center [422, 198] width 45 height 12
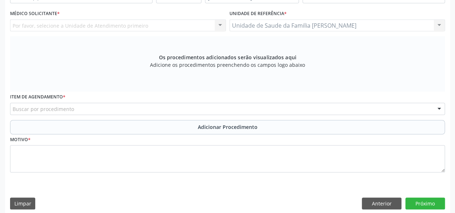
scroll to position [114, 0]
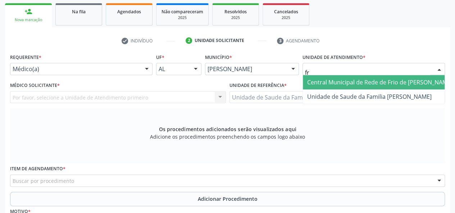
type input "fra"
click at [346, 79] on span "Unidade de Saude da Familia [PERSON_NAME]" at bounding box center [369, 82] width 125 height 8
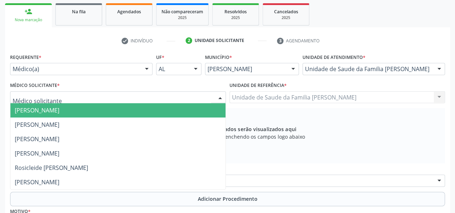
click at [26, 107] on span "[PERSON_NAME]" at bounding box center [37, 111] width 45 height 8
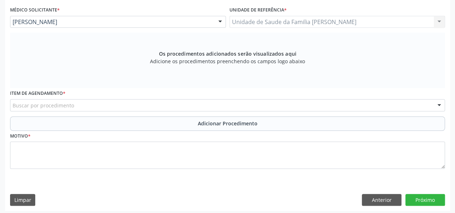
scroll to position [192, 0]
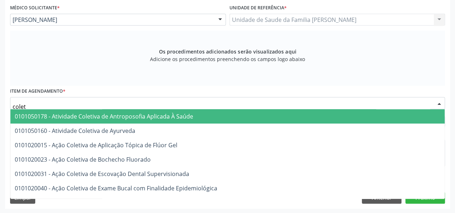
type input "coleta"
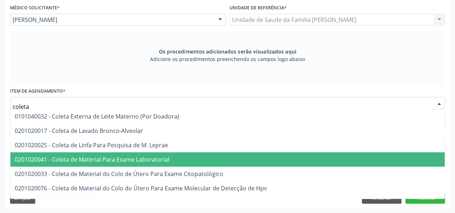
click at [119, 162] on span "0201020041 - Coleta de Material Para Exame Laboratorial" at bounding box center [92, 160] width 155 height 8
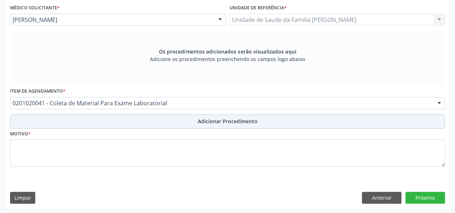
click at [225, 123] on span "Adicionar Procedimento" at bounding box center [228, 122] width 60 height 8
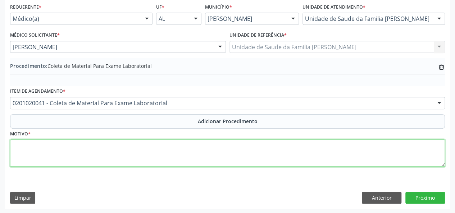
click at [19, 149] on textarea at bounding box center [227, 153] width 435 height 27
type textarea "Pos IAM"
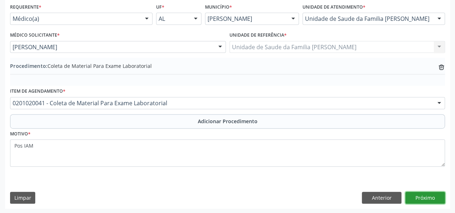
click at [418, 196] on button "Próximo" at bounding box center [426, 198] width 40 height 12
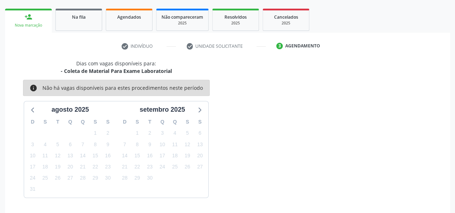
scroll to position [130, 0]
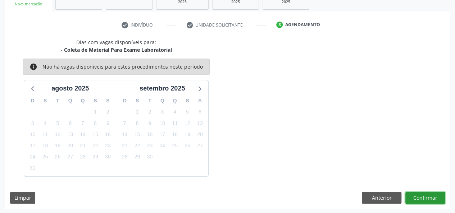
click at [418, 196] on button "Confirmar" at bounding box center [426, 198] width 40 height 12
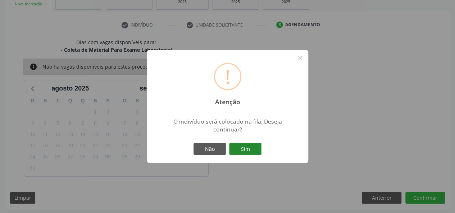
click at [255, 151] on button "Sim" at bounding box center [245, 149] width 32 height 12
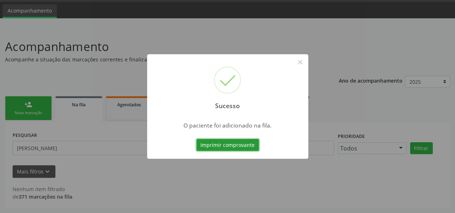
scroll to position [21, 0]
click at [302, 60] on button "×" at bounding box center [300, 62] width 12 height 12
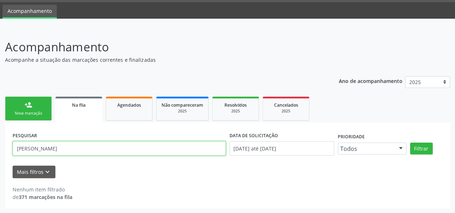
click at [0, 162] on div "Acompanhamento Acompanhe a situação das marcações correntes e finalizadas Relat…" at bounding box center [227, 121] width 455 height 185
type input "severino"
click at [410, 143] on button "Filtrar" at bounding box center [421, 149] width 23 height 12
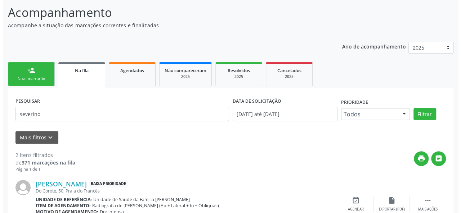
scroll to position [129, 0]
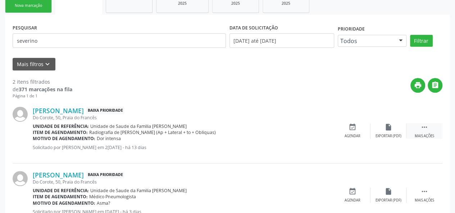
click at [421, 126] on icon "" at bounding box center [425, 127] width 8 height 8
click at [358, 128] on div "cancel Cancelar" at bounding box center [353, 130] width 36 height 15
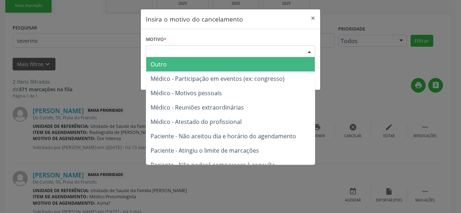
click at [157, 51] on div "Escolha o motivo" at bounding box center [230, 51] width 169 height 12
click at [162, 61] on span "Outro" at bounding box center [158, 64] width 16 height 8
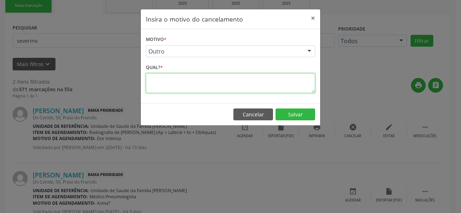
click at [157, 82] on textarea at bounding box center [230, 83] width 169 height 20
paste textarea "701206088699818"
type textarea "701206088699818"
drag, startPoint x: 220, startPoint y: 74, endPoint x: 120, endPoint y: 71, distance: 100.1
click at [120, 71] on div "Insira o motivo do cancelamento × Motivo * Outro Outro Médico - Participação em…" at bounding box center [230, 106] width 461 height 213
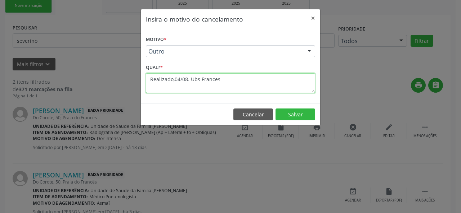
click at [208, 77] on textarea "Realizado,04/08. Ubs Frances" at bounding box center [230, 83] width 169 height 20
type textarea "Realizado,04/08. Ubs Frances"
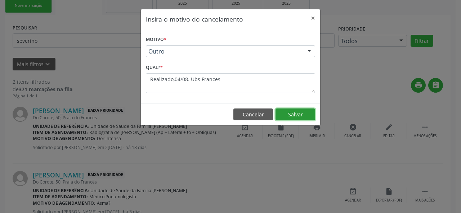
click at [289, 111] on button "Salvar" at bounding box center [295, 115] width 40 height 12
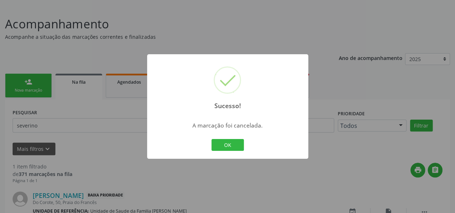
scroll to position [91, 0]
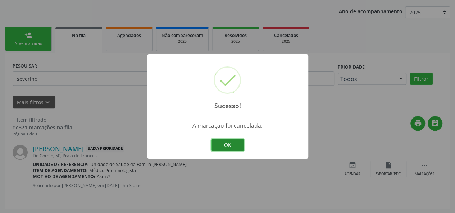
click at [231, 140] on button "OK" at bounding box center [228, 145] width 32 height 12
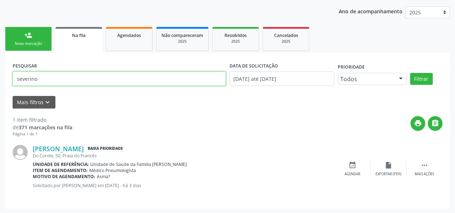
click at [41, 80] on input "severino" at bounding box center [119, 79] width 213 height 14
drag, startPoint x: 41, startPoint y: 80, endPoint x: 0, endPoint y: 75, distance: 41.3
click at [0, 75] on div "Acompanhamento Acompanhe a situação das marcações correntes e finalizadas Relat…" at bounding box center [227, 86] width 455 height 255
type input "suzana"
click at [410, 73] on button "Filtrar" at bounding box center [421, 79] width 23 height 12
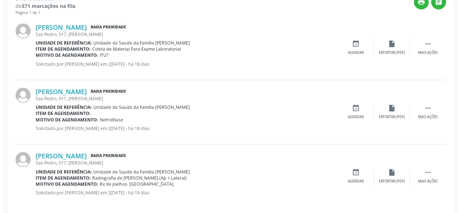
scroll to position [220, 0]
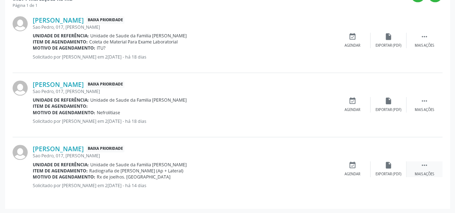
click at [421, 167] on icon "" at bounding box center [425, 166] width 8 height 8
click at [356, 172] on div "Cancelar" at bounding box center [352, 174] width 17 height 5
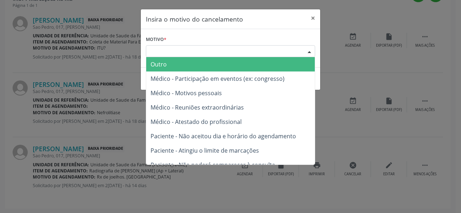
click at [182, 49] on div "Escolha o motivo" at bounding box center [230, 51] width 169 height 12
click at [174, 65] on span "Outro" at bounding box center [230, 64] width 168 height 14
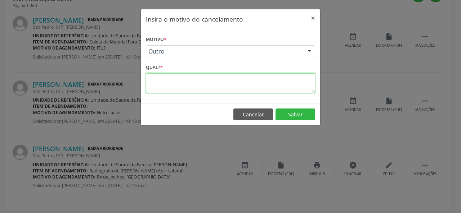
click at [159, 81] on textarea at bounding box center [230, 83] width 169 height 20
paste textarea "Realizado,04/08. Ubs Frances"
type textarea "Realizado,04/08. Ubs Frances"
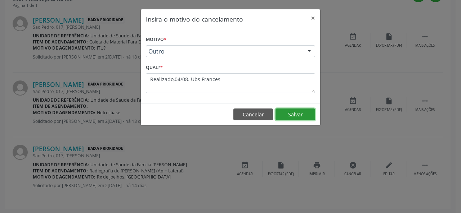
click at [308, 118] on button "Salvar" at bounding box center [295, 115] width 40 height 12
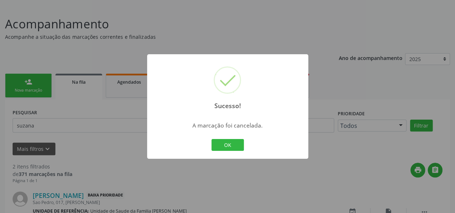
scroll to position [155, 0]
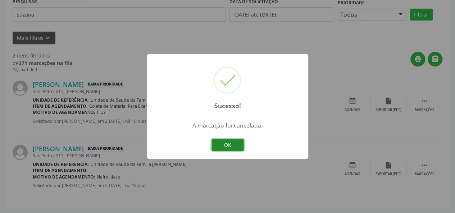
click at [242, 145] on button "OK" at bounding box center [228, 145] width 32 height 12
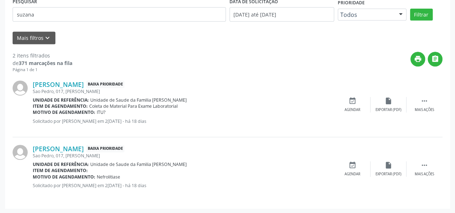
drag, startPoint x: 223, startPoint y: 170, endPoint x: 185, endPoint y: 190, distance: 43.0
click at [221, 170] on div "Item de agendamento:" at bounding box center [184, 171] width 302 height 6
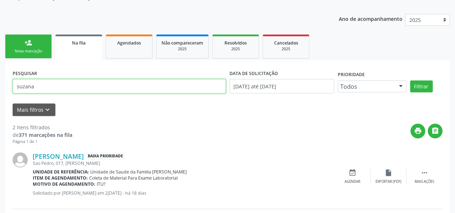
drag, startPoint x: 58, startPoint y: 83, endPoint x: 3, endPoint y: 82, distance: 55.5
click at [3, 82] on div "Acompanhamento Acompanhe a situação das marcações correntes e finalizadas Relat…" at bounding box center [227, 127] width 455 height 320
type input "[PERSON_NAME]"
click at [410, 81] on button "Filtrar" at bounding box center [421, 87] width 23 height 12
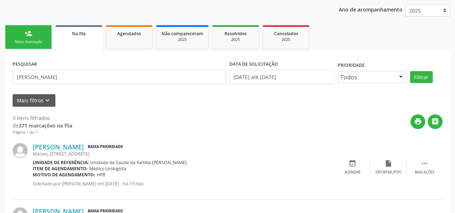
scroll to position [40, 0]
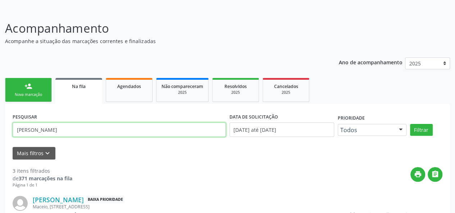
drag, startPoint x: 42, startPoint y: 128, endPoint x: 0, endPoint y: 135, distance: 42.7
click at [0, 135] on div "Acompanhamento Acompanhe a situação das marcações correntes e finalizadas Relat…" at bounding box center [227, 202] width 455 height 384
type input "[PERSON_NAME]"
click at [410, 124] on button "Filtrar" at bounding box center [421, 130] width 23 height 12
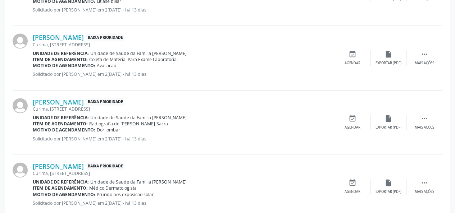
scroll to position [472, 0]
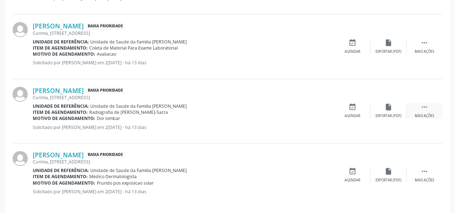
click at [422, 114] on div "Mais ações" at bounding box center [424, 116] width 19 height 5
click at [396, 113] on div "edit Editar" at bounding box center [389, 110] width 36 height 15
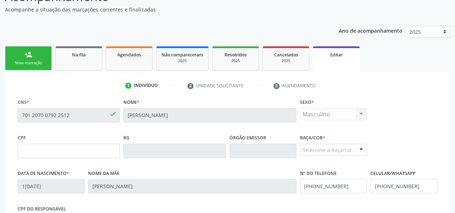
scroll to position [72, 0]
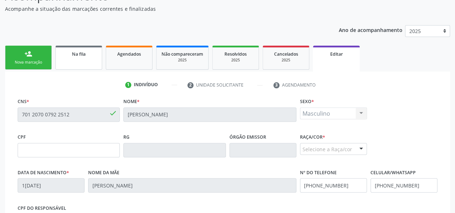
click at [73, 57] on div "Na fila" at bounding box center [79, 54] width 36 height 8
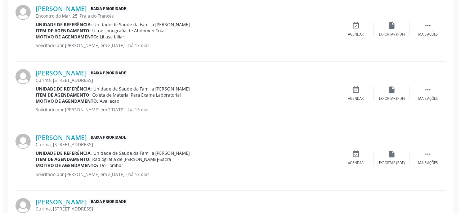
scroll to position [432, 0]
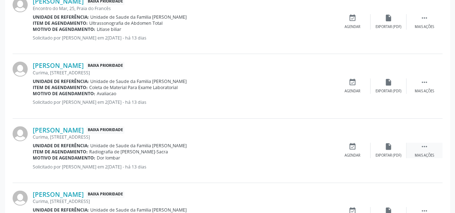
click at [432, 156] on div "Mais ações" at bounding box center [424, 155] width 19 height 5
click at [353, 156] on div "Cancelar" at bounding box center [352, 155] width 17 height 5
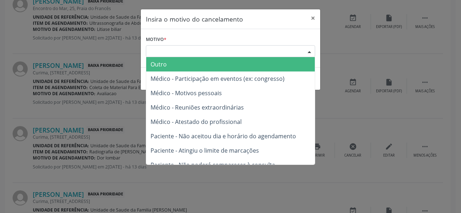
click at [171, 49] on div "Escolha o motivo" at bounding box center [230, 51] width 169 height 12
click at [170, 60] on span "Outro" at bounding box center [230, 64] width 168 height 14
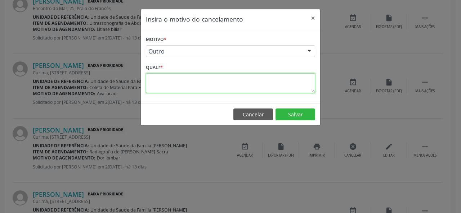
click at [156, 83] on textarea at bounding box center [230, 83] width 169 height 20
click at [160, 75] on textarea "Nao compareceu e nao justificou, rx marcado para o dia 04/[DOMAIN_NAME] Frances" at bounding box center [230, 83] width 169 height 20
click at [164, 86] on textarea "Nao compareceu e nao justificou, rx marcado para o dia 04/[DOMAIN_NAME] Frances" at bounding box center [230, 83] width 169 height 20
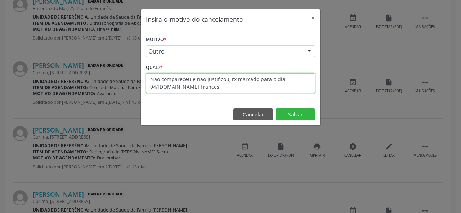
click at [164, 86] on textarea "Nao compareceu e nao justificou, rx marcado para o dia 04/[DOMAIN_NAME] Frances" at bounding box center [230, 83] width 169 height 20
type textarea "Nao compareceu e nao justificou, rx marcado para o dia 04/[DOMAIN_NAME] Frances"
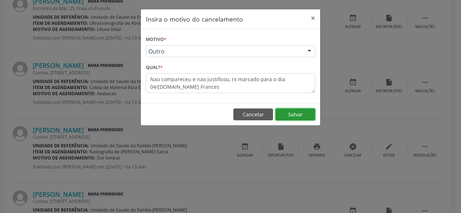
click at [291, 111] on button "Salvar" at bounding box center [295, 115] width 40 height 12
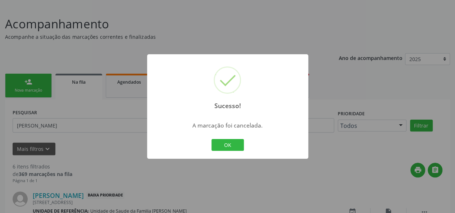
scroll to position [413, 0]
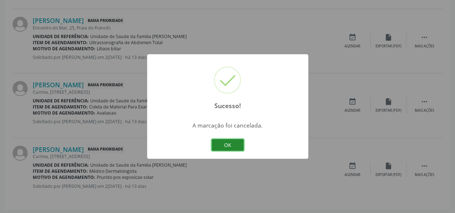
click at [225, 147] on button "OK" at bounding box center [228, 145] width 32 height 12
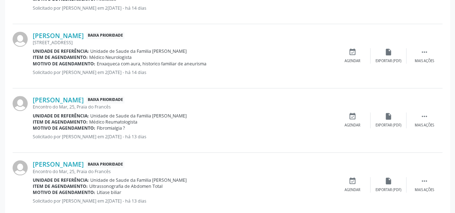
scroll to position [125, 0]
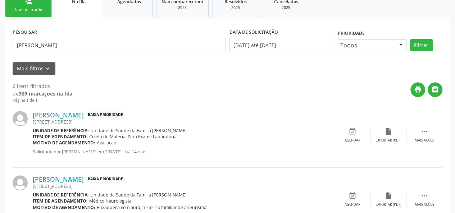
click at [27, 8] on div "Nova marcação" at bounding box center [28, 9] width 36 height 5
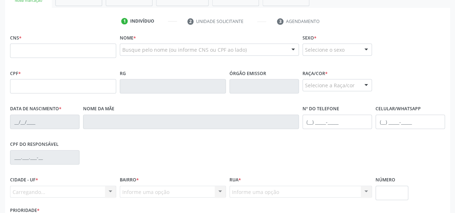
scroll to position [161, 0]
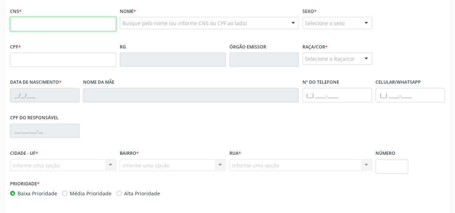
click at [36, 19] on input "text" at bounding box center [63, 24] width 106 height 14
paste input "700 0012 8471 7202"
type input "700 0012 8471 7202"
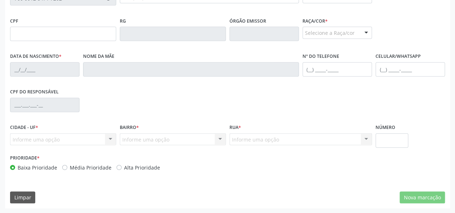
scroll to position [114, 0]
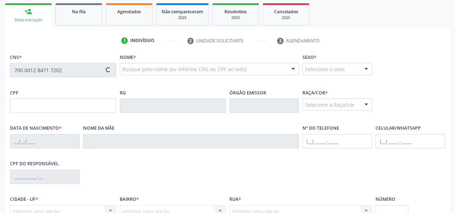
type input "487.861.601-68"
type input "1[DATE]"
type input "[PERSON_NAME]"
type input "[PHONE_NUMBER]"
type input "02"
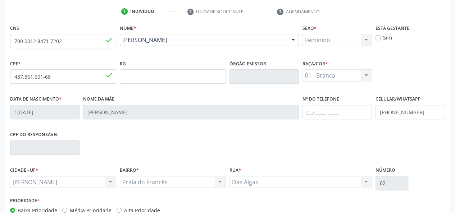
scroll to position [186, 0]
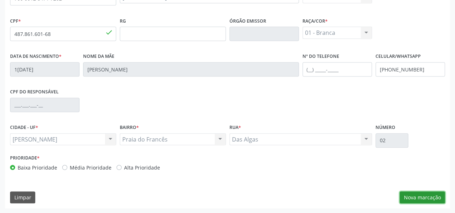
click at [410, 195] on button "Nova marcação" at bounding box center [422, 198] width 45 height 12
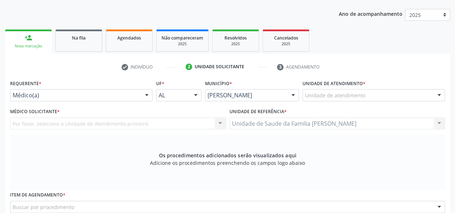
scroll to position [78, 0]
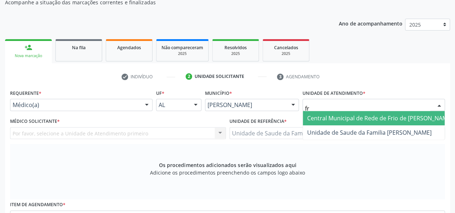
type input "fra"
click at [320, 118] on span "Unidade de Saude da Familia [PERSON_NAME]" at bounding box center [369, 118] width 125 height 8
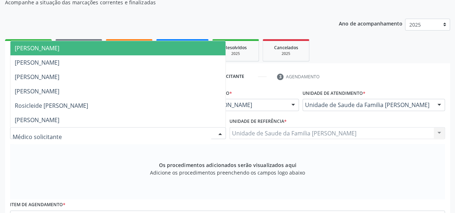
click at [34, 48] on span "[PERSON_NAME]" at bounding box center [37, 48] width 45 height 8
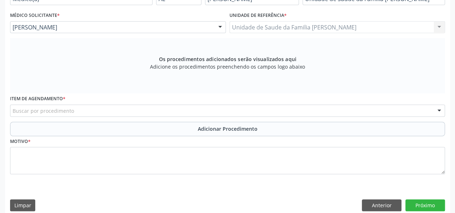
scroll to position [192, 0]
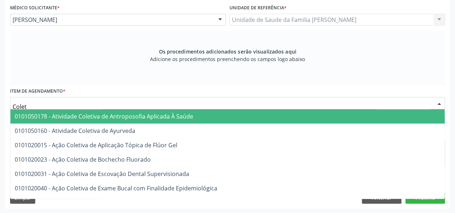
type input "Coleta"
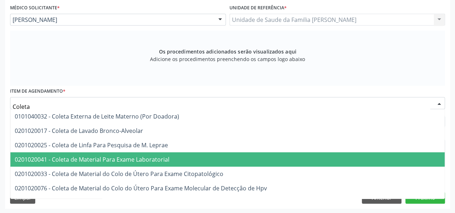
click at [111, 153] on span "0201020041 - Coleta de Material Para Exame Laboratorial" at bounding box center [303, 160] width 586 height 14
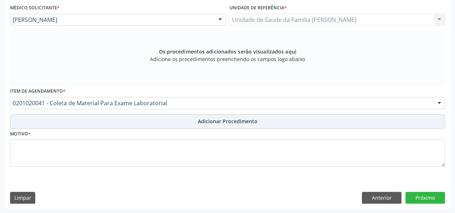
click at [206, 121] on span "Adicionar Procedimento" at bounding box center [228, 122] width 60 height 8
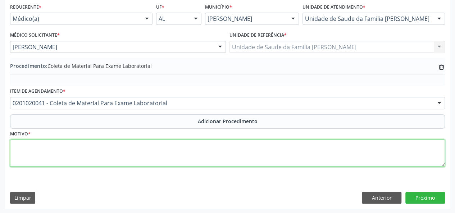
click at [16, 149] on textarea at bounding box center [227, 153] width 435 height 27
type textarea "Avaliacao"
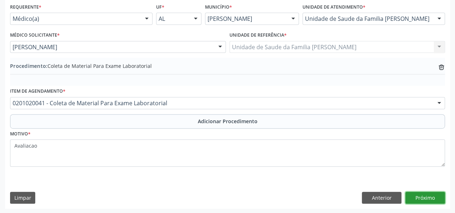
click at [432, 199] on button "Próximo" at bounding box center [426, 198] width 40 height 12
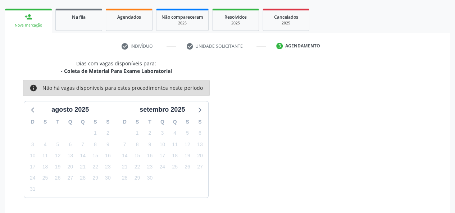
scroll to position [130, 0]
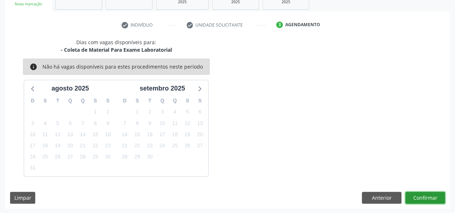
click at [432, 199] on button "Confirmar" at bounding box center [426, 198] width 40 height 12
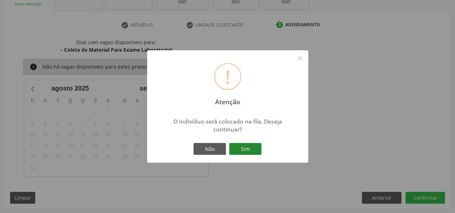
click at [249, 154] on button "Sim" at bounding box center [245, 149] width 32 height 12
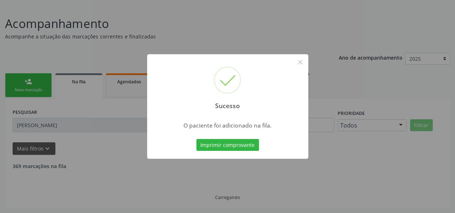
scroll to position [36, 0]
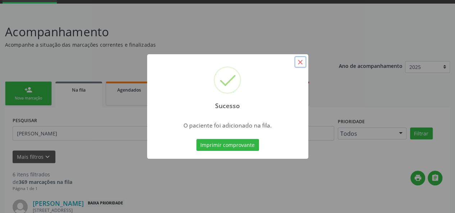
click at [300, 62] on button "×" at bounding box center [300, 62] width 12 height 12
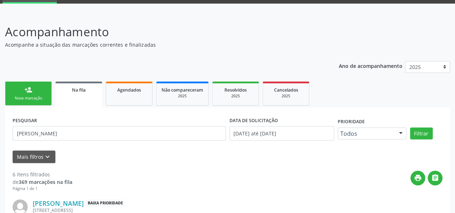
click at [33, 102] on link "person_add Nova marcação" at bounding box center [28, 94] width 47 height 24
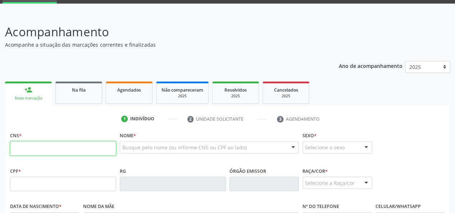
paste input "700 0012 8471 7202"
type input "700 0012 8471 7202"
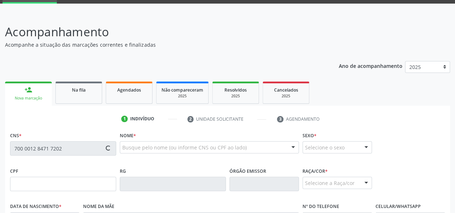
type input "487.861.601-68"
type input "1[DATE]"
type input "[PERSON_NAME]"
type input "[PHONE_NUMBER]"
type input "02"
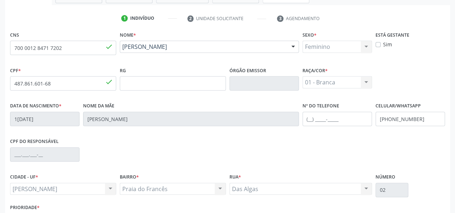
scroll to position [186, 0]
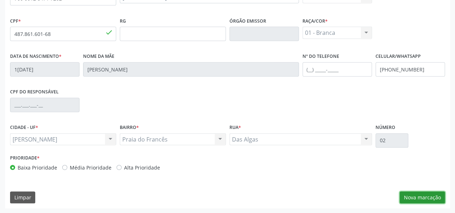
click at [420, 199] on button "Nova marcação" at bounding box center [422, 198] width 45 height 12
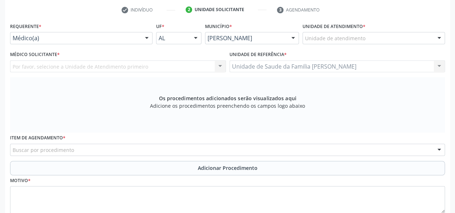
scroll to position [78, 0]
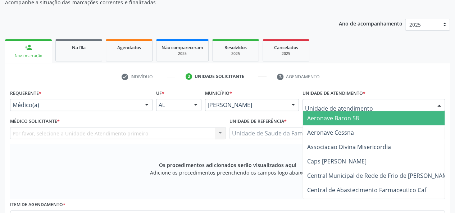
click at [369, 105] on div at bounding box center [374, 105] width 143 height 12
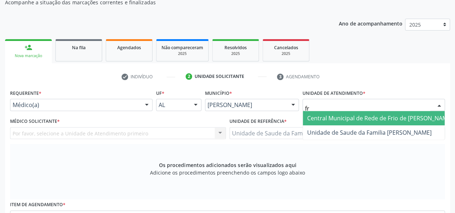
type input "fra"
drag, startPoint x: 413, startPoint y: 117, endPoint x: 392, endPoint y: 112, distance: 21.5
click at [413, 117] on span "Unidade de Saude da Familia [PERSON_NAME]" at bounding box center [374, 118] width 142 height 14
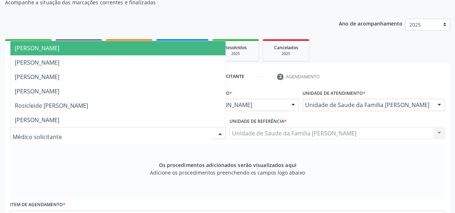
click at [34, 51] on span "[PERSON_NAME]" at bounding box center [37, 48] width 45 height 8
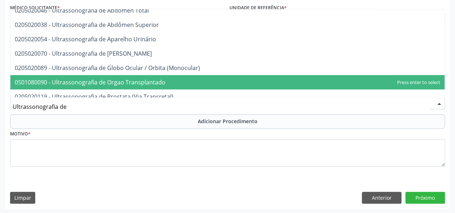
scroll to position [0, 0]
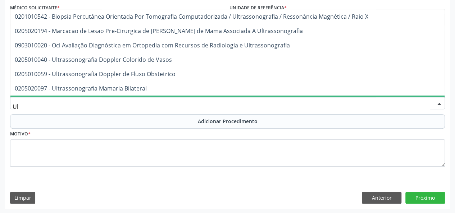
type input "U"
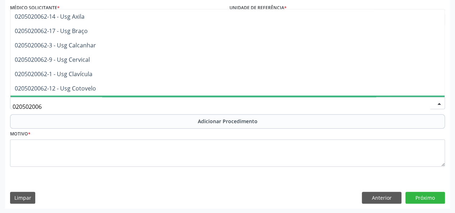
type input "0205020062"
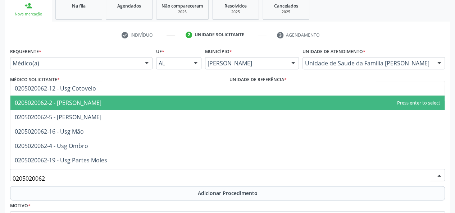
scroll to position [108, 0]
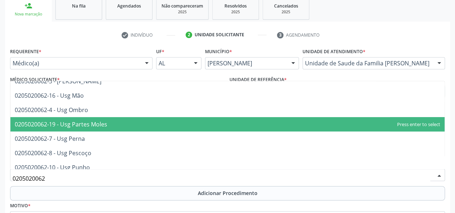
click at [113, 119] on span "0205020062-19 - Usg Partes Moles" at bounding box center [227, 124] width 435 height 14
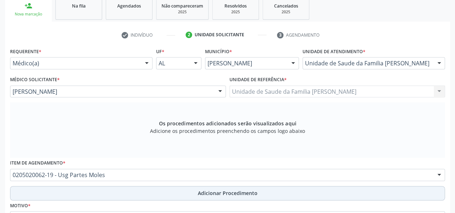
click at [229, 191] on span "Adicionar Procedimento" at bounding box center [228, 194] width 60 height 8
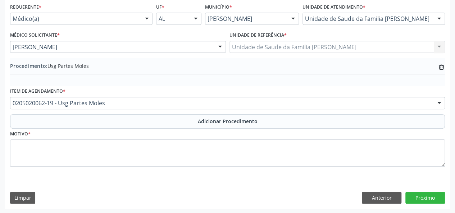
scroll to position [165, 0]
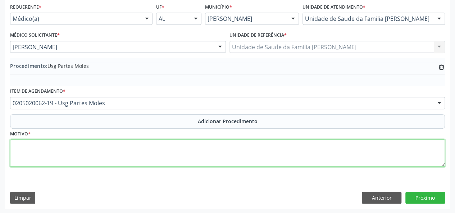
click at [27, 151] on textarea at bounding box center [227, 153] width 435 height 27
type textarea "[MEDICAL_DATA]?"
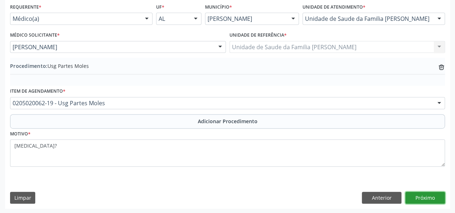
click at [433, 195] on button "Próximo" at bounding box center [426, 198] width 40 height 12
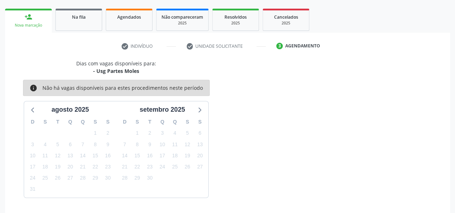
scroll to position [130, 0]
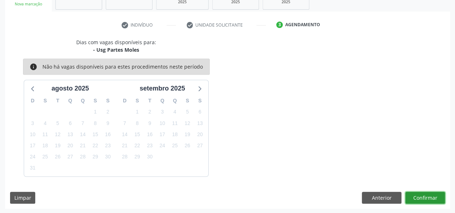
click at [433, 195] on button "Confirmar" at bounding box center [426, 198] width 40 height 12
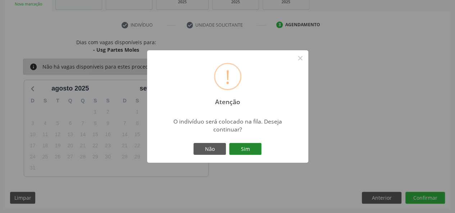
click at [238, 147] on button "Sim" at bounding box center [245, 149] width 32 height 12
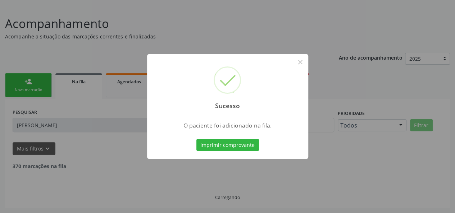
scroll to position [36, 0]
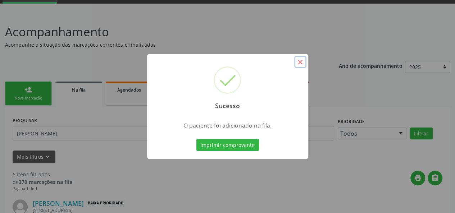
click at [300, 63] on button "×" at bounding box center [300, 62] width 12 height 12
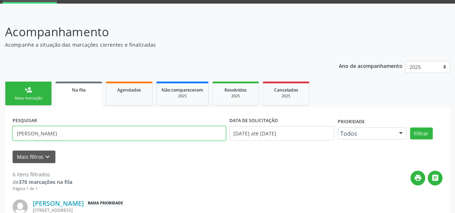
drag, startPoint x: 46, startPoint y: 135, endPoint x: 0, endPoint y: 145, distance: 46.8
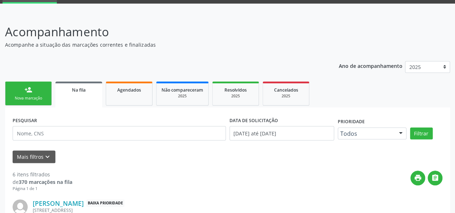
click at [23, 92] on link "person_add Nova marcação" at bounding box center [28, 94] width 47 height 24
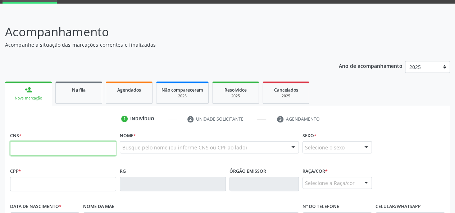
click at [21, 143] on input "text" at bounding box center [63, 148] width 106 height 14
paste input "706 4006 6880 9787"
type input "706 4006 6880 9787"
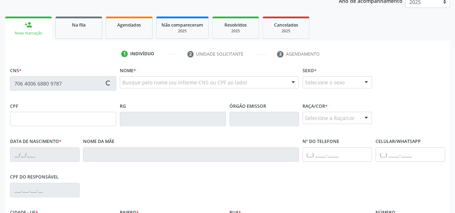
scroll to position [108, 0]
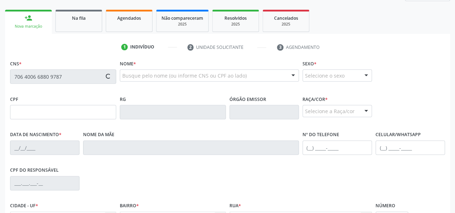
type input "178.025.064-92"
type input "2[DATE]"
type input "[PERSON_NAME]"
type input "[PHONE_NUMBER]"
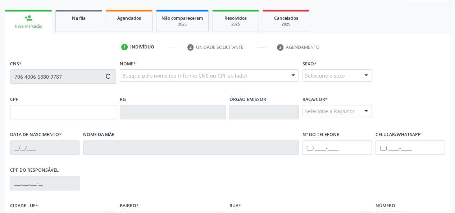
type input "07"
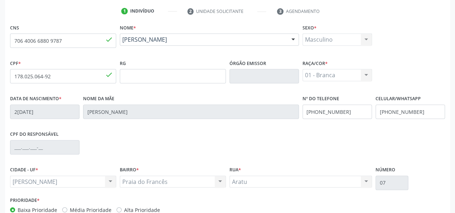
scroll to position [186, 0]
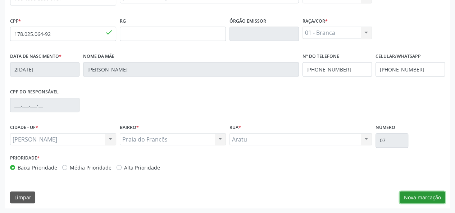
click at [431, 201] on button "Nova marcação" at bounding box center [422, 198] width 45 height 12
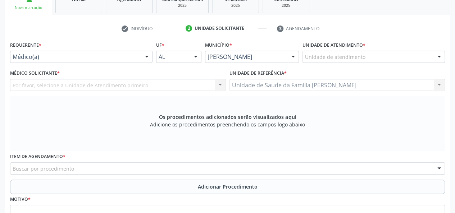
scroll to position [78, 0]
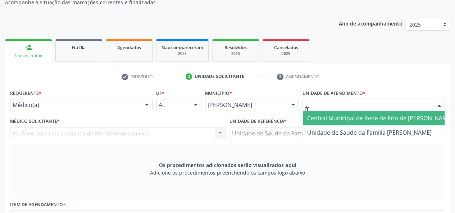
type input "fra"
click at [338, 114] on span "Unidade de Saude da Familia [PERSON_NAME]" at bounding box center [369, 118] width 125 height 8
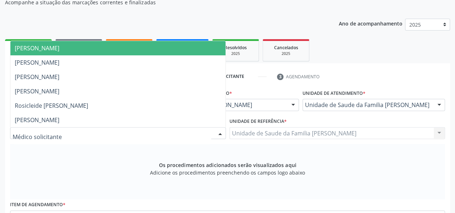
click at [71, 131] on div at bounding box center [118, 133] width 216 height 12
click at [59, 50] on span "[PERSON_NAME]" at bounding box center [37, 48] width 45 height 8
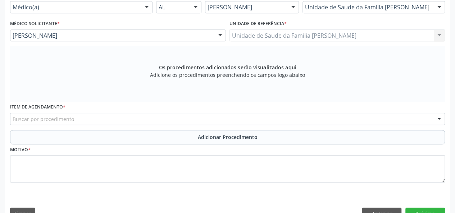
scroll to position [186, 0]
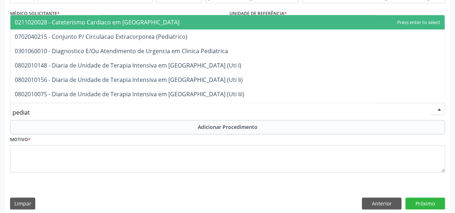
type input "pediatr"
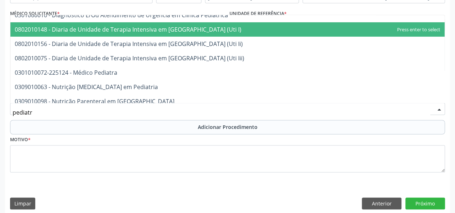
scroll to position [56, 0]
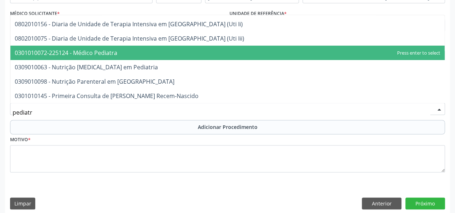
click at [101, 50] on span "0301010072-225124 - Médico Pediatra" at bounding box center [66, 53] width 103 height 8
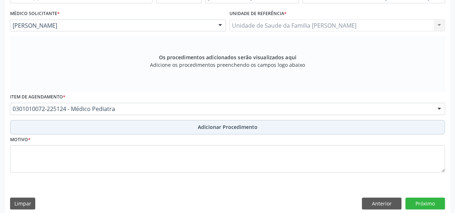
click at [222, 126] on span "Adicionar Procedimento" at bounding box center [228, 127] width 60 height 8
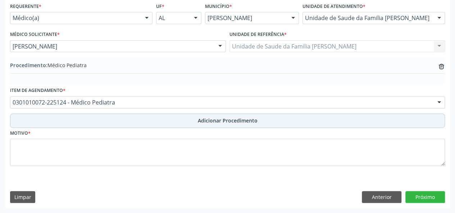
scroll to position [165, 0]
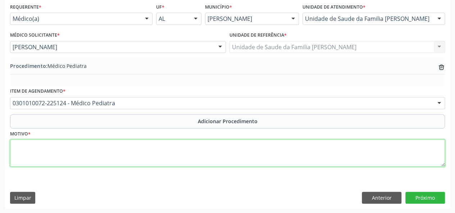
click at [21, 150] on textarea at bounding box center [227, 153] width 435 height 27
type textarea "Acompanhamento"
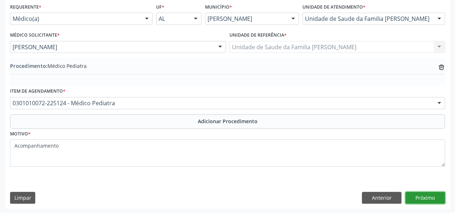
click at [415, 193] on button "Próximo" at bounding box center [426, 198] width 40 height 12
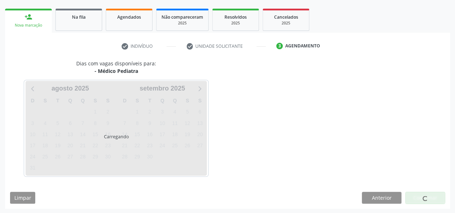
scroll to position [130, 0]
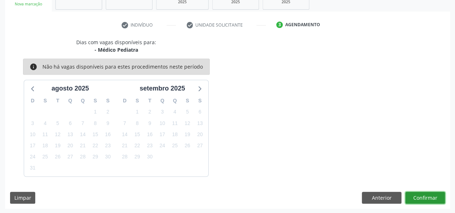
click at [419, 193] on button "Confirmar" at bounding box center [426, 198] width 40 height 12
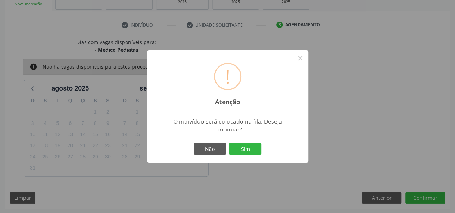
drag, startPoint x: 232, startPoint y: 142, endPoint x: 235, endPoint y: 143, distance: 3.6
click at [232, 142] on div "Não Sim" at bounding box center [227, 149] width 71 height 15
click at [250, 150] on button "Sim" at bounding box center [245, 149] width 32 height 12
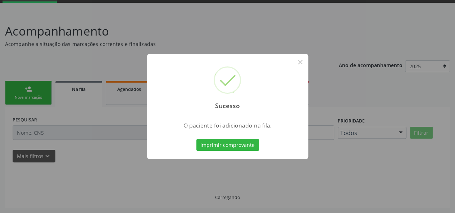
scroll to position [36, 0]
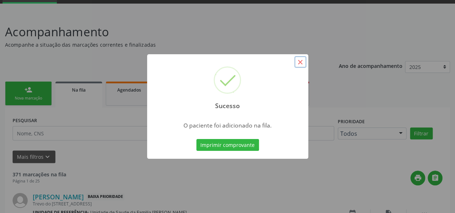
click at [299, 62] on button "×" at bounding box center [300, 62] width 12 height 12
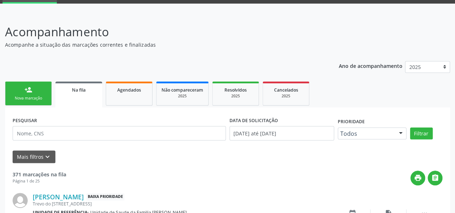
click at [23, 92] on link "person_add Nova marcação" at bounding box center [28, 94] width 47 height 24
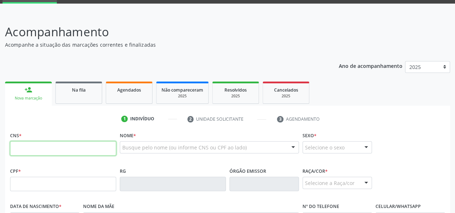
click at [27, 145] on input "text" at bounding box center [63, 148] width 106 height 14
paste input "706 4006 6880 9787"
type input "706 4006 6880 9787"
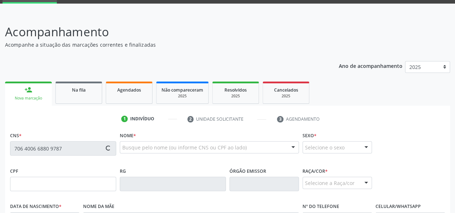
type input "178.025.064-92"
type input "2[DATE]"
type input "[PERSON_NAME]"
type input "[PHONE_NUMBER]"
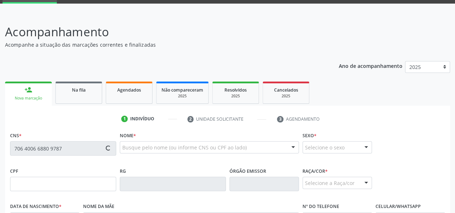
type input "07"
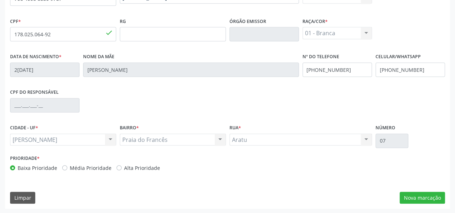
scroll to position [186, 0]
click at [440, 200] on button "Nova marcação" at bounding box center [422, 198] width 45 height 12
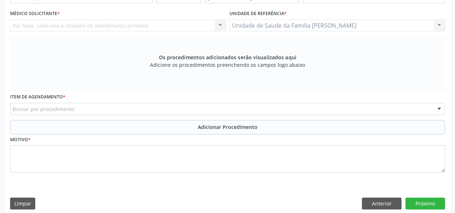
scroll to position [78, 0]
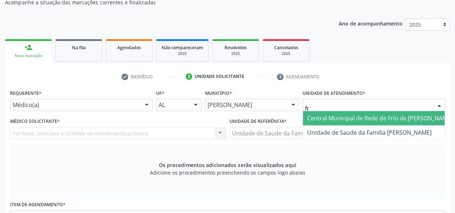
type input "fra"
click at [315, 116] on span "Unidade de Saude da Familia [PERSON_NAME]" at bounding box center [369, 118] width 125 height 8
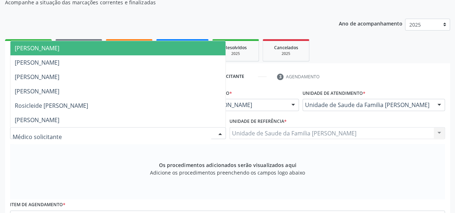
click at [38, 42] on span "[PERSON_NAME]" at bounding box center [117, 48] width 215 height 14
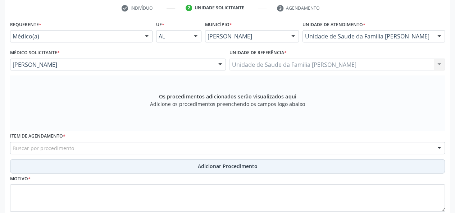
scroll to position [150, 0]
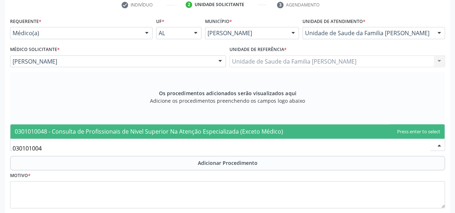
type input "0301010048"
click at [66, 134] on span "0301010048 - Consulta de Profissionais de Nivel Superior Na Atenção Especializa…" at bounding box center [149, 132] width 269 height 8
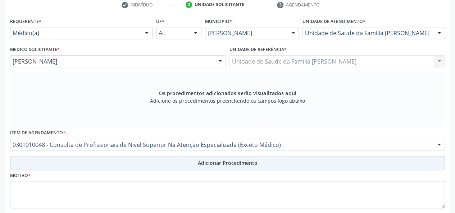
click at [193, 159] on button "Adicionar Procedimento" at bounding box center [227, 163] width 435 height 14
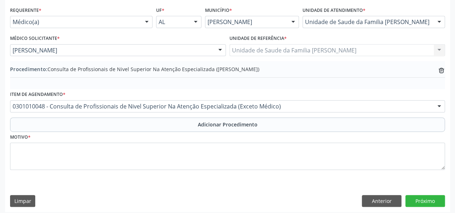
scroll to position [165, 0]
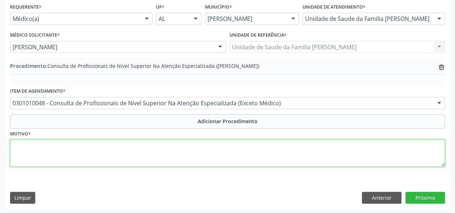
click at [21, 152] on textarea at bounding box center [227, 153] width 435 height 27
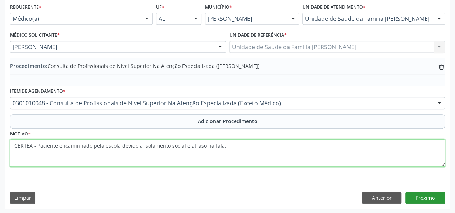
type textarea "CERTEA - Paciente encaminhado pela escola devido a isolamento social e atraso n…"
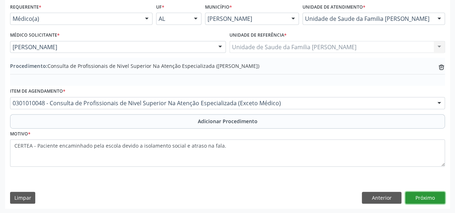
click at [413, 199] on button "Próximo" at bounding box center [426, 198] width 40 height 12
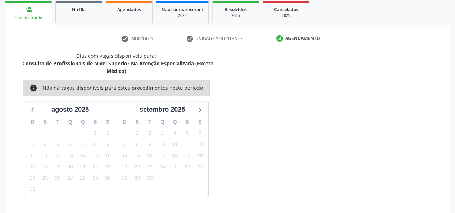
scroll to position [138, 0]
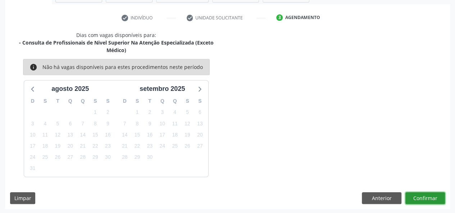
click at [413, 199] on button "Confirmar" at bounding box center [426, 199] width 40 height 12
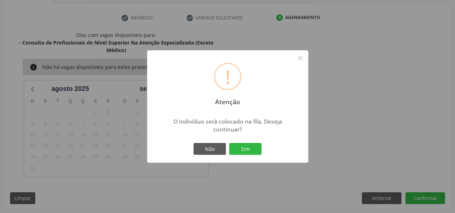
click at [245, 156] on div "Não Sim" at bounding box center [227, 149] width 71 height 15
click at [246, 151] on button "Sim" at bounding box center [245, 149] width 32 height 12
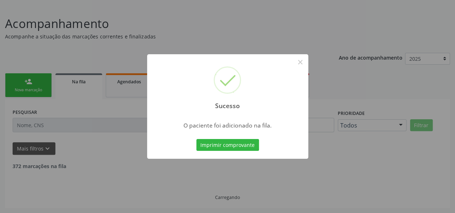
scroll to position [36, 0]
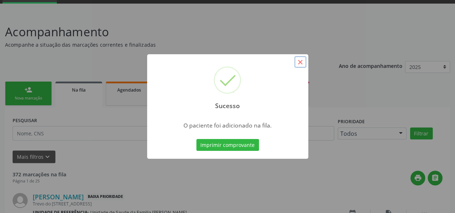
click at [302, 64] on button "×" at bounding box center [300, 62] width 12 height 12
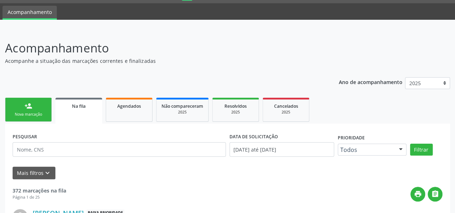
scroll to position [0, 0]
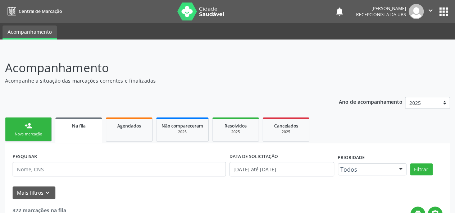
click at [431, 15] on button "" at bounding box center [431, 11] width 14 height 15
click at [406, 45] on link "Sair" at bounding box center [413, 44] width 50 height 10
